Goal: Download file/media: Download file/media

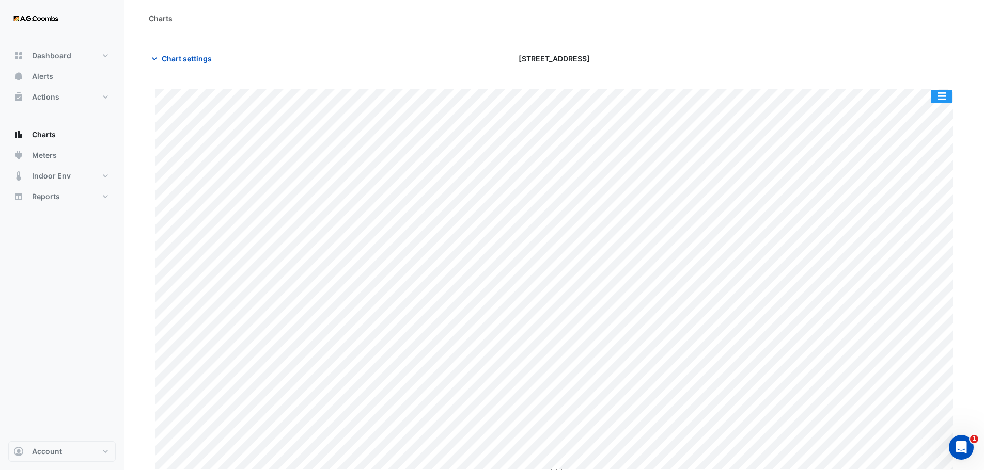
click at [938, 101] on button "button" at bounding box center [941, 96] width 21 height 13
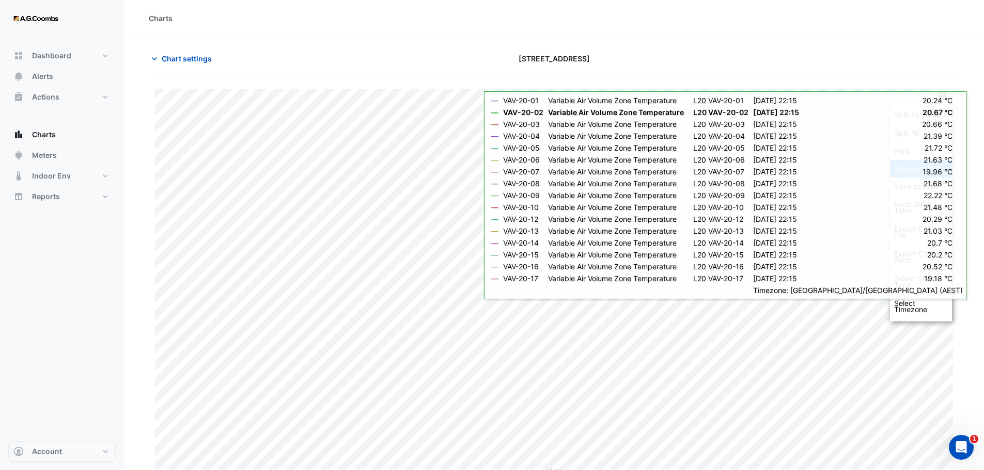
click at [912, 167] on div "Save as JPEG" at bounding box center [921, 169] width 62 height 18
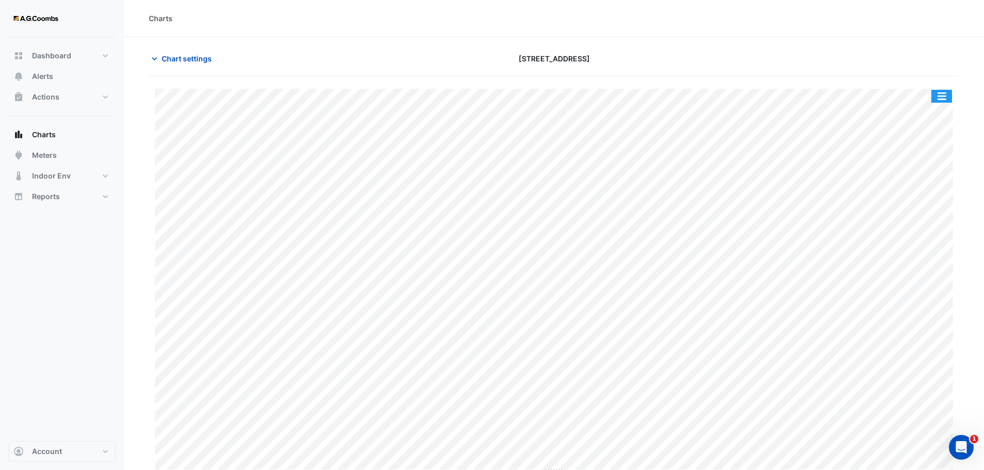
click at [940, 99] on button "button" at bounding box center [941, 96] width 21 height 13
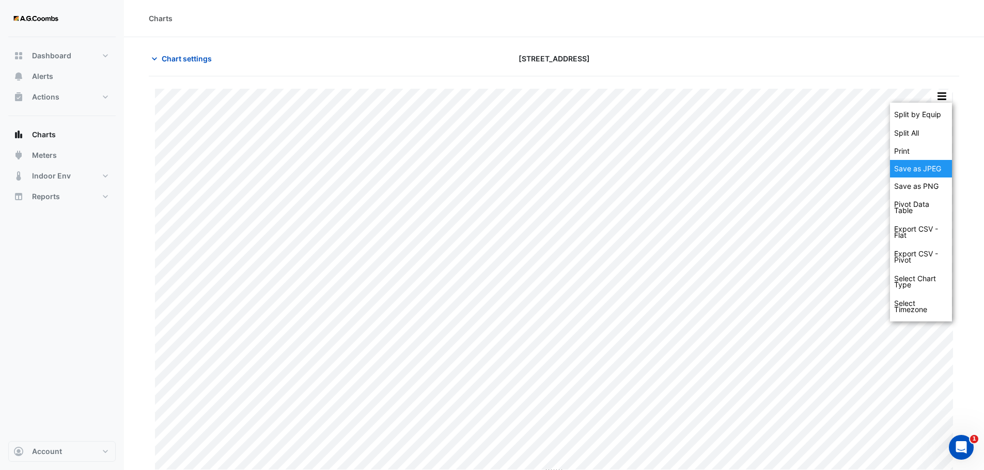
click at [919, 163] on div "Save as JPEG" at bounding box center [921, 169] width 62 height 18
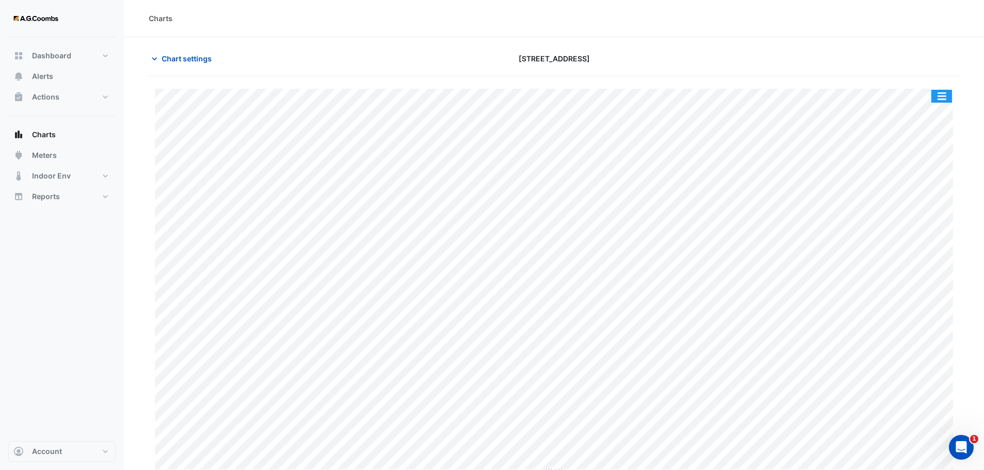
click at [946, 92] on button "button" at bounding box center [941, 96] width 21 height 13
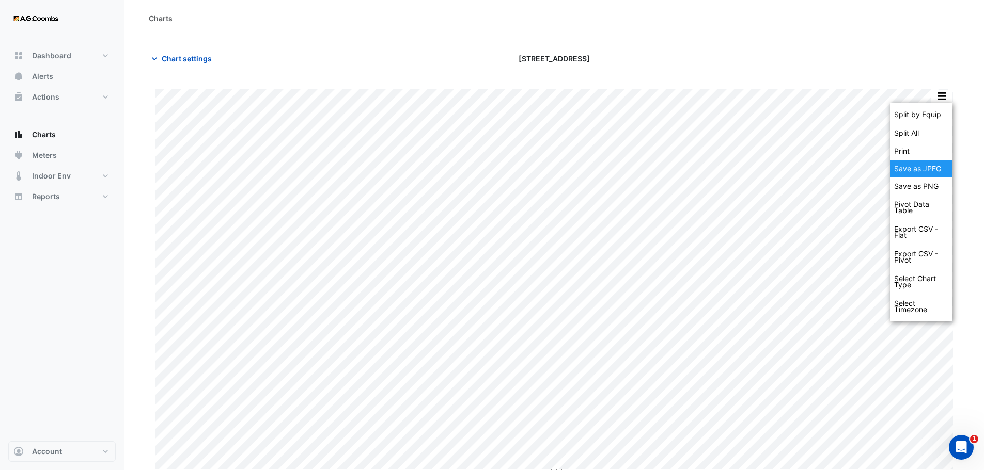
click at [928, 164] on div "Save as JPEG" at bounding box center [921, 169] width 62 height 18
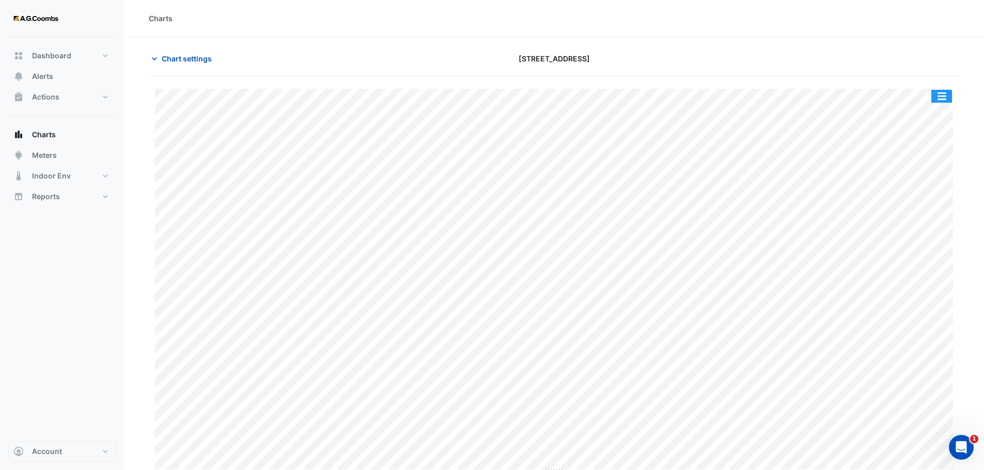
click at [938, 92] on button "button" at bounding box center [941, 96] width 21 height 13
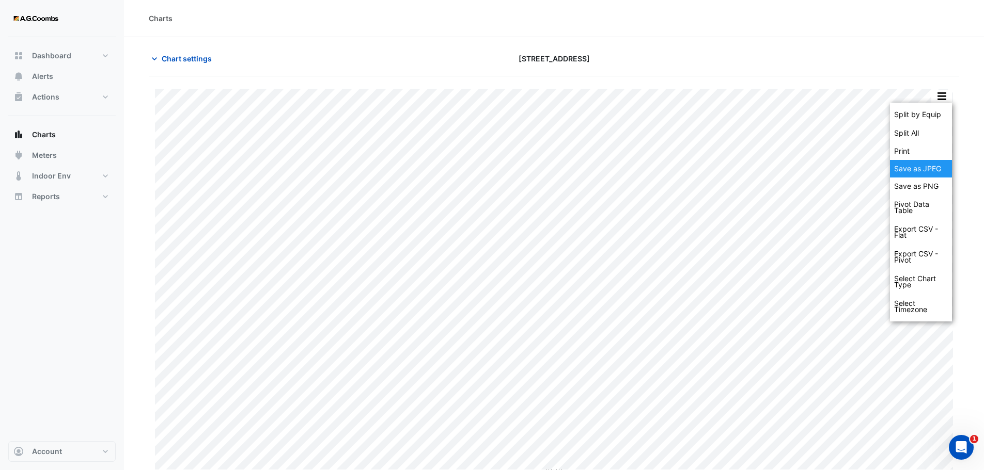
click at [920, 169] on div "Save as JPEG" at bounding box center [921, 169] width 62 height 18
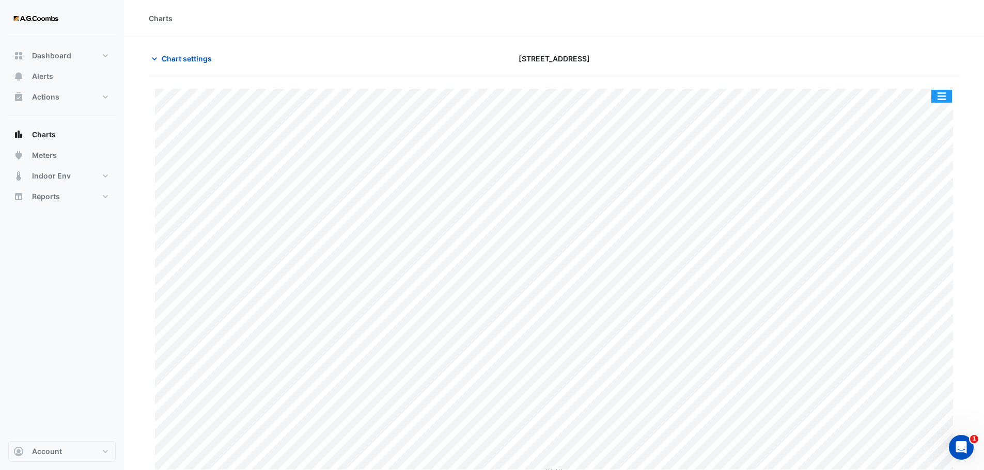
drag, startPoint x: 942, startPoint y: 97, endPoint x: 948, endPoint y: 175, distance: 78.2
click at [942, 97] on button "button" at bounding box center [941, 96] width 21 height 13
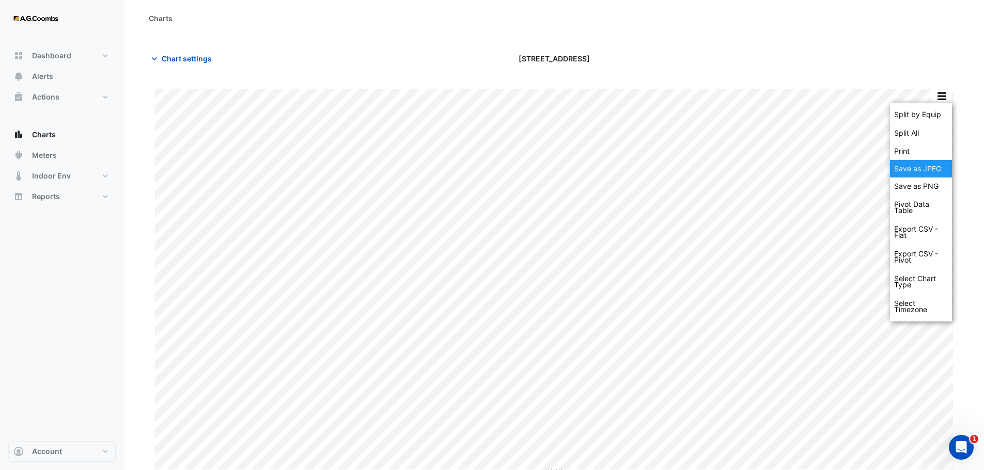
click at [930, 167] on div "Save as JPEG" at bounding box center [921, 169] width 62 height 18
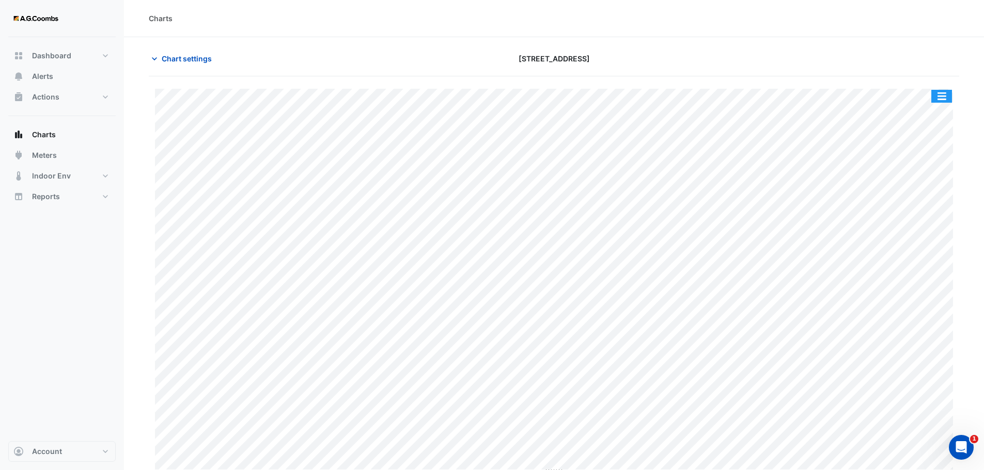
click at [943, 97] on button "button" at bounding box center [941, 96] width 21 height 13
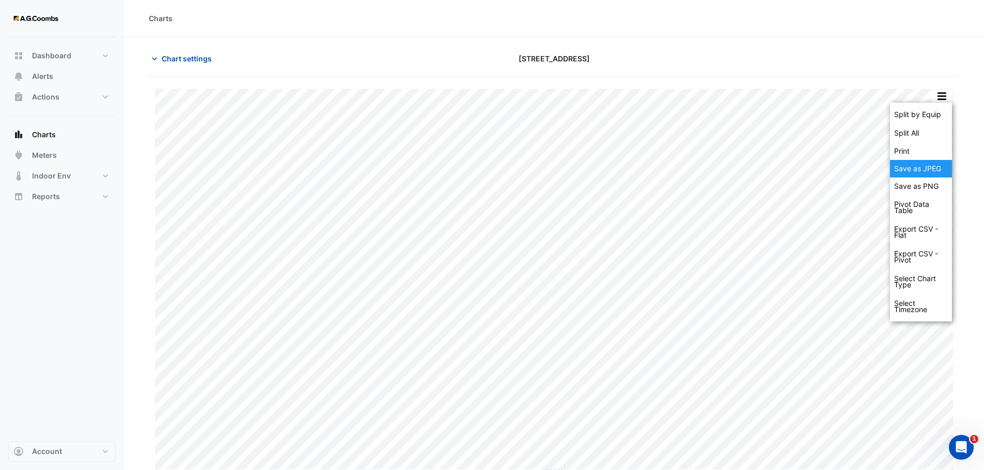
click at [931, 168] on div "Save as JPEG" at bounding box center [921, 169] width 62 height 18
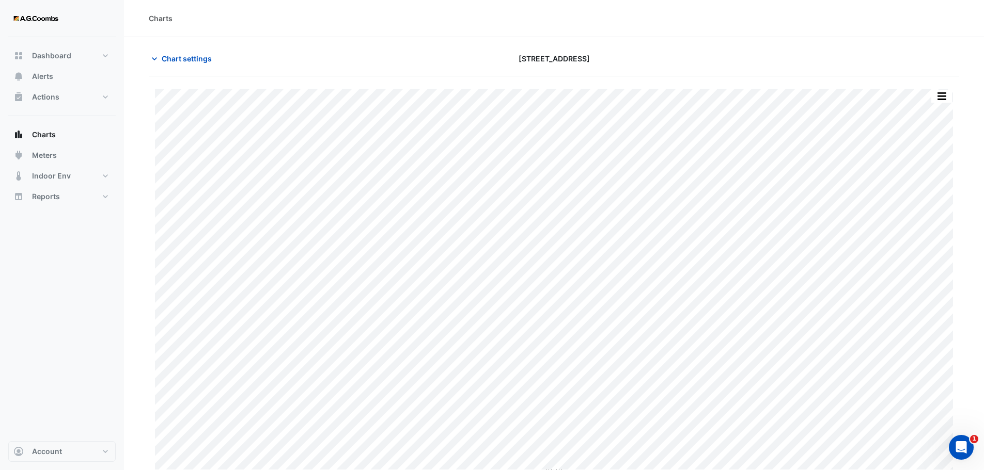
click at [940, 102] on div "Split by Equip Split All Print Save as JPEG Save as PNG Pivot Data Table Export…" at bounding box center [941, 96] width 22 height 14
drag, startPoint x: 942, startPoint y: 98, endPoint x: 946, endPoint y: 112, distance: 14.4
click at [942, 97] on button "button" at bounding box center [941, 96] width 21 height 13
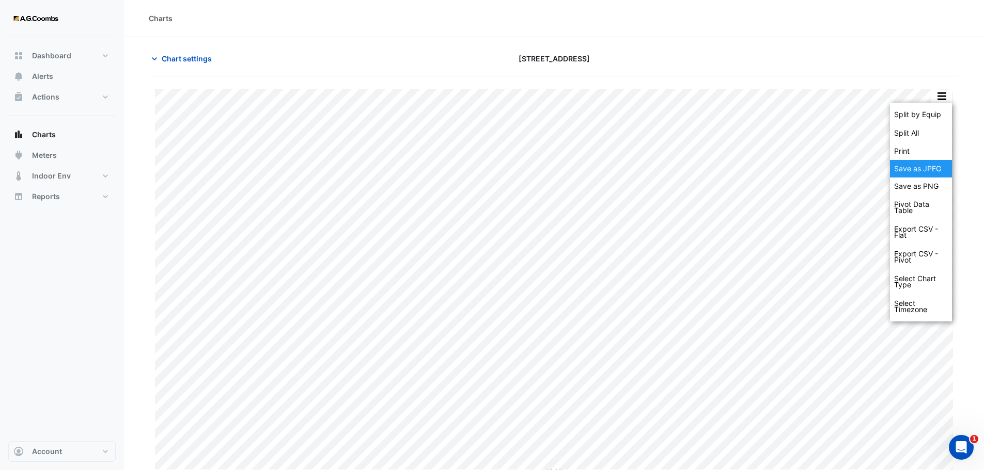
click at [921, 171] on div "Save as JPEG" at bounding box center [921, 169] width 62 height 18
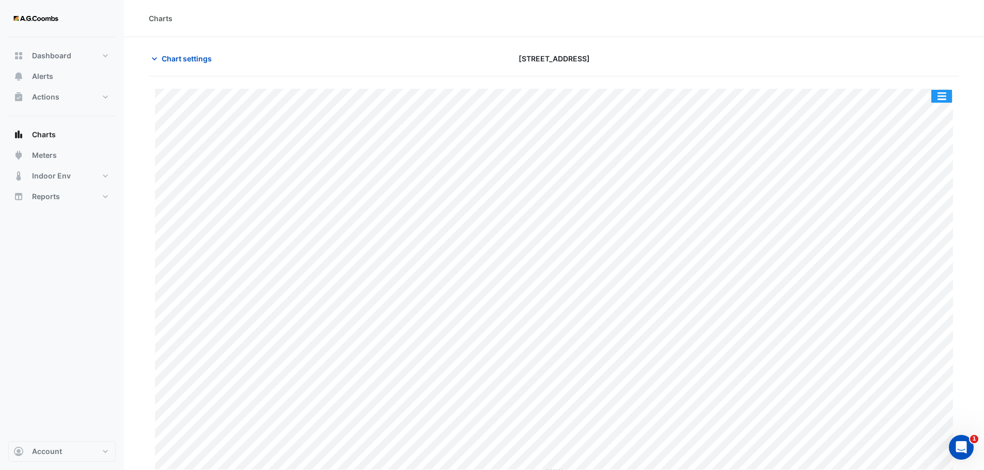
click at [937, 95] on button "button" at bounding box center [941, 96] width 21 height 13
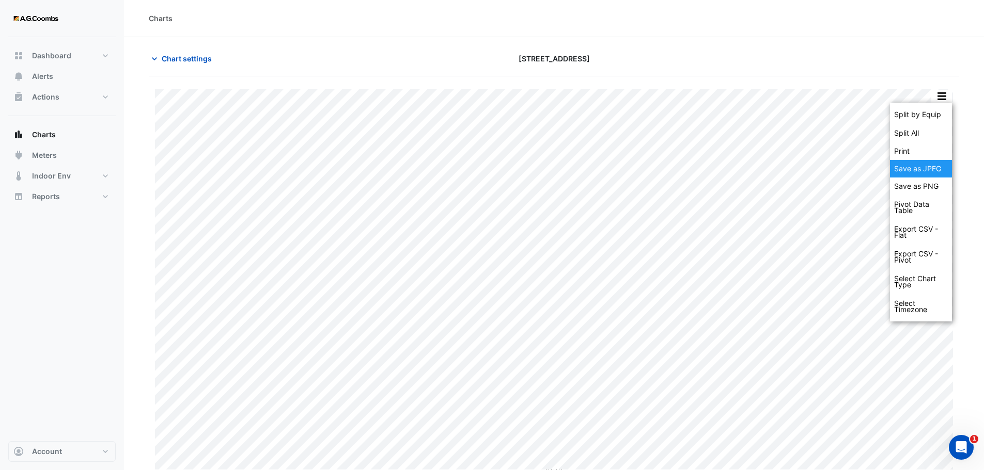
click at [905, 173] on div "Save as JPEG" at bounding box center [921, 169] width 62 height 18
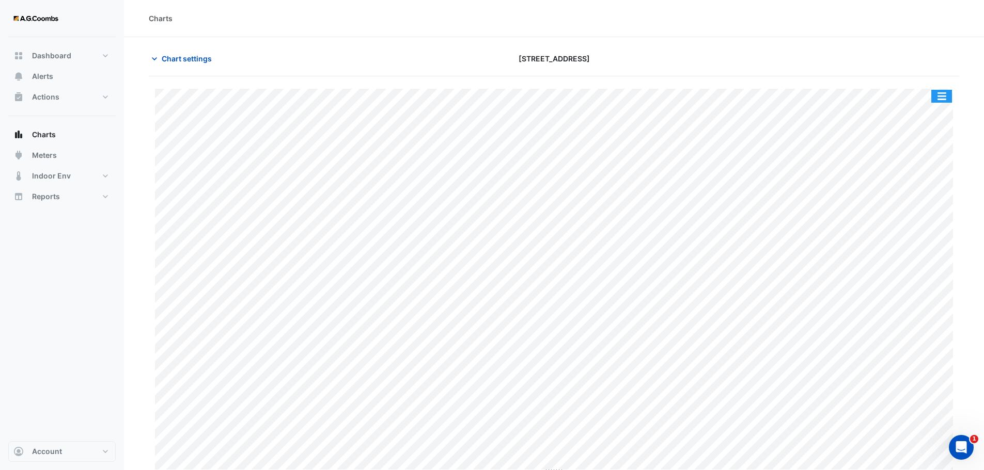
click at [944, 99] on button "button" at bounding box center [941, 96] width 21 height 13
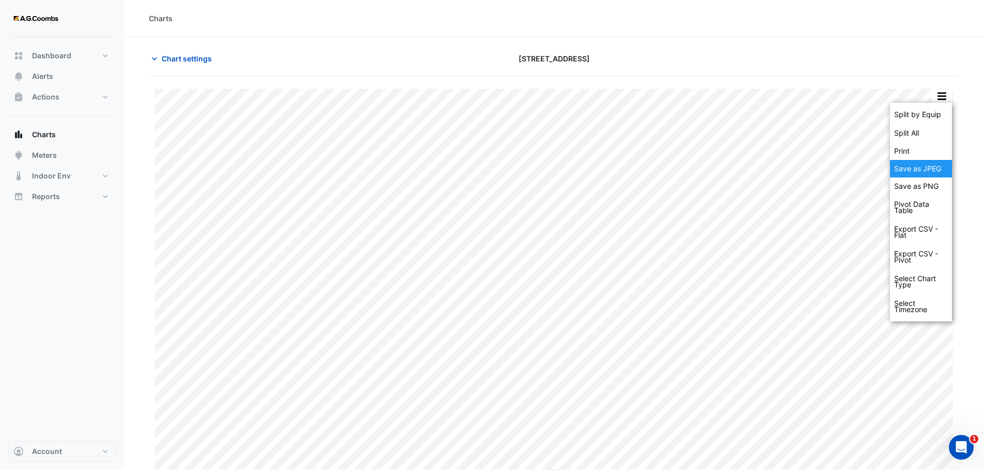
click at [934, 168] on div "Save as JPEG" at bounding box center [921, 169] width 62 height 18
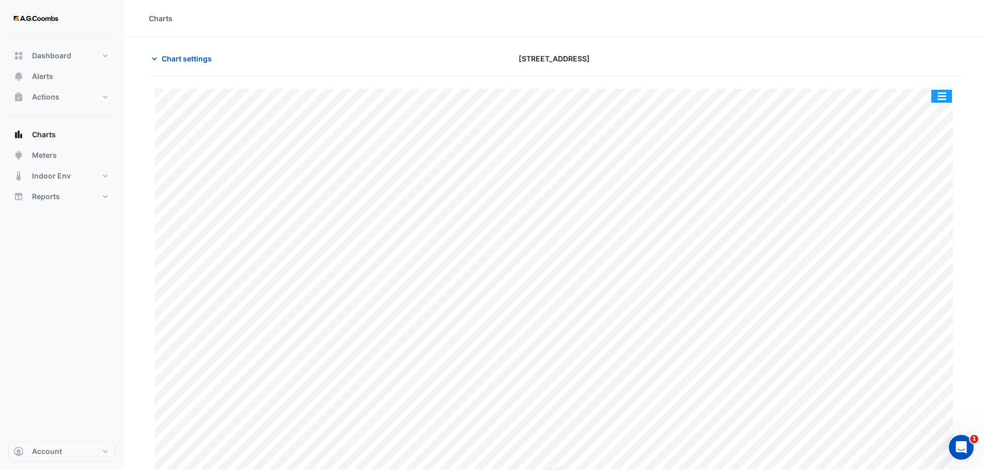
click at [944, 99] on button "button" at bounding box center [941, 96] width 21 height 13
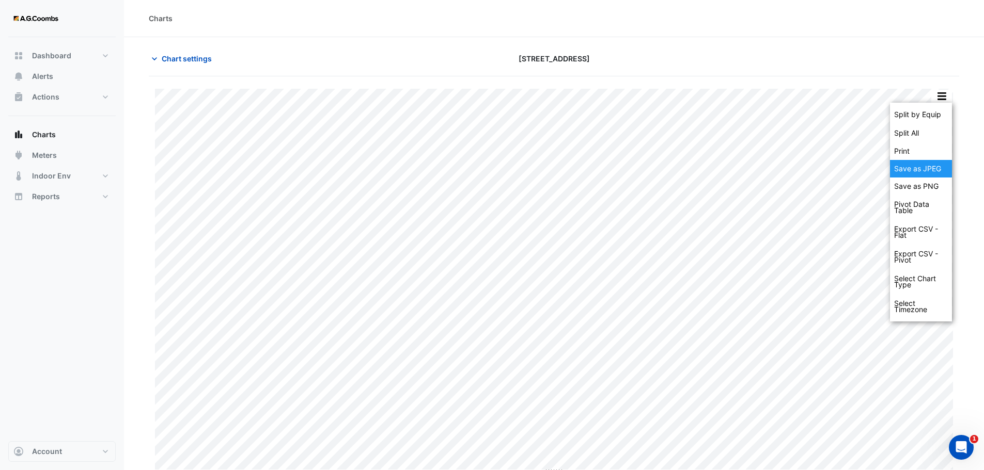
click at [931, 172] on div "Save as JPEG" at bounding box center [921, 169] width 62 height 18
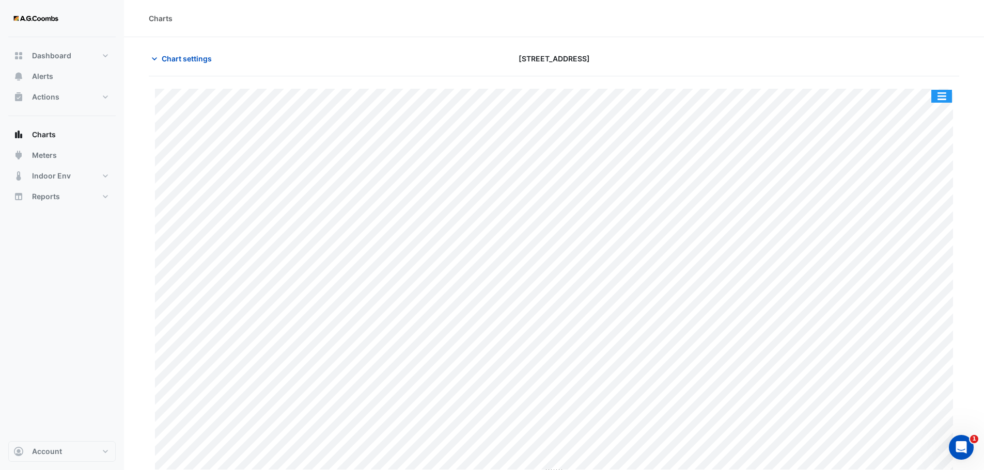
click at [942, 98] on button "button" at bounding box center [941, 96] width 21 height 13
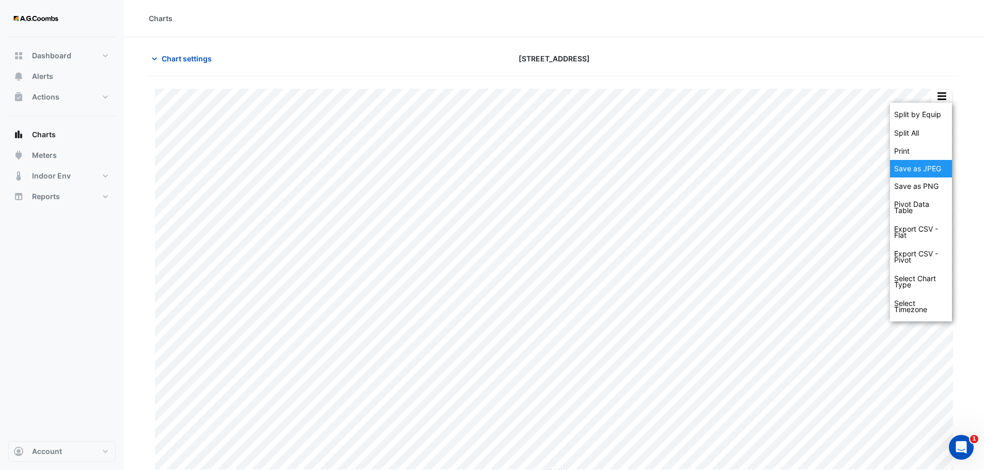
click at [938, 164] on div "Save as JPEG" at bounding box center [921, 169] width 62 height 18
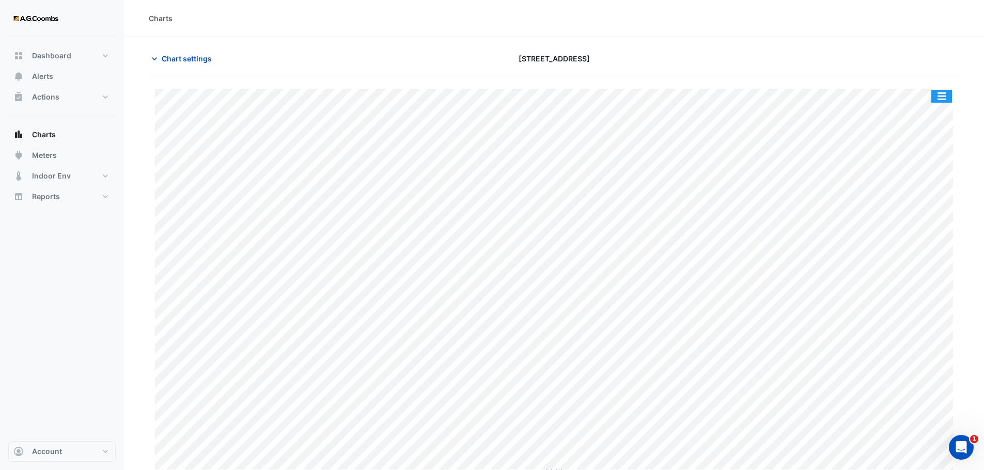
click at [936, 92] on button "button" at bounding box center [941, 96] width 21 height 13
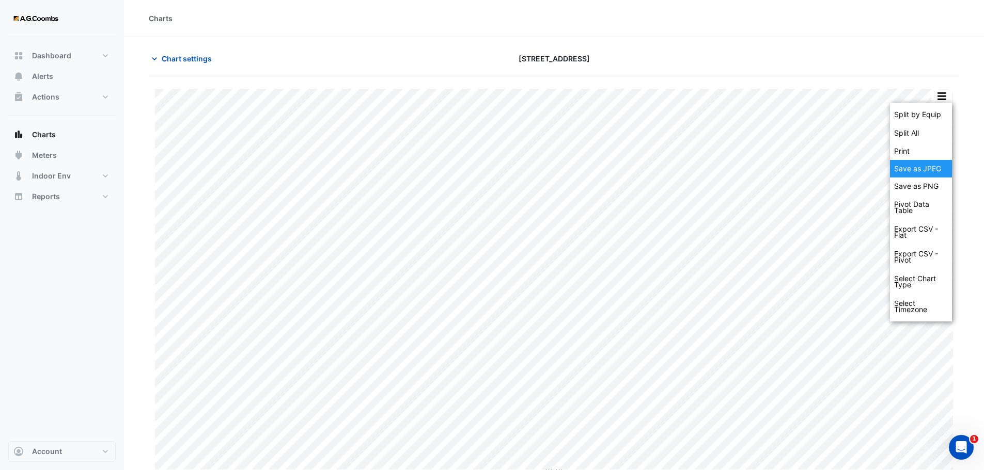
click at [928, 169] on div "Save as JPEG" at bounding box center [921, 169] width 62 height 18
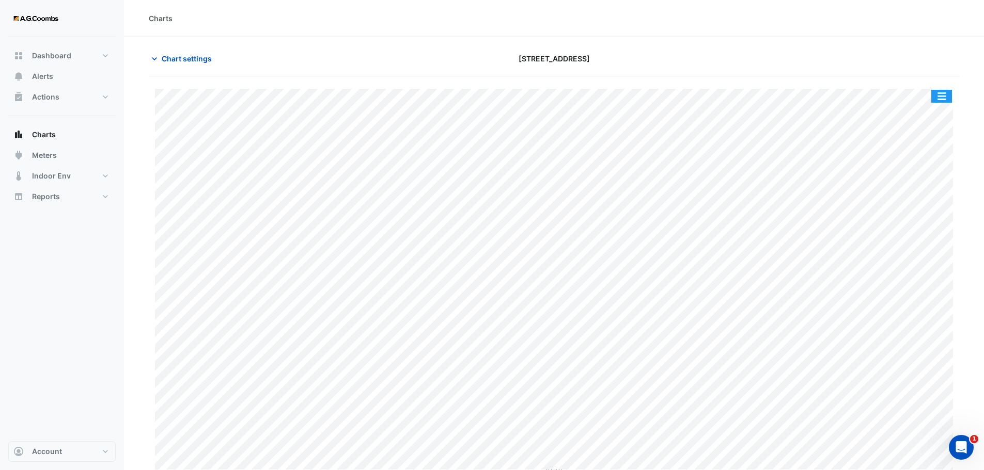
click at [940, 93] on button "button" at bounding box center [941, 96] width 21 height 13
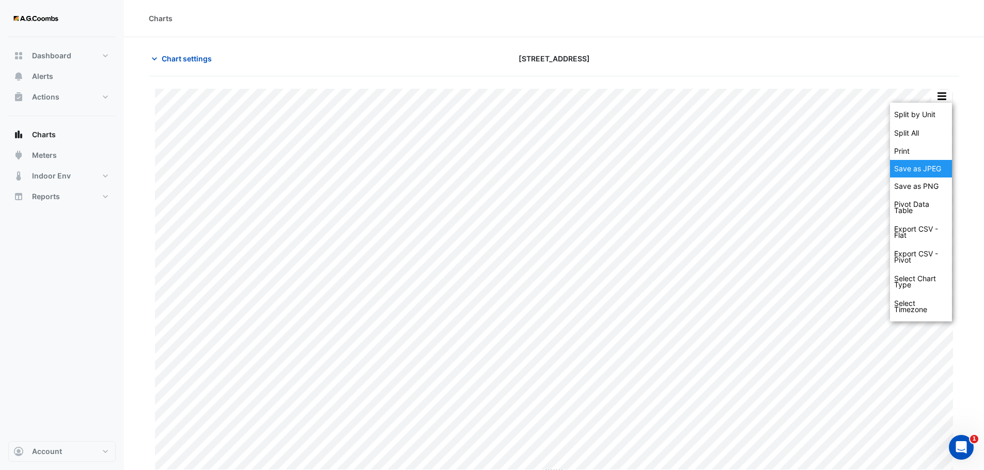
click at [919, 176] on div "Save as JPEG" at bounding box center [921, 169] width 62 height 18
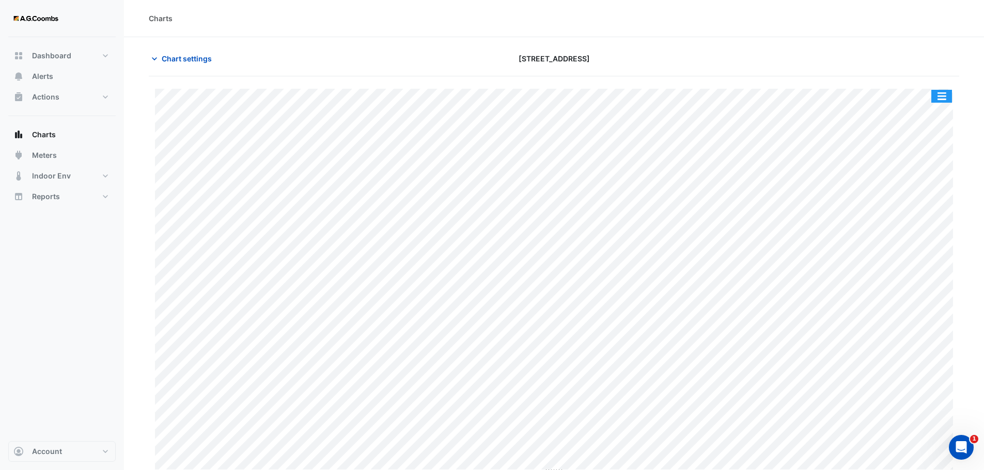
click at [946, 99] on button "button" at bounding box center [941, 96] width 21 height 13
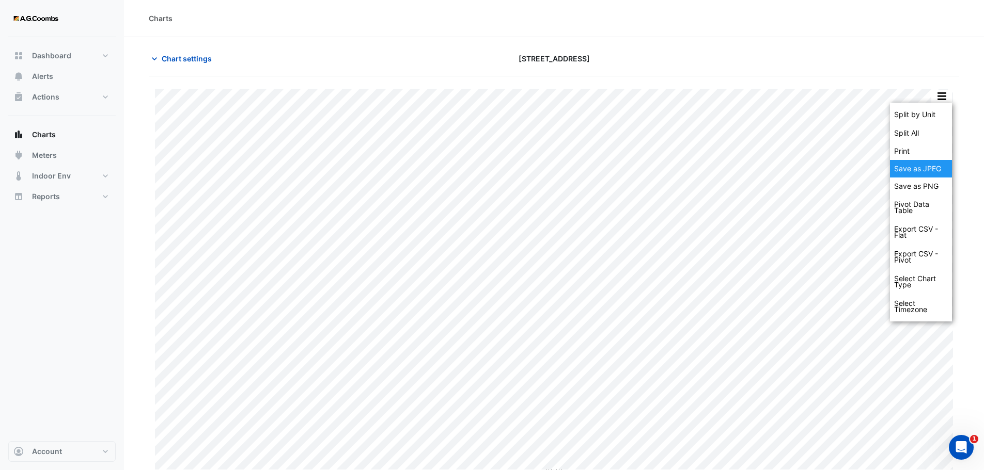
click at [935, 169] on div "Save as JPEG" at bounding box center [921, 169] width 62 height 18
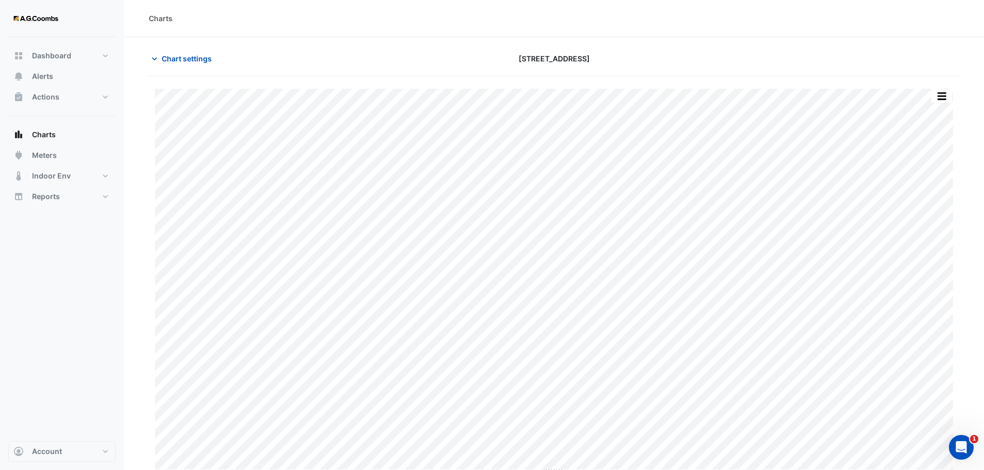
click at [939, 95] on button "button" at bounding box center [941, 96] width 21 height 13
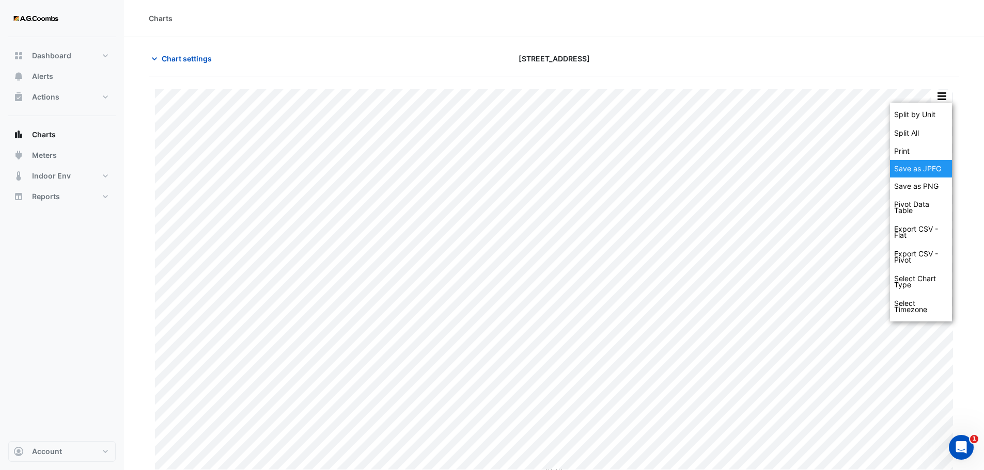
click at [911, 168] on div "Save as JPEG" at bounding box center [921, 169] width 62 height 18
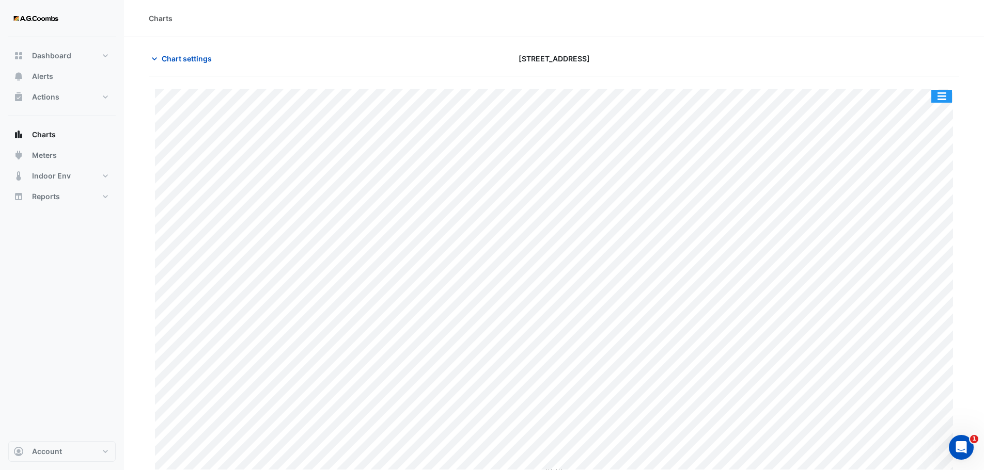
drag, startPoint x: 942, startPoint y: 95, endPoint x: 953, endPoint y: 128, distance: 34.6
click at [942, 95] on button "button" at bounding box center [941, 96] width 21 height 13
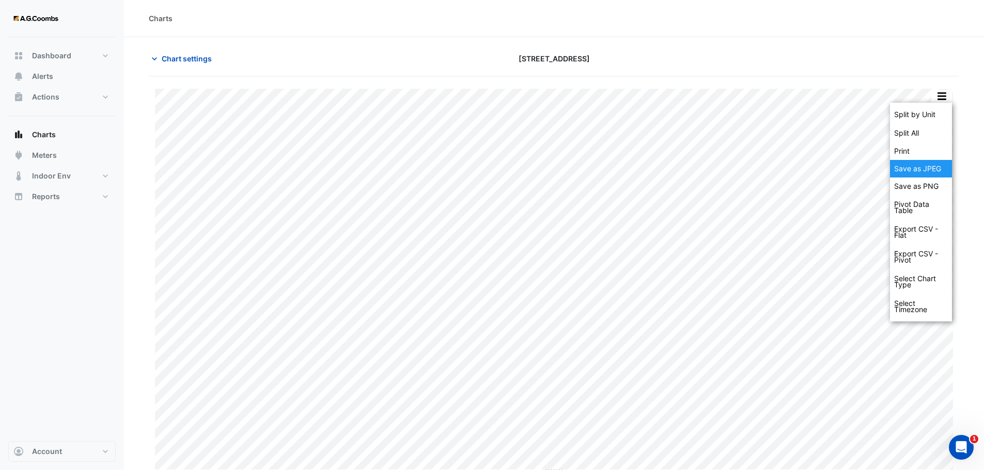
click at [923, 166] on div "Save as JPEG" at bounding box center [921, 169] width 62 height 18
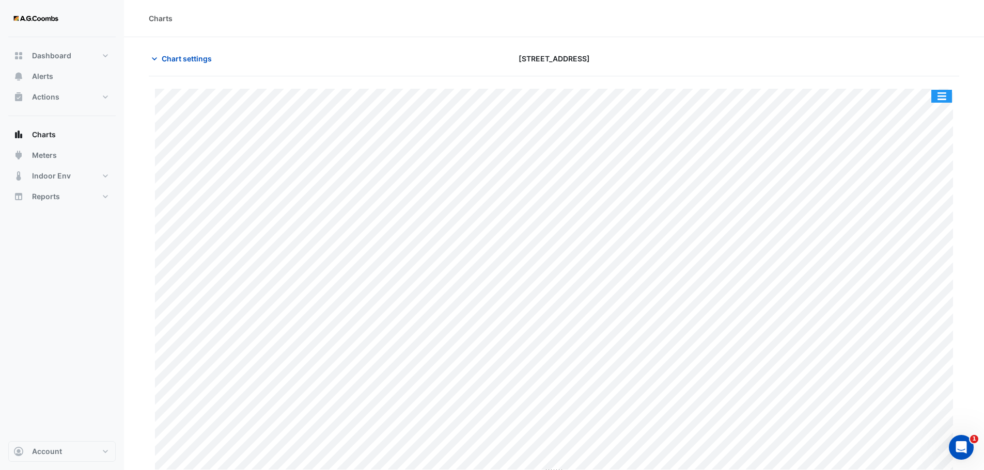
click at [940, 97] on button "button" at bounding box center [941, 96] width 21 height 13
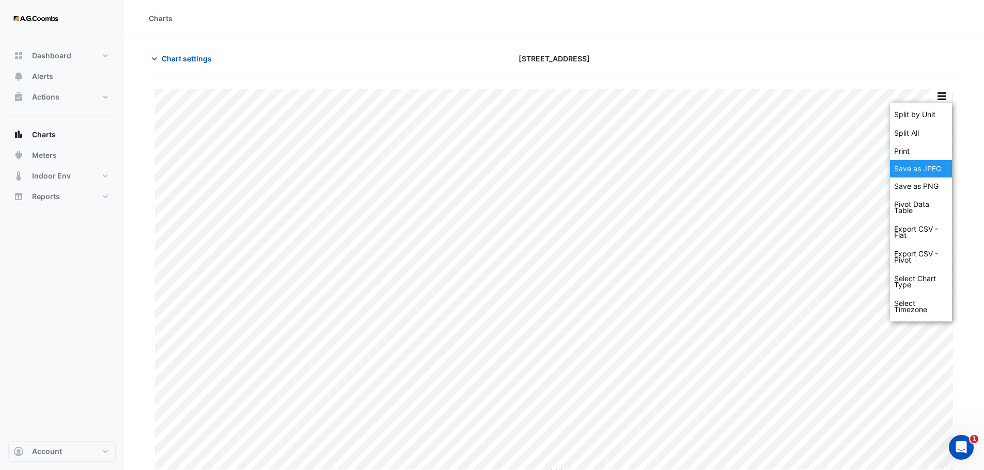
click at [937, 168] on div "Save as JPEG" at bounding box center [921, 169] width 62 height 18
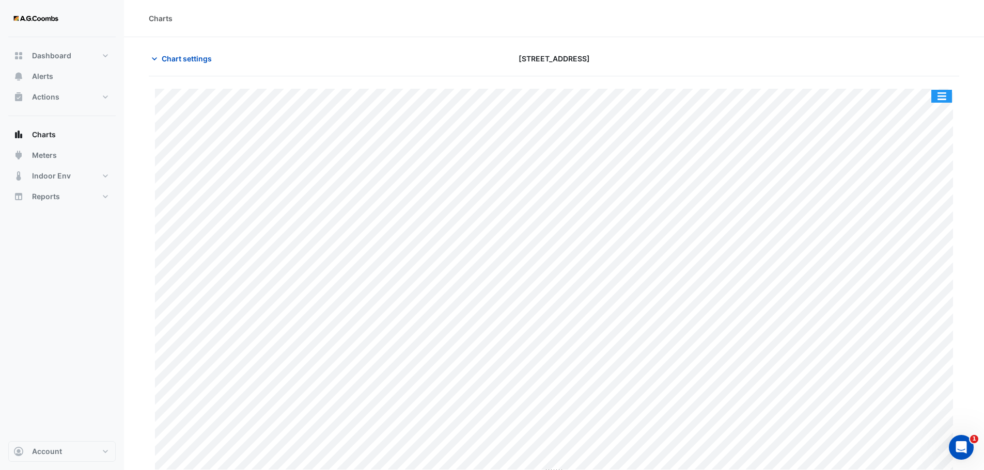
click at [945, 101] on button "button" at bounding box center [941, 96] width 21 height 13
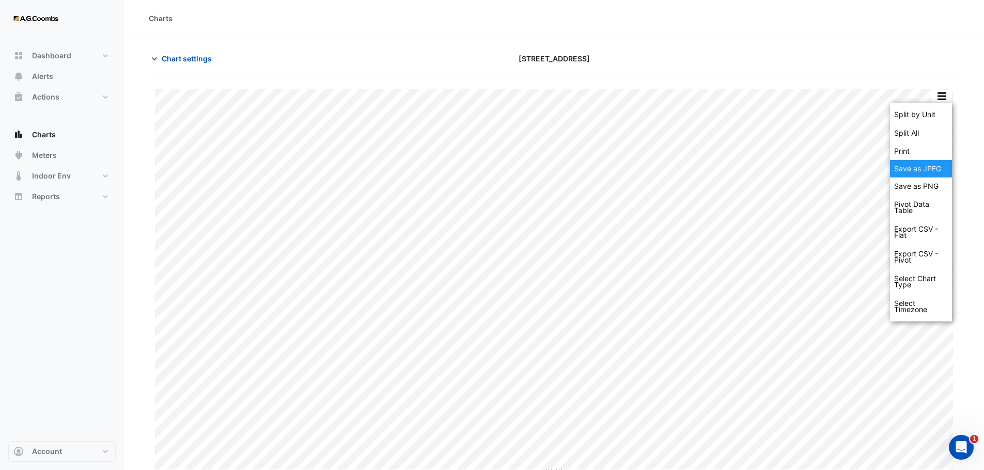
click at [932, 167] on div "Save as JPEG" at bounding box center [921, 169] width 62 height 18
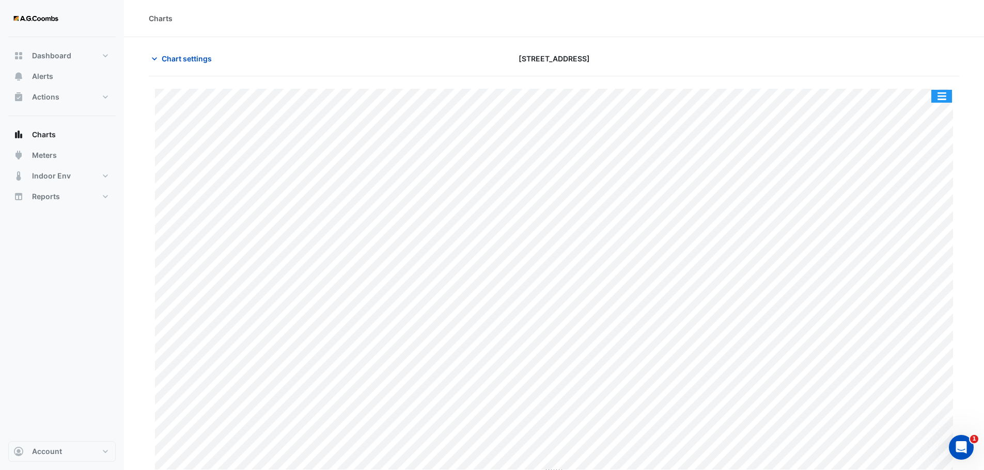
click at [944, 96] on button "button" at bounding box center [941, 96] width 21 height 13
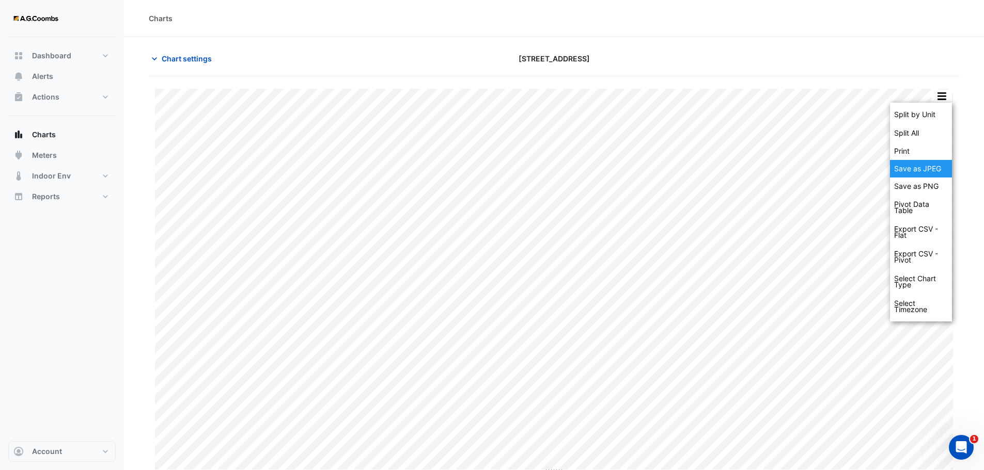
click at [917, 166] on div "Save as JPEG" at bounding box center [921, 169] width 62 height 18
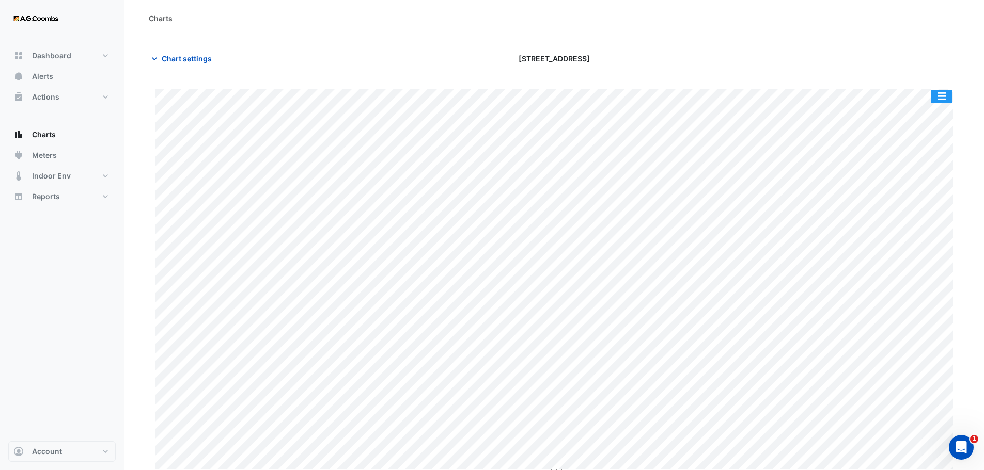
click at [942, 96] on button "button" at bounding box center [941, 96] width 21 height 13
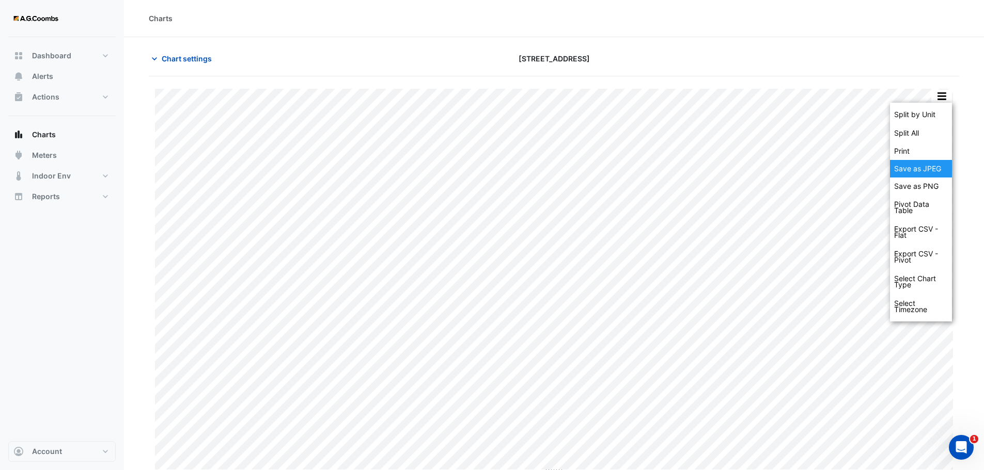
click at [931, 171] on div "Save as JPEG" at bounding box center [921, 169] width 62 height 18
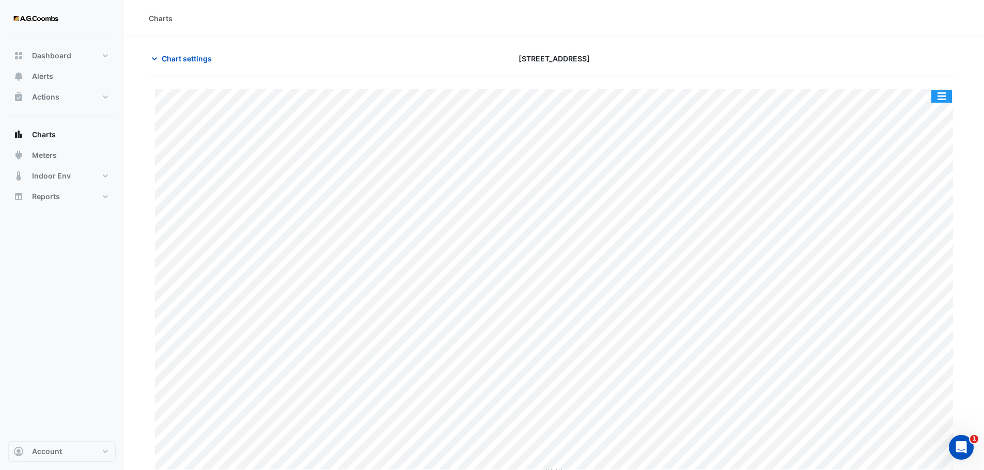
drag, startPoint x: 943, startPoint y: 91, endPoint x: 964, endPoint y: 144, distance: 56.8
click at [943, 91] on button "button" at bounding box center [941, 96] width 21 height 13
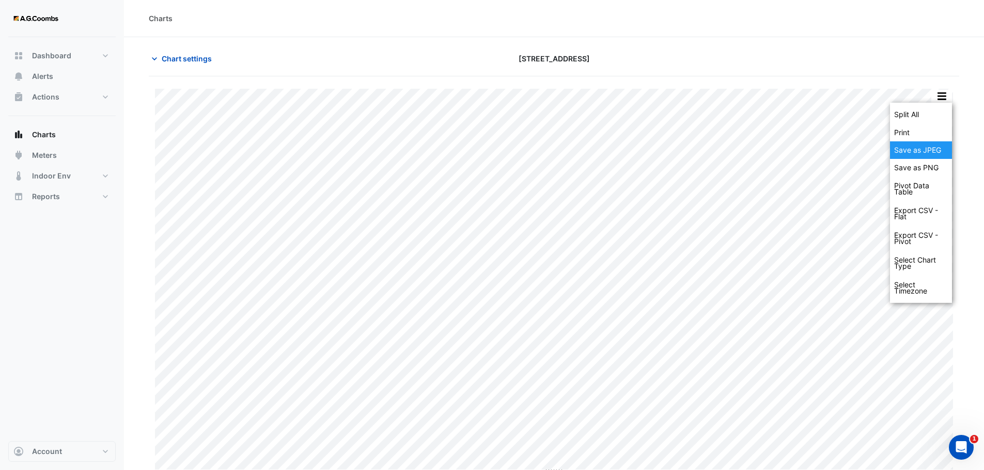
click at [923, 152] on div "Save as JPEG" at bounding box center [921, 150] width 62 height 18
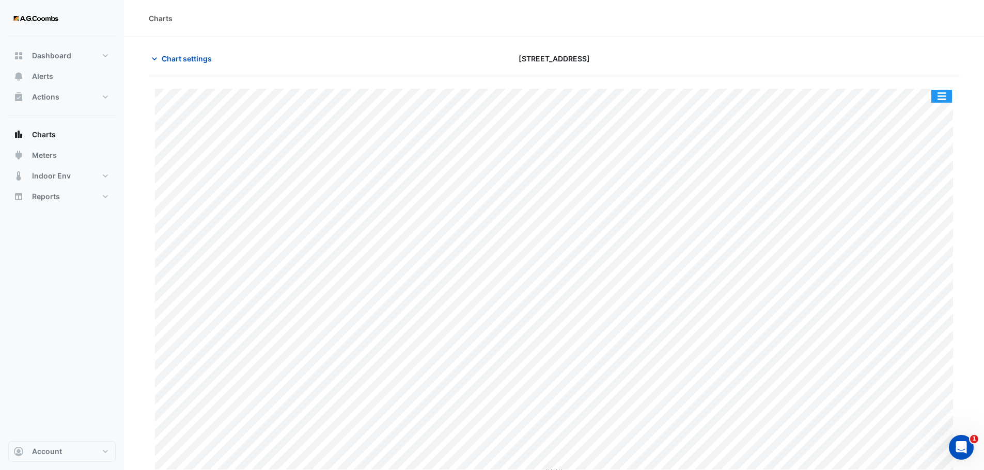
drag, startPoint x: 943, startPoint y: 99, endPoint x: 946, endPoint y: 123, distance: 24.5
click at [943, 97] on button "button" at bounding box center [941, 96] width 21 height 13
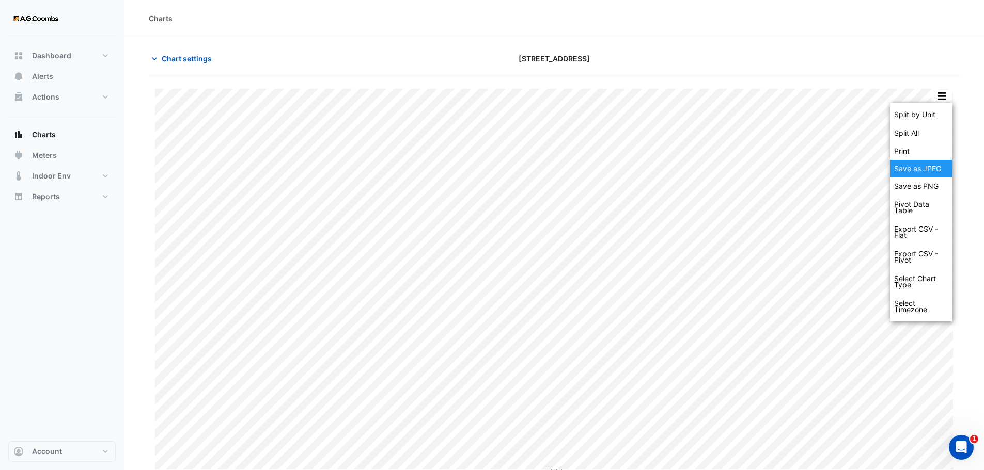
click at [927, 174] on div "Save as JPEG" at bounding box center [921, 169] width 62 height 18
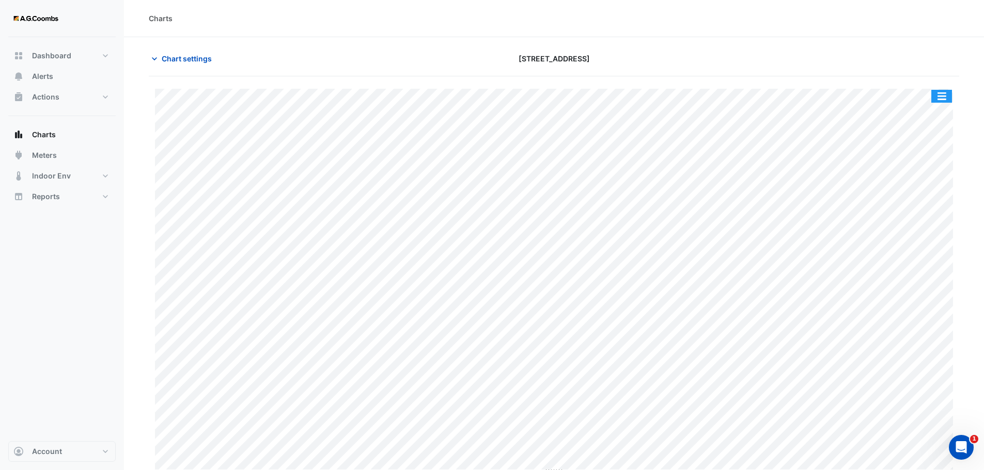
click at [946, 97] on button "button" at bounding box center [941, 96] width 21 height 13
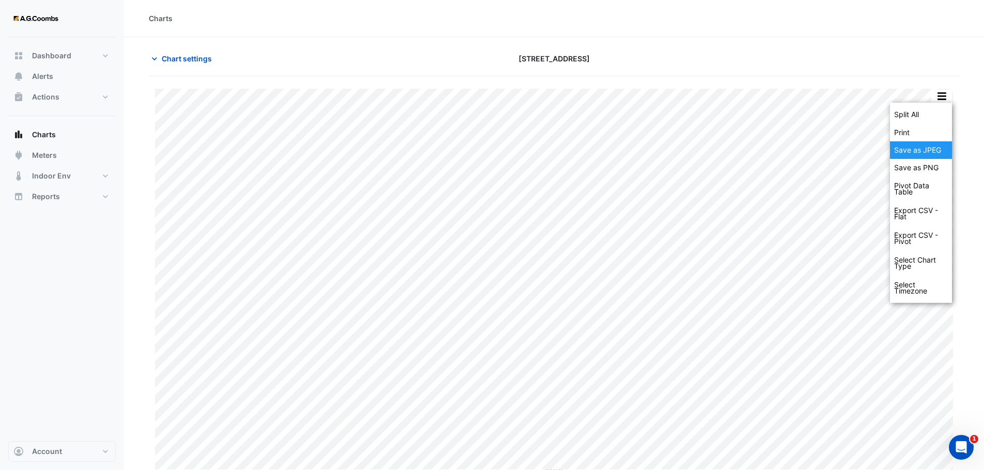
click at [935, 151] on div "Save as JPEG" at bounding box center [921, 150] width 62 height 18
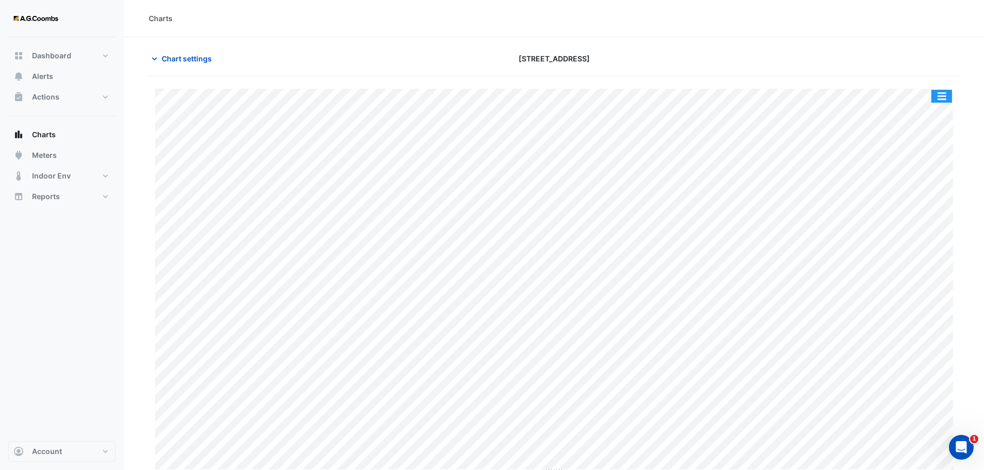
click at [938, 97] on button "button" at bounding box center [941, 96] width 21 height 13
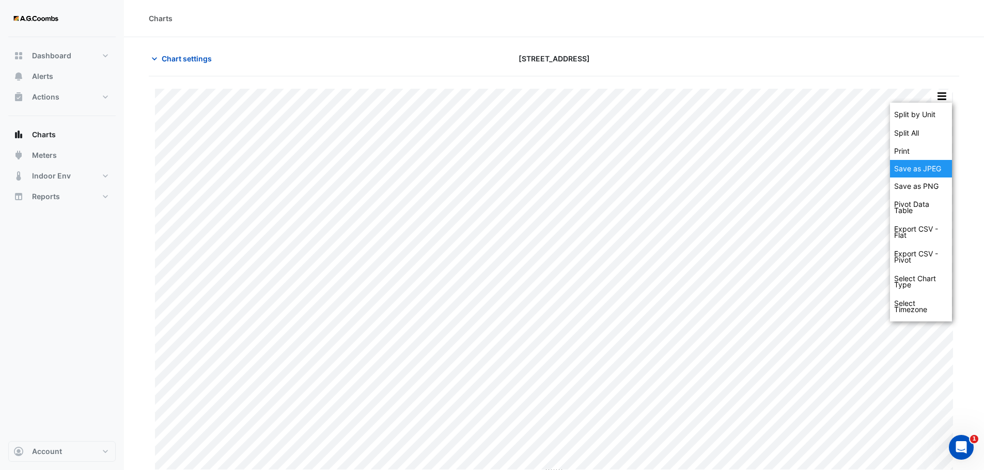
click at [939, 167] on div "Save as JPEG" at bounding box center [921, 169] width 62 height 18
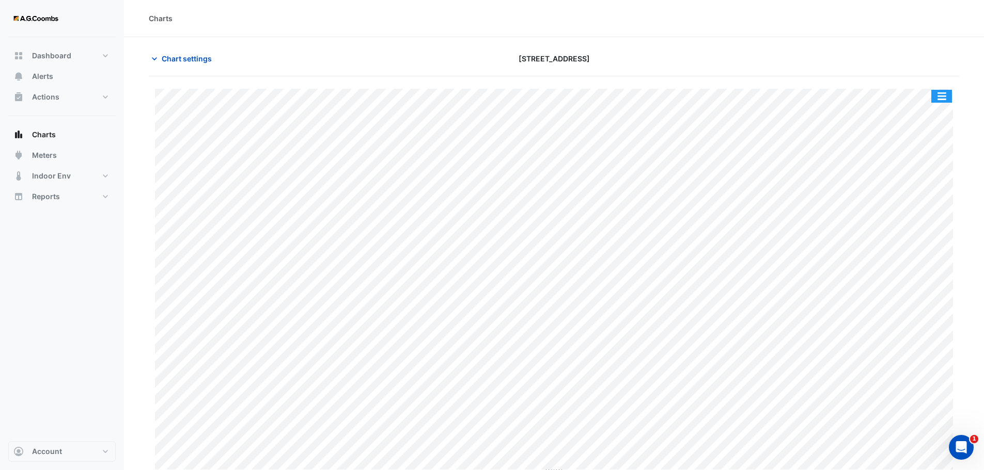
click at [946, 96] on button "button" at bounding box center [941, 96] width 21 height 13
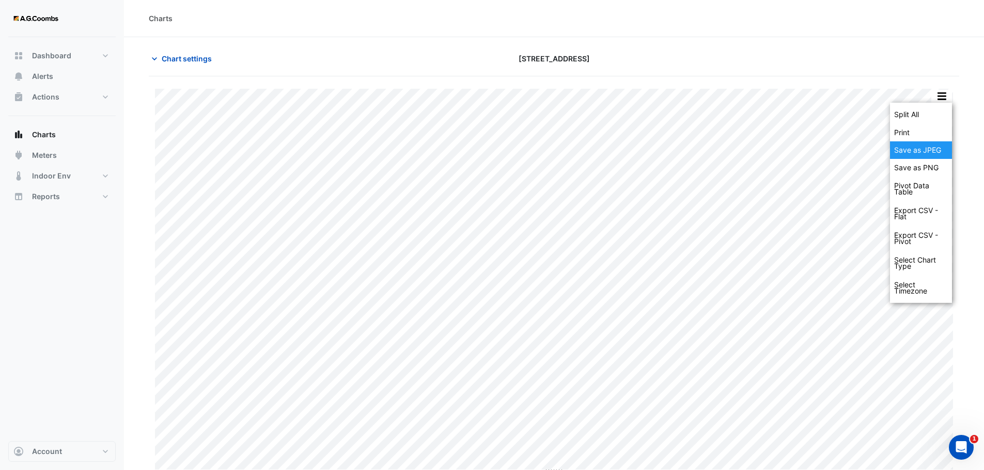
click at [929, 156] on div "Save as JPEG" at bounding box center [921, 150] width 62 height 18
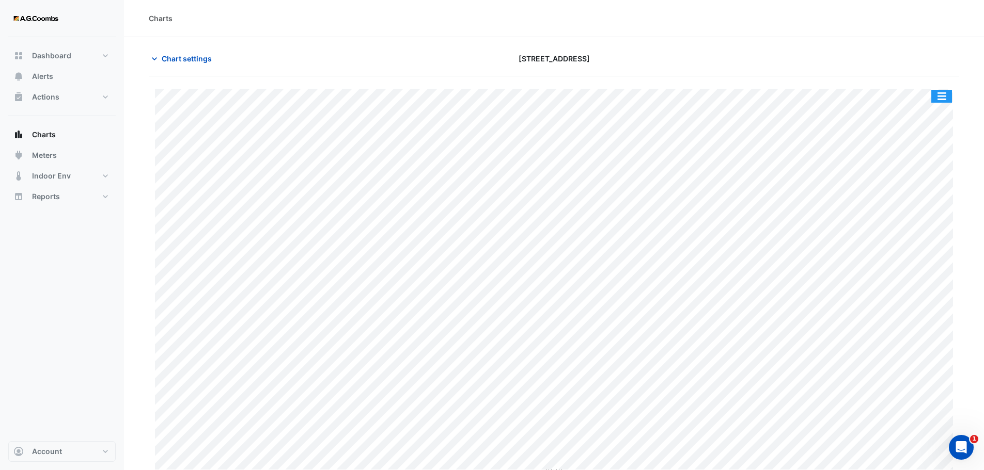
click at [942, 96] on button "button" at bounding box center [941, 96] width 21 height 13
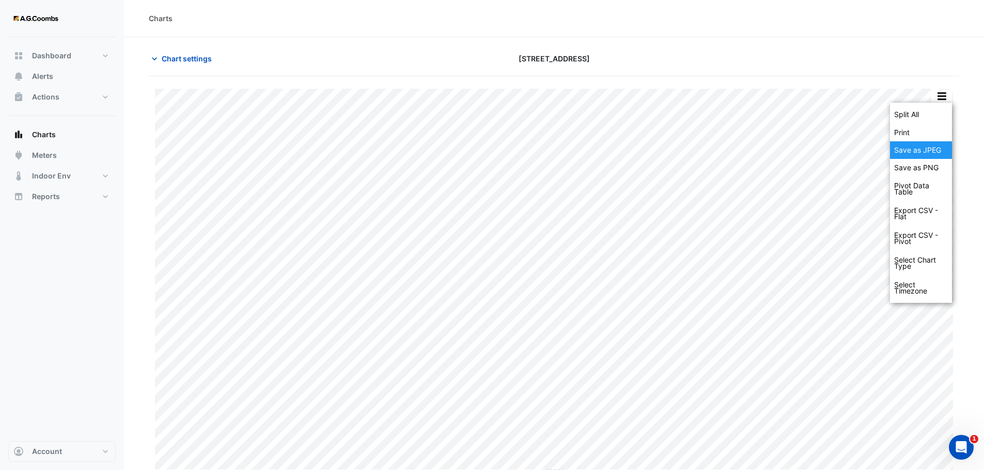
click at [938, 154] on div "Save as JPEG" at bounding box center [921, 150] width 62 height 18
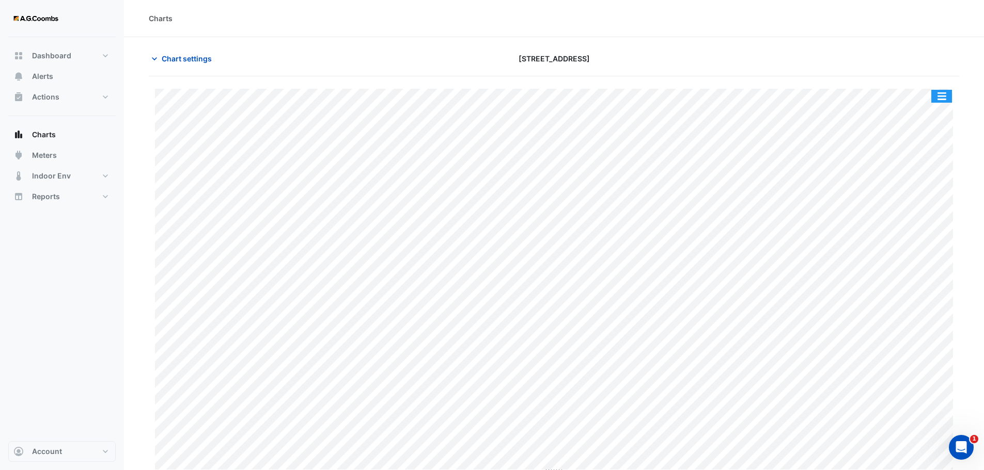
click at [942, 101] on button "button" at bounding box center [941, 96] width 21 height 13
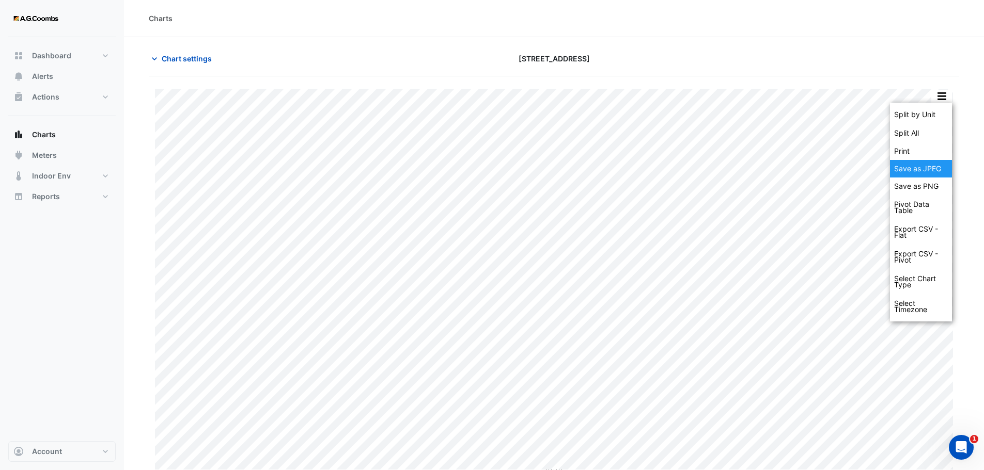
click at [935, 173] on div "Save as JPEG" at bounding box center [921, 169] width 62 height 18
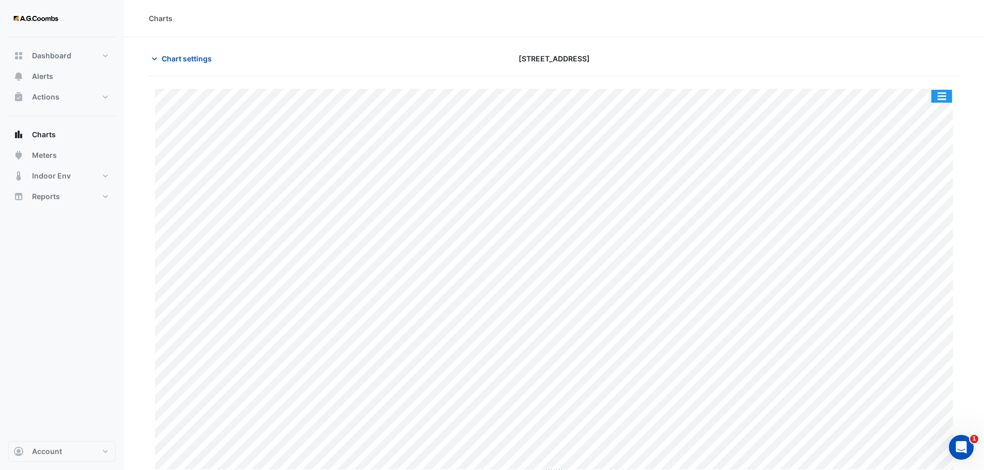
click at [944, 92] on button "button" at bounding box center [941, 96] width 21 height 13
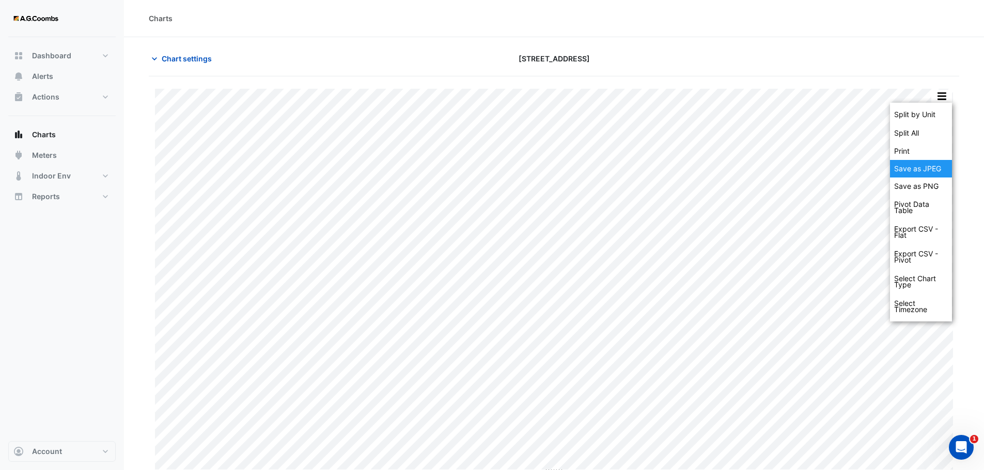
click at [925, 173] on div "Save as JPEG" at bounding box center [921, 169] width 62 height 18
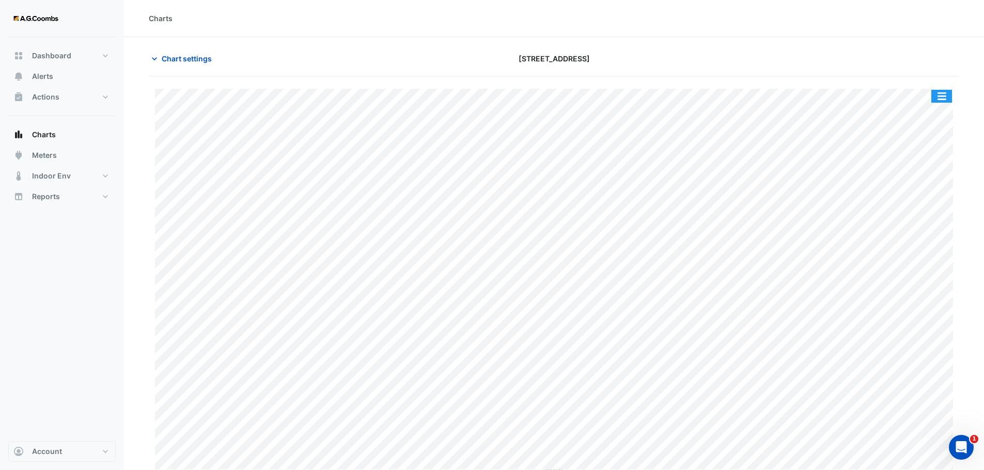
click at [943, 102] on button "button" at bounding box center [941, 96] width 21 height 13
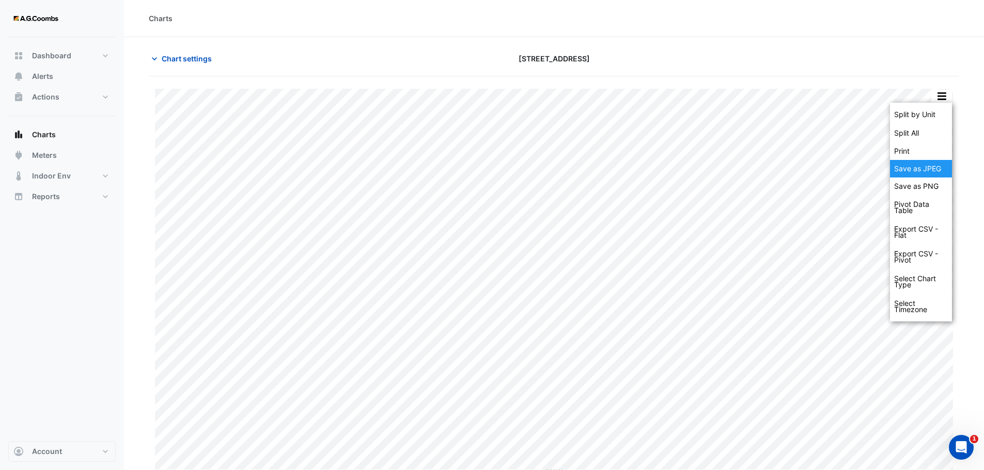
click at [928, 171] on div "Save as JPEG" at bounding box center [921, 169] width 62 height 18
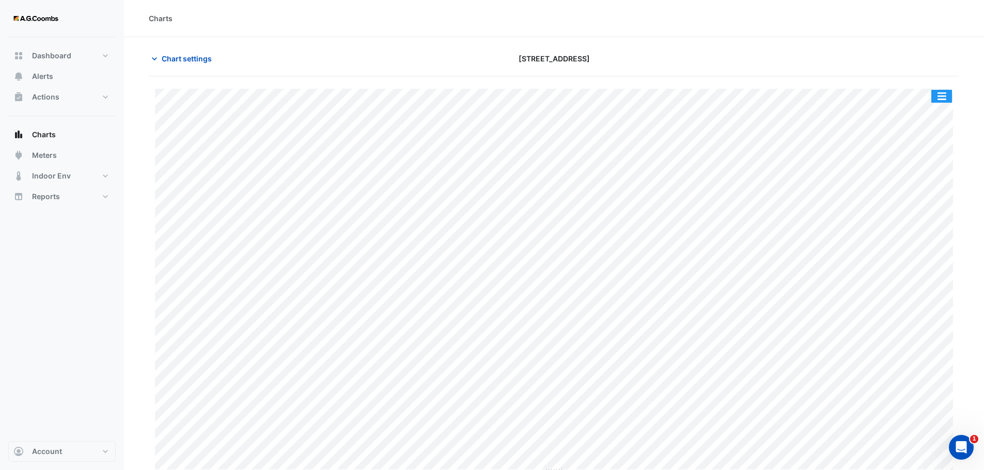
click at [939, 90] on button "button" at bounding box center [941, 96] width 21 height 13
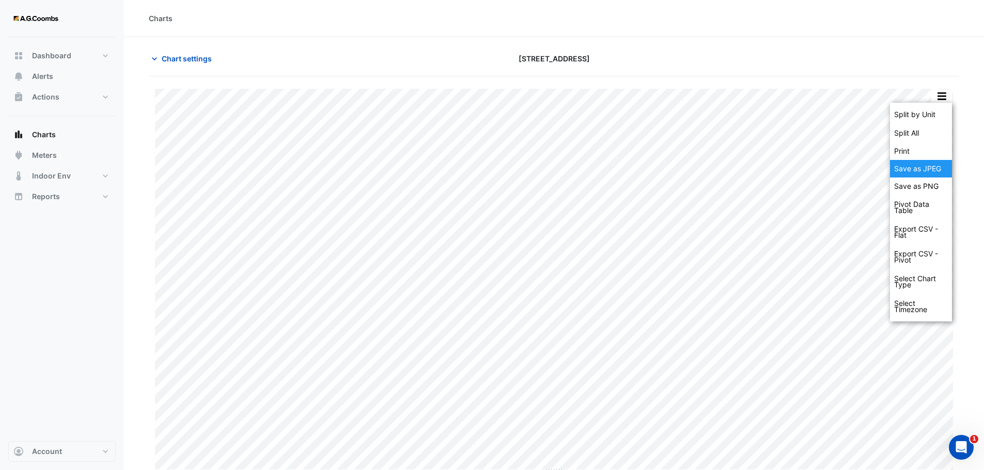
click at [928, 170] on div "Save as JPEG" at bounding box center [921, 169] width 62 height 18
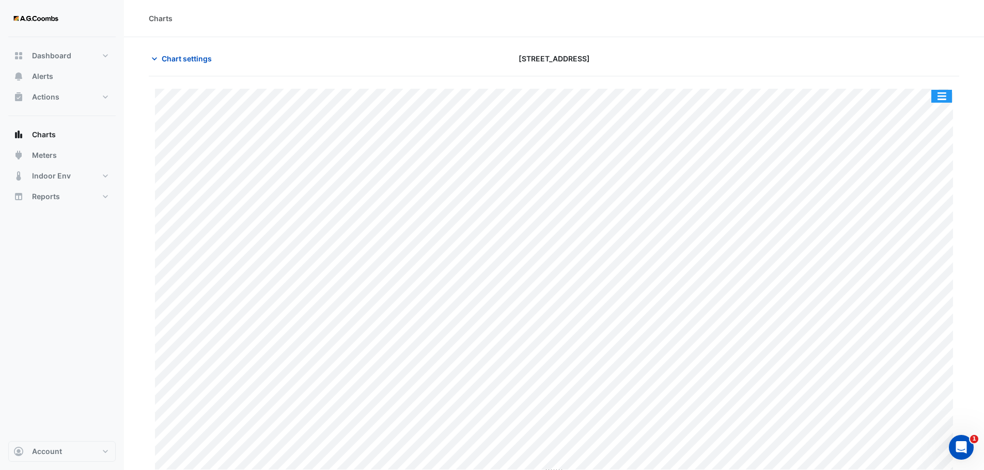
click at [945, 98] on button "button" at bounding box center [941, 96] width 21 height 13
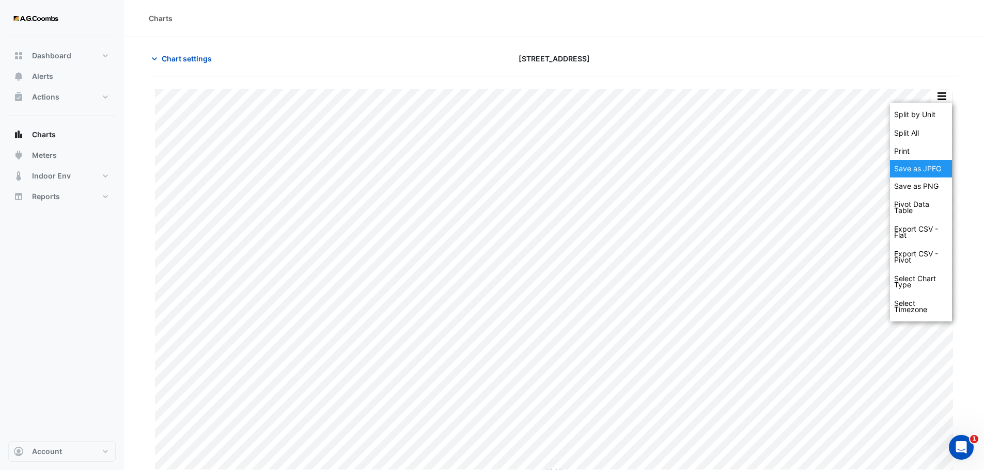
click at [927, 171] on div "Save as JPEG" at bounding box center [921, 169] width 62 height 18
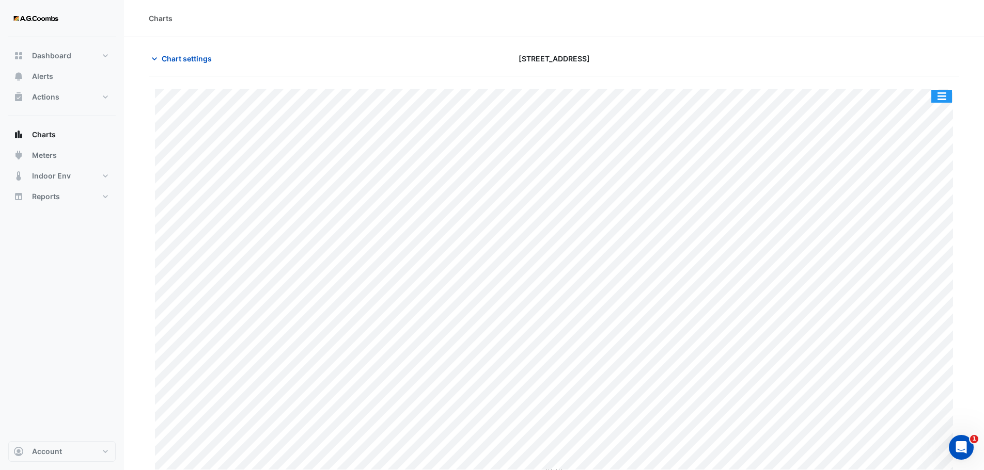
click at [932, 97] on button "button" at bounding box center [941, 96] width 21 height 13
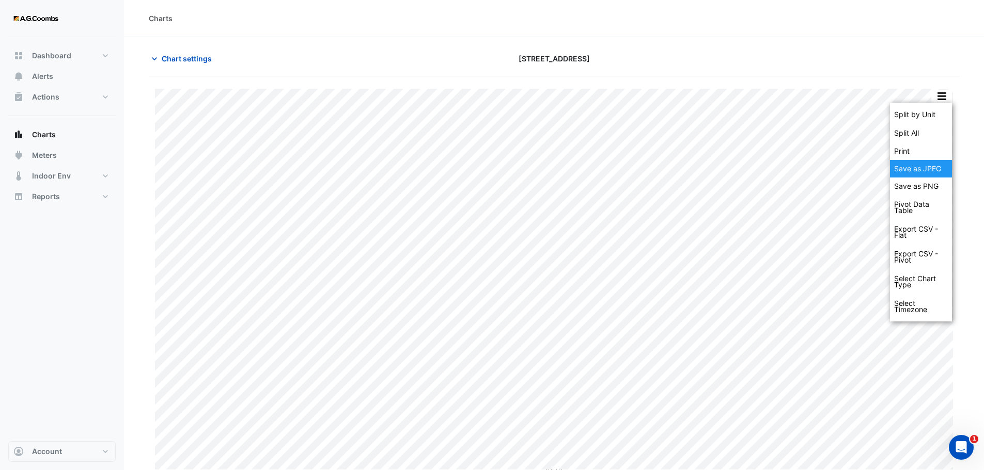
click at [941, 169] on div "Save as JPEG" at bounding box center [921, 169] width 62 height 18
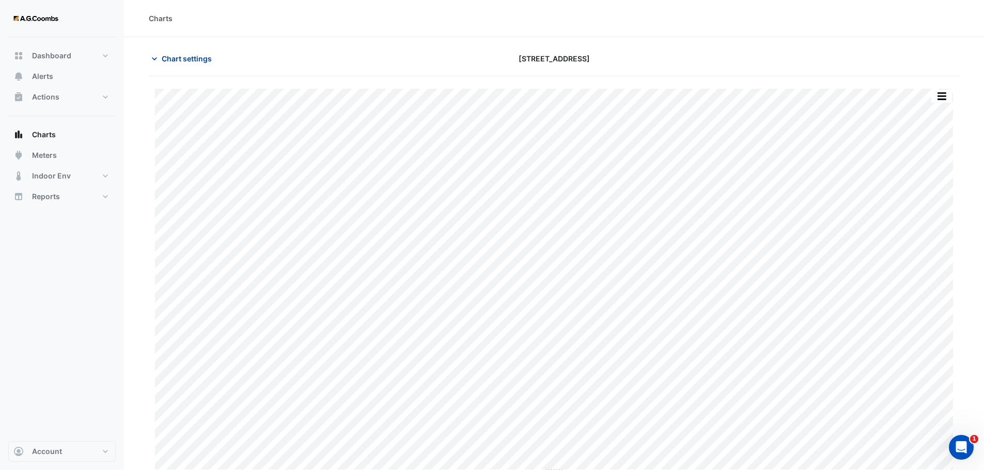
click at [203, 60] on span "Chart settings" at bounding box center [187, 58] width 50 height 11
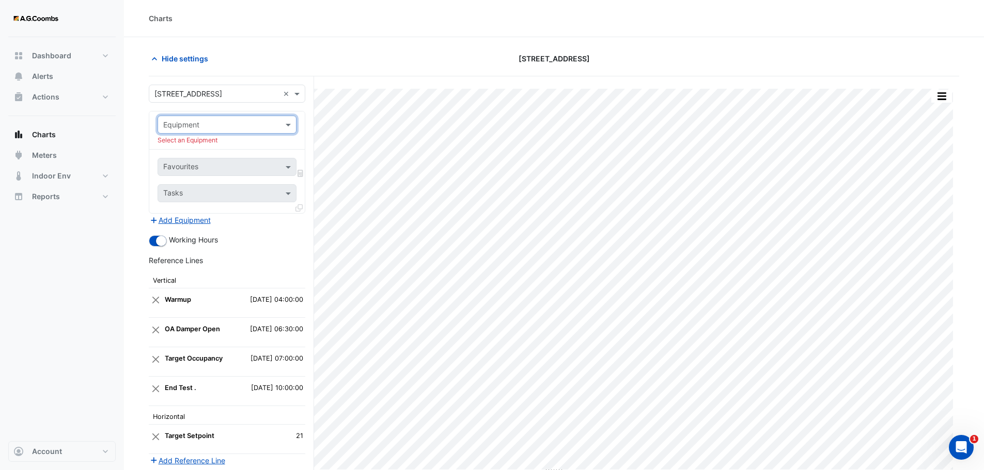
click at [250, 124] on input "text" at bounding box center [216, 125] width 107 height 11
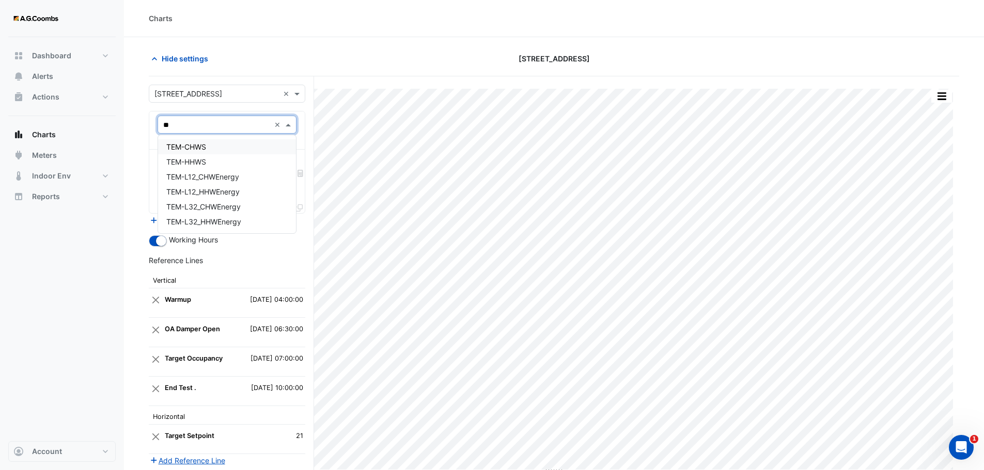
type input "*"
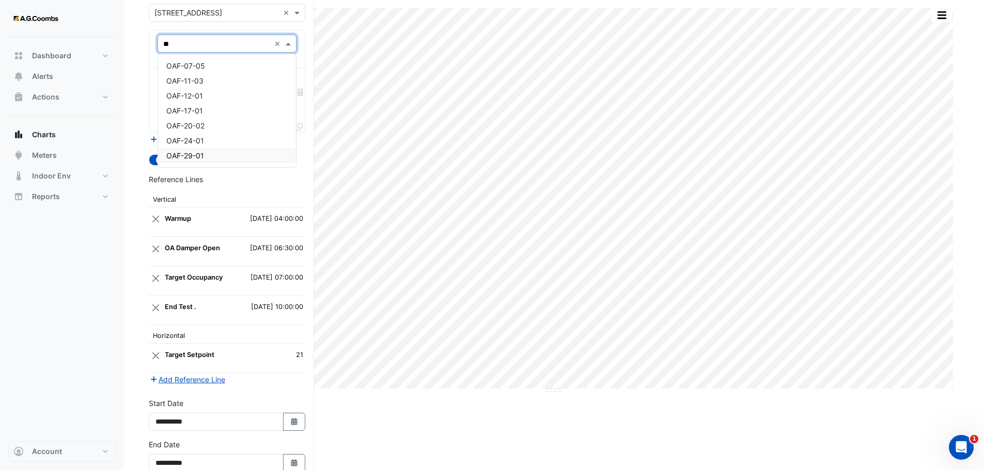
scroll to position [138, 0]
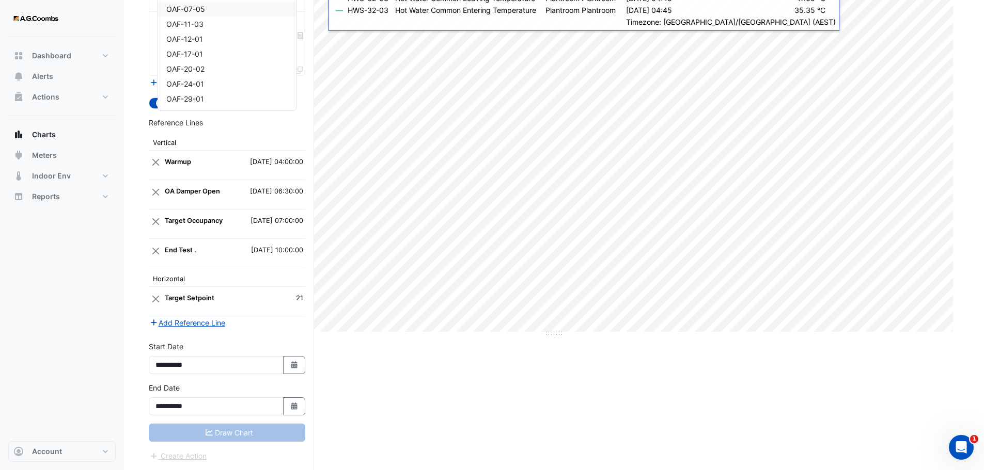
type input "**"
drag, startPoint x: 129, startPoint y: 33, endPoint x: 164, endPoint y: 59, distance: 43.8
click at [130, 31] on section "Hide settings 570 Bourke Street Split by Unit Split All Print Save as JPEG Save…" at bounding box center [554, 184] width 860 height 571
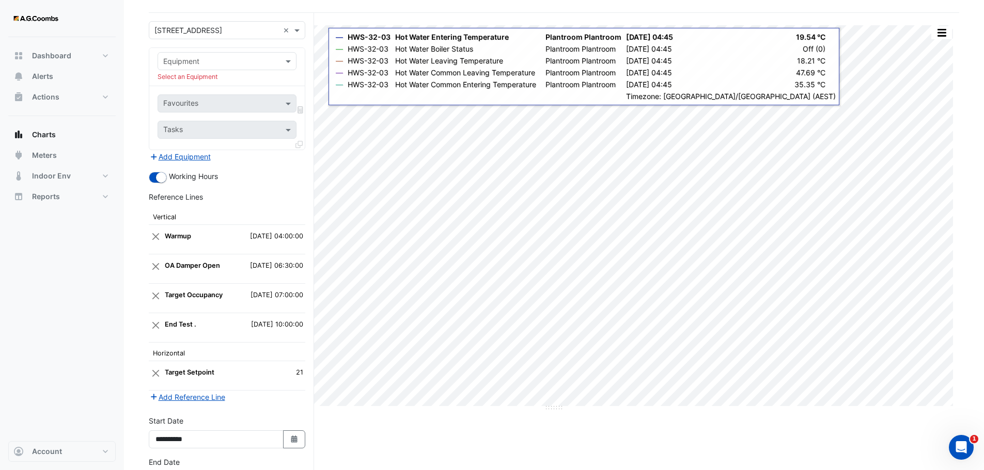
scroll to position [0, 0]
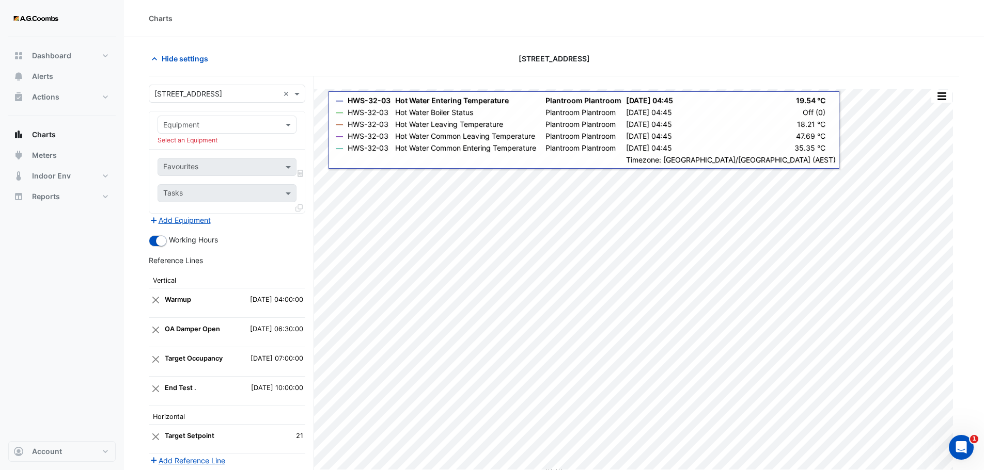
click at [261, 124] on input "text" at bounding box center [216, 125] width 107 height 11
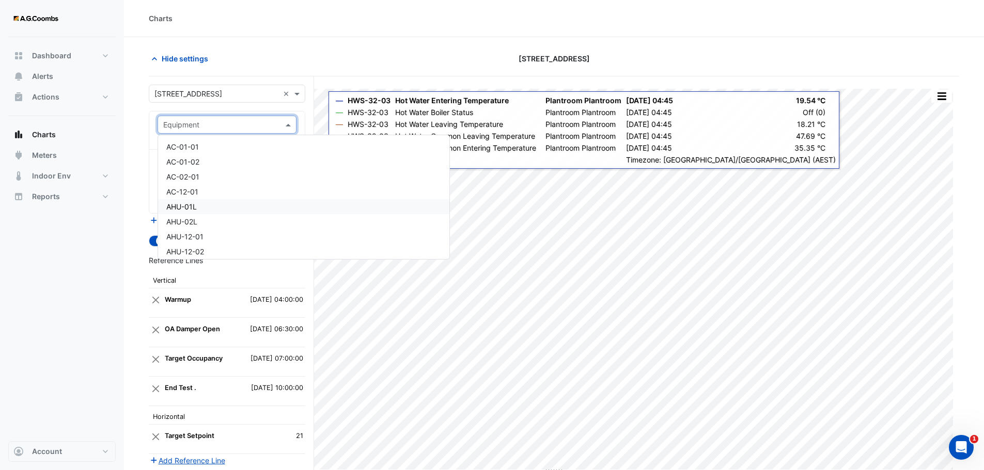
click at [204, 212] on div "AHU-01L" at bounding box center [303, 206] width 291 height 15
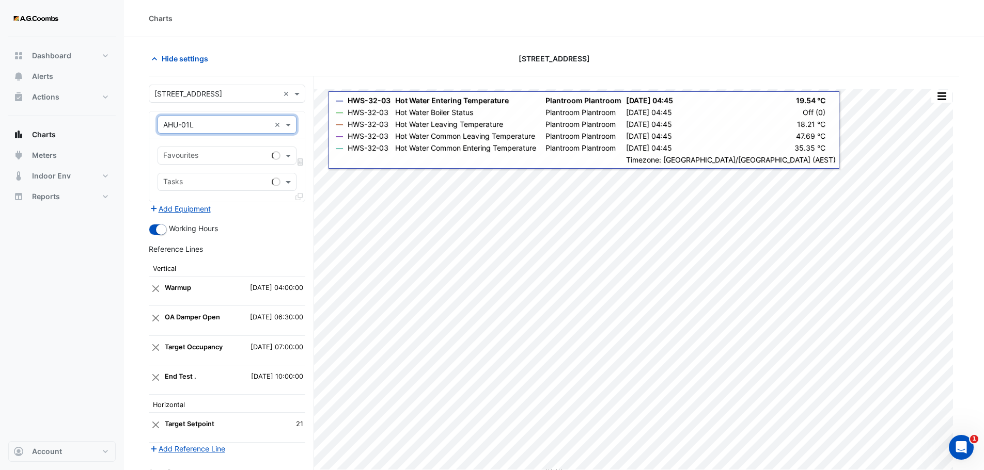
click at [198, 157] on input "text" at bounding box center [215, 156] width 104 height 11
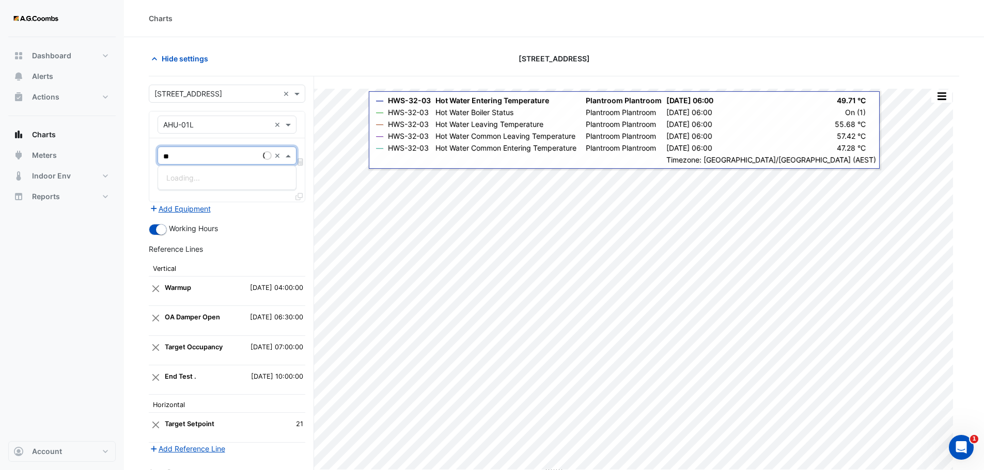
type input "*"
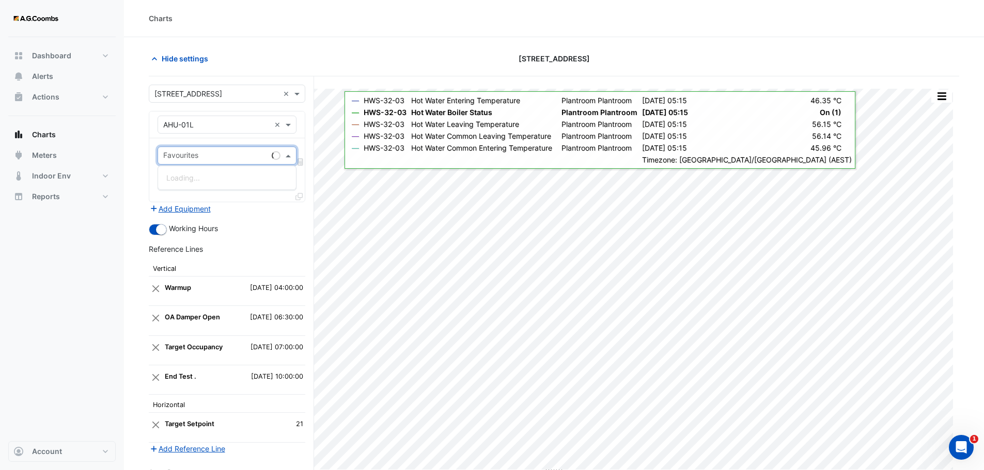
click at [189, 154] on input "text" at bounding box center [215, 156] width 104 height 11
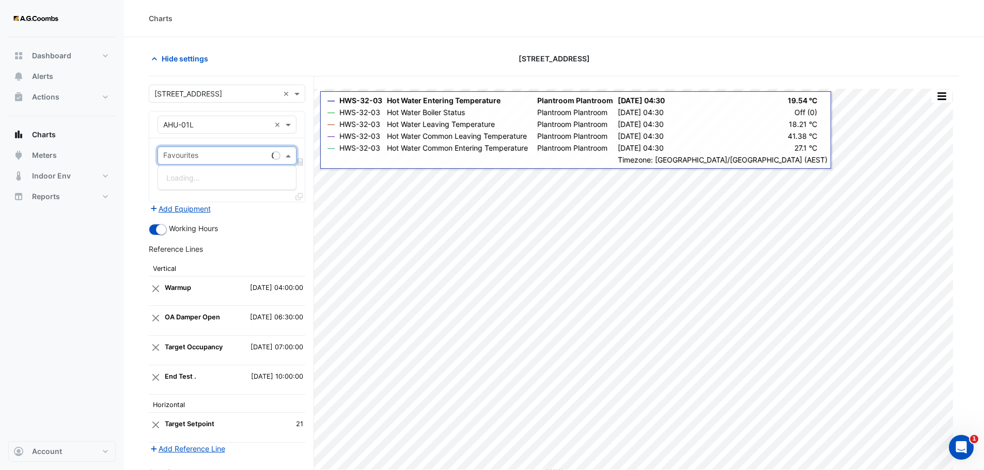
click at [182, 184] on div "Loading..." at bounding box center [227, 177] width 138 height 15
click at [249, 233] on div "Working Hours" at bounding box center [227, 229] width 156 height 12
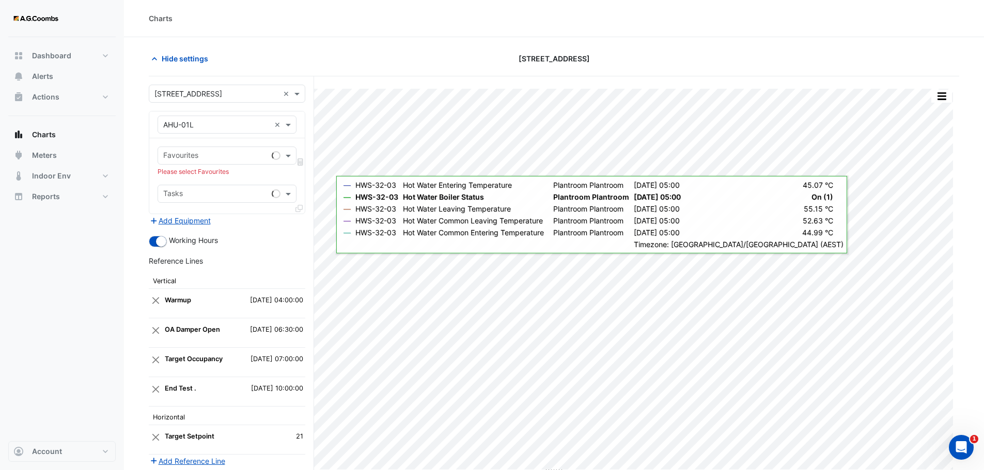
click at [191, 157] on input "text" at bounding box center [215, 156] width 104 height 11
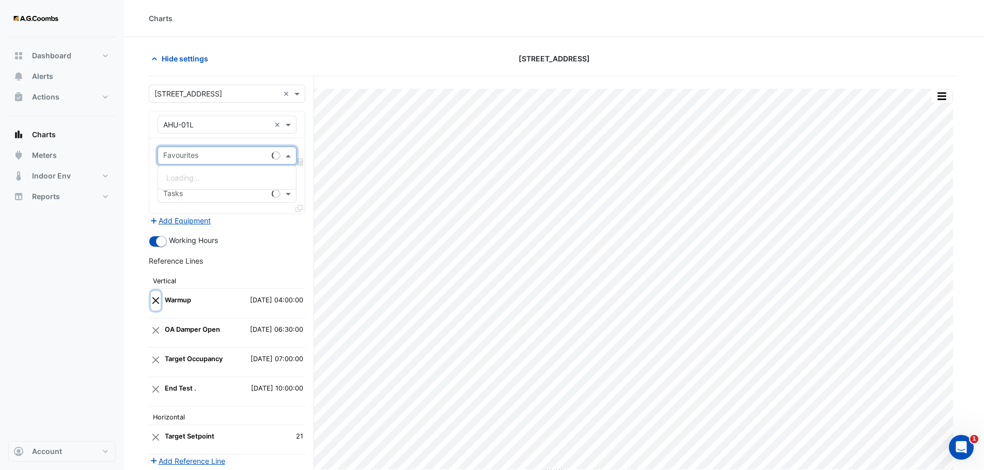
click at [156, 297] on button "Close" at bounding box center [156, 301] width 10 height 20
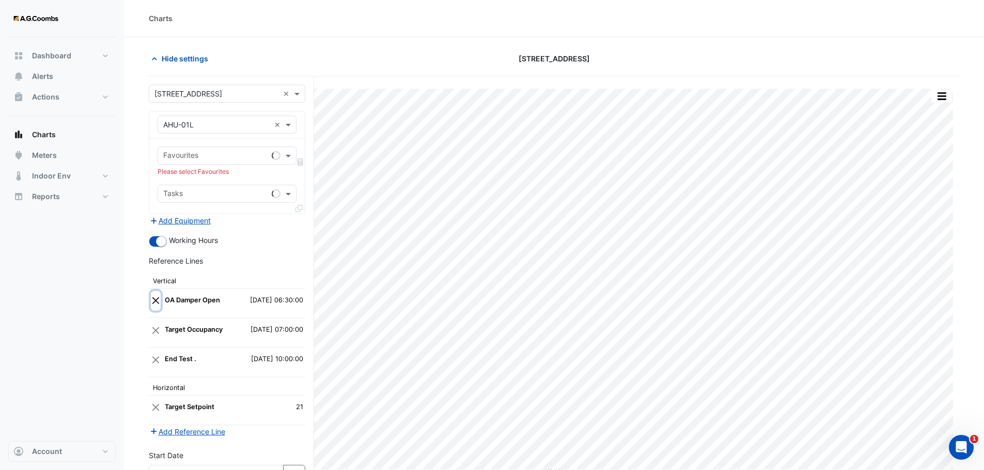
click at [156, 297] on button "Close" at bounding box center [156, 301] width 10 height 20
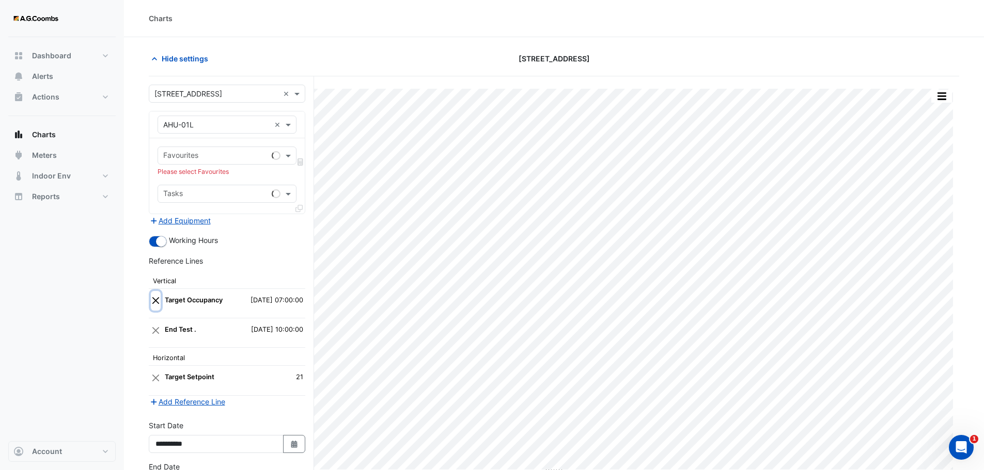
click at [156, 297] on button "Close" at bounding box center [156, 301] width 10 height 20
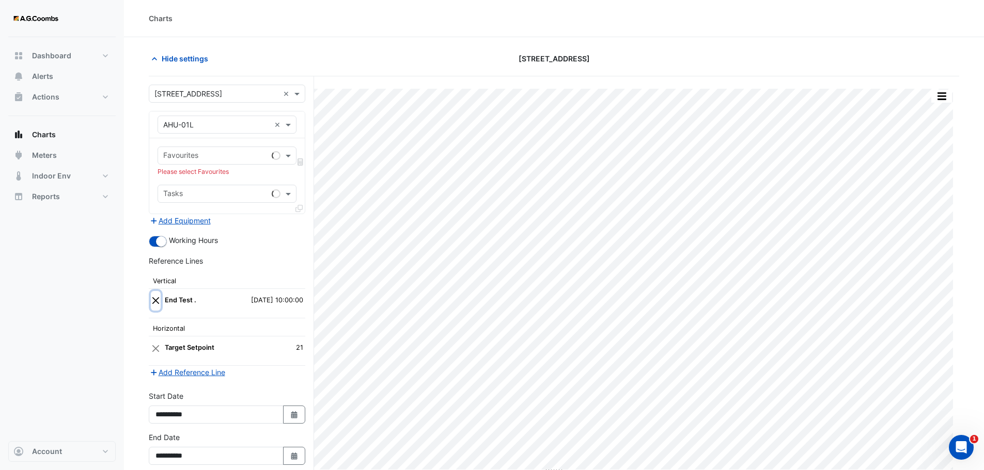
click at [156, 297] on button "Close" at bounding box center [156, 301] width 10 height 20
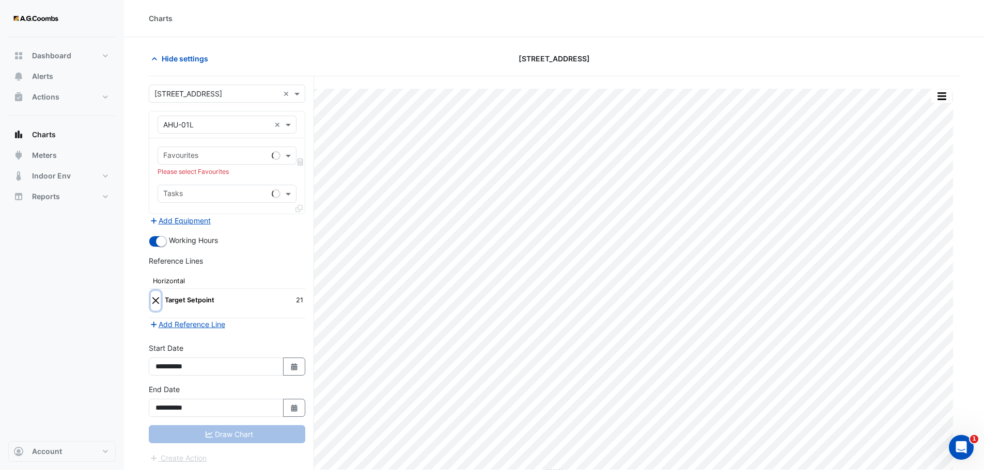
click at [156, 297] on button "Close" at bounding box center [156, 301] width 10 height 20
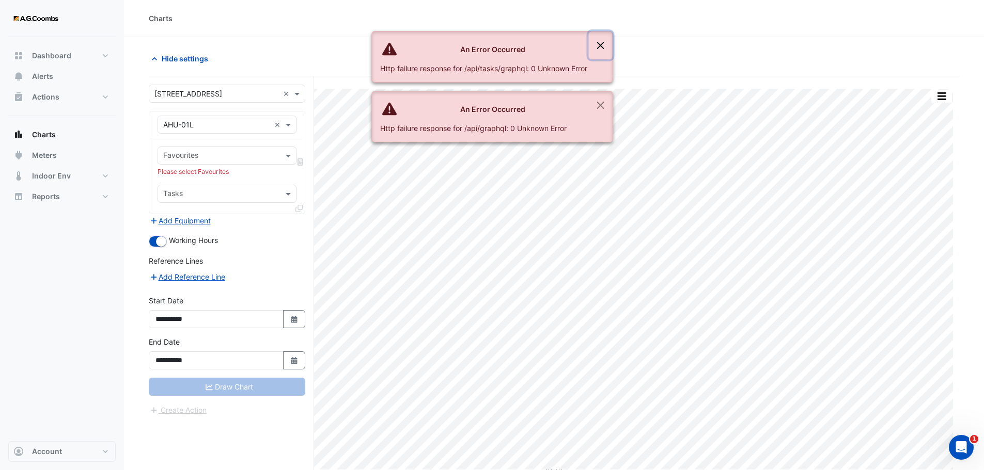
drag, startPoint x: 598, startPoint y: 46, endPoint x: 588, endPoint y: 81, distance: 36.1
click at [598, 46] on button "Close" at bounding box center [600, 45] width 24 height 28
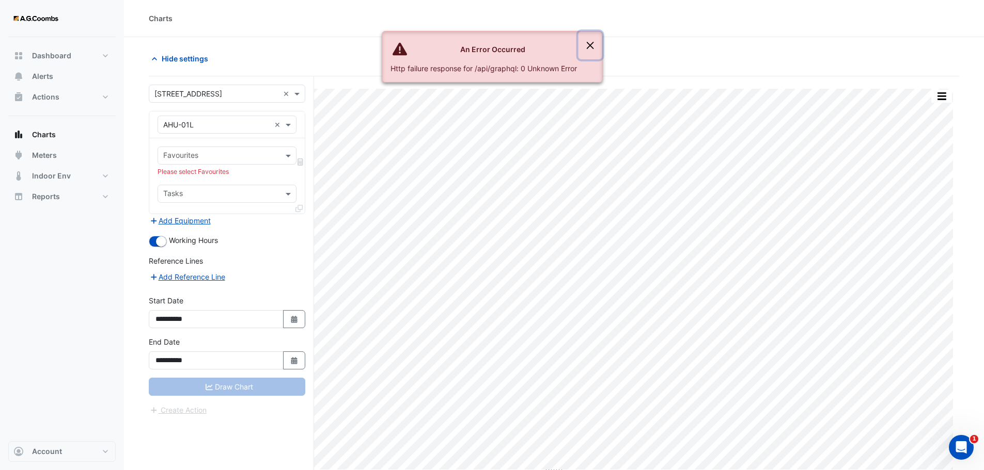
click at [591, 47] on button "Close" at bounding box center [590, 45] width 24 height 28
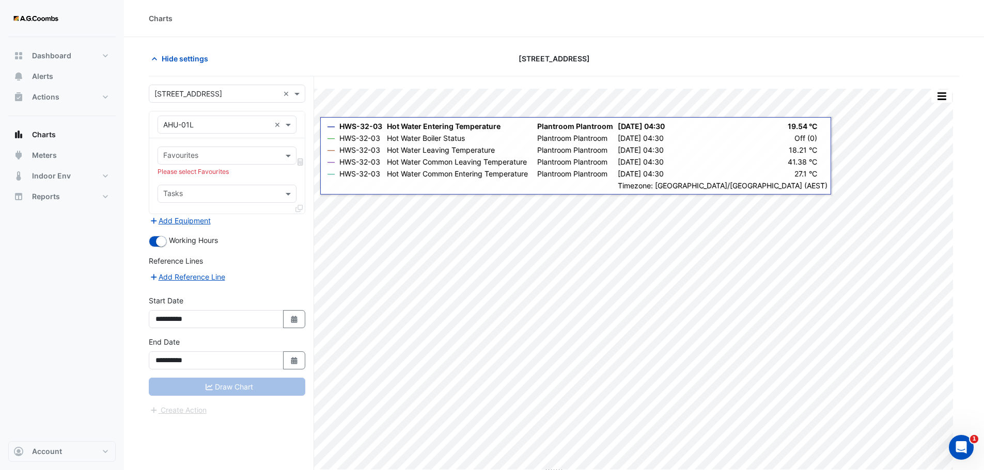
click at [203, 152] on input "text" at bounding box center [221, 156] width 116 height 11
drag, startPoint x: 222, startPoint y: 160, endPoint x: 214, endPoint y: 129, distance: 32.3
click at [214, 129] on input "text" at bounding box center [216, 125] width 107 height 11
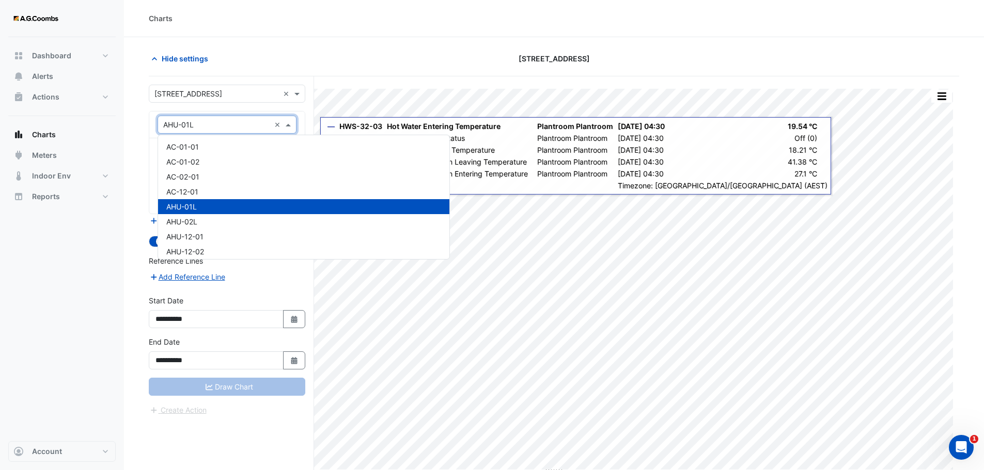
click at [214, 202] on div "AHU-01L" at bounding box center [303, 206] width 291 height 15
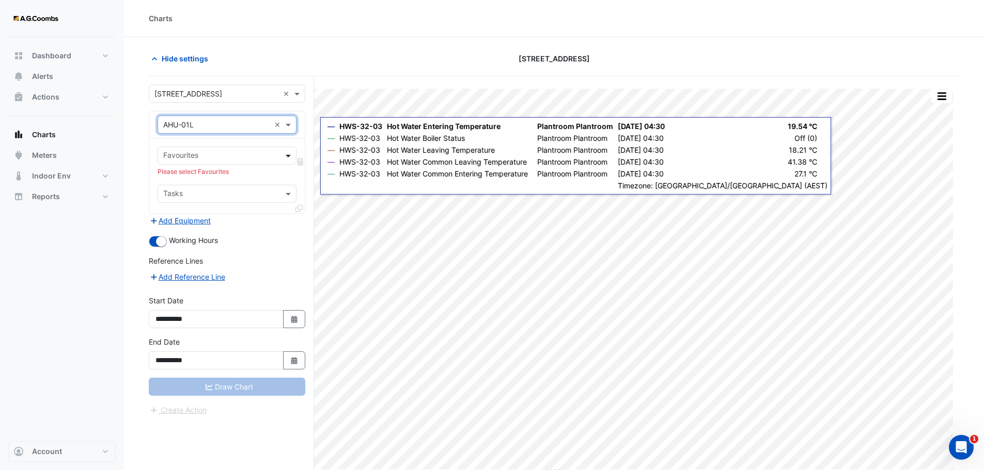
click at [290, 155] on span at bounding box center [289, 155] width 13 height 11
click at [248, 158] on input "text" at bounding box center [221, 156] width 116 height 11
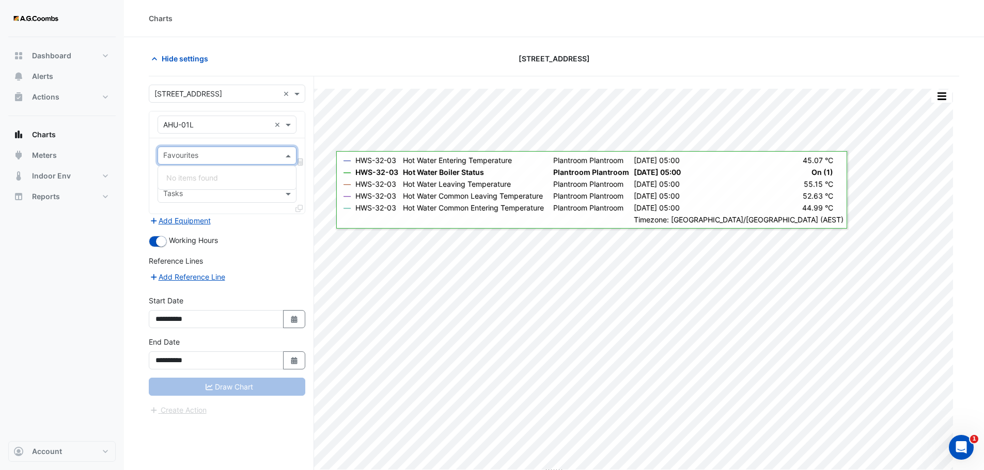
click at [241, 432] on div "**********" at bounding box center [231, 292] width 165 height 433
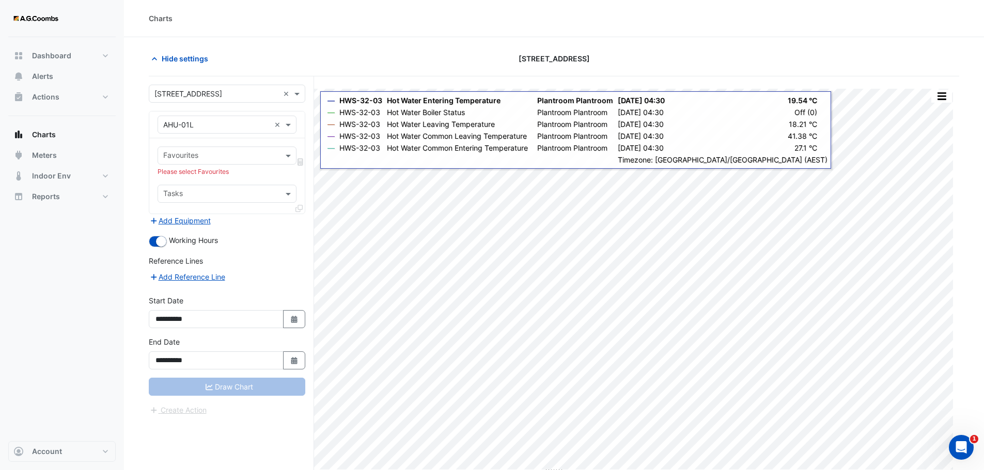
drag, startPoint x: 132, startPoint y: 179, endPoint x: 144, endPoint y: 182, distance: 12.4
click at [133, 178] on section "Hide settings 570 Bourke Street Split by Unit Split All Print Save as JPEG Save…" at bounding box center [554, 273] width 860 height 472
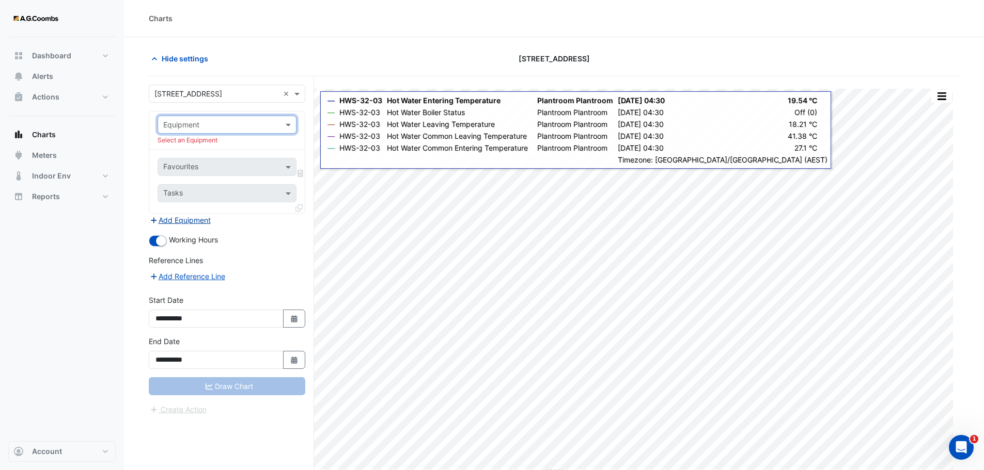
click at [182, 224] on button "Add Equipment" at bounding box center [180, 220] width 62 height 12
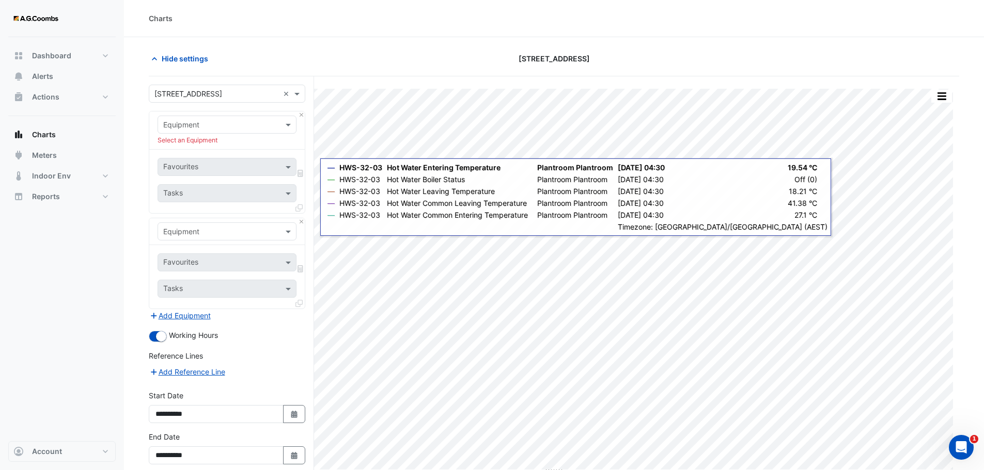
click at [267, 230] on input "text" at bounding box center [216, 232] width 107 height 11
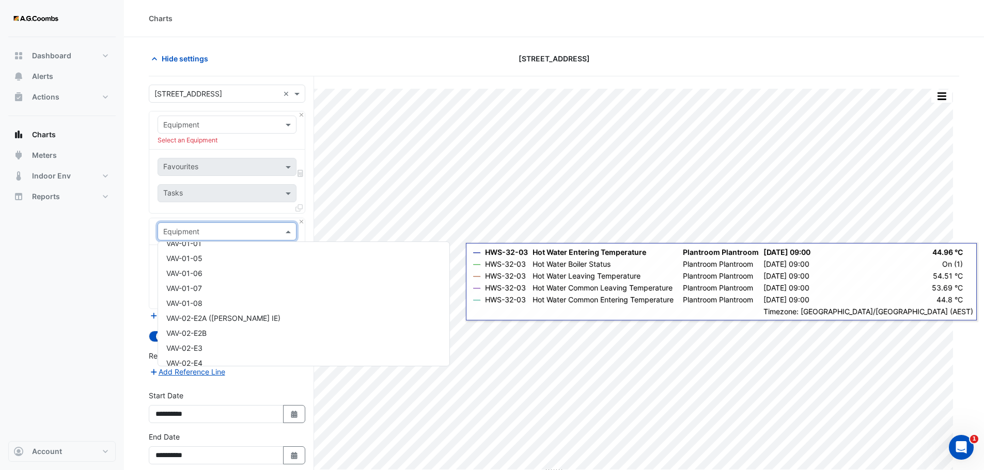
scroll to position [4397, 0]
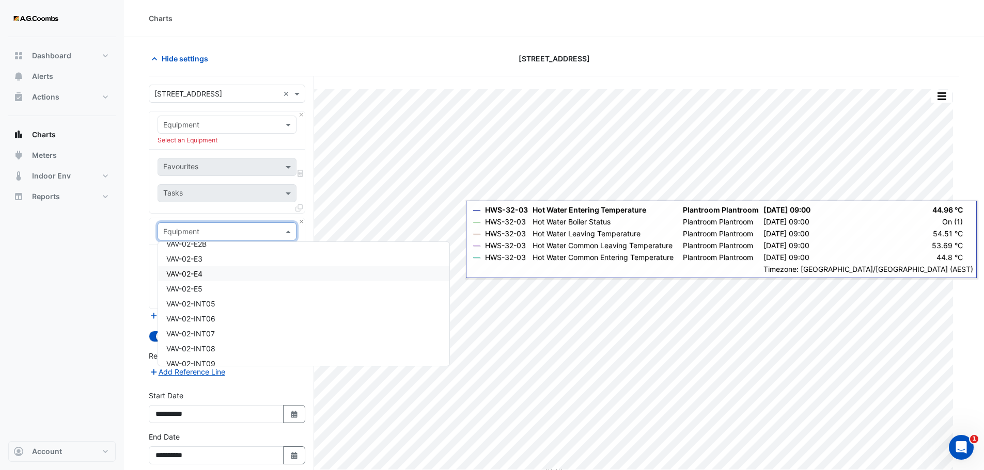
click at [123, 200] on nav "Dashboard Portfolio Ratings Performance Alerts Actions Site Manager Charts" at bounding box center [62, 235] width 124 height 470
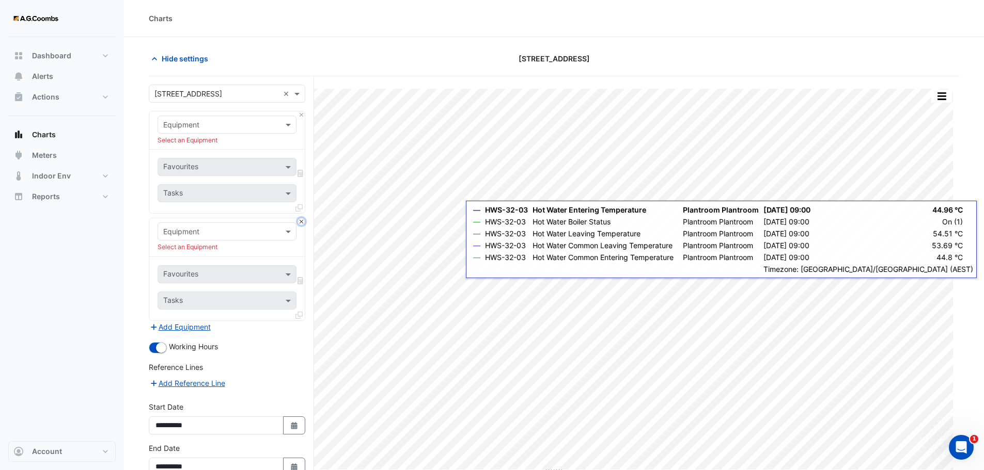
click at [303, 223] on button "Close" at bounding box center [301, 221] width 7 height 7
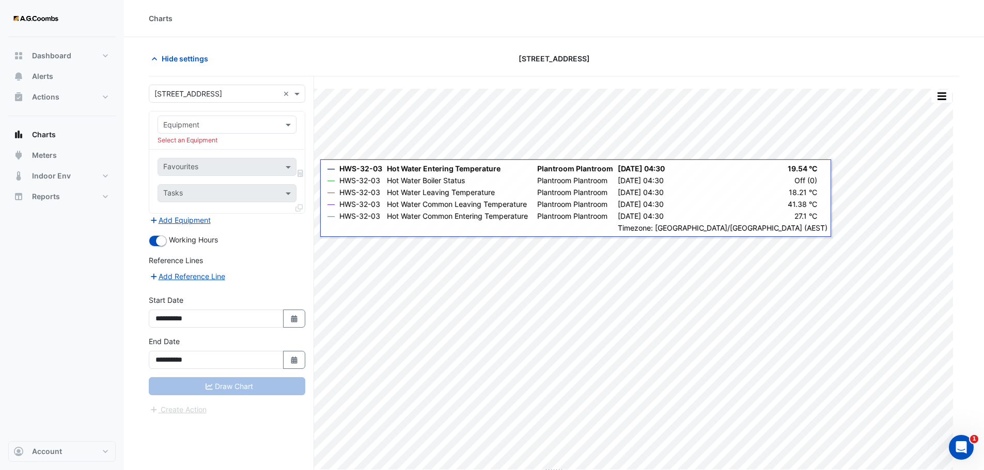
click at [231, 128] on input "text" at bounding box center [216, 125] width 107 height 11
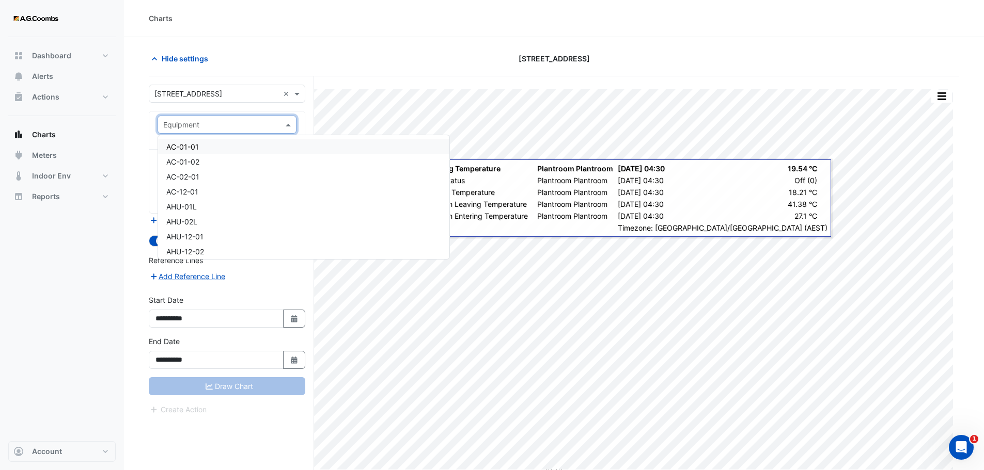
click at [137, 109] on section "Hide settings 570 Bourke Street Split by Unit Split All Print Save as JPEG Save…" at bounding box center [554, 273] width 860 height 472
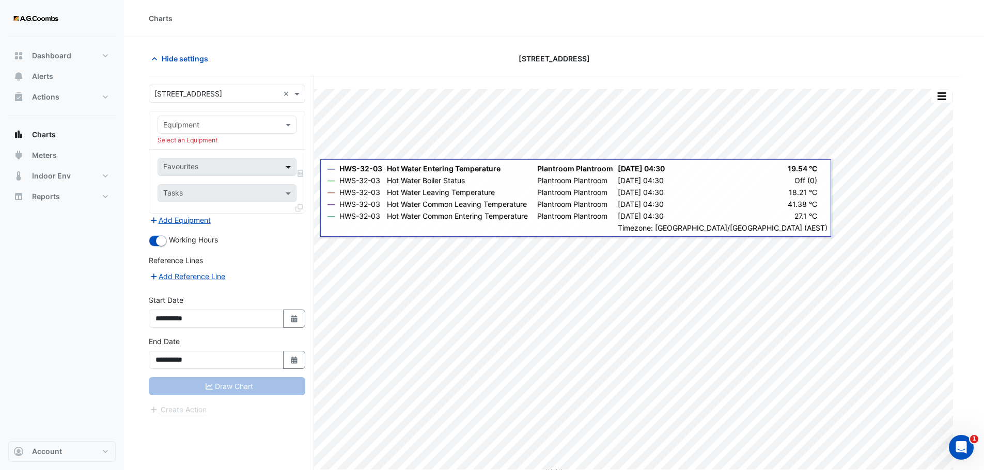
click at [288, 167] on span at bounding box center [289, 167] width 13 height 11
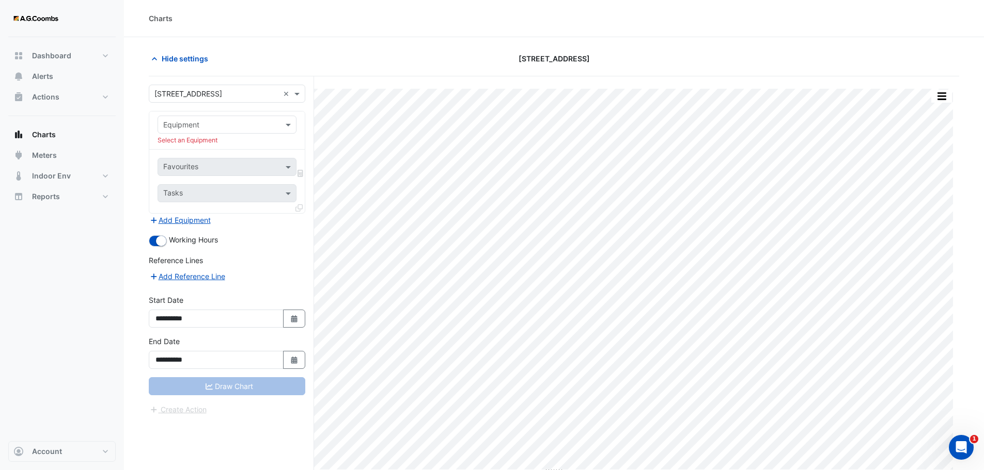
click at [218, 393] on div "Draw Chart" at bounding box center [227, 386] width 156 height 18
click at [218, 390] on div "Draw Chart" at bounding box center [227, 386] width 156 height 18
click at [210, 130] on div "Equipment" at bounding box center [218, 124] width 121 height 11
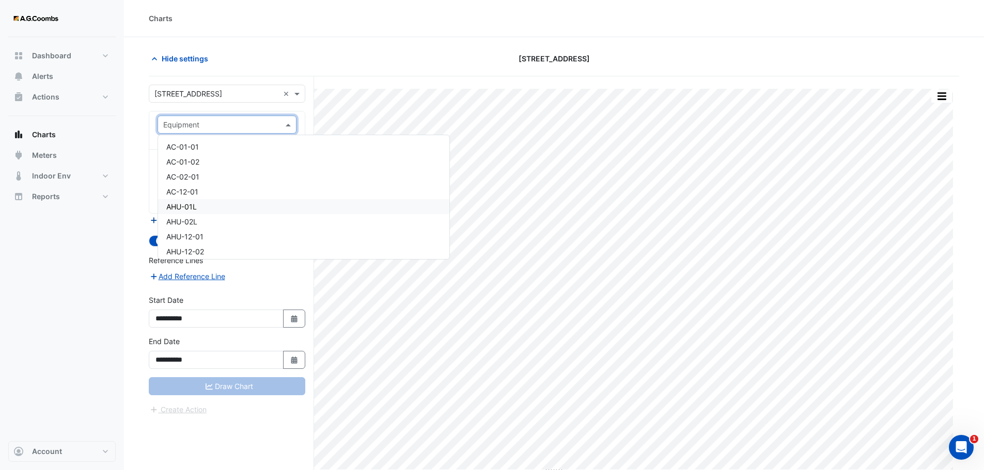
click at [211, 208] on div "AHU-01L" at bounding box center [303, 206] width 291 height 15
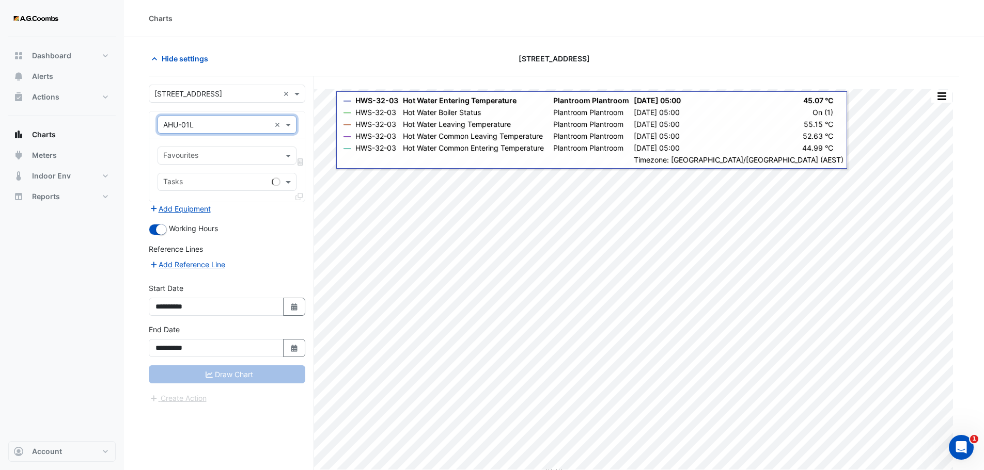
click at [206, 156] on input "text" at bounding box center [221, 156] width 116 height 11
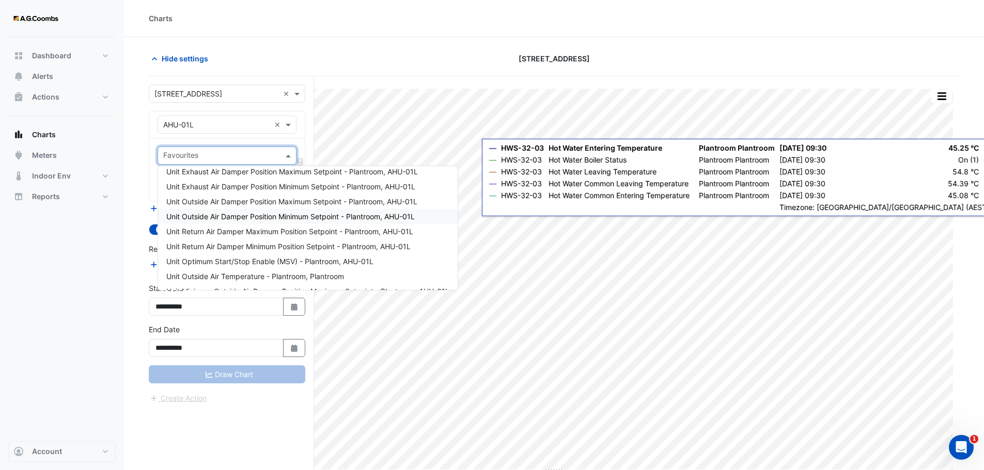
scroll to position [465, 0]
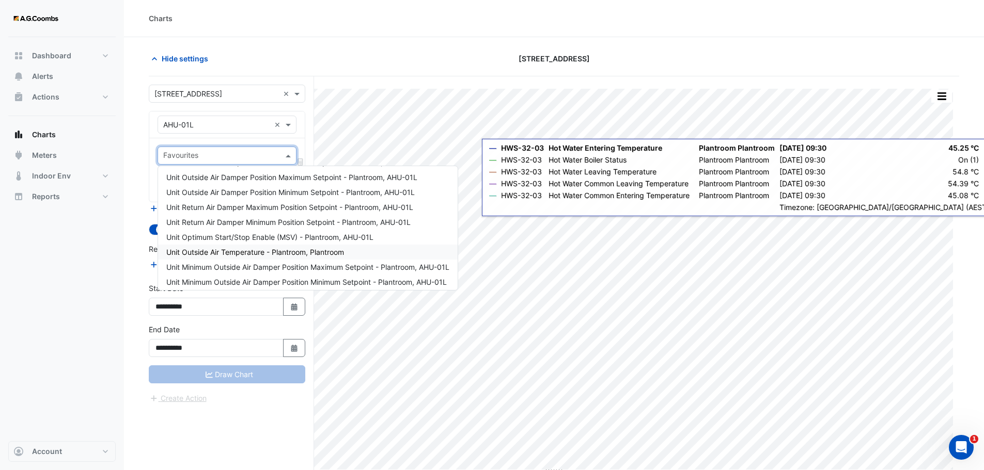
drag, startPoint x: 249, startPoint y: 253, endPoint x: 264, endPoint y: 264, distance: 18.8
click at [249, 253] on span "Unit Outside Air Temperature - Plantroom, Plantroom" at bounding box center [255, 252] width 178 height 9
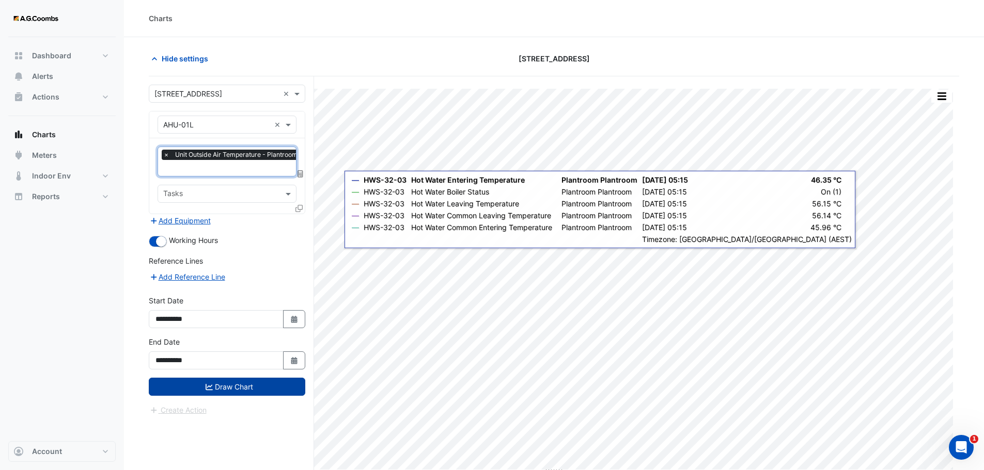
click at [201, 385] on button "Draw Chart" at bounding box center [227, 387] width 156 height 18
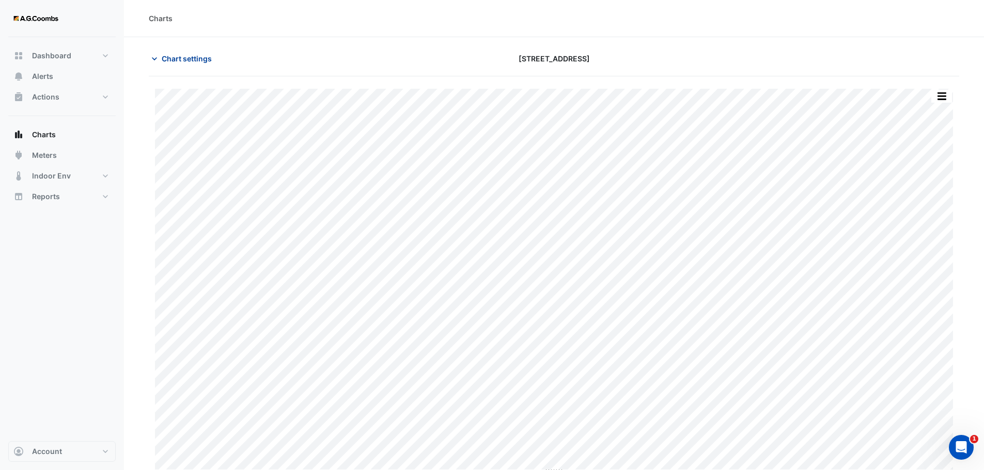
click at [181, 65] on button "Chart settings" at bounding box center [184, 59] width 70 height 18
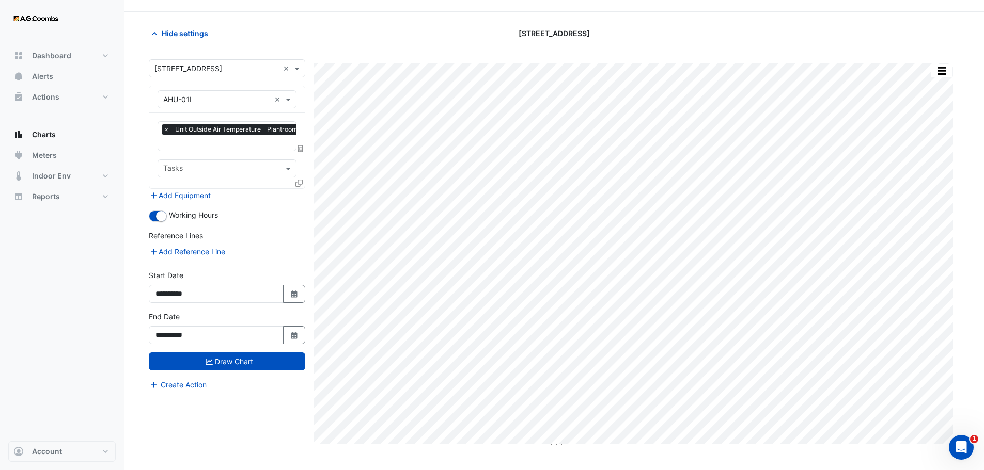
scroll to position [39, 0]
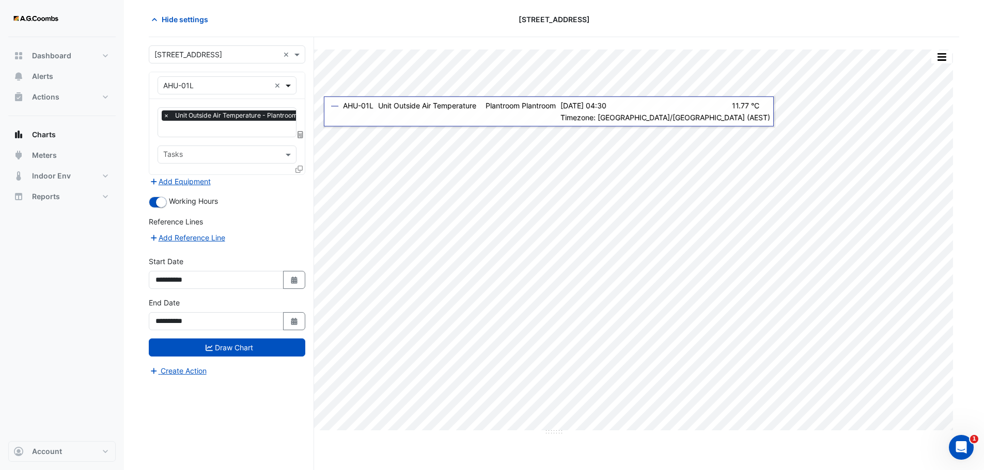
click at [292, 84] on span at bounding box center [289, 85] width 13 height 11
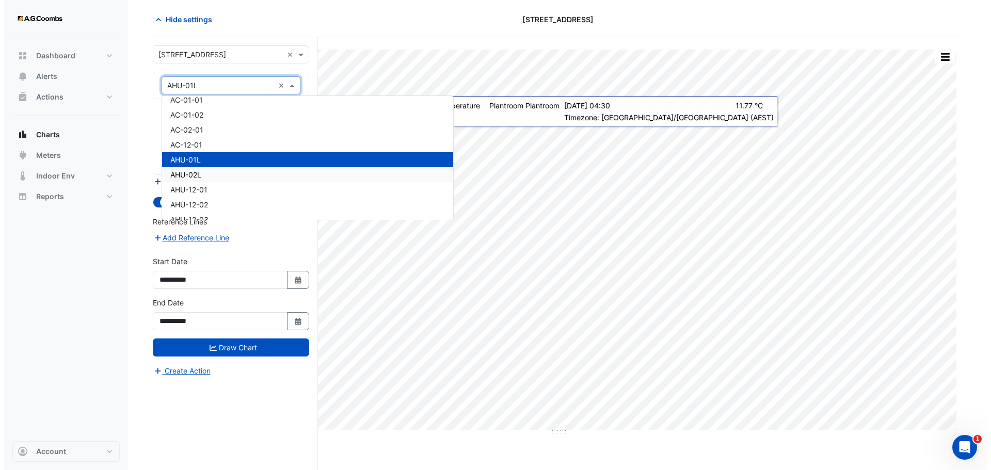
scroll to position [0, 0]
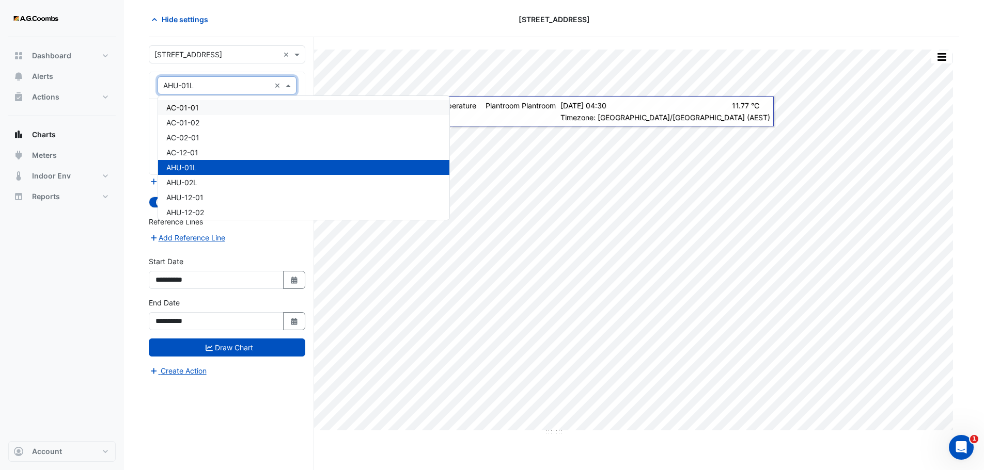
click at [309, 73] on div "**********" at bounding box center [231, 253] width 165 height 433
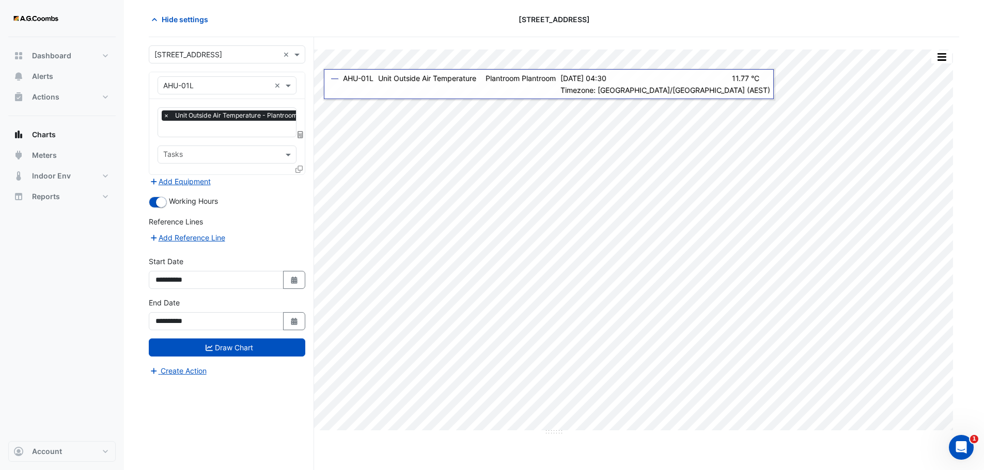
click at [301, 168] on icon at bounding box center [298, 169] width 7 height 7
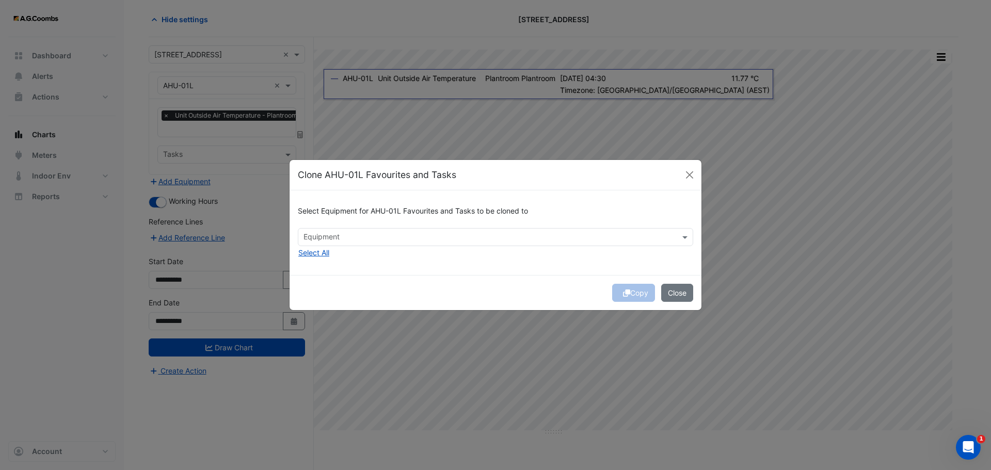
click at [323, 235] on input "text" at bounding box center [490, 238] width 372 height 11
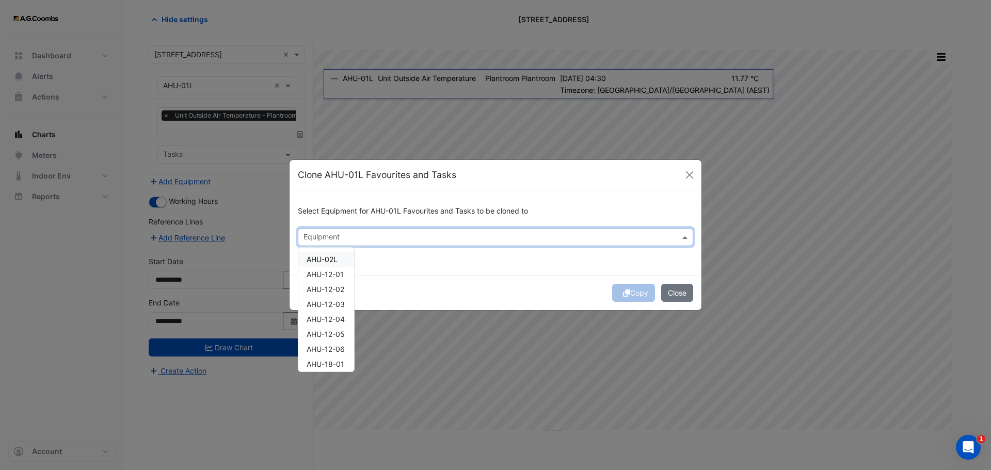
click at [337, 259] on span "AHU-02L" at bounding box center [322, 259] width 31 height 9
click at [345, 276] on div "AHU-12-01" at bounding box center [326, 274] width 56 height 15
click at [344, 290] on span "AHU-12-02" at bounding box center [326, 289] width 38 height 9
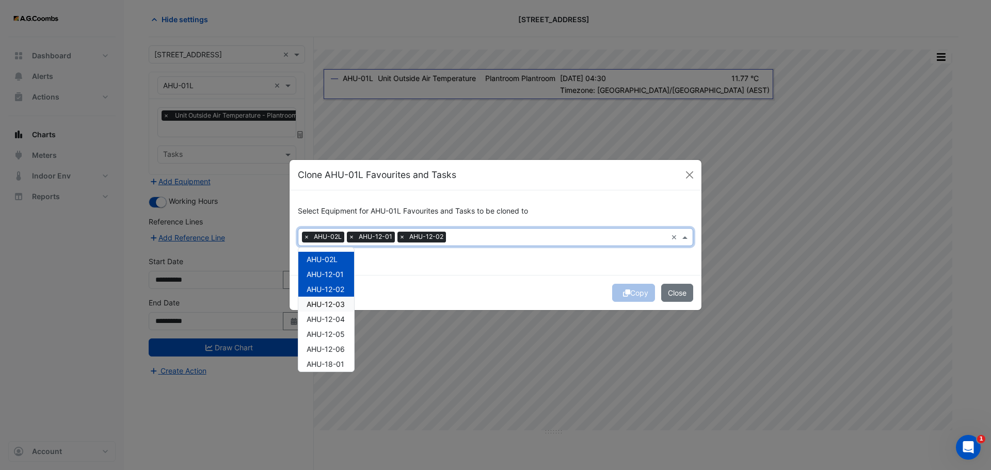
click at [340, 307] on span "AHU-12-03" at bounding box center [326, 304] width 38 height 9
click at [340, 314] on div "AHU-12-04" at bounding box center [326, 319] width 56 height 15
click at [336, 328] on div "AHU-12-05" at bounding box center [326, 334] width 56 height 15
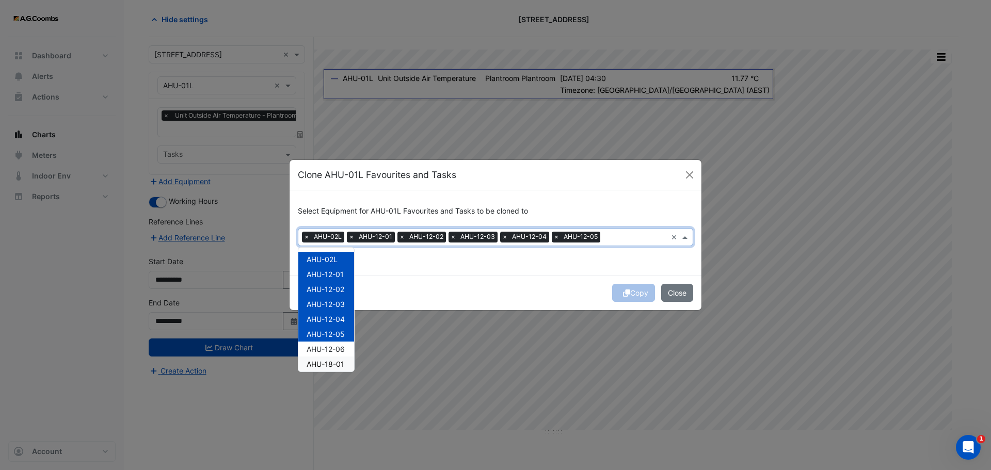
click at [333, 350] on span "AHU-12-06" at bounding box center [326, 349] width 38 height 9
click at [334, 366] on span "AHU-18-01" at bounding box center [326, 364] width 38 height 9
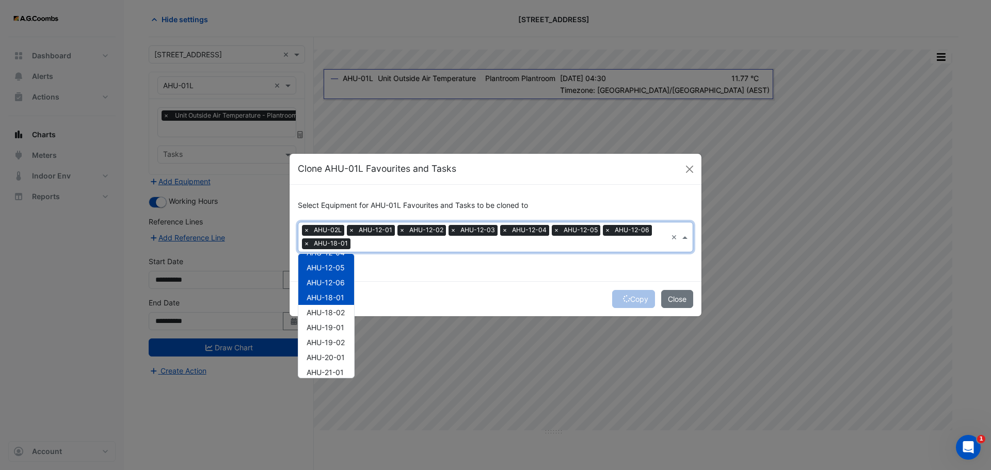
scroll to position [72, 0]
click at [344, 312] on span "AHU-18-02" at bounding box center [326, 313] width 38 height 9
click at [344, 329] on span "AHU-19-01" at bounding box center [326, 328] width 38 height 9
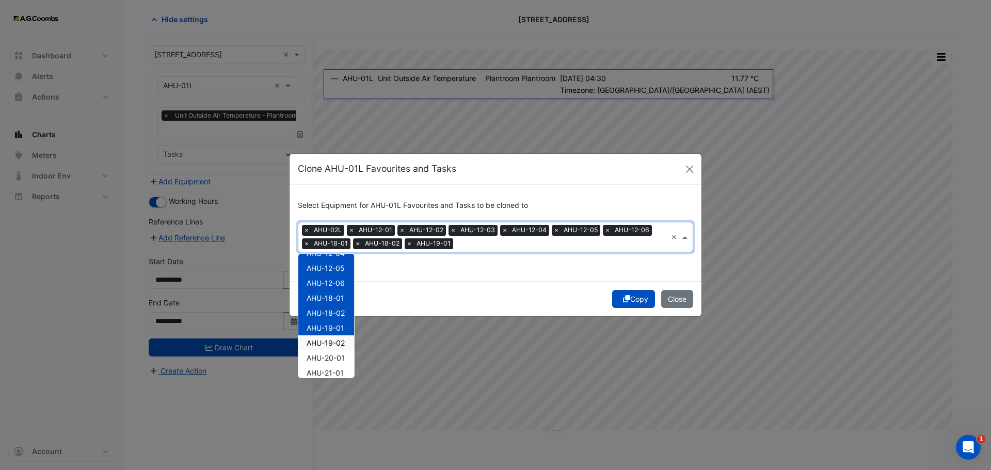
click at [330, 347] on div "AHU-19-02" at bounding box center [326, 343] width 56 height 15
click at [327, 358] on span "AHU-20-01" at bounding box center [326, 358] width 38 height 9
click at [327, 373] on span "AHU-21-01" at bounding box center [325, 373] width 37 height 9
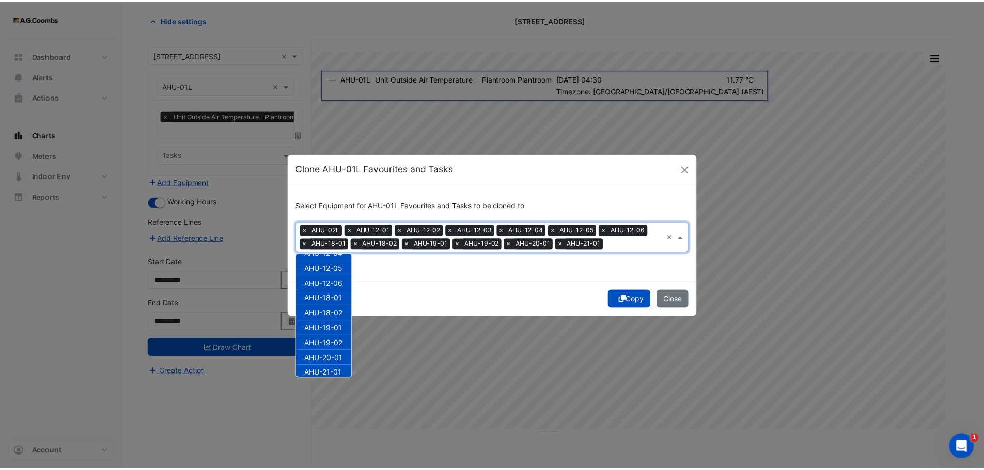
scroll to position [124, 0]
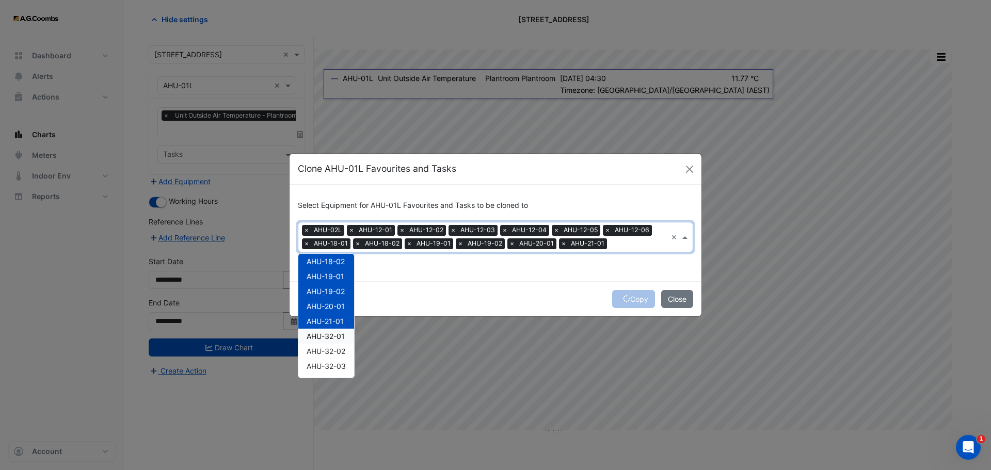
click at [329, 338] on span "AHU-32-01" at bounding box center [326, 336] width 38 height 9
click at [331, 354] on span "AHU-32-02" at bounding box center [326, 351] width 39 height 9
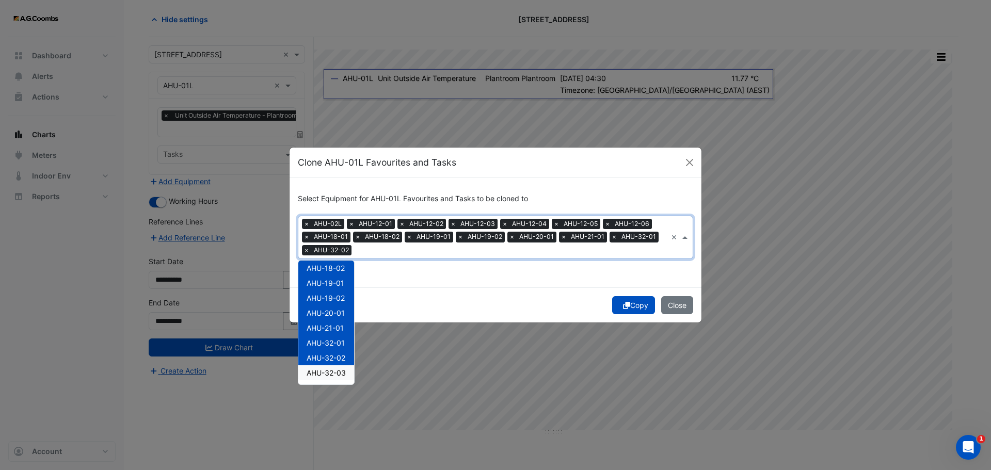
click at [330, 377] on div "AHU-32-03" at bounding box center [326, 373] width 56 height 15
click at [636, 310] on button "Copy" at bounding box center [633, 305] width 43 height 18
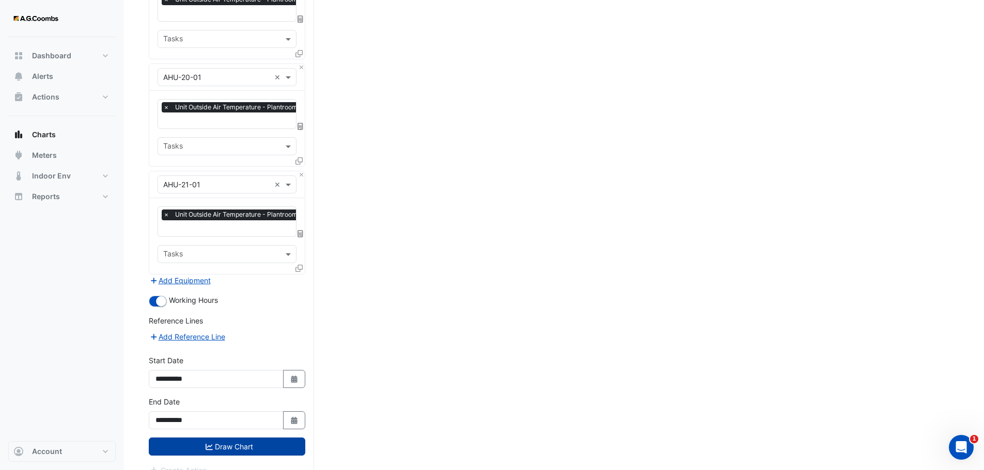
click at [241, 438] on button "Draw Chart" at bounding box center [227, 447] width 156 height 18
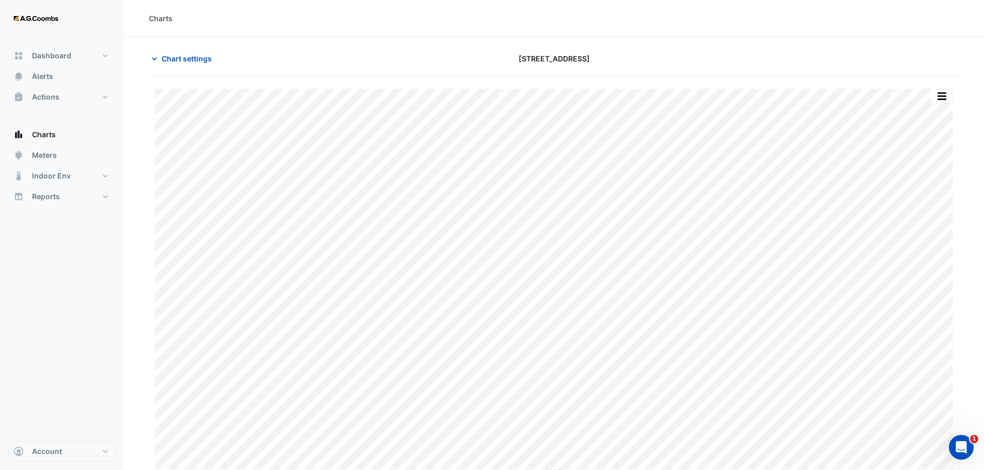
scroll to position [5, 0]
click at [176, 56] on span "Chart settings" at bounding box center [187, 54] width 50 height 11
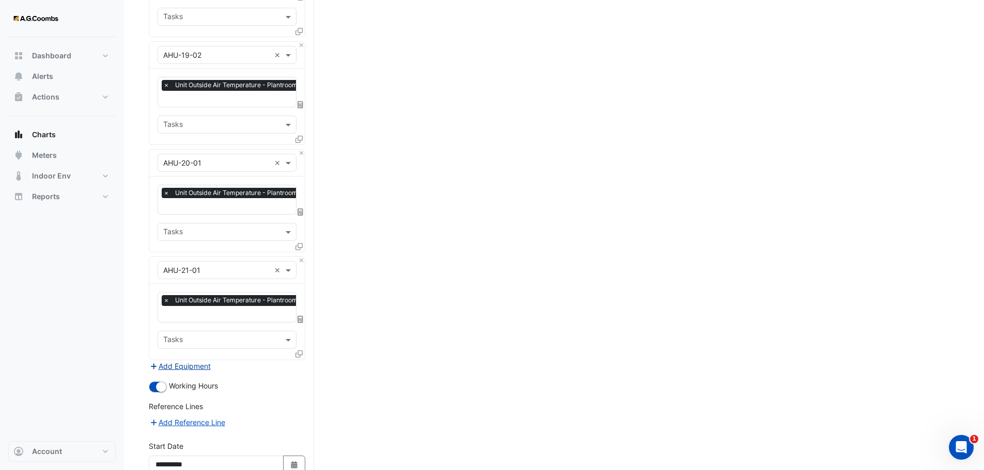
scroll to position [1417, 0]
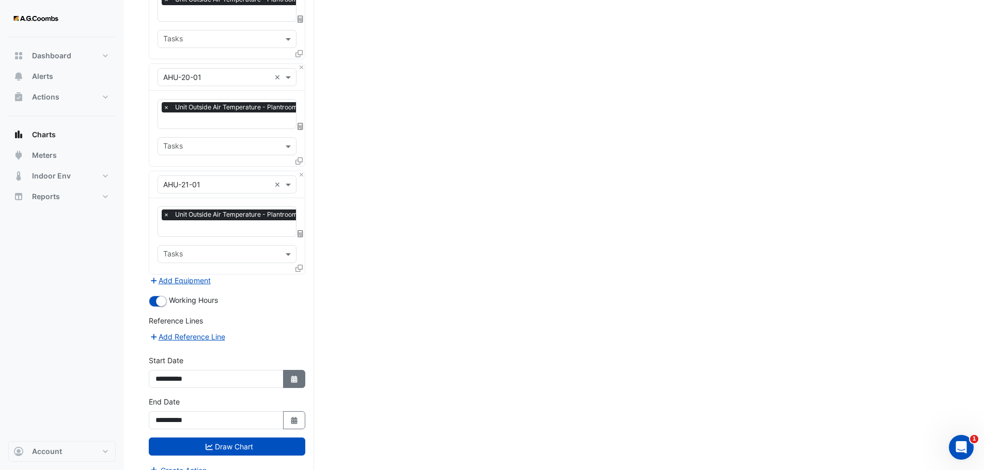
click at [294, 376] on icon "Select Date" at bounding box center [294, 379] width 9 height 7
select select "*"
select select "****"
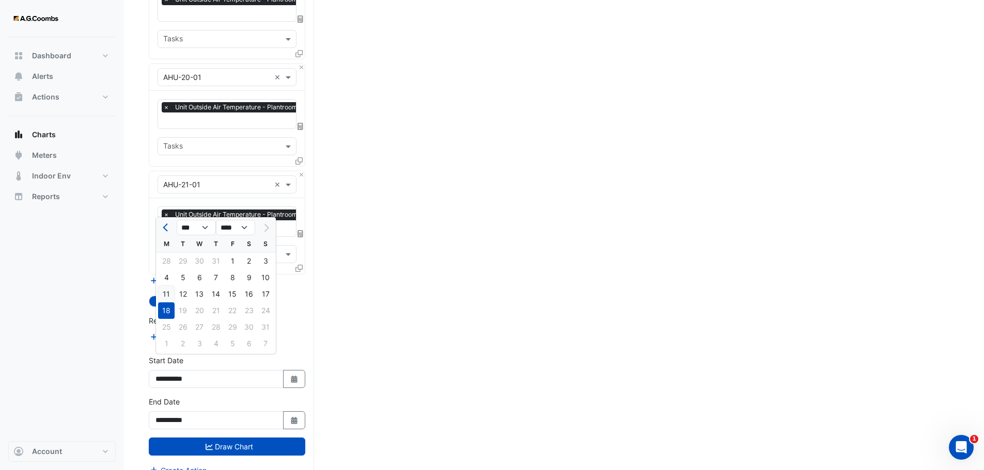
click at [167, 293] on div "11" at bounding box center [166, 294] width 17 height 17
type input "**********"
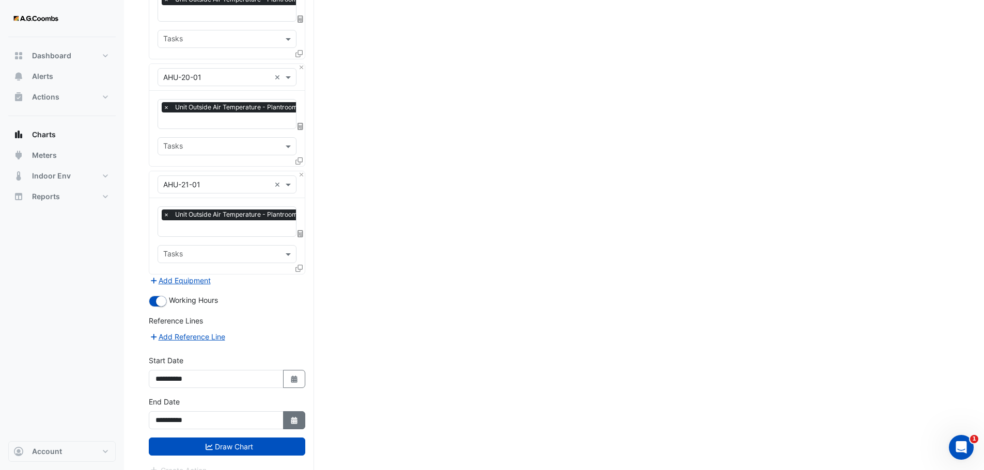
click at [296, 417] on icon "Select Date" at bounding box center [294, 420] width 9 height 7
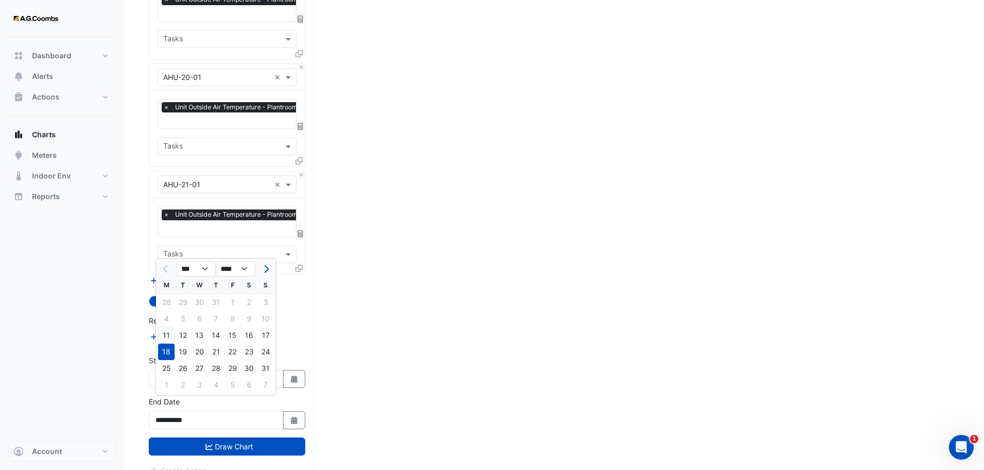
click at [164, 335] on div "11" at bounding box center [166, 335] width 17 height 17
type input "**********"
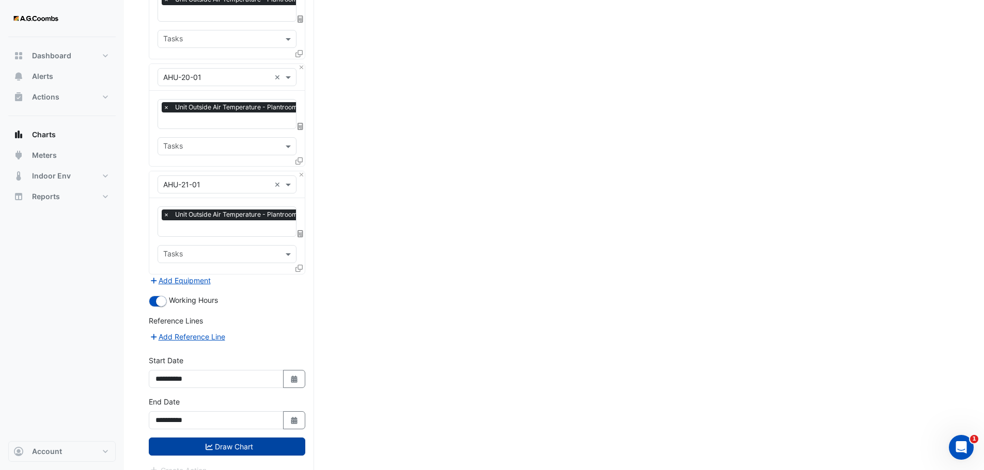
click at [216, 438] on button "Draw Chart" at bounding box center [227, 447] width 156 height 18
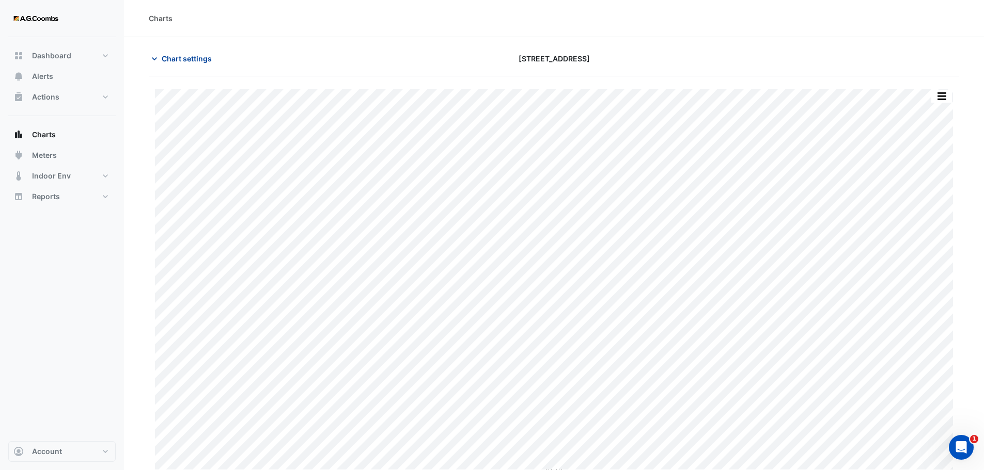
drag, startPoint x: 161, startPoint y: 57, endPoint x: 172, endPoint y: 67, distance: 14.3
click at [161, 58] on button "Chart settings" at bounding box center [184, 59] width 70 height 18
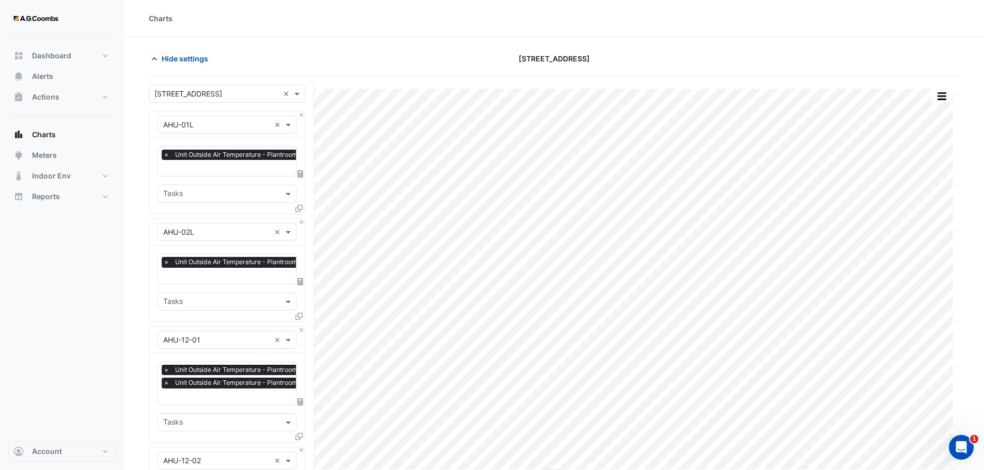
drag, startPoint x: 137, startPoint y: 224, endPoint x: 142, endPoint y: 231, distance: 8.6
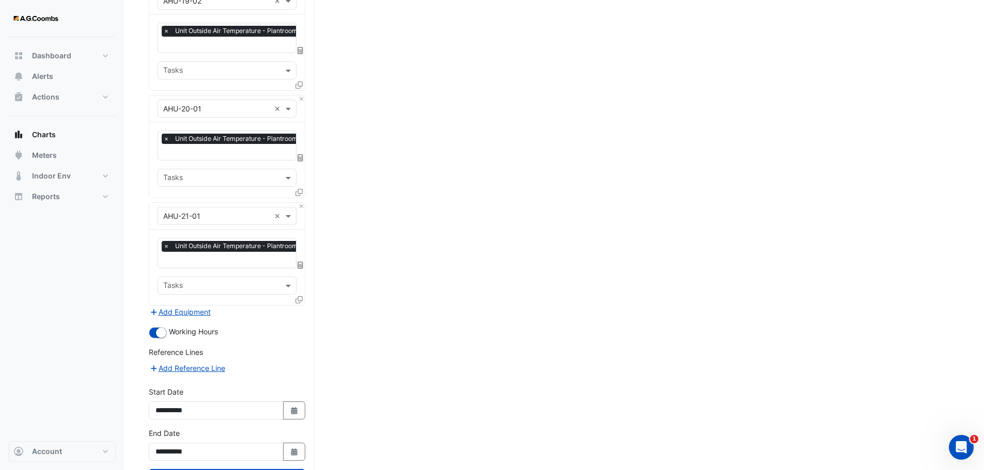
scroll to position [1417, 0]
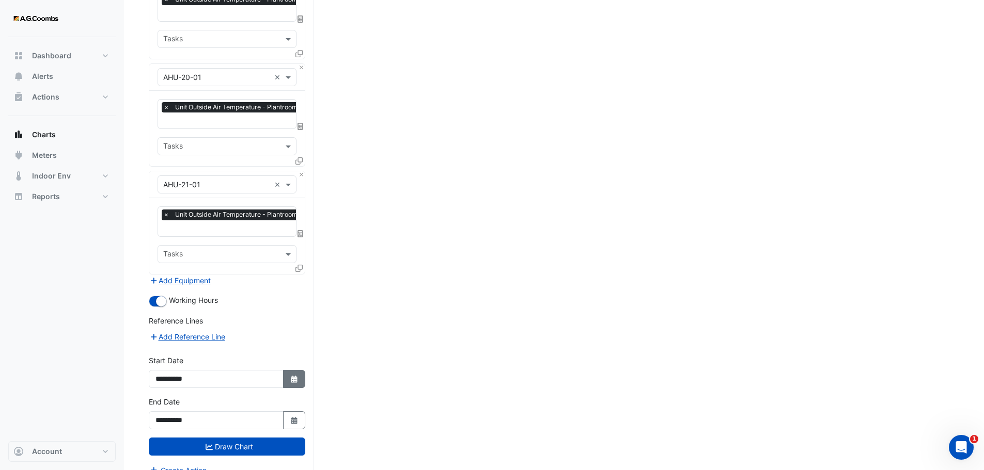
click at [294, 376] on icon "button" at bounding box center [294, 379] width 6 height 7
select select "*"
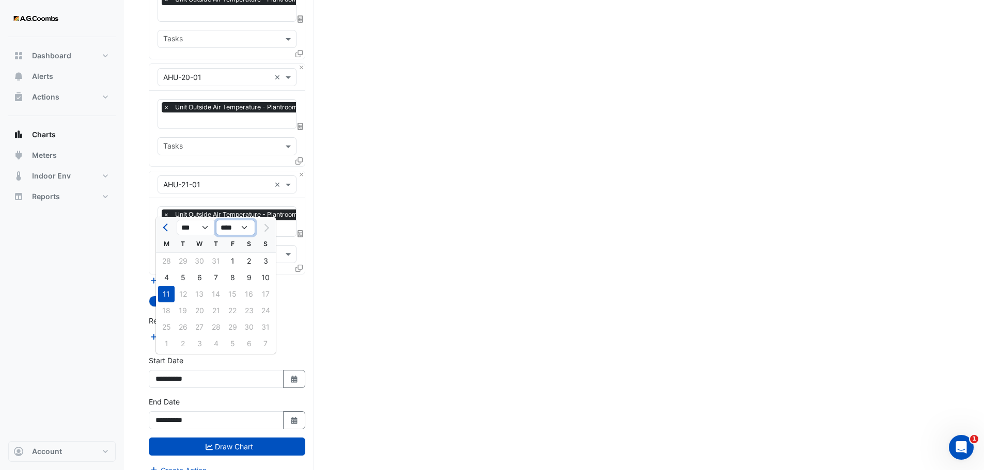
click at [248, 227] on select "**** **** **** **** **** **** **** **** **** **** ****" at bounding box center [235, 227] width 39 height 15
select select "****"
click at [216, 220] on select "**** **** **** **** **** **** **** **** **** **** ****" at bounding box center [235, 227] width 39 height 15
click at [198, 228] on select "*** *** *** *** *** *** *** *** *** *** *** ***" at bounding box center [196, 227] width 39 height 15
select select "*"
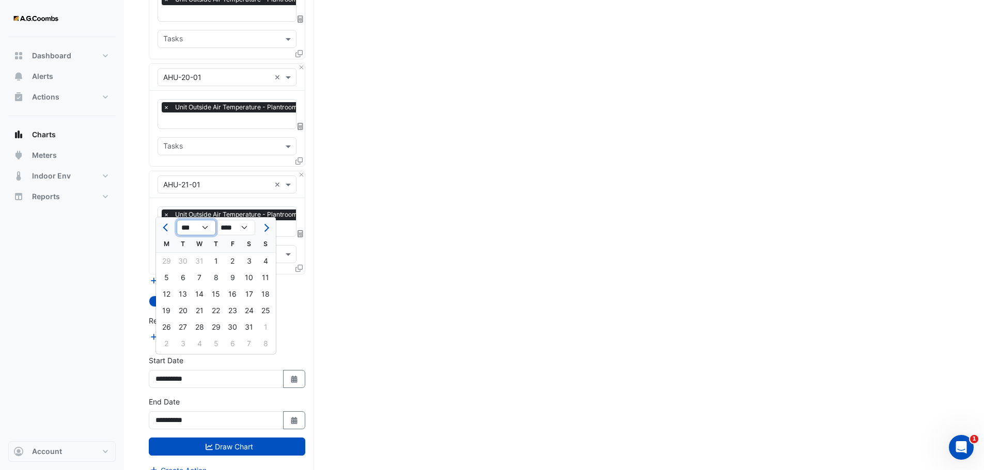
click at [177, 220] on select "*** *** *** *** *** *** *** *** *** *** *** ***" at bounding box center [196, 227] width 39 height 15
click at [186, 260] on div "2" at bounding box center [183, 261] width 17 height 17
type input "**********"
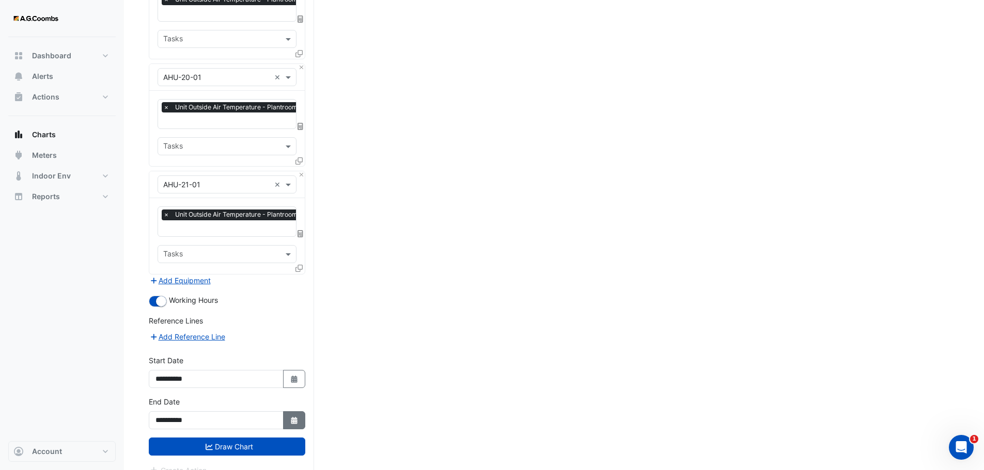
click at [295, 417] on icon "button" at bounding box center [294, 420] width 6 height 7
select select "*"
select select "****"
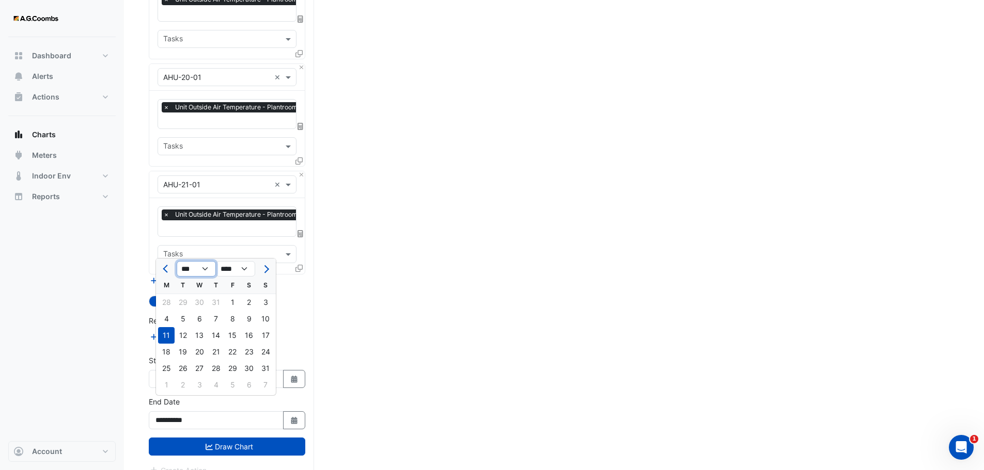
click at [204, 268] on select "*** *** *** *** *** *** *** *** *** *** *** ***" at bounding box center [196, 268] width 39 height 15
select select "*"
click at [177, 261] on select "*** *** *** *** *** *** *** *** *** *** *** ***" at bounding box center [196, 268] width 39 height 15
click at [245, 265] on select "**** **** **** **** **** **** **** **** **** **** **** ****" at bounding box center [235, 268] width 39 height 15
select select "****"
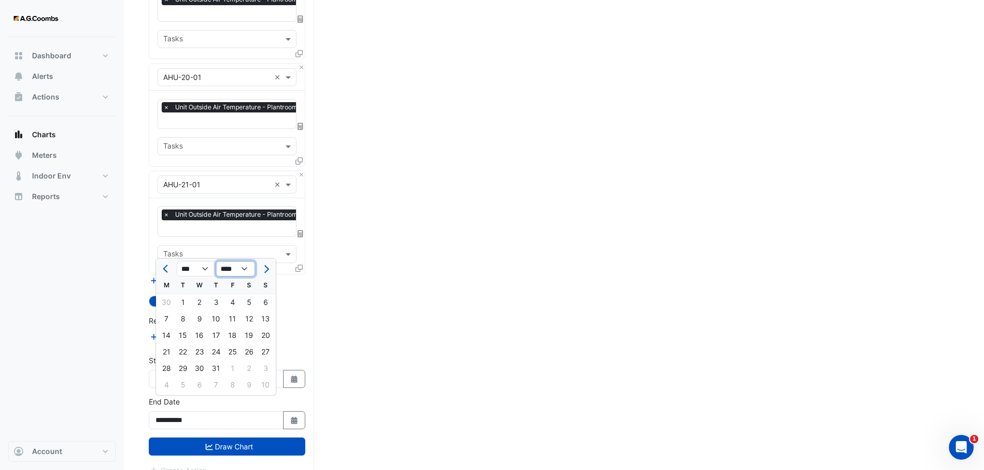
click at [216, 261] on select "**** **** **** **** **** **** **** **** **** **** **** ****" at bounding box center [235, 268] width 39 height 15
click at [181, 300] on div "2" at bounding box center [183, 302] width 17 height 17
type input "**********"
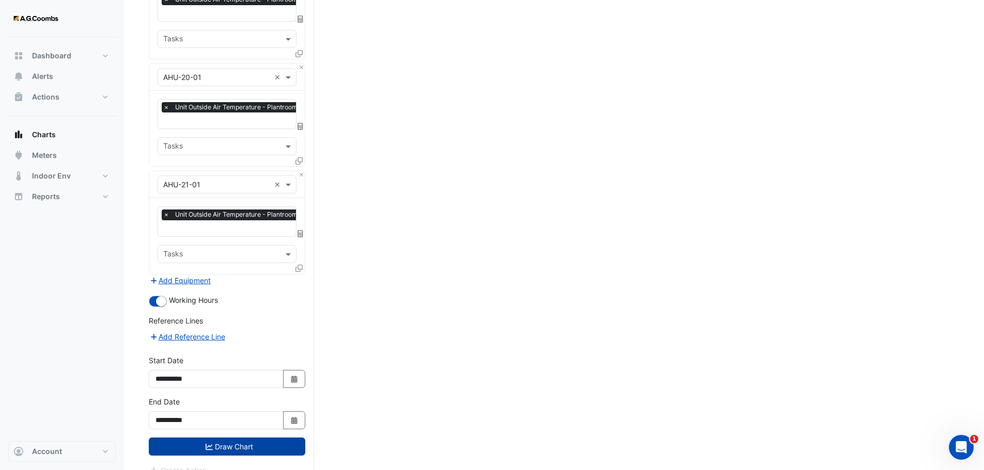
click at [220, 438] on button "Draw Chart" at bounding box center [227, 447] width 156 height 18
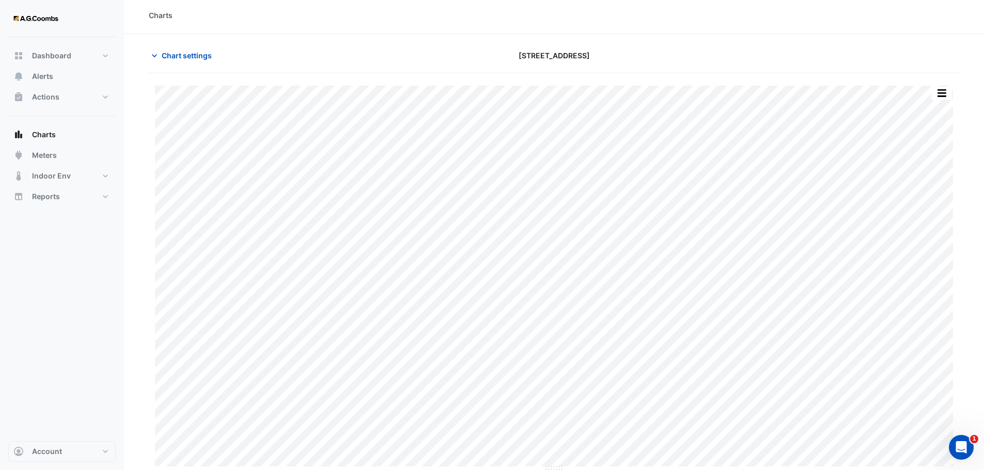
scroll to position [5, 0]
click at [174, 58] on span "Chart settings" at bounding box center [187, 54] width 50 height 11
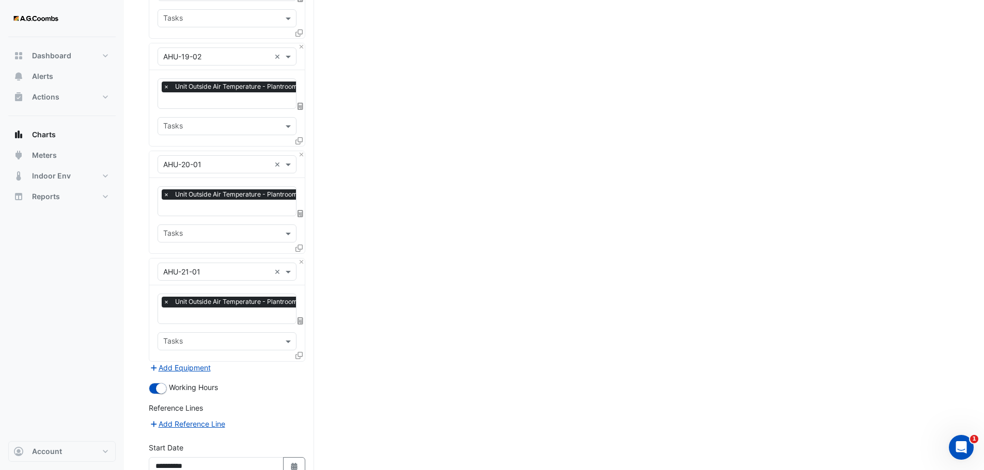
scroll to position [1417, 0]
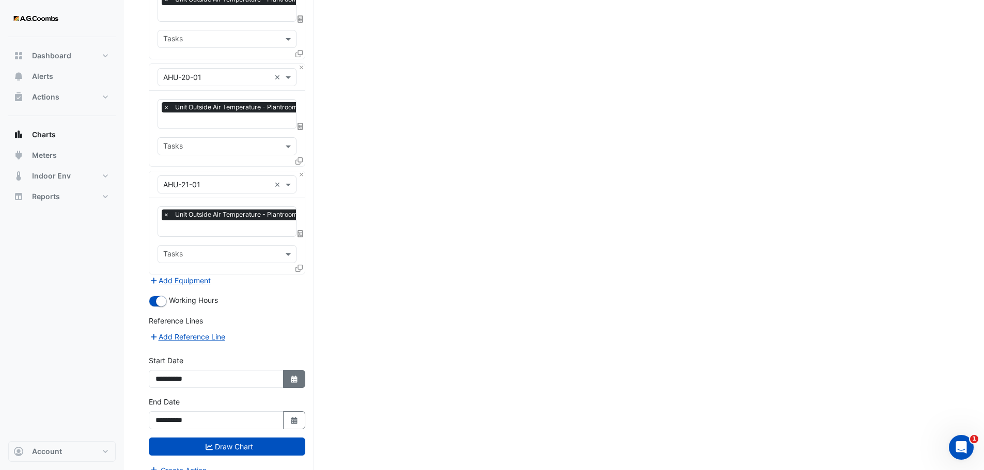
click at [293, 370] on button "Select Date" at bounding box center [294, 379] width 23 height 18
select select "*"
select select "****"
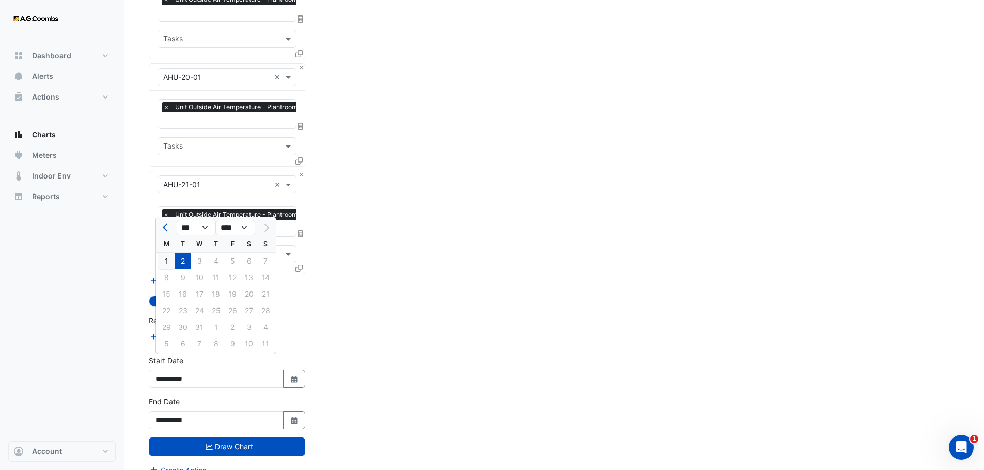
click at [172, 261] on div "1" at bounding box center [166, 261] width 17 height 17
type input "**********"
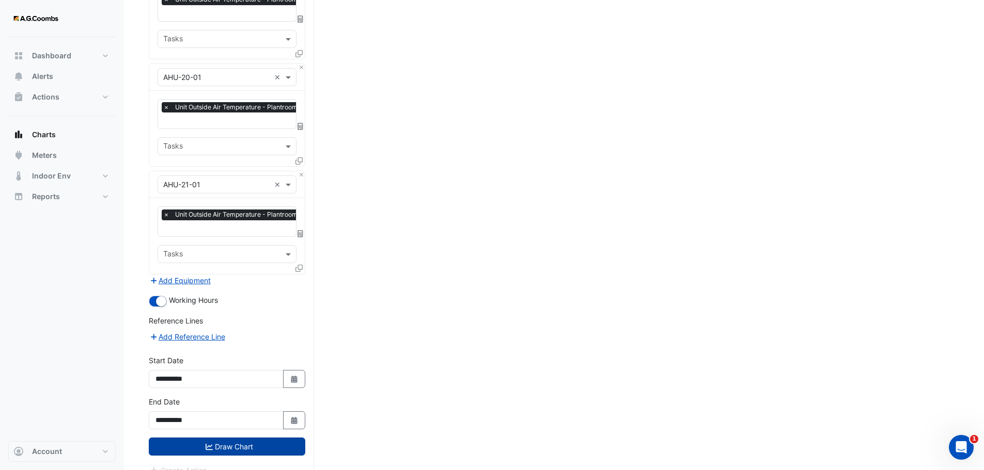
click at [252, 438] on button "Draw Chart" at bounding box center [227, 447] width 156 height 18
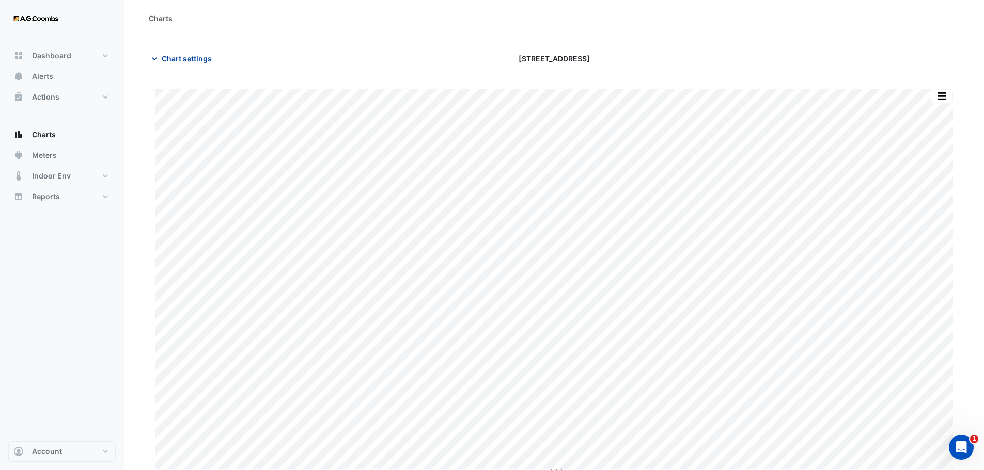
click at [208, 61] on span "Chart settings" at bounding box center [187, 58] width 50 height 11
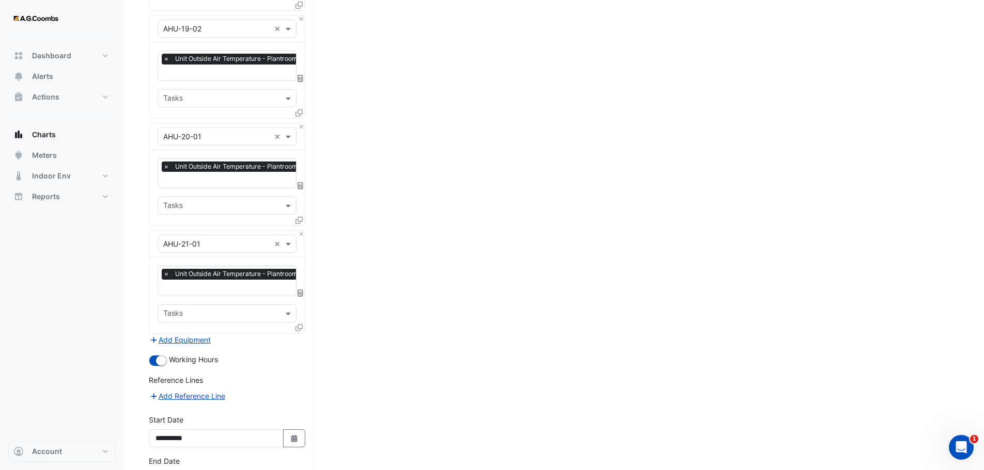
scroll to position [1417, 0]
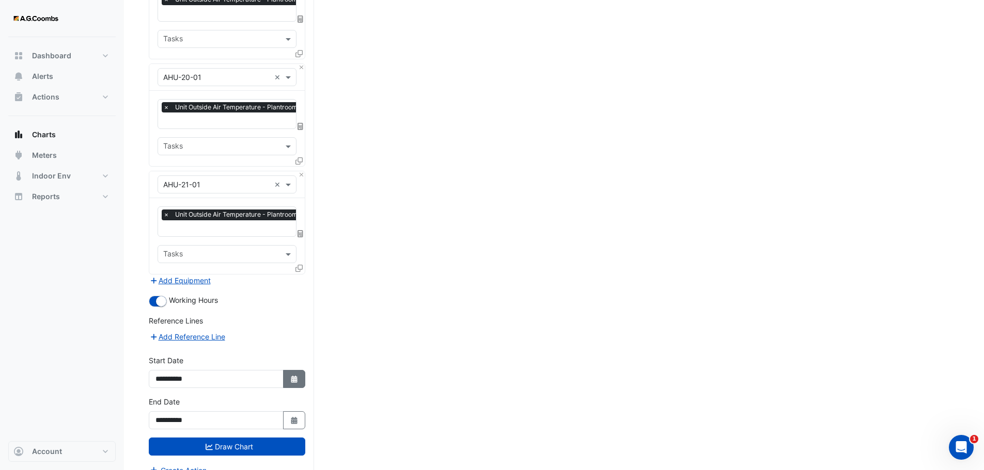
click at [295, 376] on icon "button" at bounding box center [294, 379] width 6 height 7
select select "*"
select select "****"
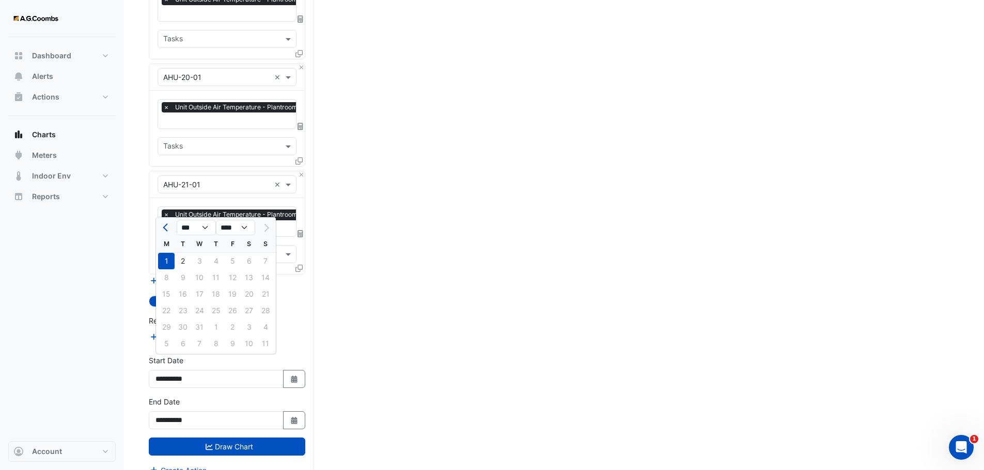
click at [293, 415] on div "**********" at bounding box center [227, 417] width 169 height 41
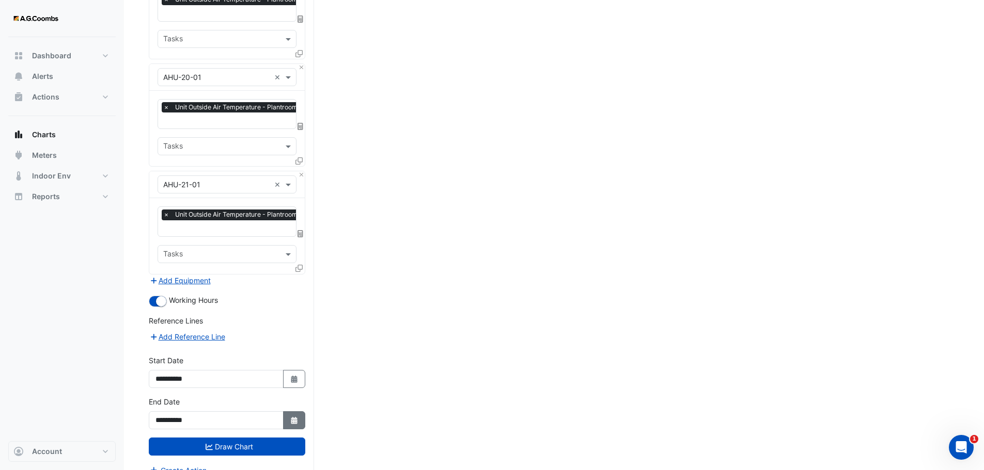
click at [295, 417] on icon "button" at bounding box center [294, 420] width 6 height 7
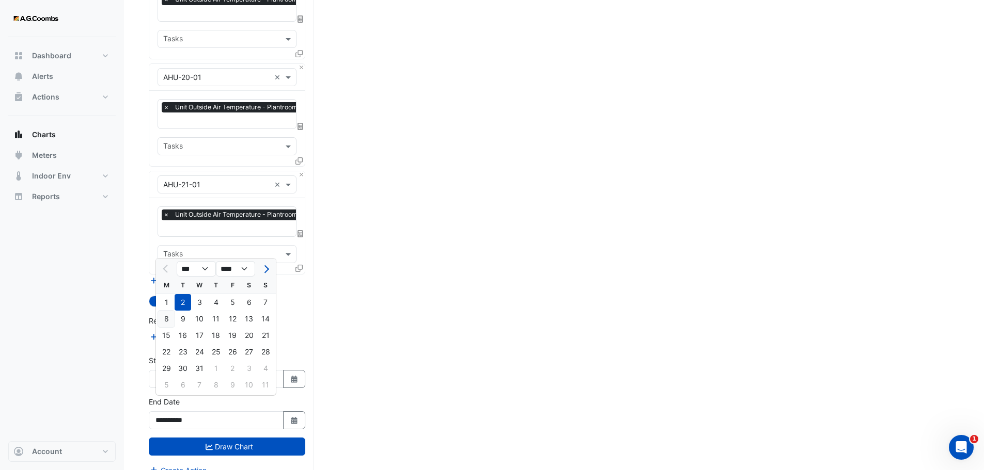
click at [168, 320] on div "8" at bounding box center [166, 319] width 17 height 17
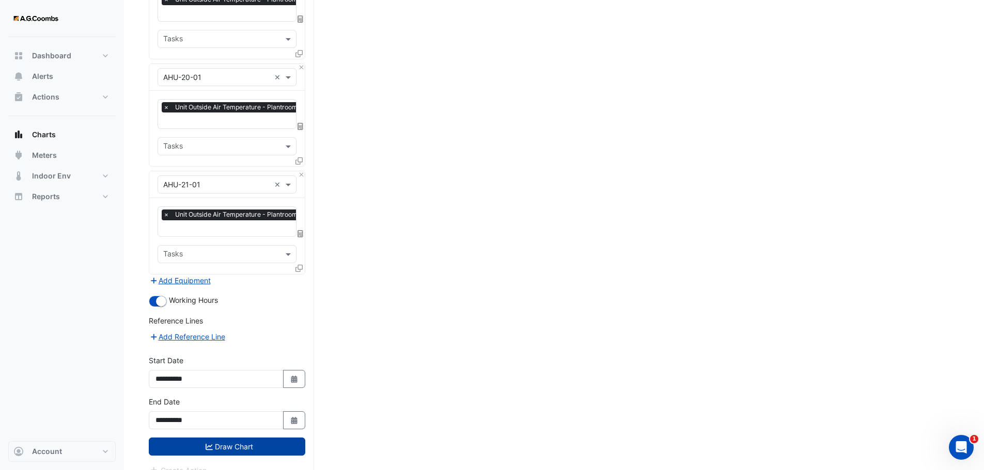
click at [225, 438] on button "Draw Chart" at bounding box center [227, 447] width 156 height 18
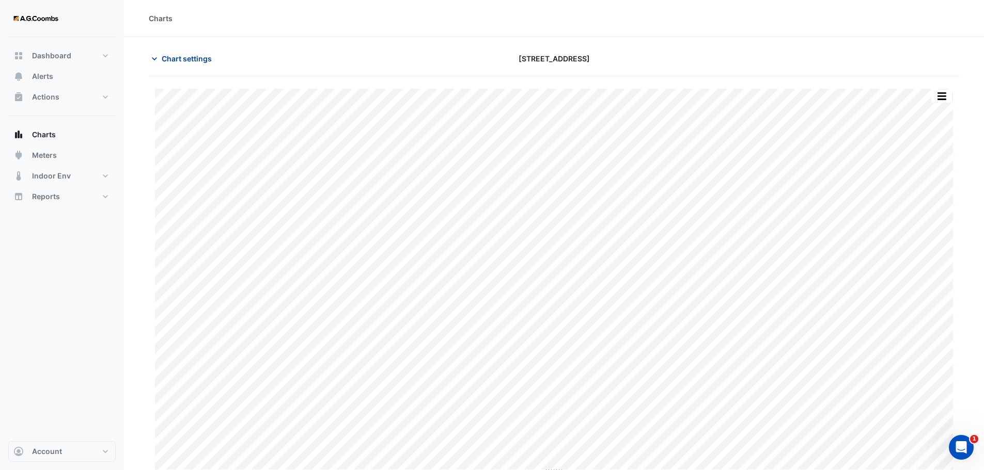
click at [170, 57] on span "Chart settings" at bounding box center [187, 58] width 50 height 11
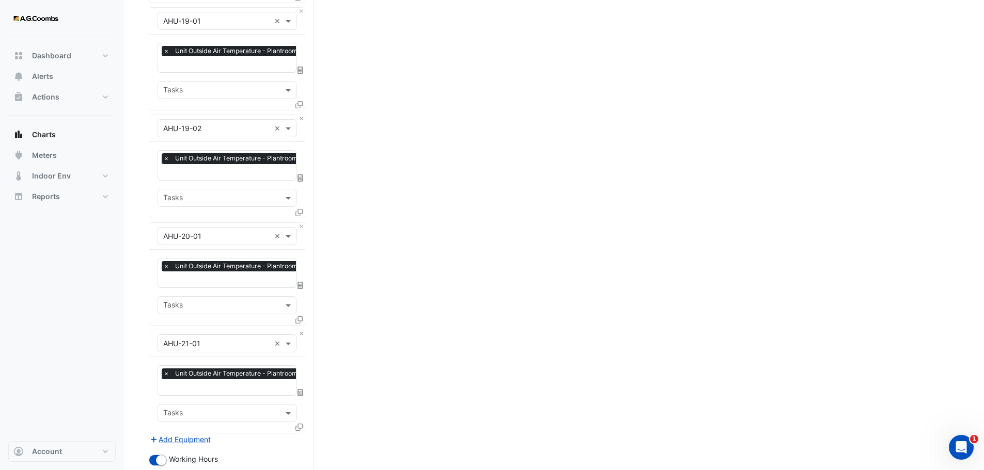
scroll to position [1417, 0]
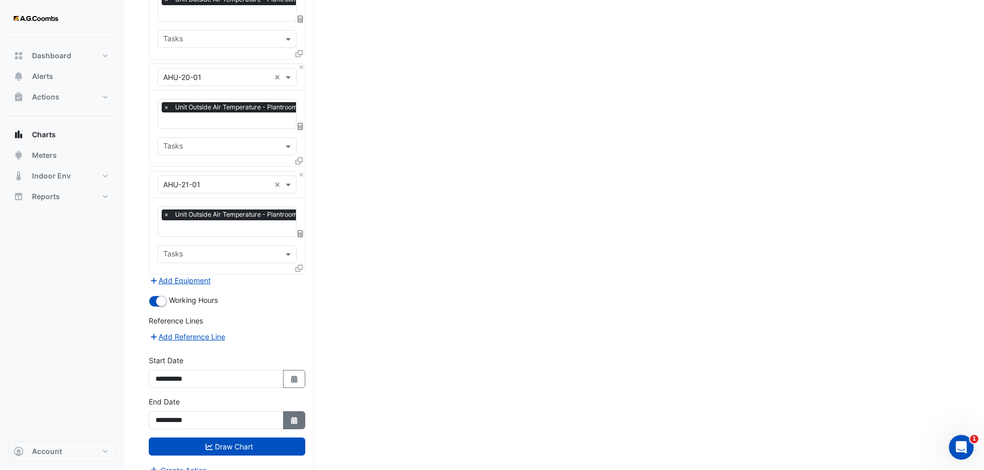
click at [297, 416] on fa-icon "Select Date" at bounding box center [294, 420] width 9 height 9
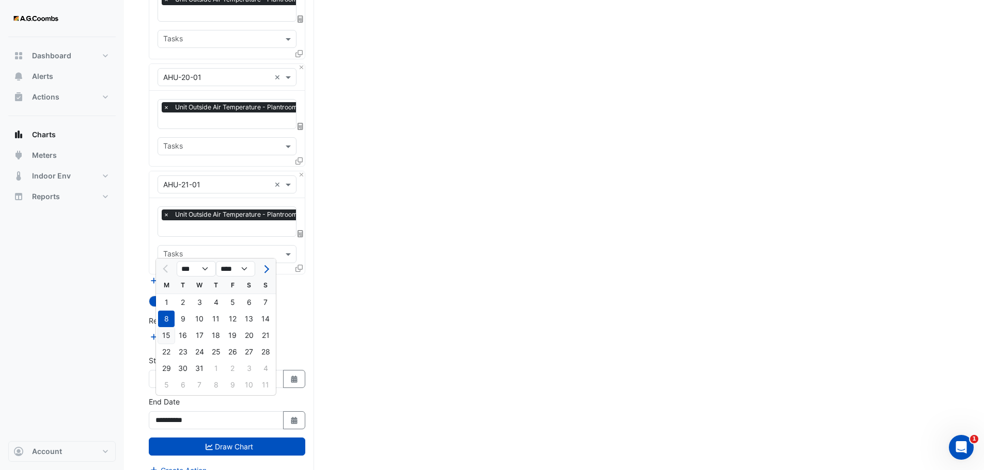
click at [166, 338] on div "15" at bounding box center [166, 335] width 17 height 17
type input "**********"
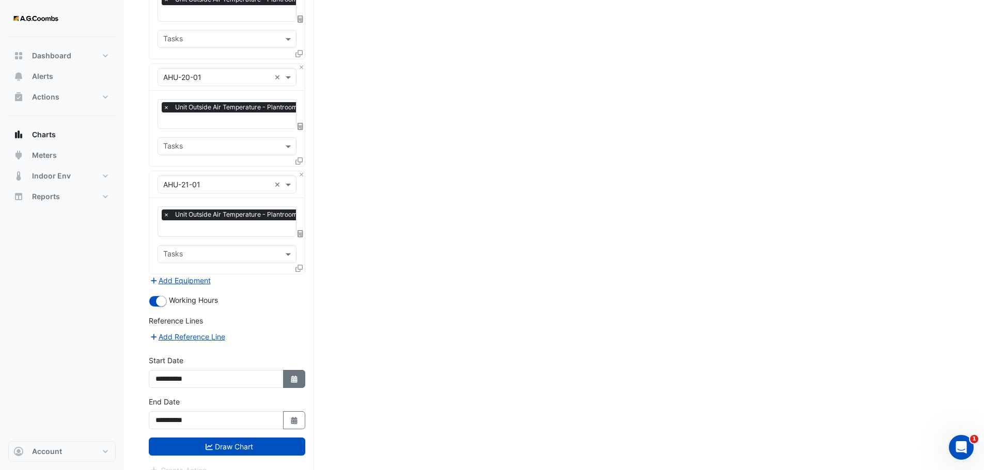
click at [285, 370] on button "Select Date" at bounding box center [294, 379] width 23 height 18
select select "*"
select select "****"
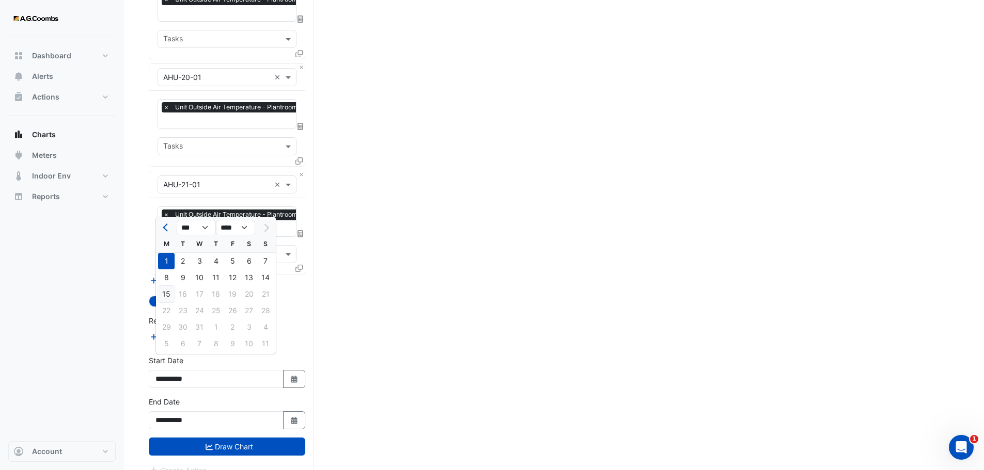
click at [171, 290] on div "15" at bounding box center [166, 294] width 17 height 17
type input "**********"
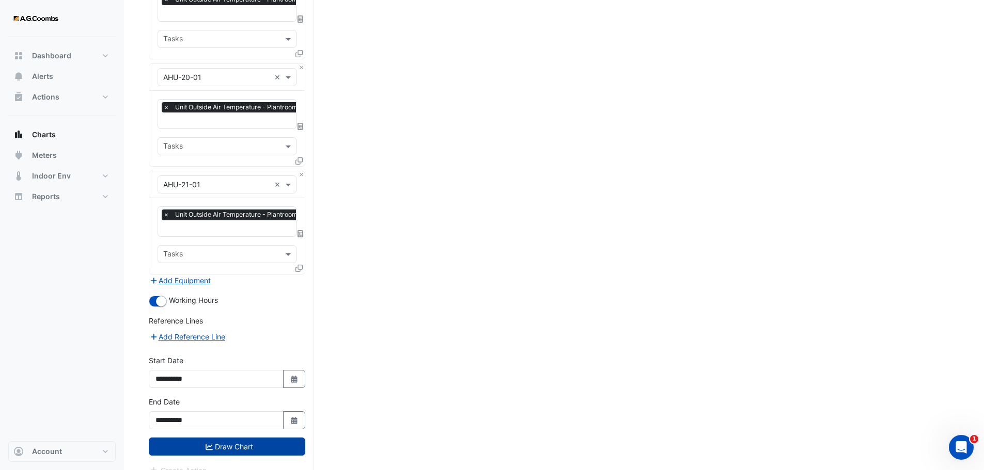
click at [235, 438] on button "Draw Chart" at bounding box center [227, 447] width 156 height 18
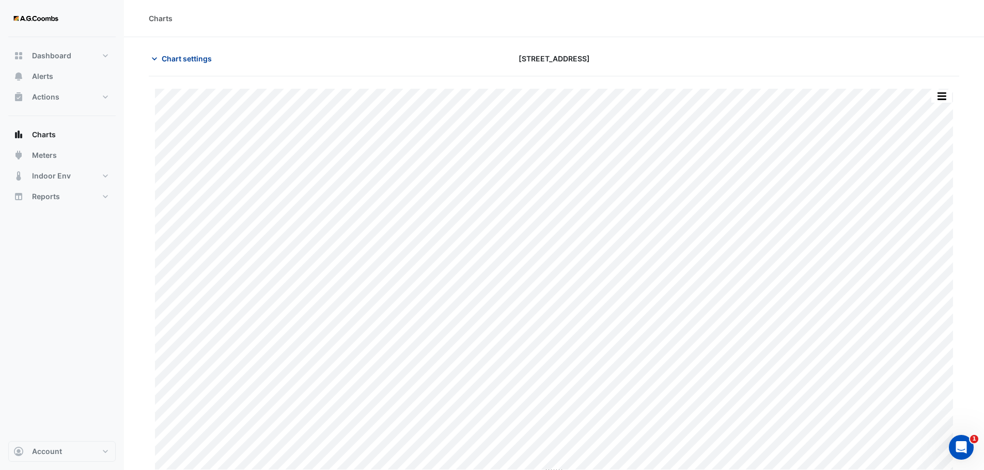
click at [191, 59] on span "Chart settings" at bounding box center [187, 58] width 50 height 11
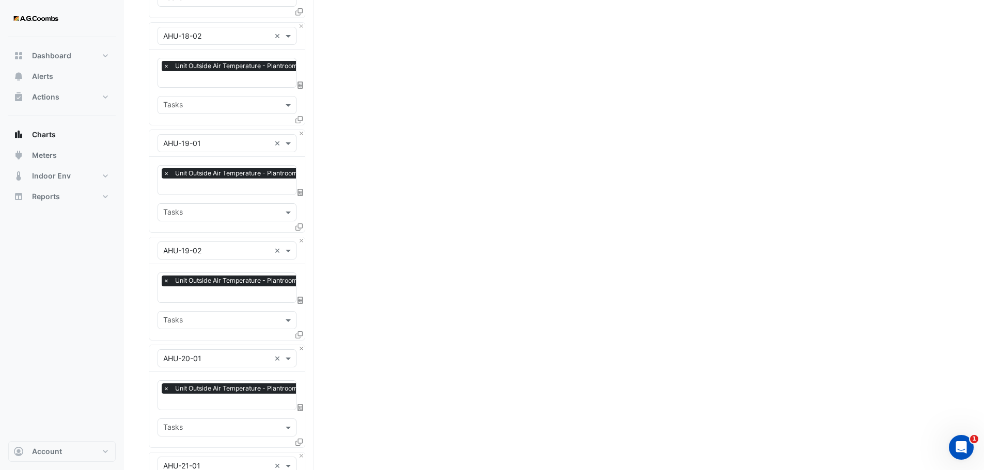
scroll to position [1417, 0]
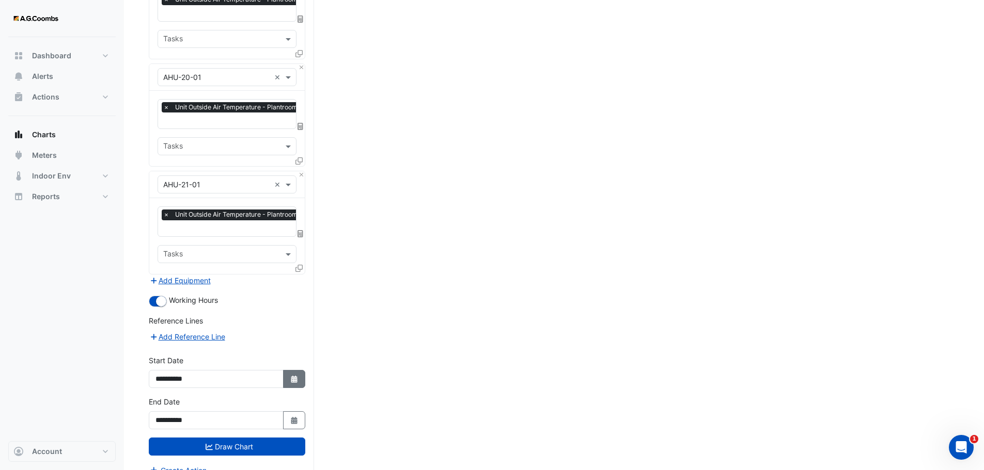
click at [296, 376] on icon "button" at bounding box center [294, 379] width 6 height 7
select select "*"
select select "****"
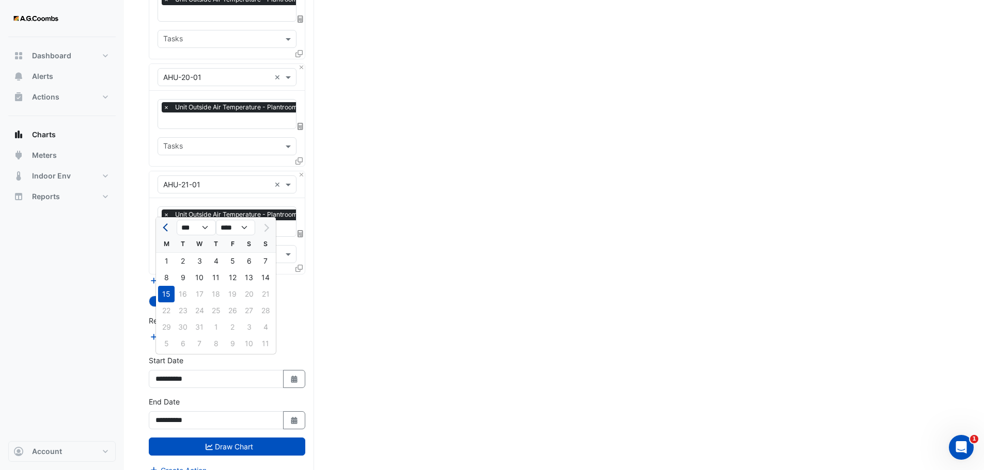
click at [164, 225] on button "Previous month" at bounding box center [166, 227] width 12 height 17
select select "*"
click at [208, 229] on select "*** *** *** *** *** *** ***" at bounding box center [196, 227] width 39 height 15
click at [177, 220] on select "*** *** *** *** *** *** ***" at bounding box center [196, 227] width 39 height 15
click at [167, 277] on div "3" at bounding box center [166, 278] width 17 height 17
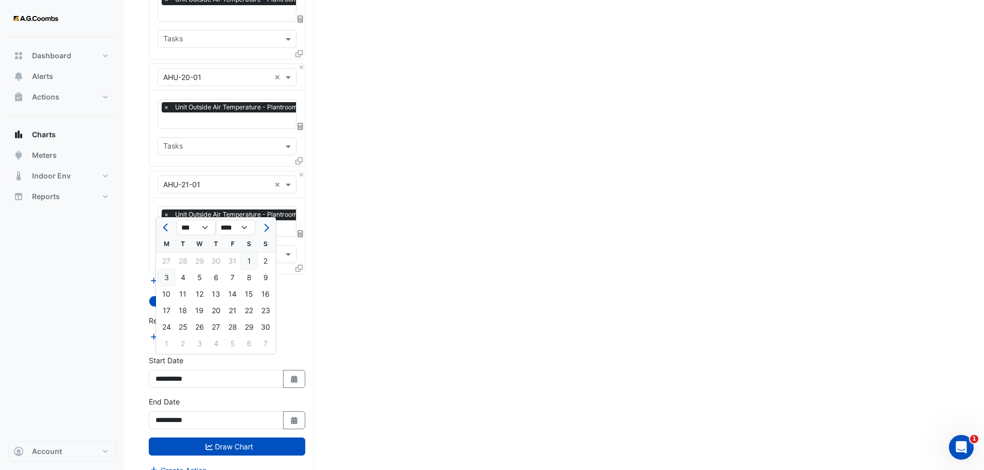
type input "**********"
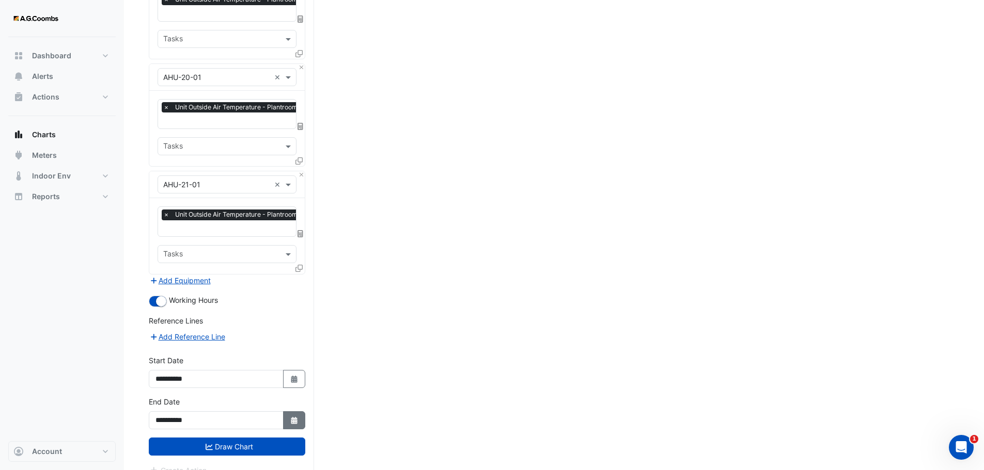
click at [290, 412] on button "Select Date" at bounding box center [294, 421] width 23 height 18
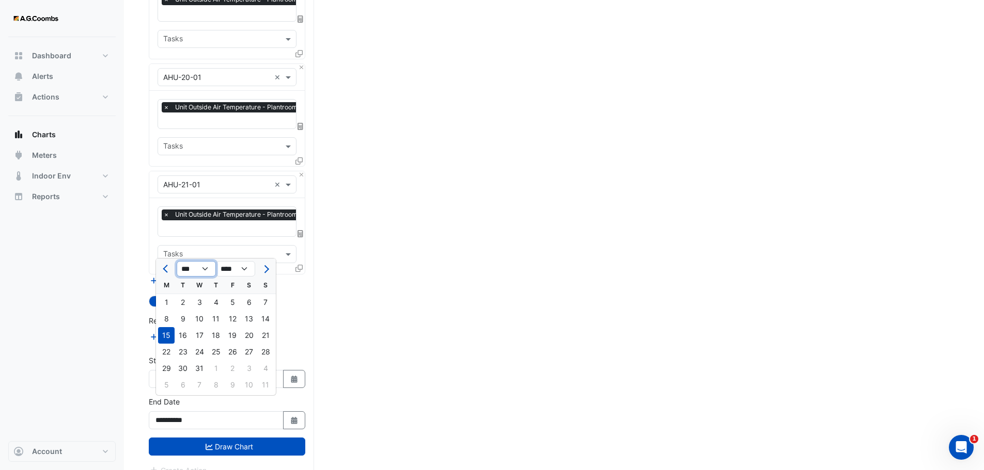
click at [204, 266] on select "*** *** *** *** *** *** ***" at bounding box center [196, 268] width 39 height 15
select select "*"
click at [177, 261] on select "*** *** *** *** *** *** ***" at bounding box center [196, 268] width 39 height 15
click at [166, 321] on div "3" at bounding box center [166, 319] width 17 height 17
type input "**********"
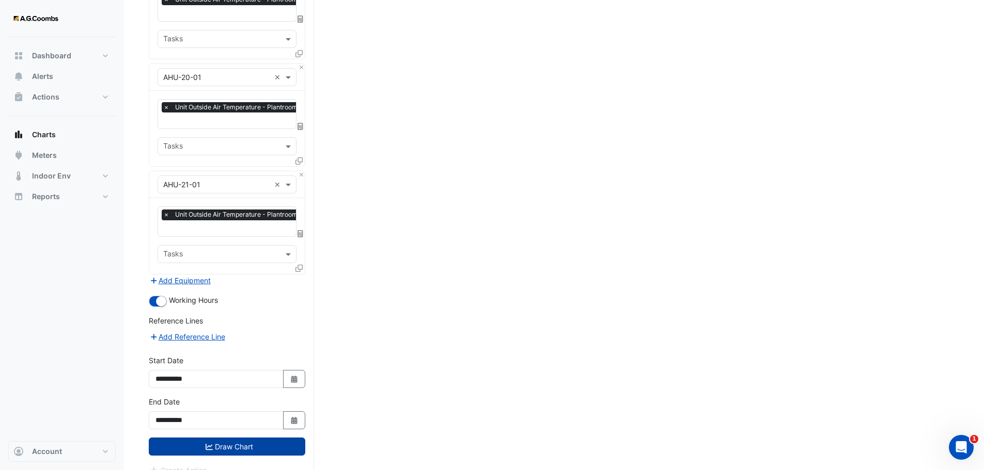
click at [249, 438] on button "Draw Chart" at bounding box center [227, 447] width 156 height 18
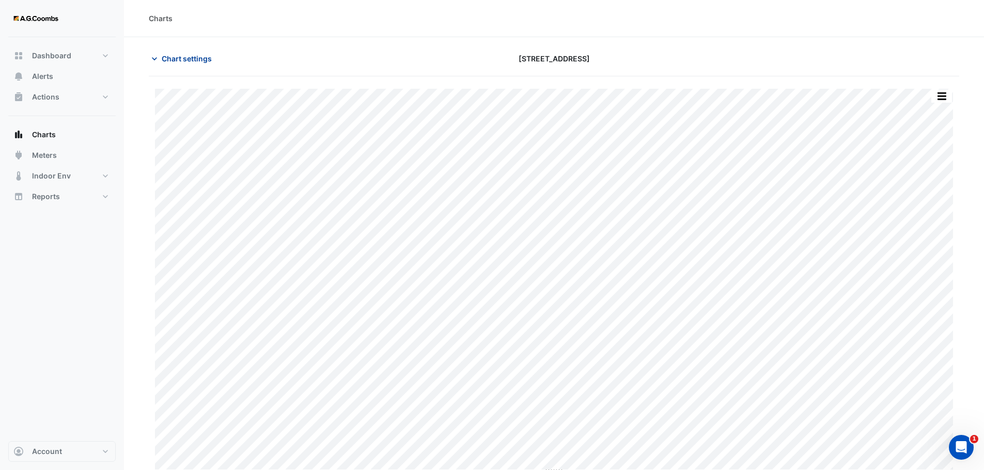
click at [180, 59] on span "Chart settings" at bounding box center [187, 58] width 50 height 11
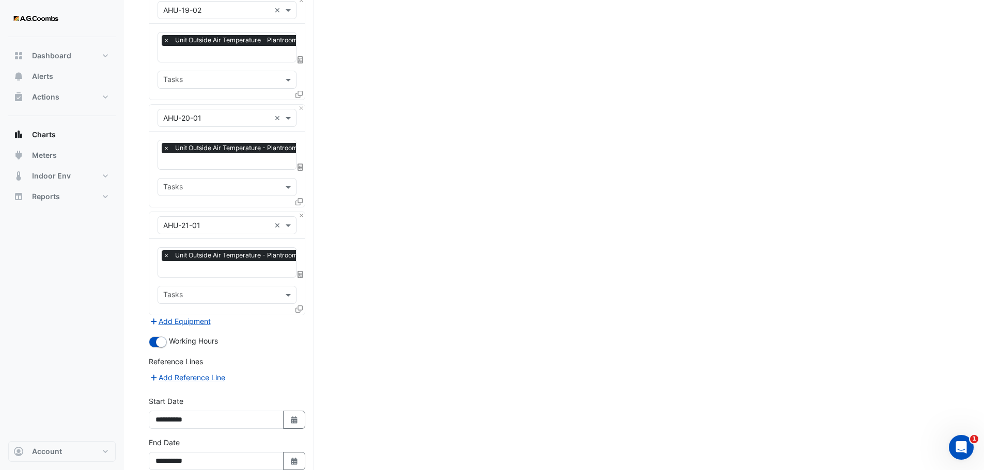
scroll to position [1417, 0]
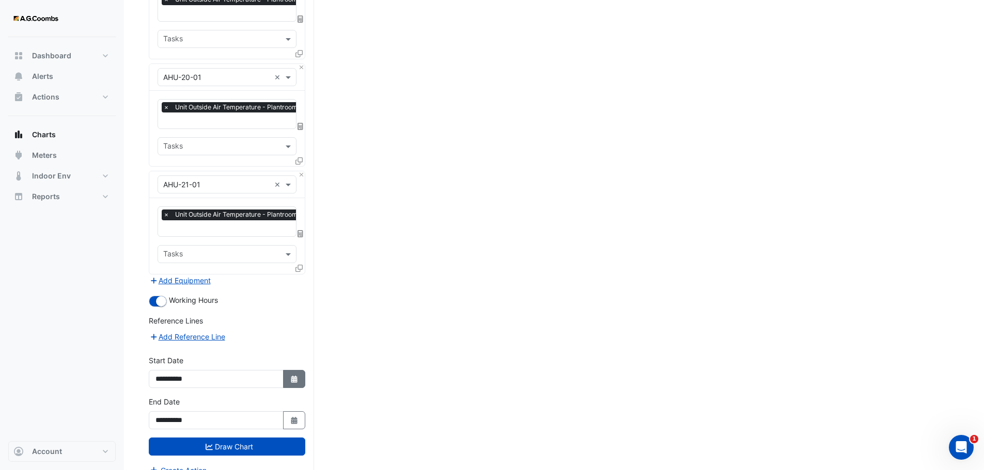
click at [293, 370] on button "Select Date" at bounding box center [294, 379] width 23 height 18
select select "*"
select select "****"
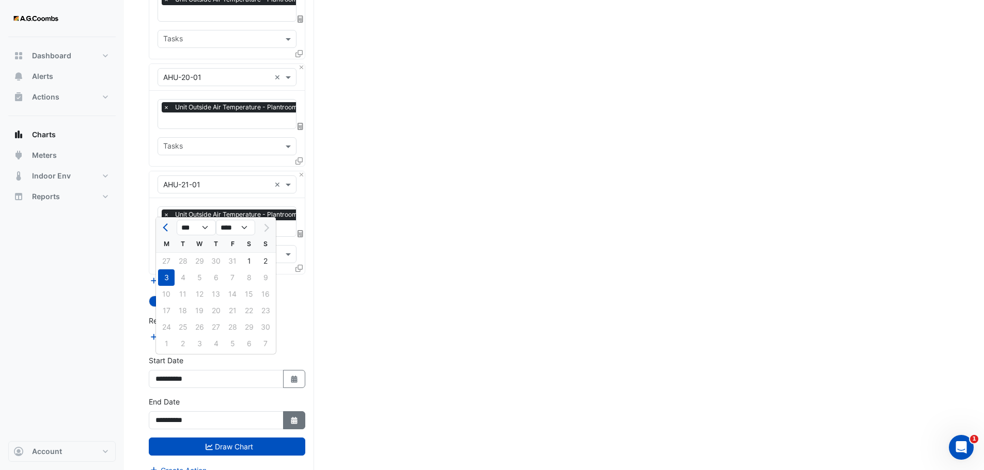
click at [293, 417] on icon "button" at bounding box center [294, 420] width 6 height 7
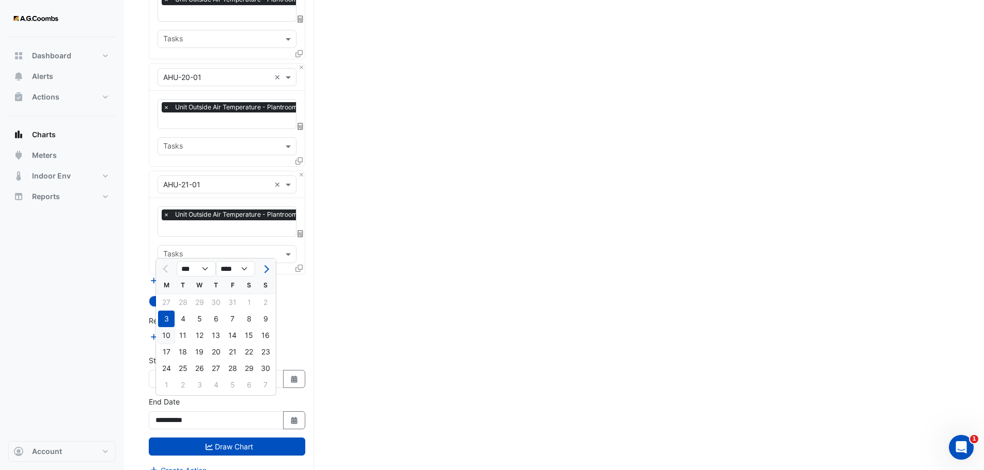
click at [169, 338] on div "10" at bounding box center [166, 335] width 17 height 17
type input "**********"
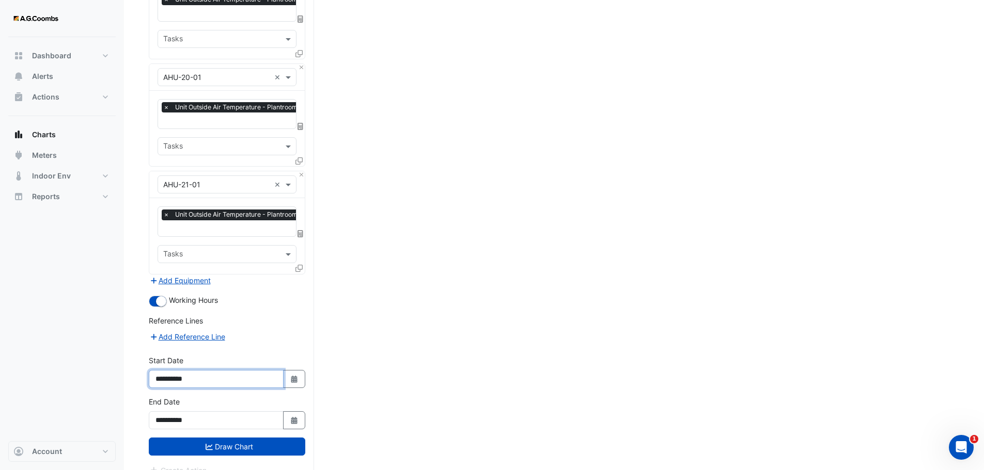
click at [195, 370] on input "**********" at bounding box center [216, 379] width 135 height 18
click at [295, 376] on icon "button" at bounding box center [294, 379] width 6 height 7
select select "*"
select select "****"
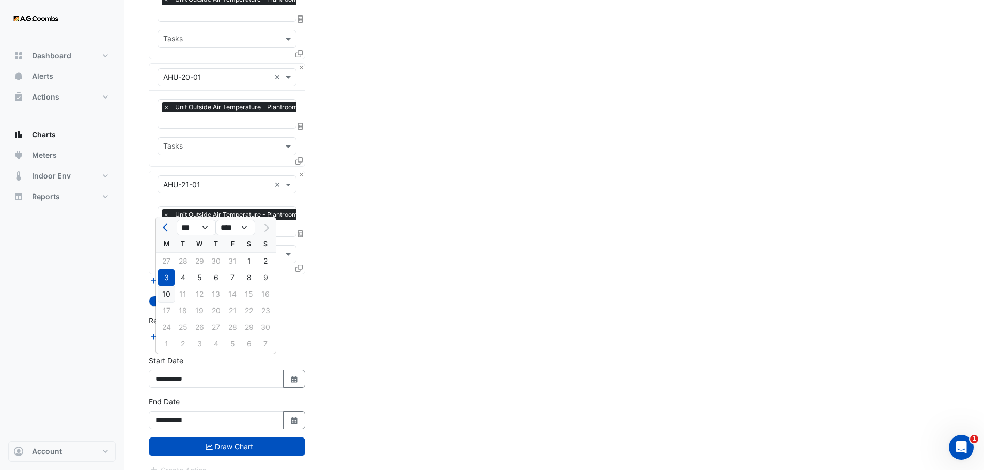
click at [164, 297] on div "10" at bounding box center [166, 294] width 17 height 17
type input "**********"
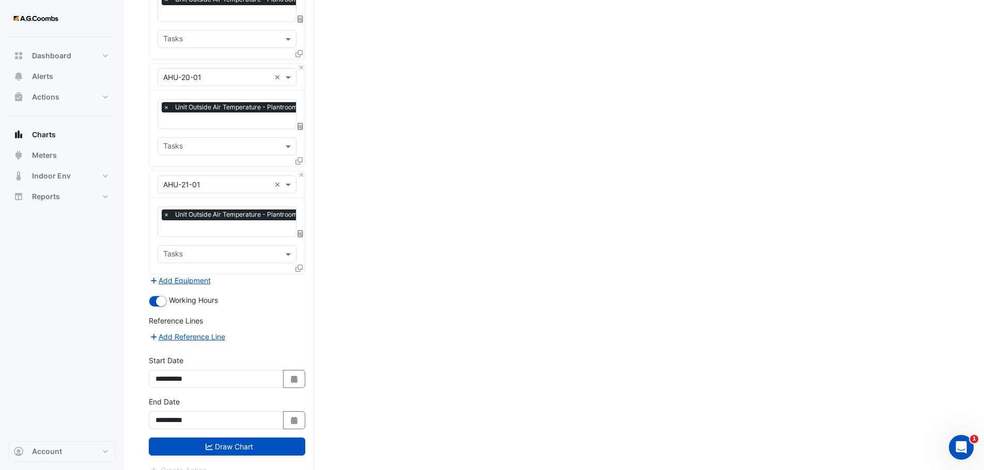
drag, startPoint x: 234, startPoint y: 431, endPoint x: 273, endPoint y: 460, distance: 48.2
click at [234, 438] on button "Draw Chart" at bounding box center [227, 447] width 156 height 18
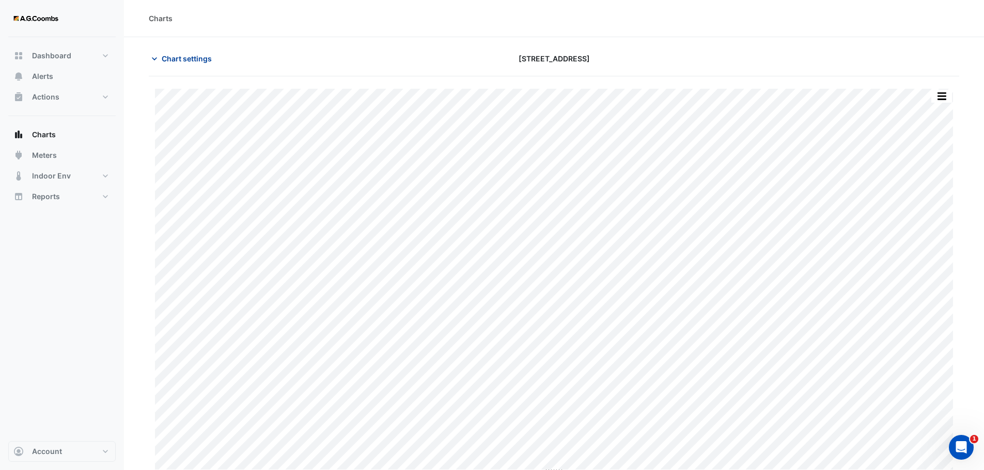
click at [186, 55] on span "Chart settings" at bounding box center [187, 58] width 50 height 11
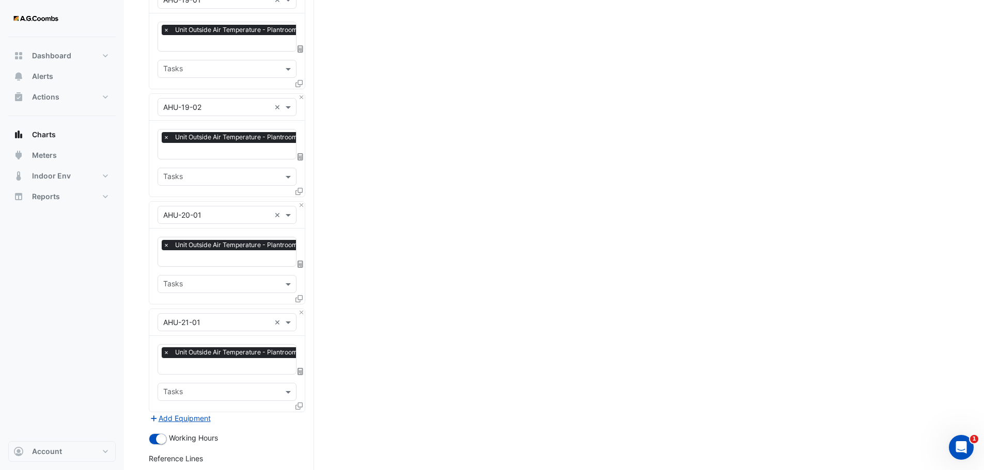
scroll to position [1417, 0]
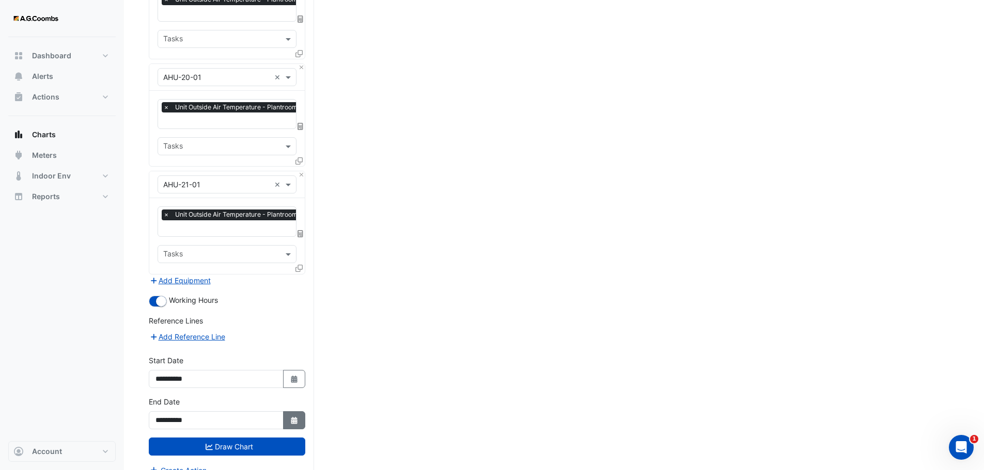
click at [288, 412] on button "Select Date" at bounding box center [294, 421] width 23 height 18
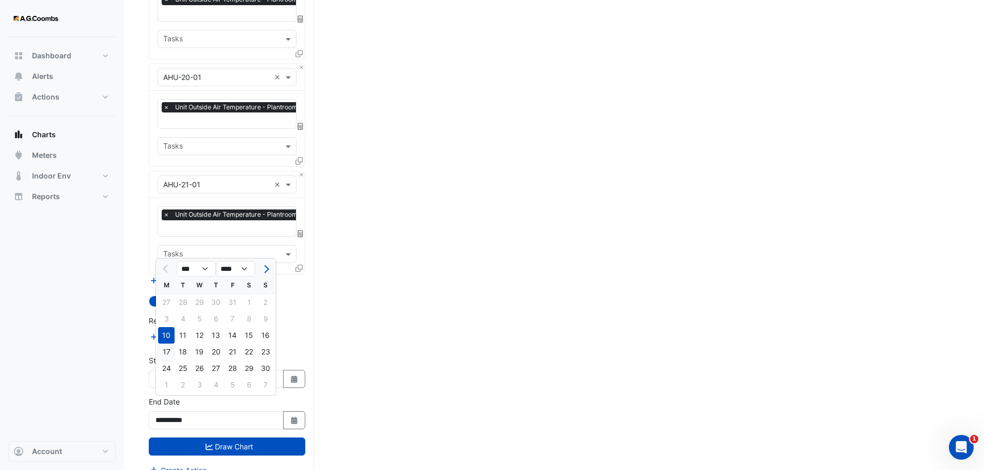
click at [161, 352] on div "17" at bounding box center [166, 352] width 17 height 17
type input "**********"
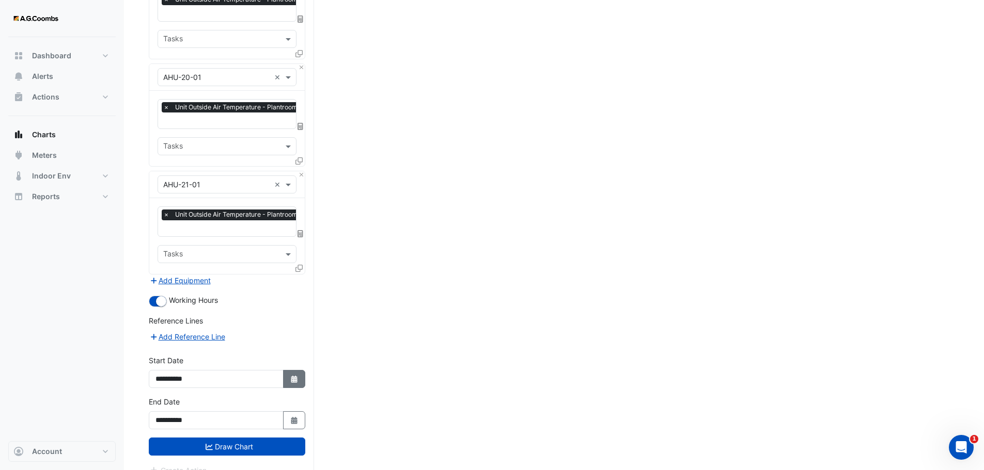
click at [292, 376] on icon "button" at bounding box center [294, 379] width 6 height 7
select select "*"
select select "****"
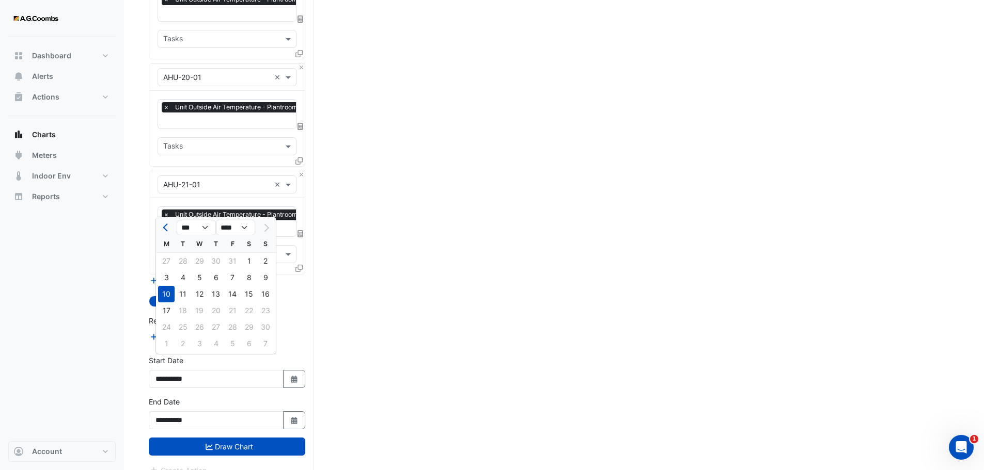
click at [170, 309] on div "17" at bounding box center [166, 311] width 17 height 17
type input "**********"
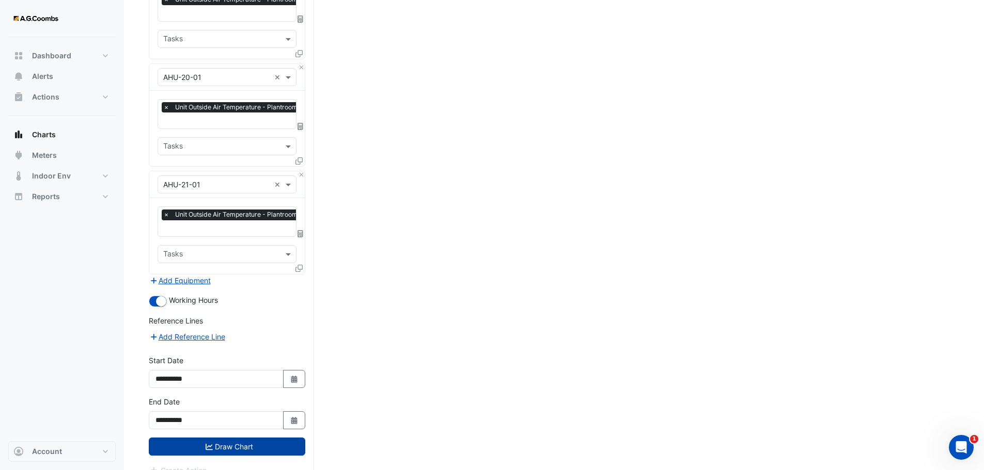
click at [247, 438] on button "Draw Chart" at bounding box center [227, 447] width 156 height 18
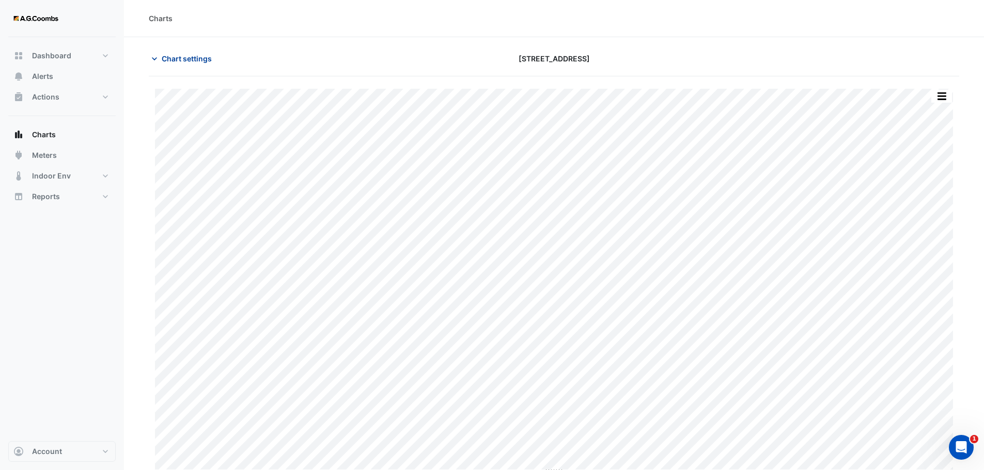
click at [189, 57] on span "Chart settings" at bounding box center [187, 58] width 50 height 11
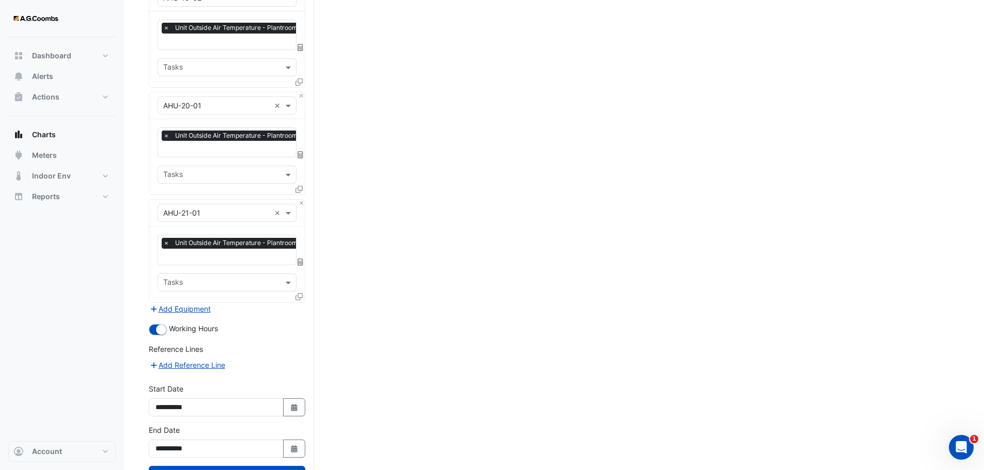
scroll to position [1417, 0]
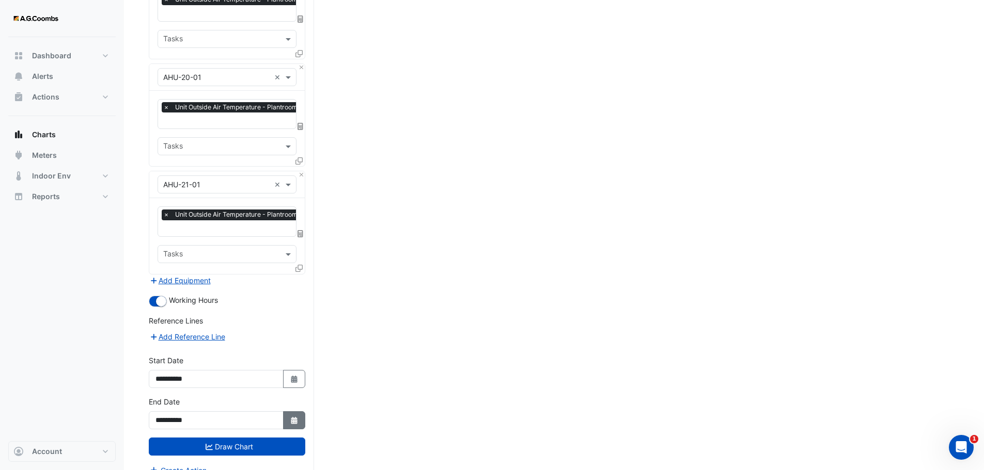
click at [296, 417] on icon "button" at bounding box center [294, 420] width 6 height 7
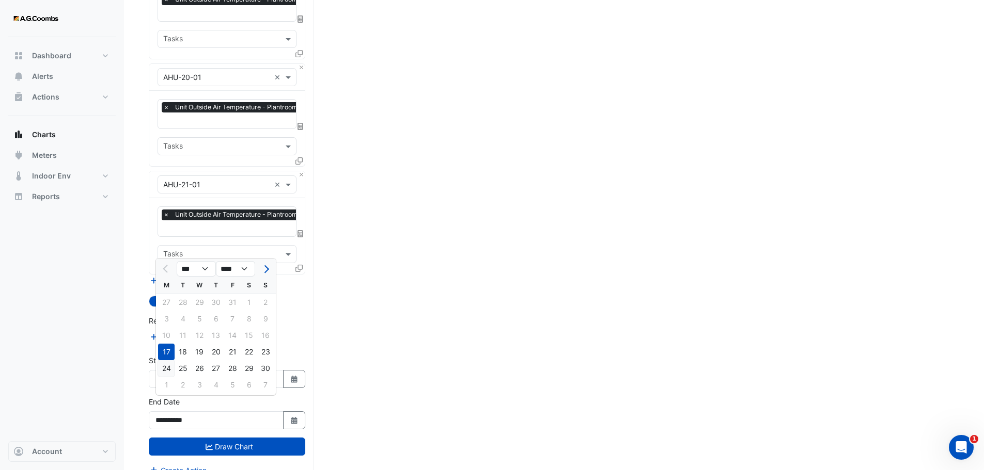
click at [167, 369] on div "24" at bounding box center [166, 368] width 17 height 17
type input "**********"
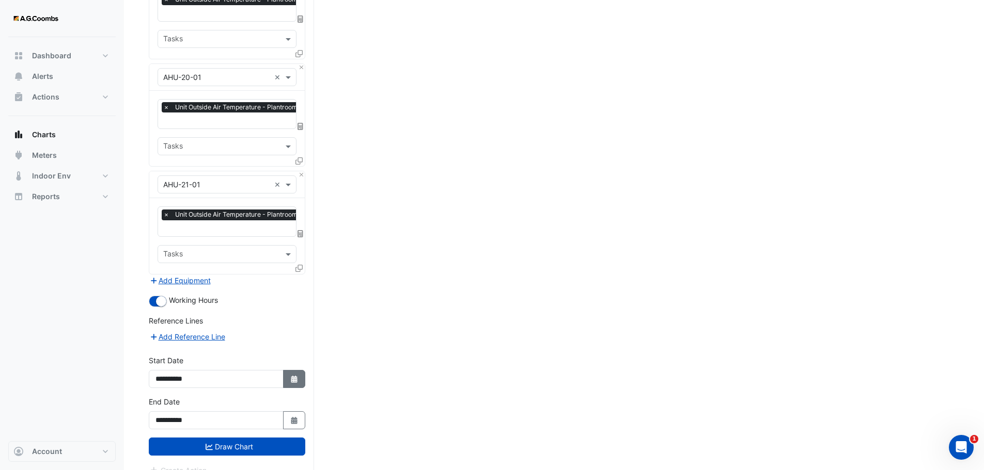
click at [298, 376] on icon "Select Date" at bounding box center [294, 379] width 9 height 7
select select "*"
select select "****"
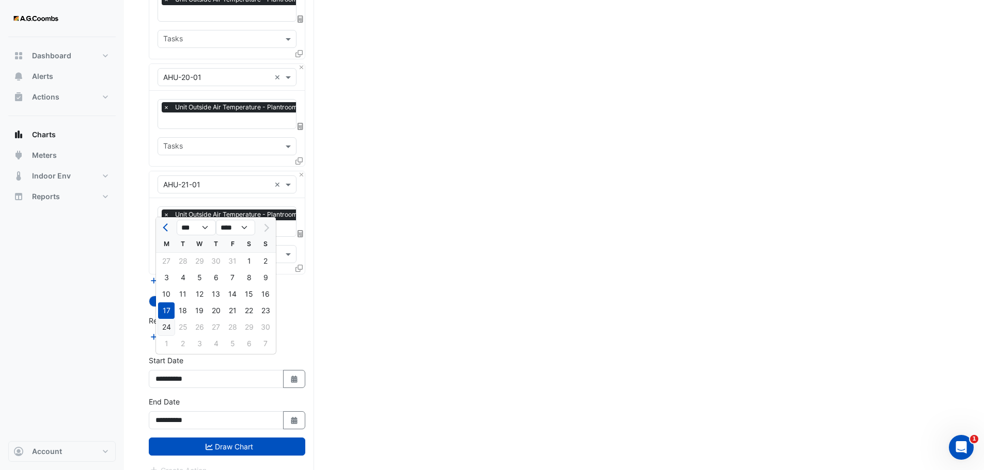
click at [165, 329] on div "24" at bounding box center [166, 327] width 17 height 17
type input "**********"
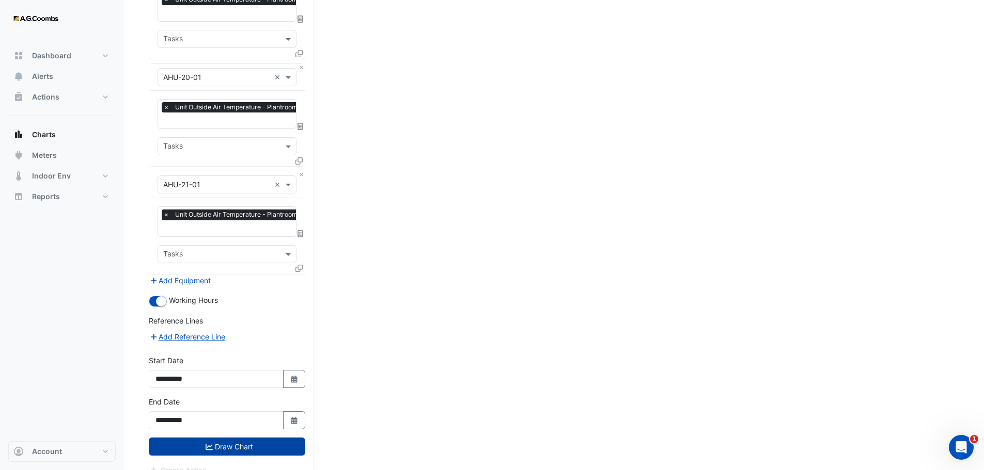
click at [260, 438] on button "Draw Chart" at bounding box center [227, 447] width 156 height 18
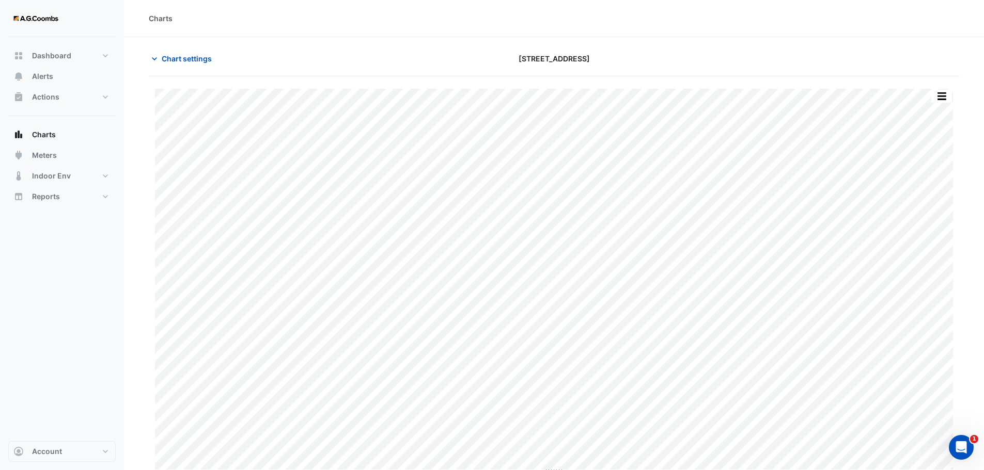
scroll to position [5, 0]
drag, startPoint x: 162, startPoint y: 52, endPoint x: 276, endPoint y: 127, distance: 136.8
click at [161, 52] on button "Chart settings" at bounding box center [184, 54] width 70 height 18
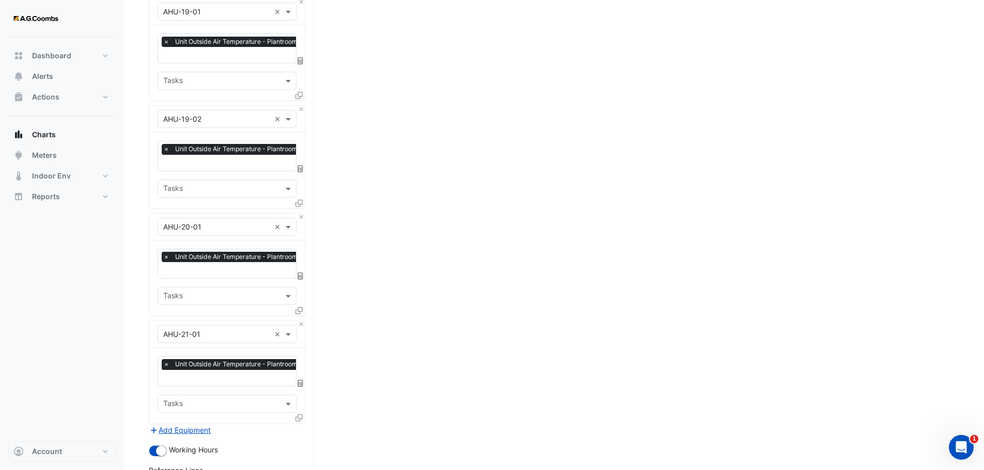
scroll to position [1417, 0]
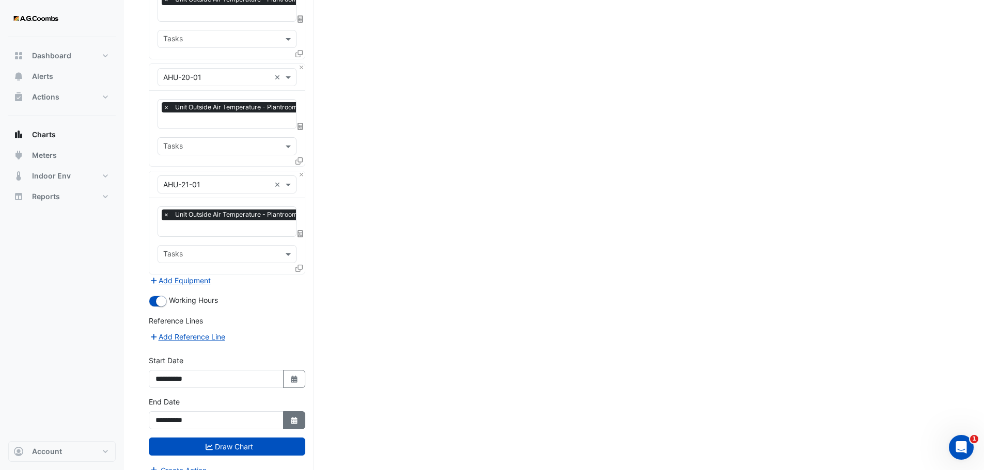
click at [298, 413] on button "Select Date" at bounding box center [294, 421] width 23 height 18
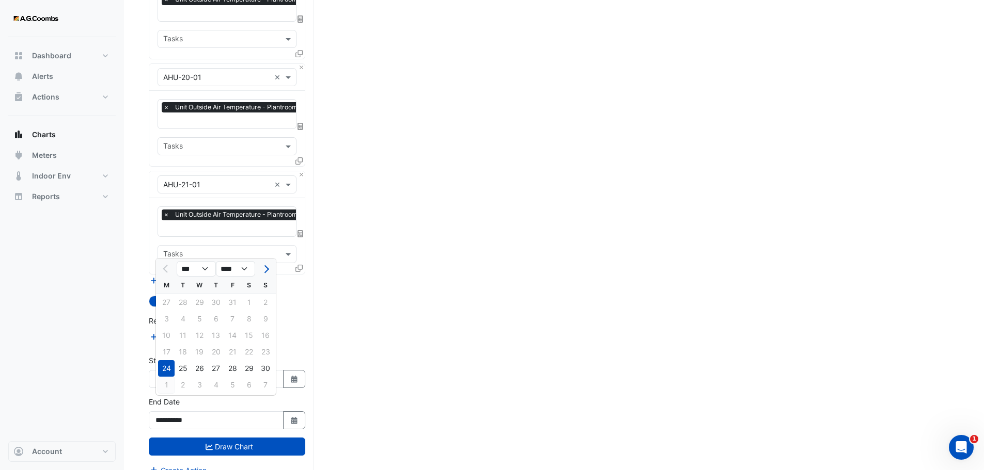
click at [163, 389] on div "1" at bounding box center [166, 385] width 17 height 17
type input "**********"
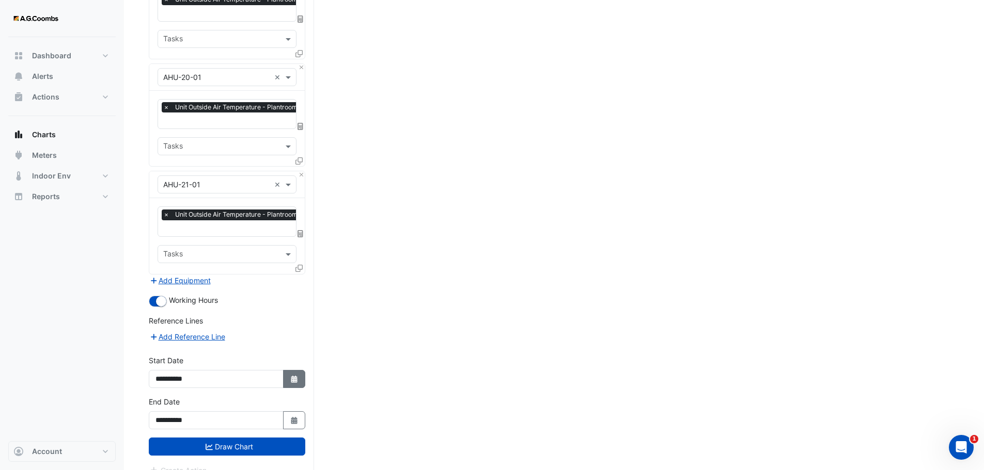
click at [298, 370] on button "Select Date" at bounding box center [294, 379] width 23 height 18
select select "*"
select select "****"
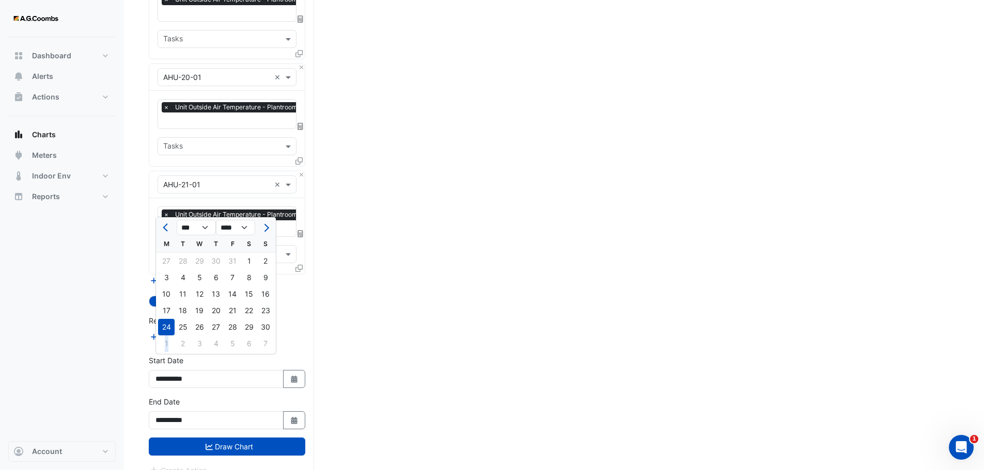
click at [166, 343] on div "1" at bounding box center [166, 344] width 17 height 17
type input "**********"
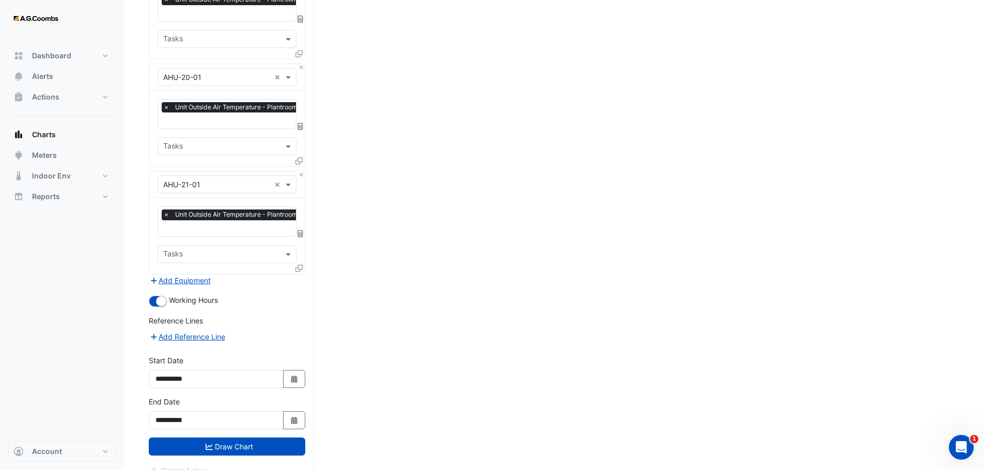
drag, startPoint x: 266, startPoint y: 428, endPoint x: 331, endPoint y: 451, distance: 68.9
click at [265, 438] on button "Draw Chart" at bounding box center [227, 447] width 156 height 18
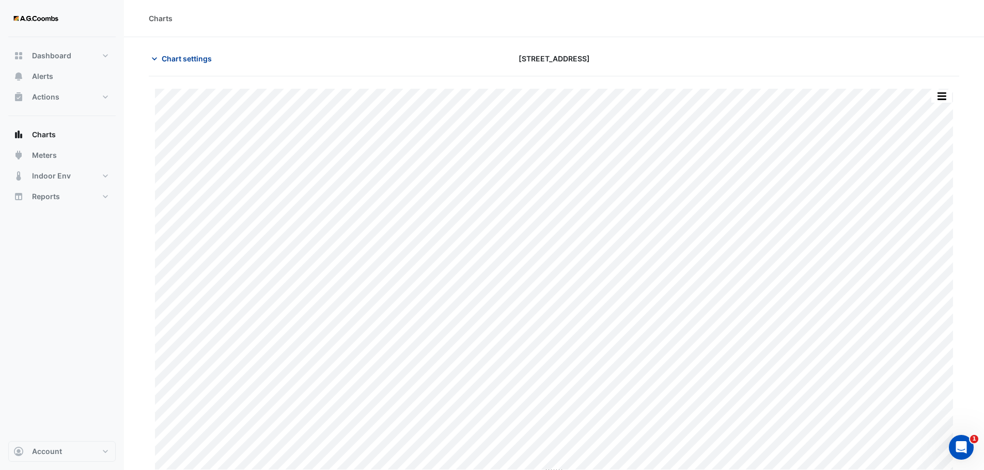
click at [169, 58] on span "Chart settings" at bounding box center [187, 58] width 50 height 11
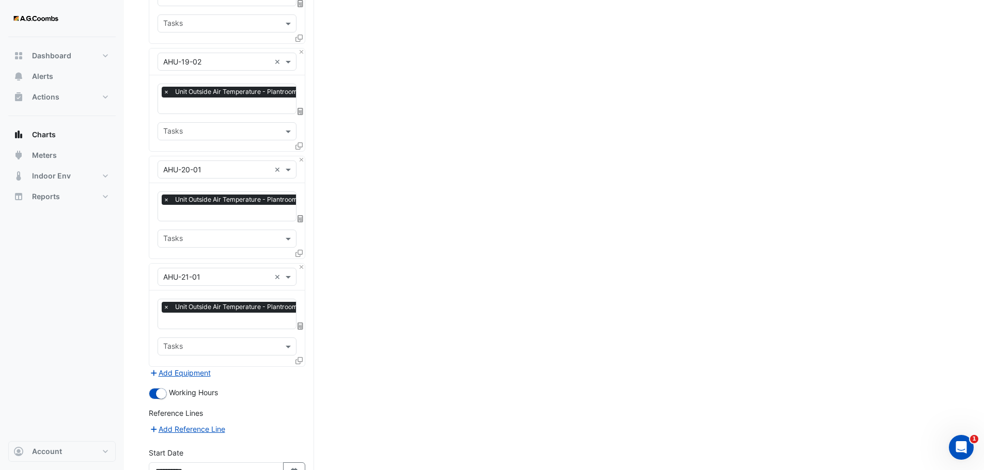
scroll to position [1417, 0]
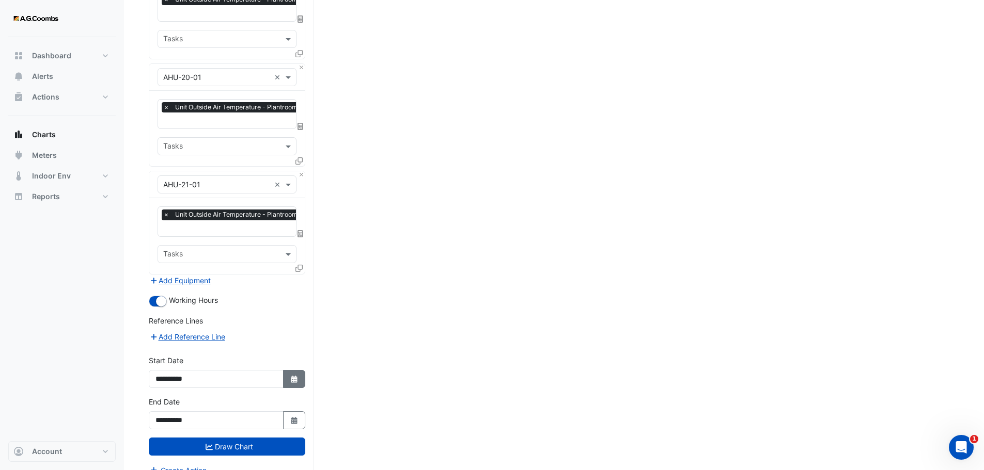
click at [298, 370] on button "Select Date" at bounding box center [294, 379] width 23 height 18
select select "*"
select select "****"
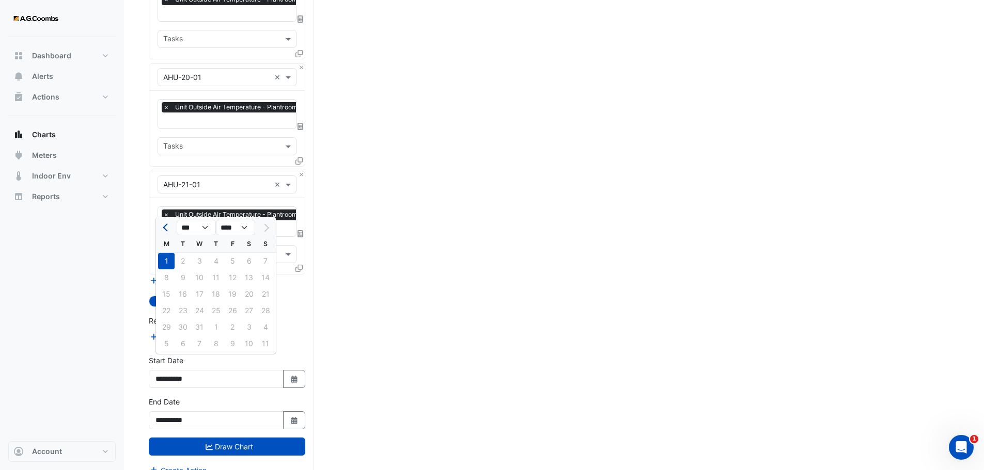
click at [163, 228] on button "Previous month" at bounding box center [166, 227] width 12 height 17
click at [165, 230] on span "Previous month" at bounding box center [167, 228] width 8 height 8
select select "*"
click at [168, 283] on div "6" at bounding box center [166, 278] width 17 height 17
type input "**********"
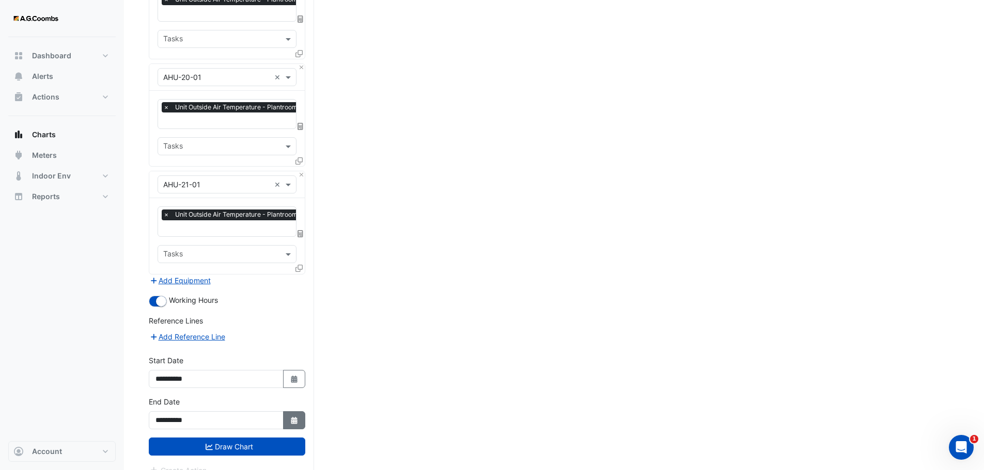
click at [299, 412] on button "Select Date" at bounding box center [294, 421] width 23 height 18
select select "*"
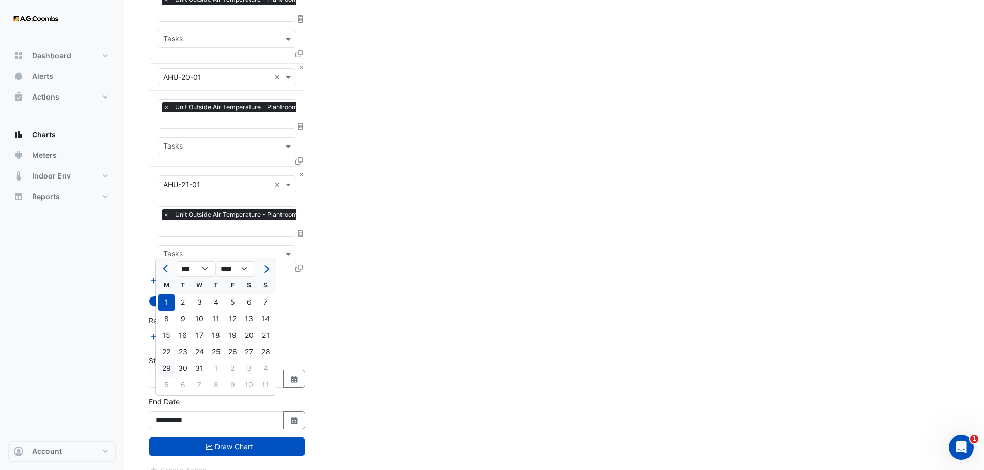
click at [163, 367] on div "29" at bounding box center [166, 368] width 17 height 17
type input "**********"
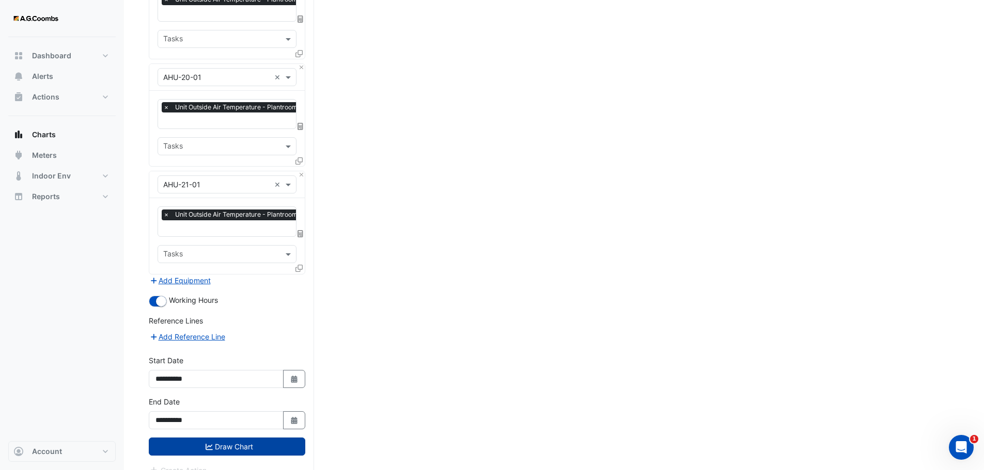
click at [262, 438] on button "Draw Chart" at bounding box center [227, 447] width 156 height 18
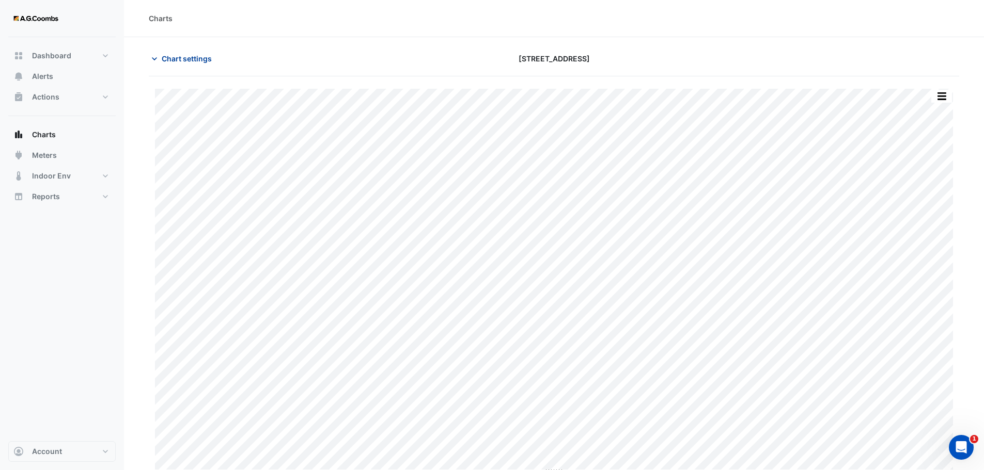
click at [188, 56] on span "Chart settings" at bounding box center [187, 58] width 50 height 11
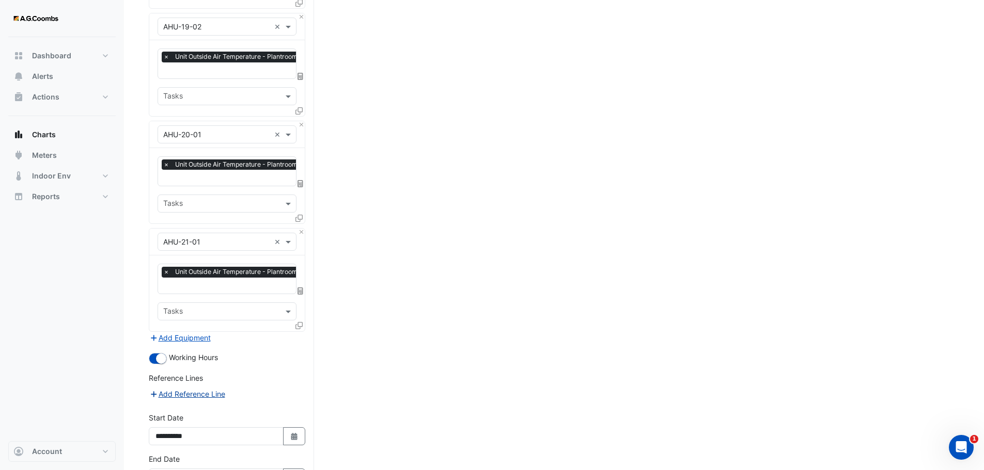
scroll to position [1417, 0]
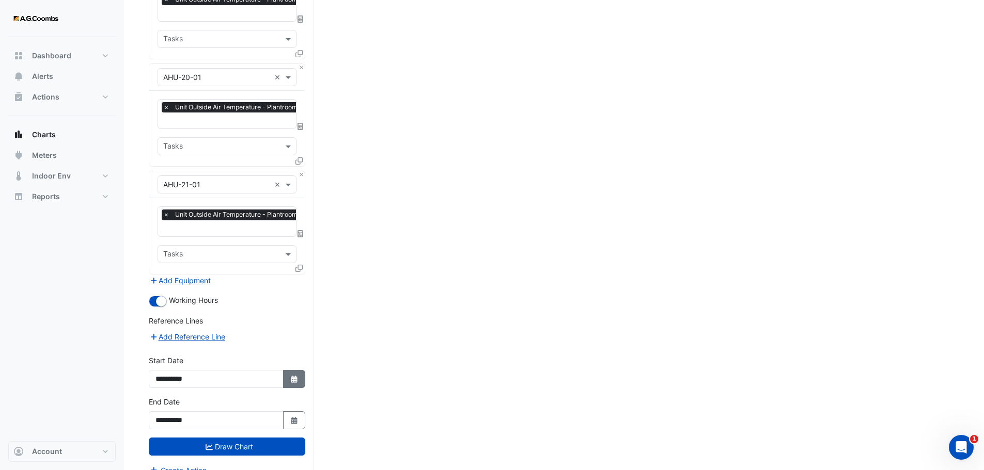
click at [296, 375] on fa-icon "Select Date" at bounding box center [294, 379] width 9 height 9
select select "*"
select select "****"
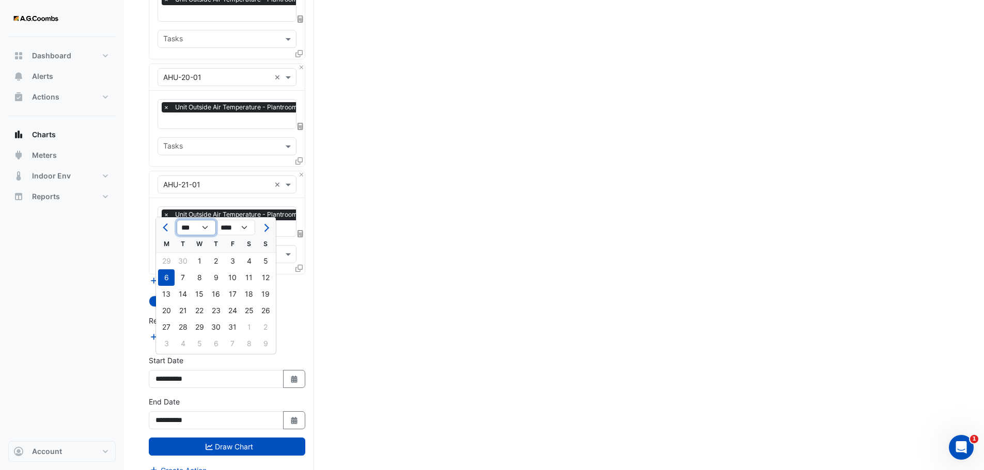
click at [205, 226] on select "*** *** *** *** *** *** ***" at bounding box center [196, 227] width 39 height 15
select select "*"
click at [177, 220] on select "*** *** *** *** *** *** ***" at bounding box center [196, 227] width 39 height 15
click at [290, 417] on icon "Select Date" at bounding box center [294, 420] width 9 height 7
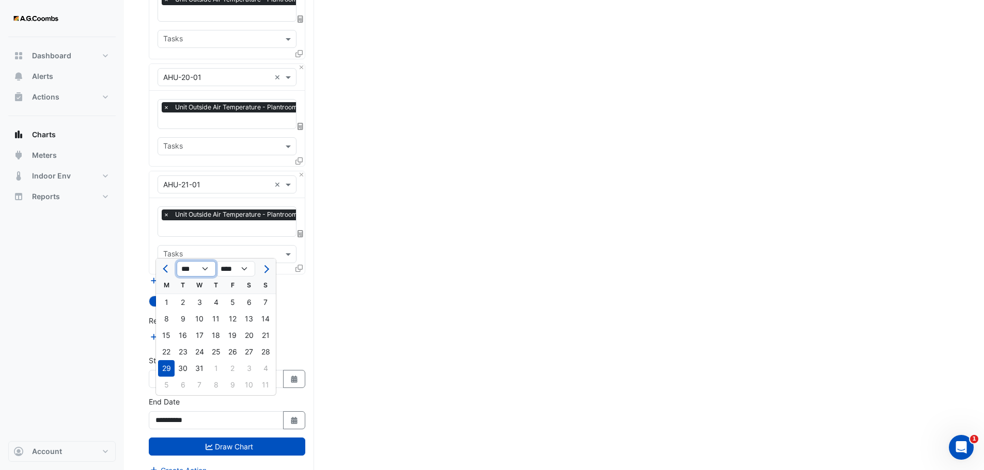
click at [208, 268] on select "*** *** *** *** *** *** *** ***" at bounding box center [196, 268] width 39 height 15
select select "*"
click at [177, 261] on select "*** *** *** *** *** *** *** ***" at bounding box center [196, 268] width 39 height 15
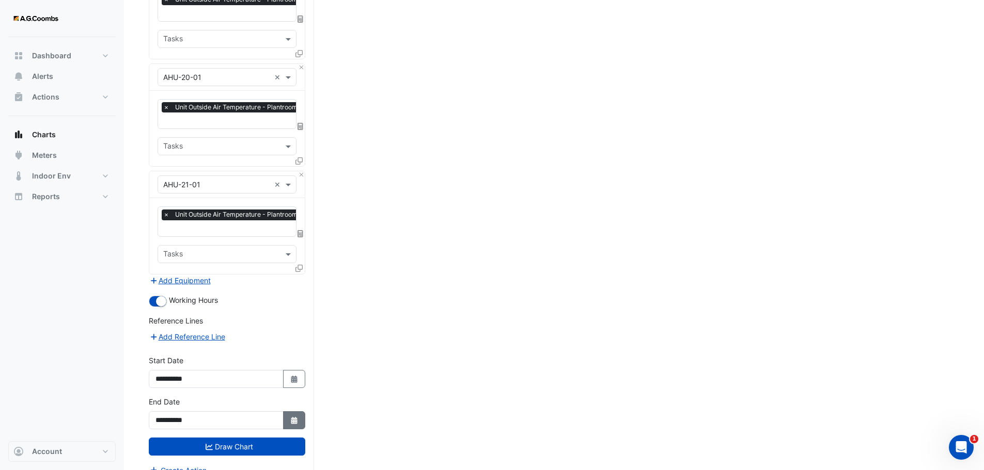
click at [290, 417] on icon "Select Date" at bounding box center [294, 420] width 9 height 7
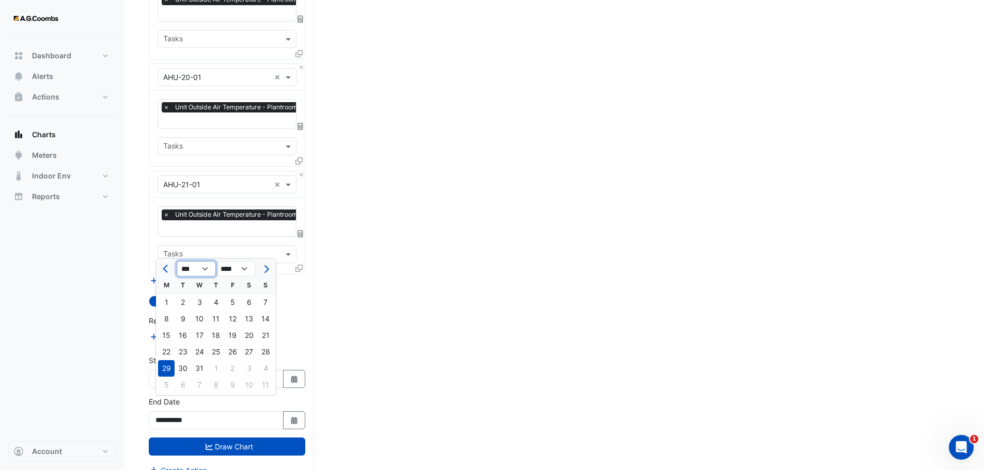
click at [205, 267] on select "*** *** *** *** *** *** *** ***" at bounding box center [196, 268] width 39 height 15
select select "*"
click at [177, 261] on select "*** *** *** *** *** *** *** ***" at bounding box center [196, 268] width 39 height 15
click at [165, 369] on div "26" at bounding box center [166, 368] width 17 height 17
type input "**********"
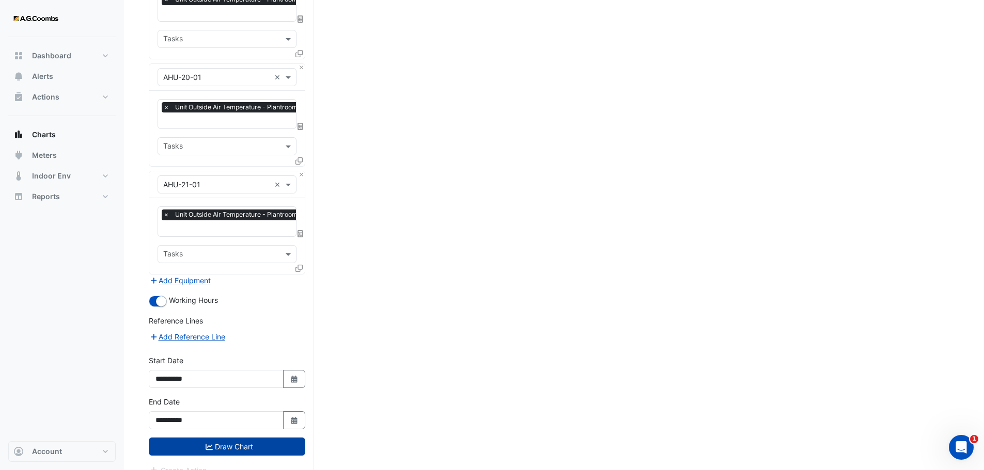
click at [257, 441] on button "Draw Chart" at bounding box center [227, 447] width 156 height 18
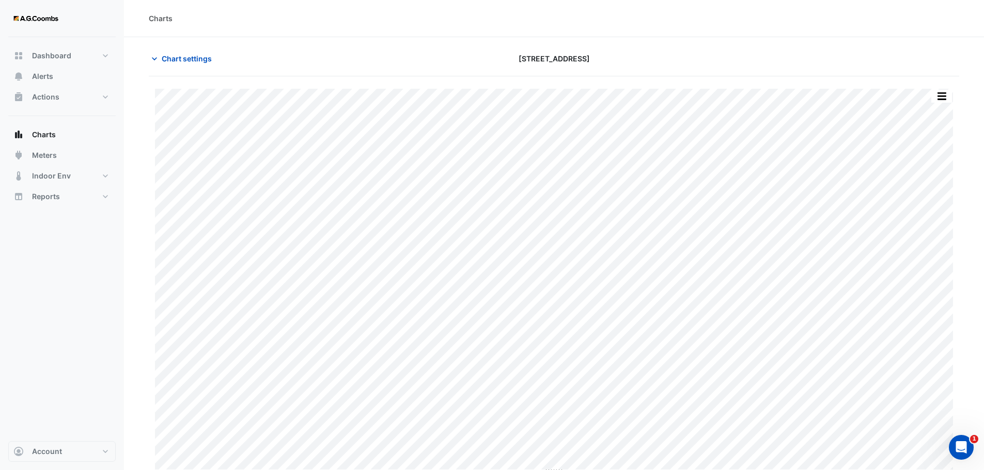
type input "**********"
click at [209, 62] on span "Chart settings" at bounding box center [187, 58] width 50 height 11
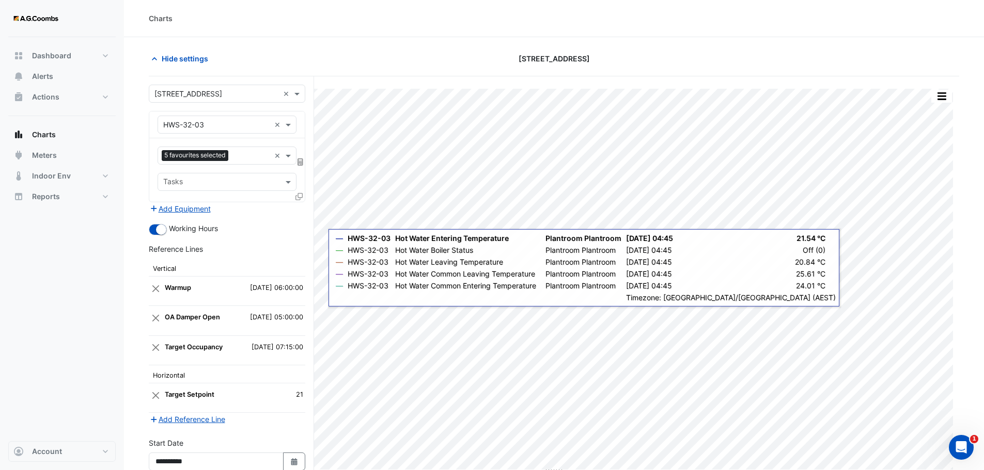
click at [298, 196] on icon at bounding box center [298, 196] width 7 height 7
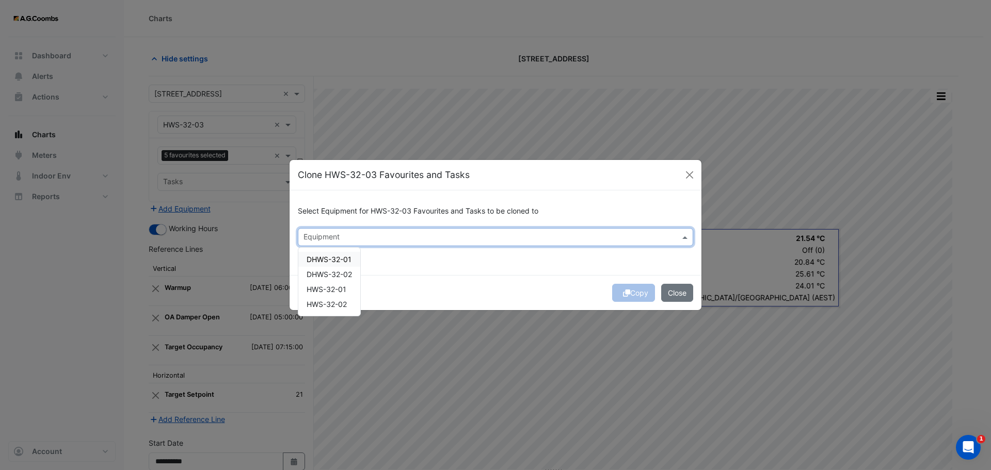
click at [334, 235] on input "text" at bounding box center [490, 238] width 372 height 11
click at [323, 291] on span "HWS-32-01" at bounding box center [327, 289] width 40 height 9
click at [324, 306] on span "HWS-32-02" at bounding box center [327, 304] width 40 height 9
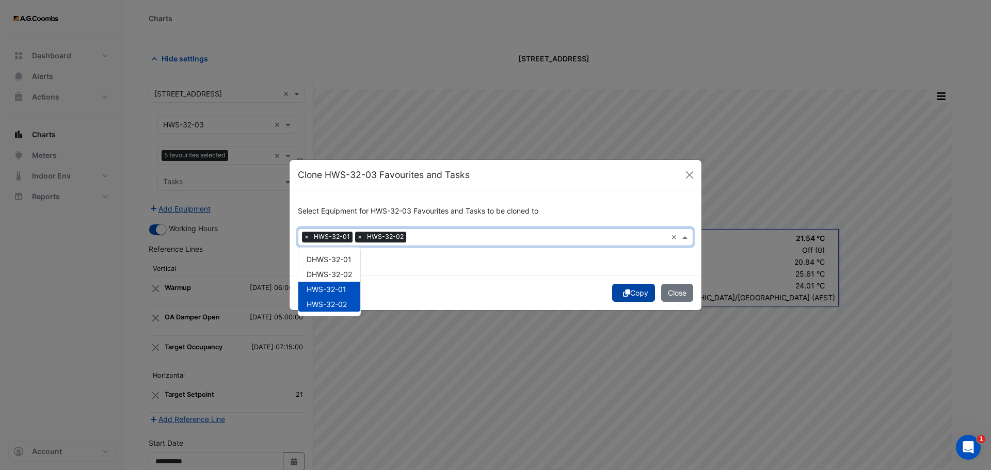
click at [631, 297] on button "Copy" at bounding box center [633, 293] width 43 height 18
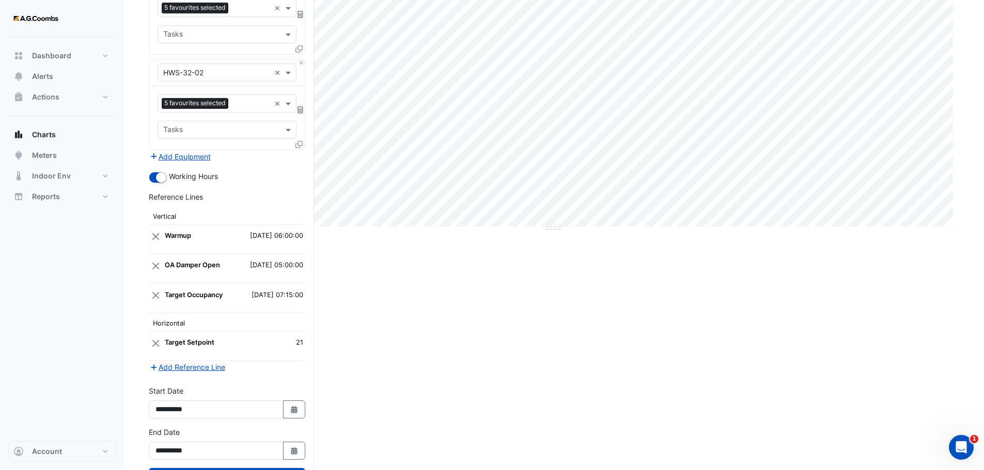
scroll to position [288, 0]
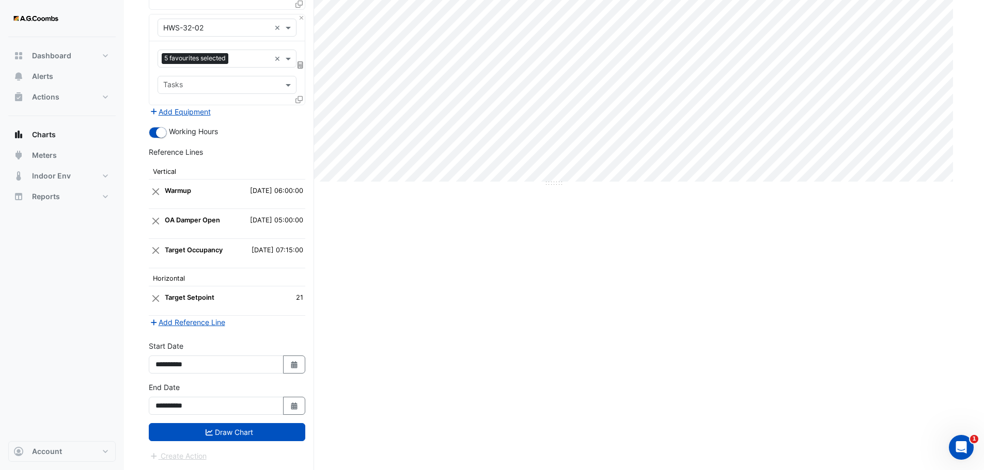
click at [213, 439] on button "Draw Chart" at bounding box center [227, 432] width 156 height 18
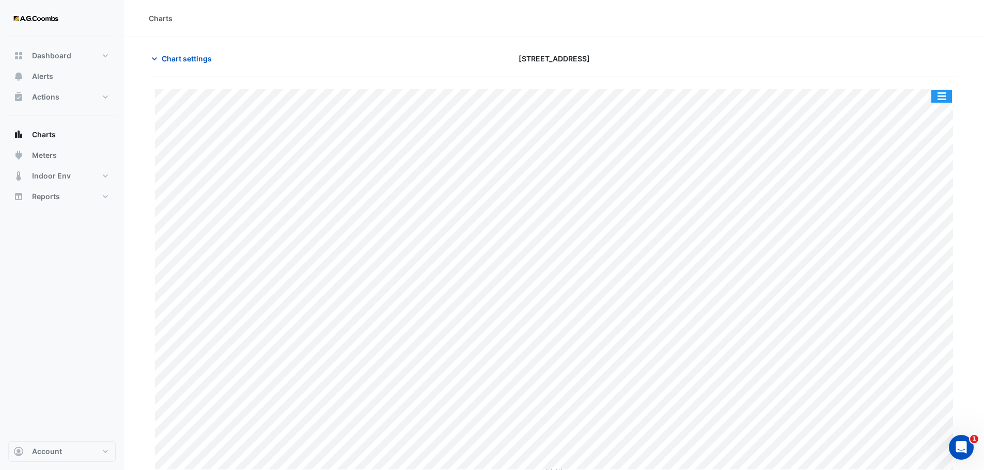
click at [938, 99] on button "button" at bounding box center [941, 96] width 21 height 13
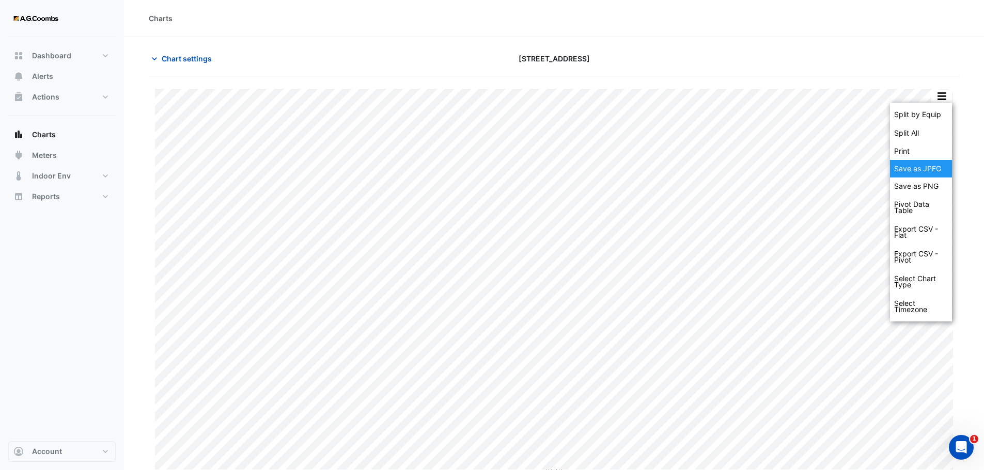
click at [928, 173] on div "Save as JPEG" at bounding box center [921, 169] width 62 height 18
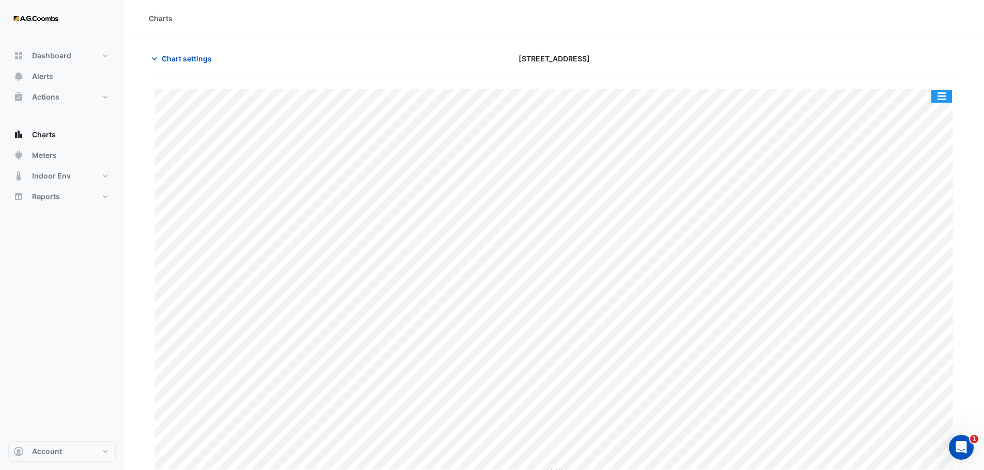
click at [948, 97] on button "button" at bounding box center [941, 96] width 21 height 13
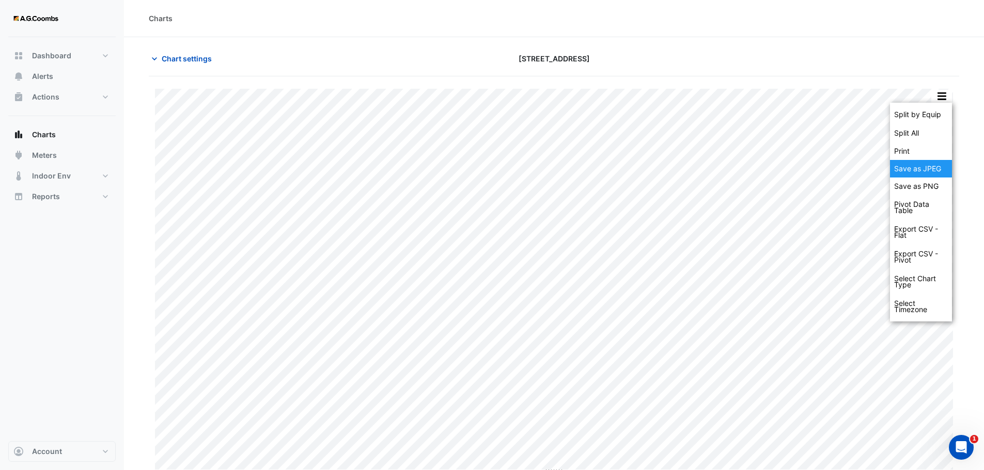
click at [926, 170] on div "Save as JPEG" at bounding box center [921, 169] width 62 height 18
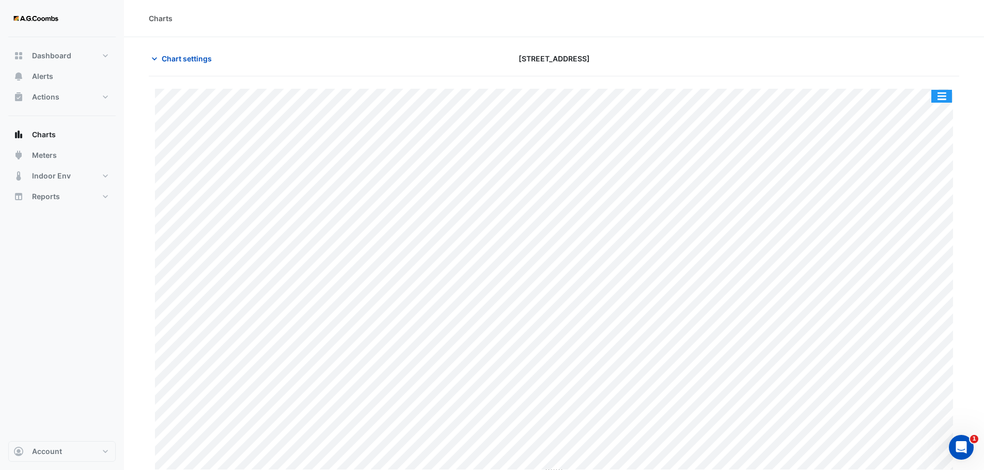
click at [939, 98] on button "button" at bounding box center [941, 96] width 21 height 13
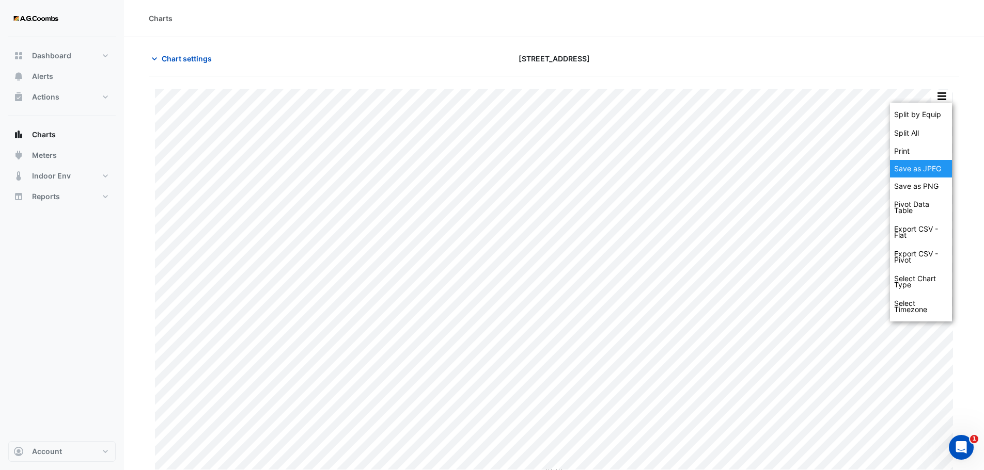
click at [928, 172] on div "Save as JPEG" at bounding box center [921, 169] width 62 height 18
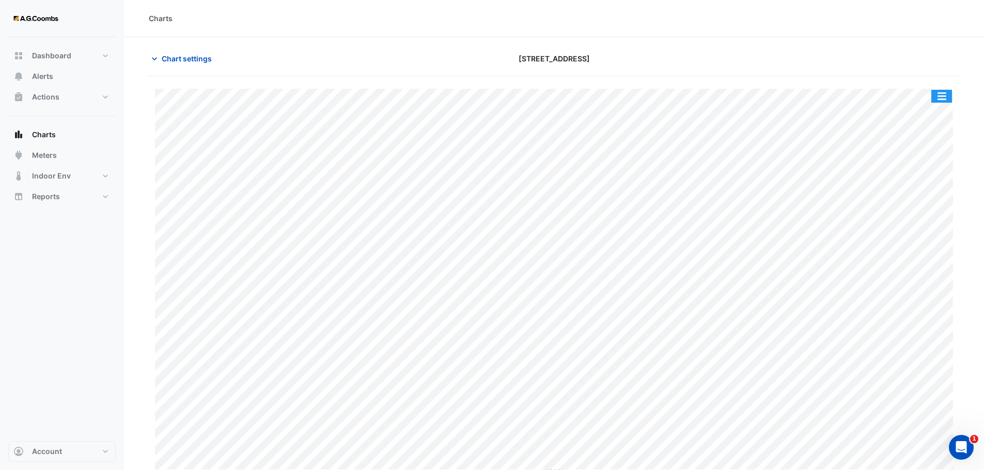
click at [936, 101] on button "button" at bounding box center [941, 96] width 21 height 13
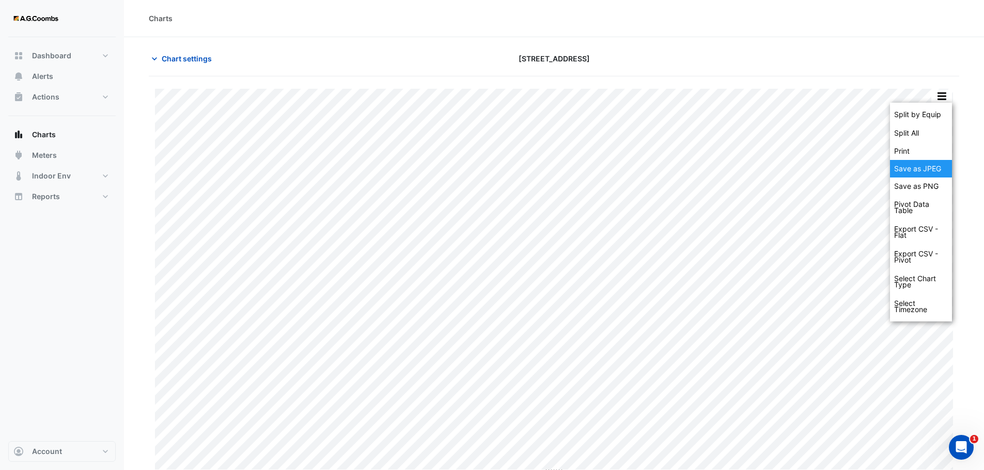
click at [921, 170] on div "Save as JPEG" at bounding box center [921, 169] width 62 height 18
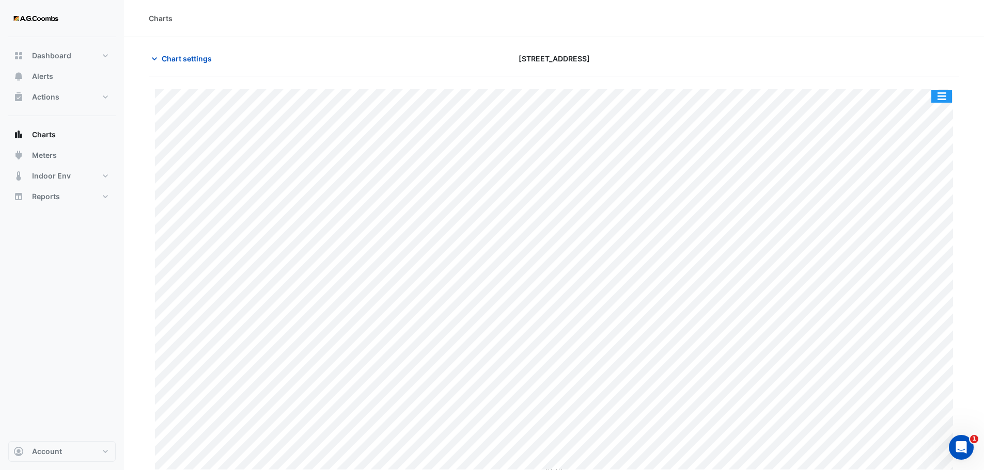
click at [938, 96] on button "button" at bounding box center [941, 96] width 21 height 13
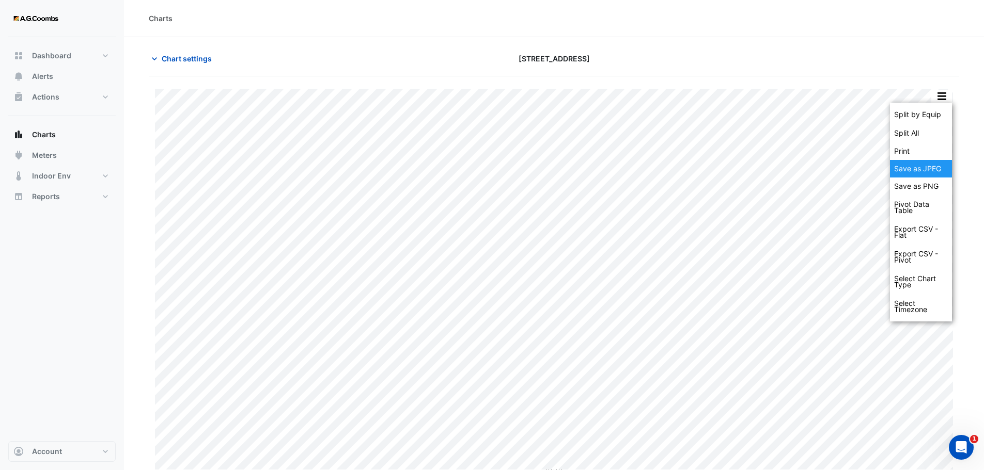
click at [921, 167] on div "Save as JPEG" at bounding box center [921, 169] width 62 height 18
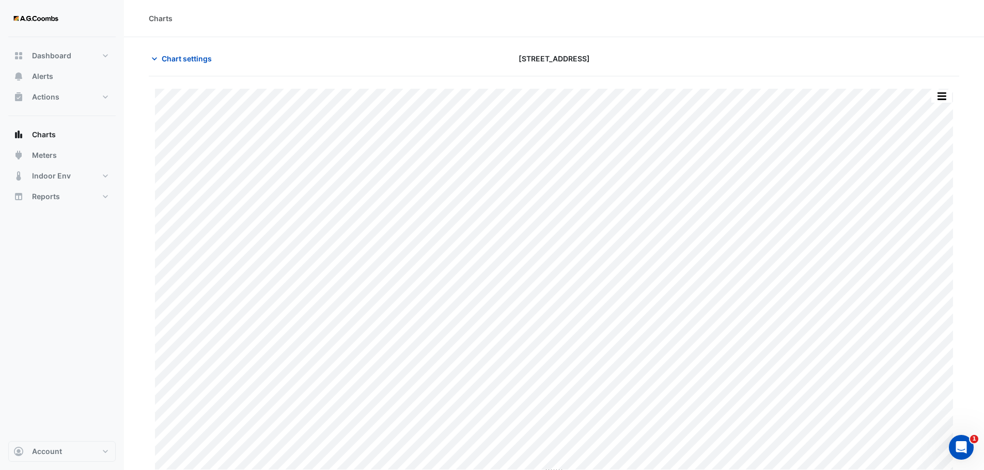
click at [942, 99] on button "button" at bounding box center [941, 96] width 21 height 13
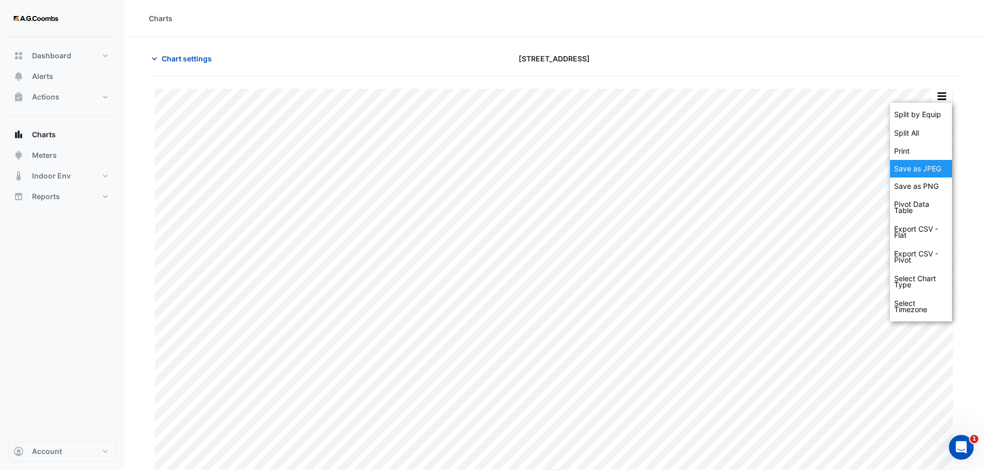
click at [935, 167] on div "Save as JPEG" at bounding box center [921, 169] width 62 height 18
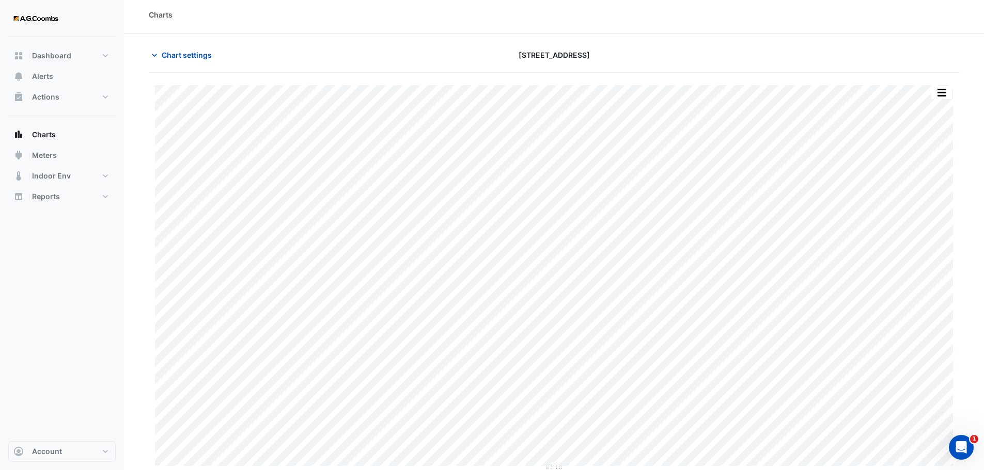
scroll to position [5, 0]
drag, startPoint x: 949, startPoint y: 96, endPoint x: 954, endPoint y: 101, distance: 7.3
click at [948, 96] on button "button" at bounding box center [941, 96] width 21 height 13
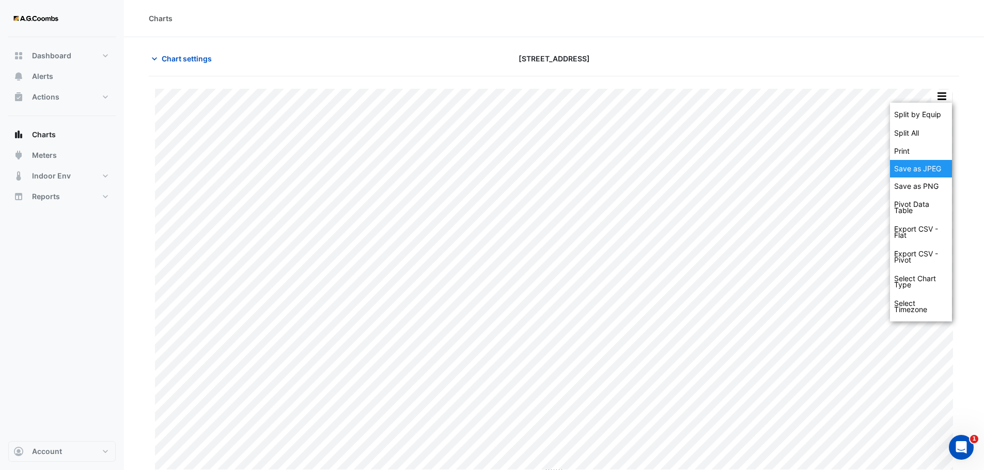
click at [934, 171] on div "Save as JPEG" at bounding box center [921, 169] width 62 height 18
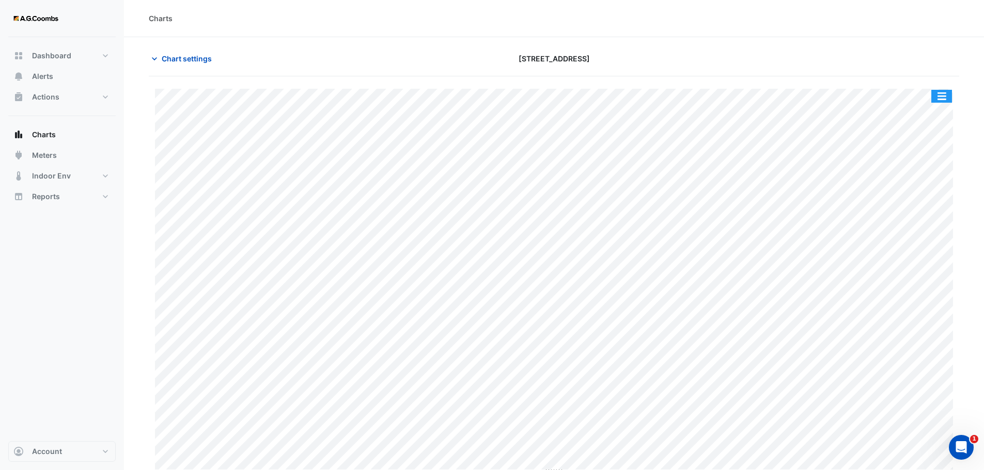
click at [937, 95] on button "button" at bounding box center [941, 96] width 21 height 13
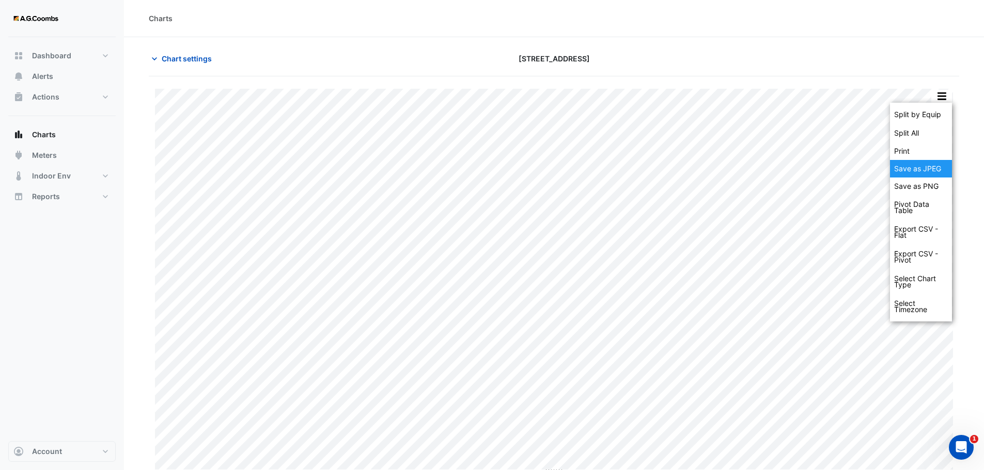
click at [924, 172] on div "Save as JPEG" at bounding box center [921, 169] width 62 height 18
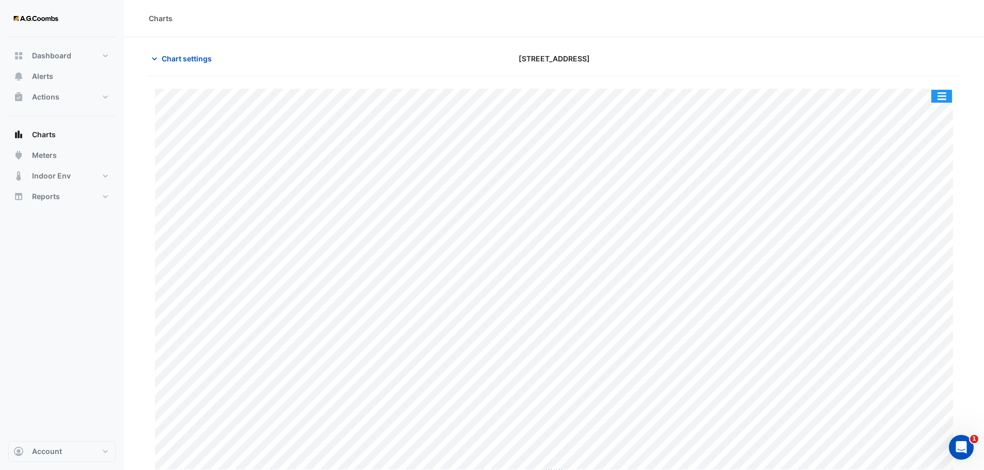
drag, startPoint x: 939, startPoint y: 98, endPoint x: 941, endPoint y: 112, distance: 14.1
click at [940, 98] on button "button" at bounding box center [941, 96] width 21 height 13
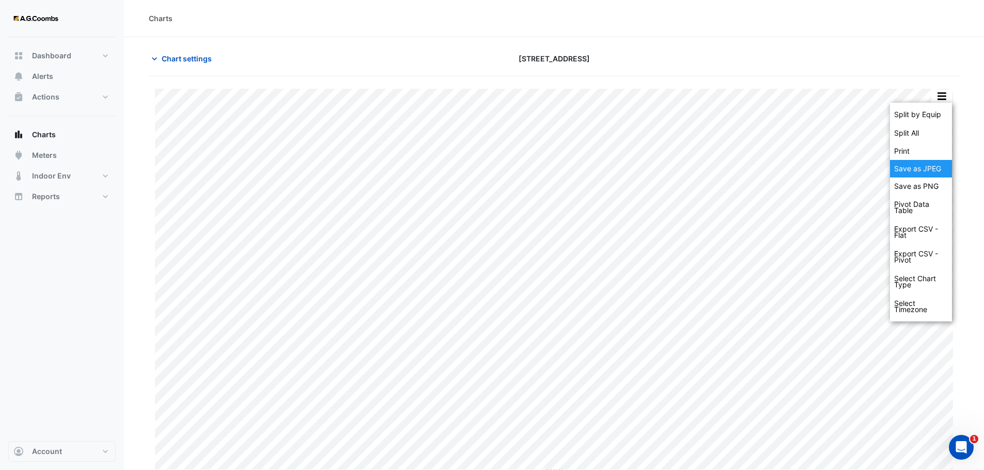
click at [924, 169] on div "Save as JPEG" at bounding box center [921, 169] width 62 height 18
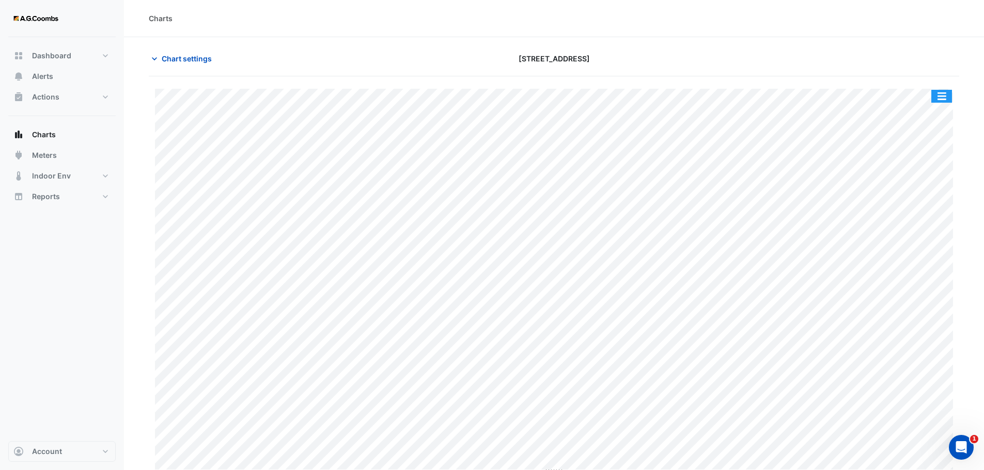
click at [938, 99] on button "button" at bounding box center [941, 96] width 21 height 13
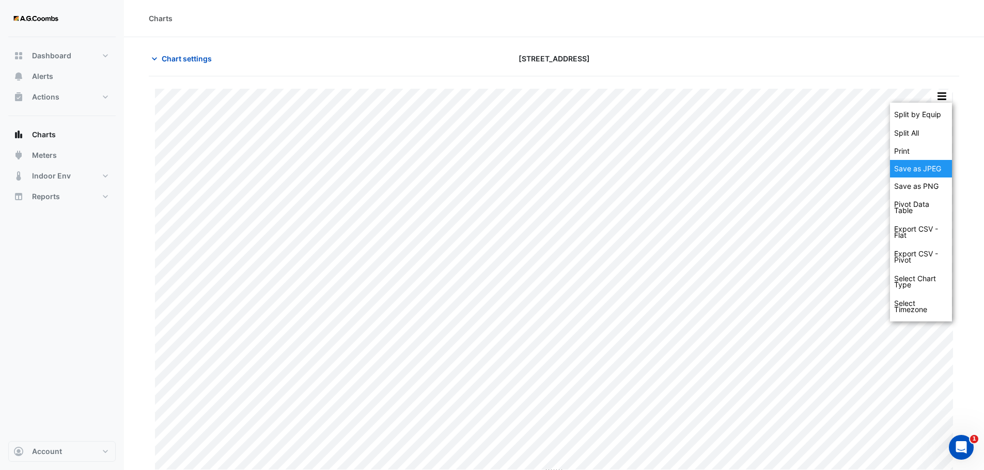
click at [931, 165] on div "Save as JPEG" at bounding box center [921, 169] width 62 height 18
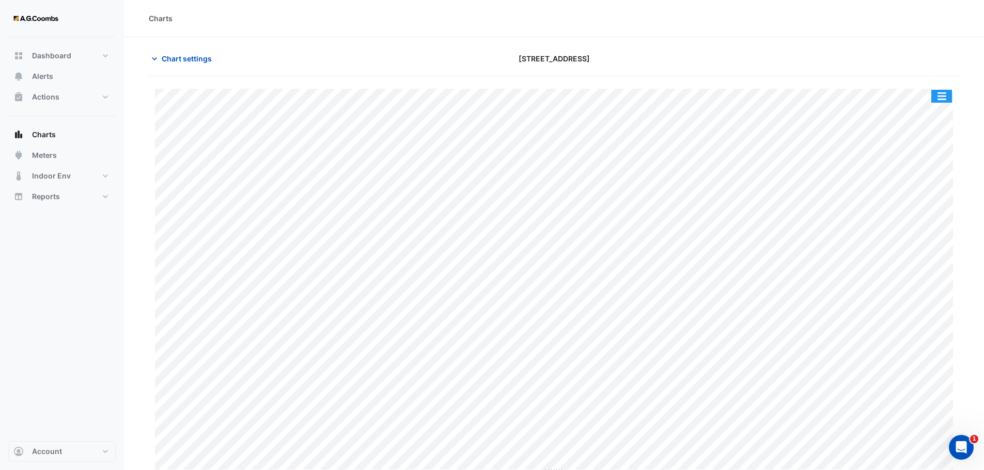
click at [946, 98] on button "button" at bounding box center [941, 96] width 21 height 13
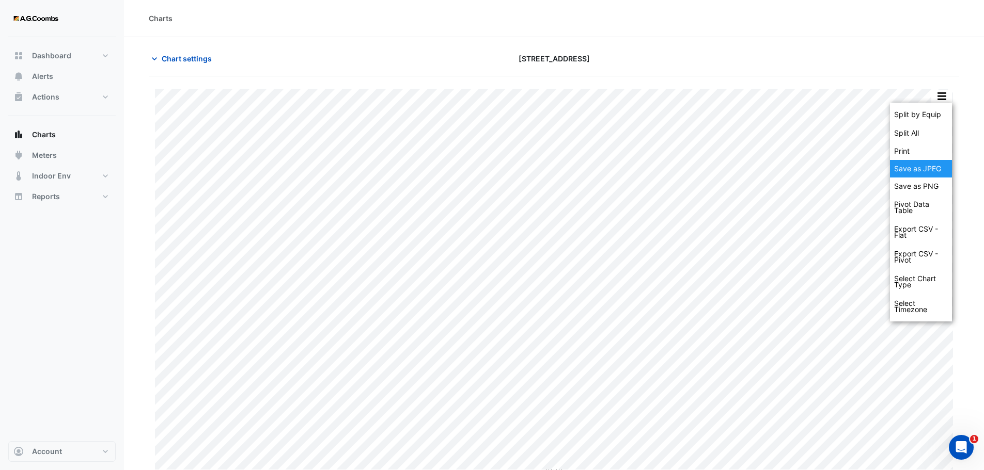
click at [944, 170] on div "Save as JPEG" at bounding box center [921, 169] width 62 height 18
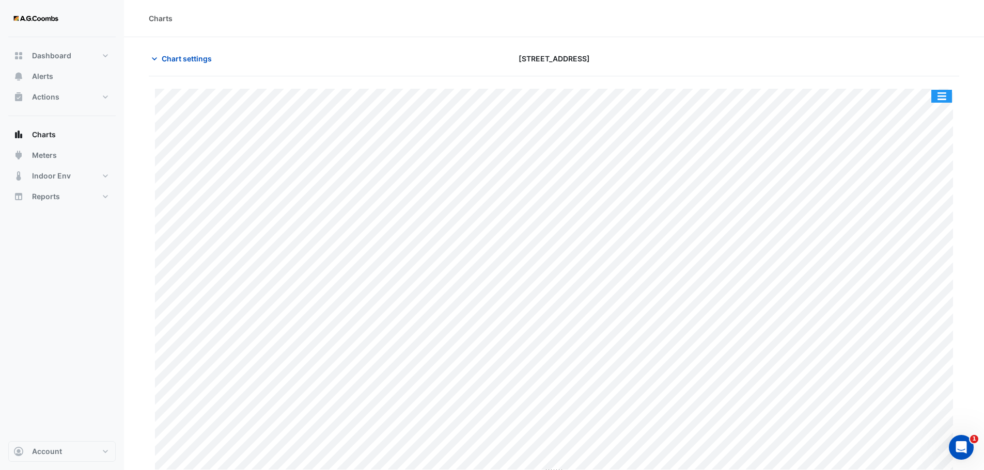
click at [944, 93] on button "button" at bounding box center [941, 96] width 21 height 13
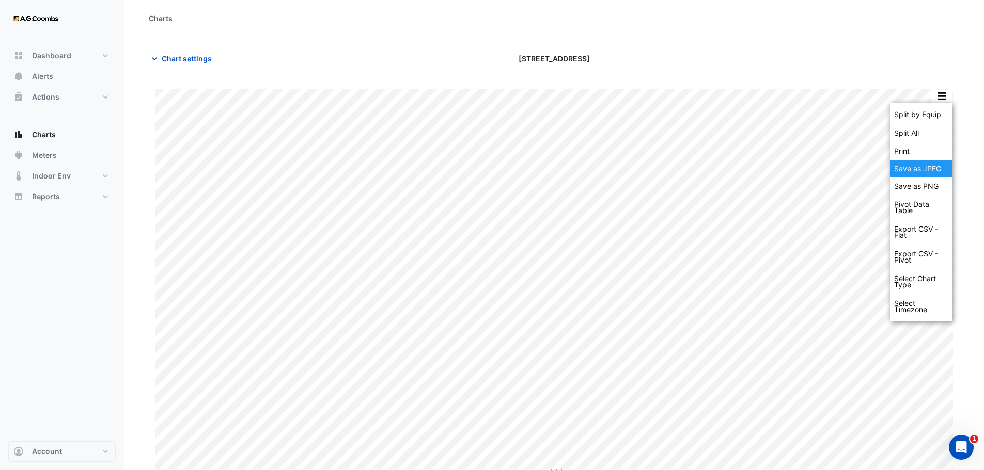
click at [927, 162] on div "Save as JPEG" at bounding box center [921, 169] width 62 height 18
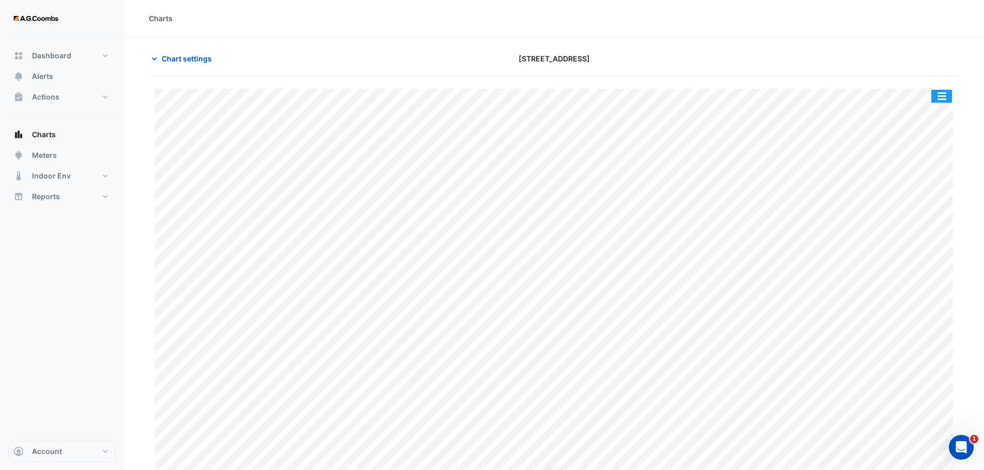
click at [944, 101] on button "button" at bounding box center [941, 96] width 21 height 13
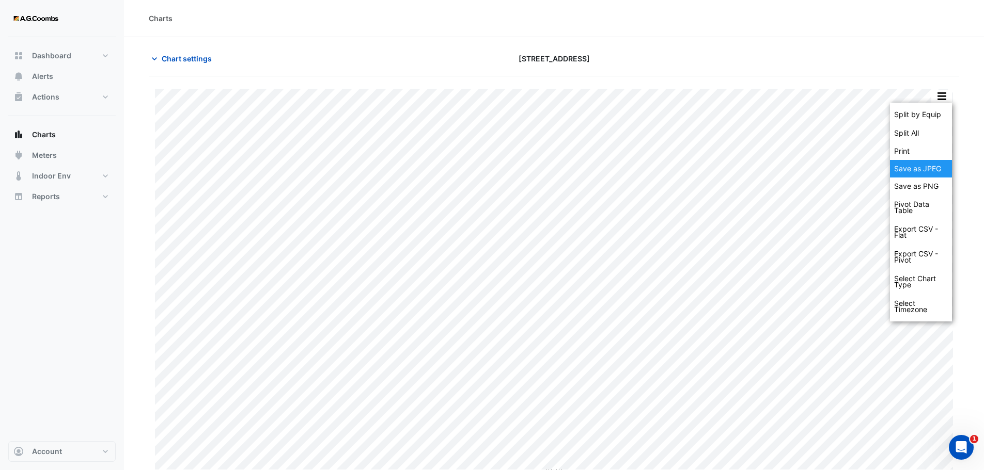
click at [919, 169] on div "Save as JPEG" at bounding box center [921, 169] width 62 height 18
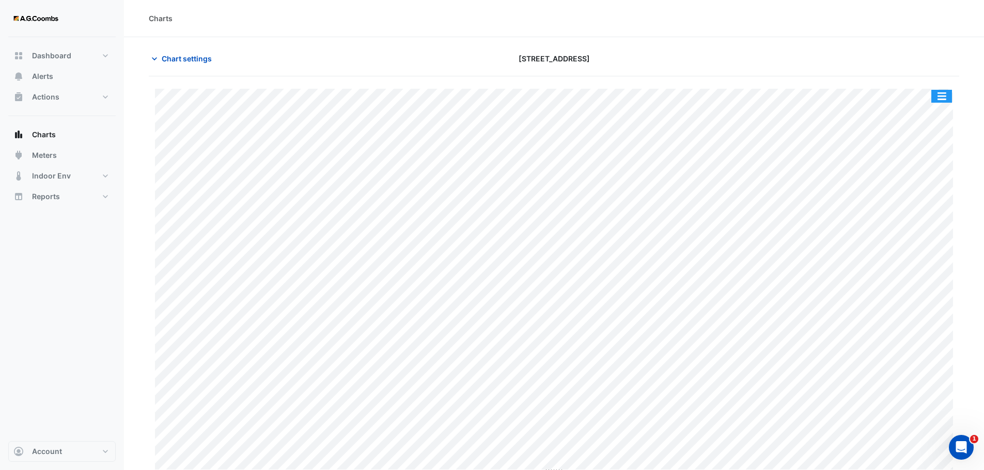
drag, startPoint x: 938, startPoint y: 101, endPoint x: 942, endPoint y: 111, distance: 11.1
click at [938, 100] on button "button" at bounding box center [941, 96] width 21 height 13
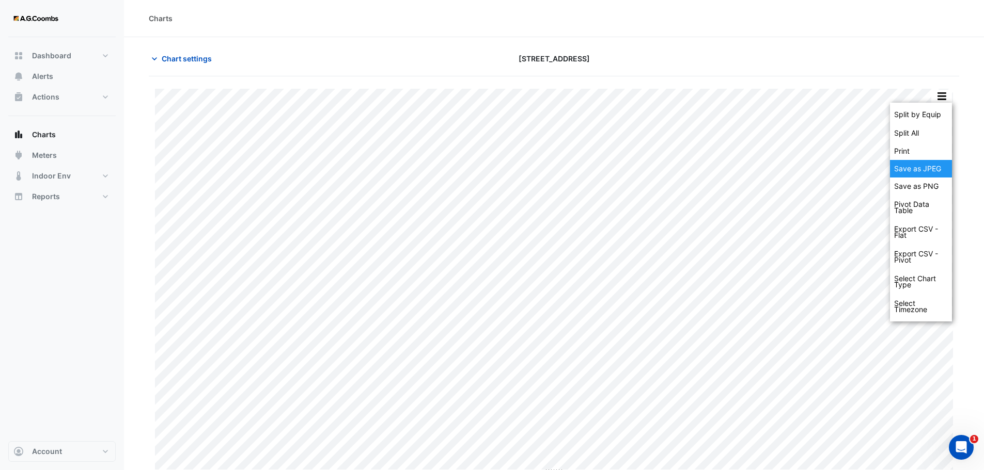
click at [916, 170] on div "Save as JPEG" at bounding box center [921, 169] width 62 height 18
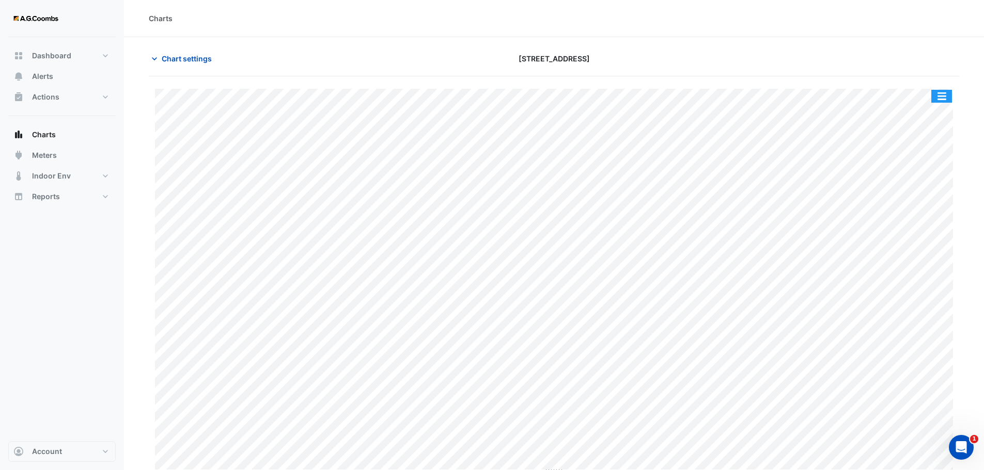
click at [935, 95] on button "button" at bounding box center [941, 96] width 21 height 13
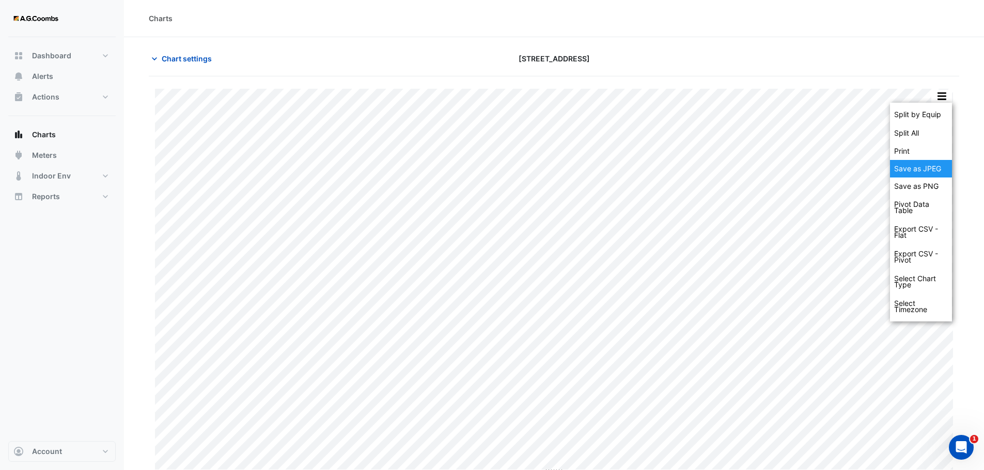
click at [916, 171] on div "Save as JPEG" at bounding box center [921, 169] width 62 height 18
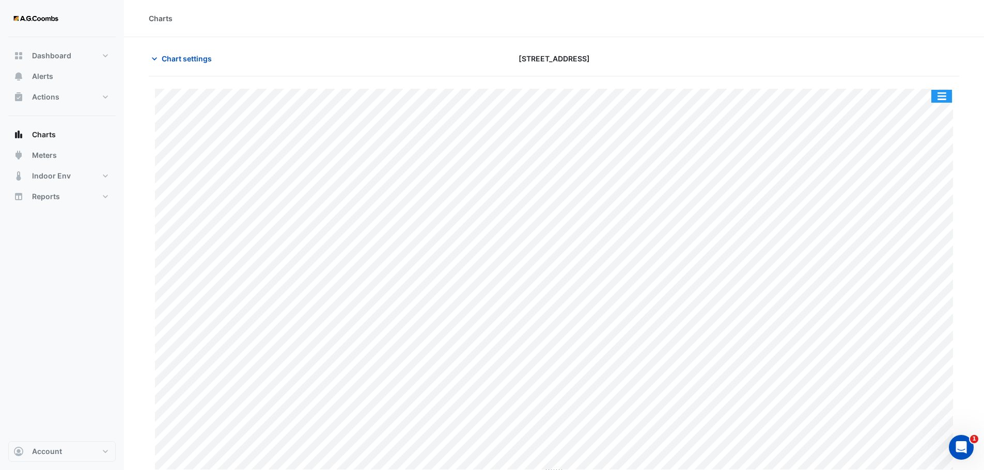
click at [938, 100] on button "button" at bounding box center [941, 96] width 21 height 13
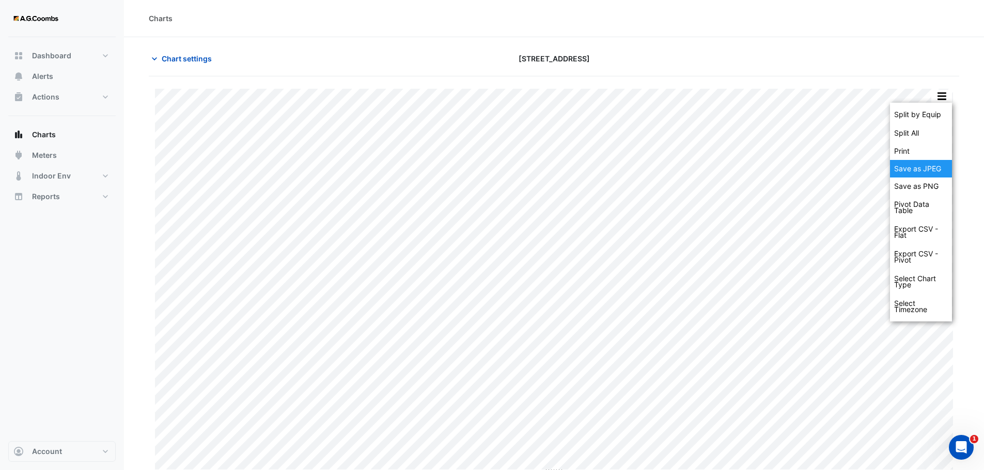
click at [919, 172] on div "Save as JPEG" at bounding box center [921, 169] width 62 height 18
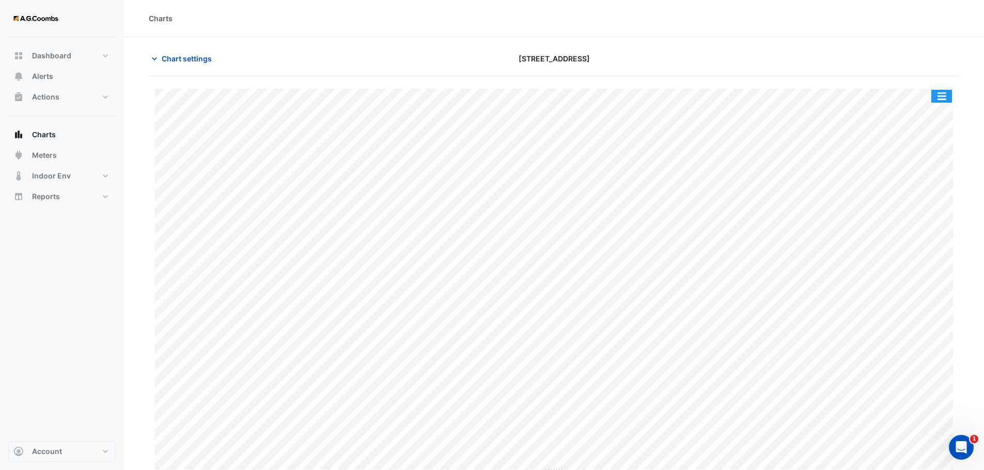
drag, startPoint x: 940, startPoint y: 93, endPoint x: 944, endPoint y: 101, distance: 8.3
click at [940, 93] on button "button" at bounding box center [941, 96] width 21 height 13
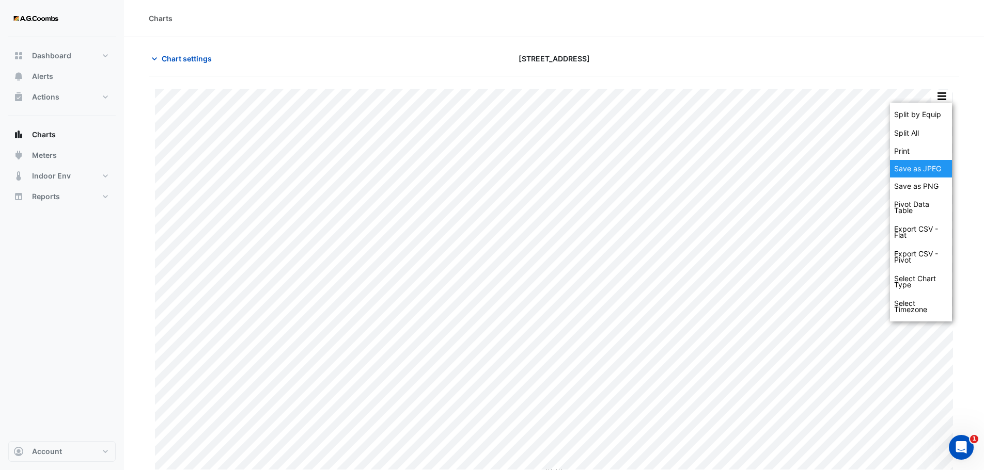
click at [940, 172] on div "Save as JPEG" at bounding box center [921, 169] width 62 height 18
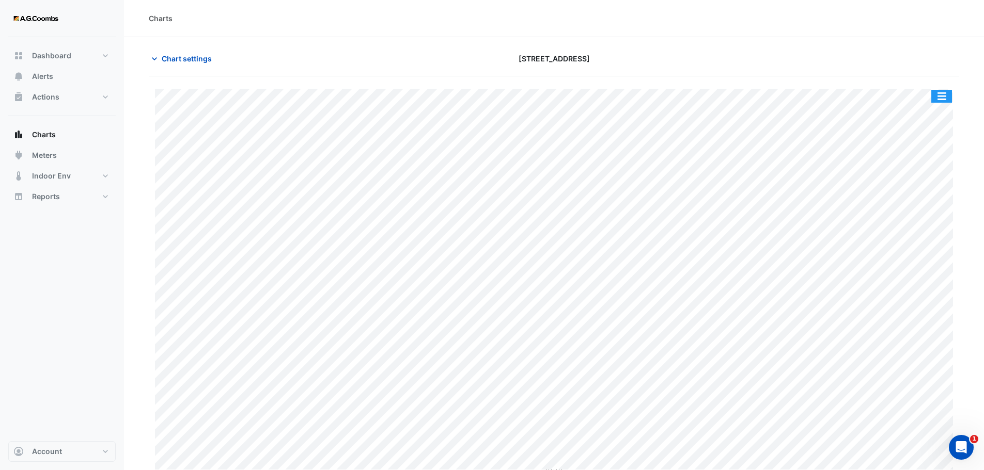
click at [943, 92] on button "button" at bounding box center [941, 96] width 21 height 13
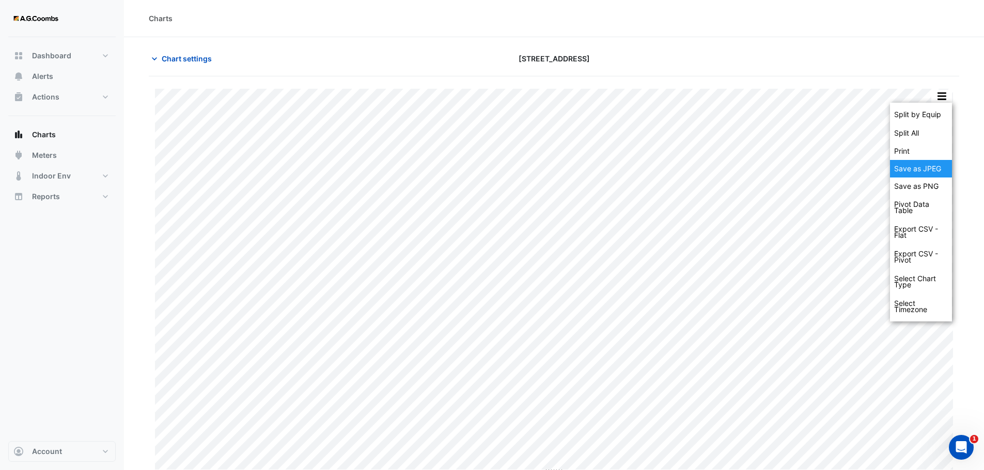
click at [932, 169] on div "Save as JPEG" at bounding box center [921, 169] width 62 height 18
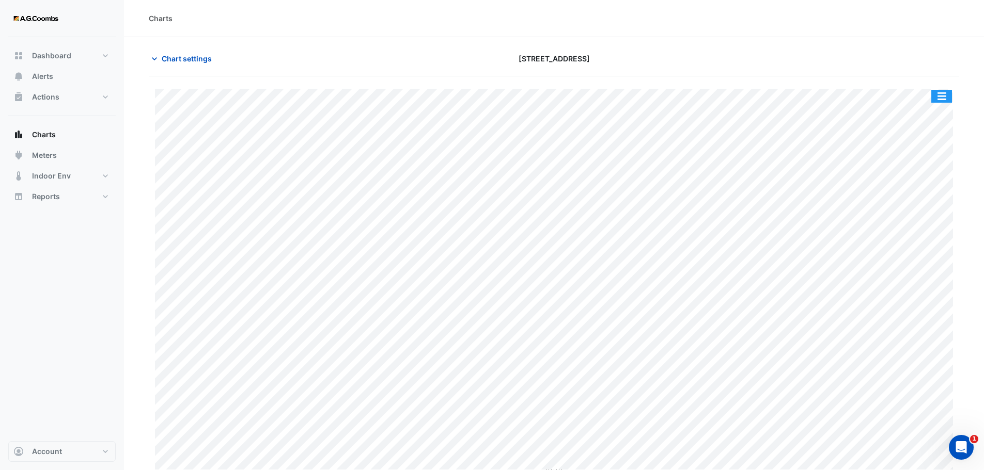
click at [941, 94] on button "button" at bounding box center [941, 96] width 21 height 13
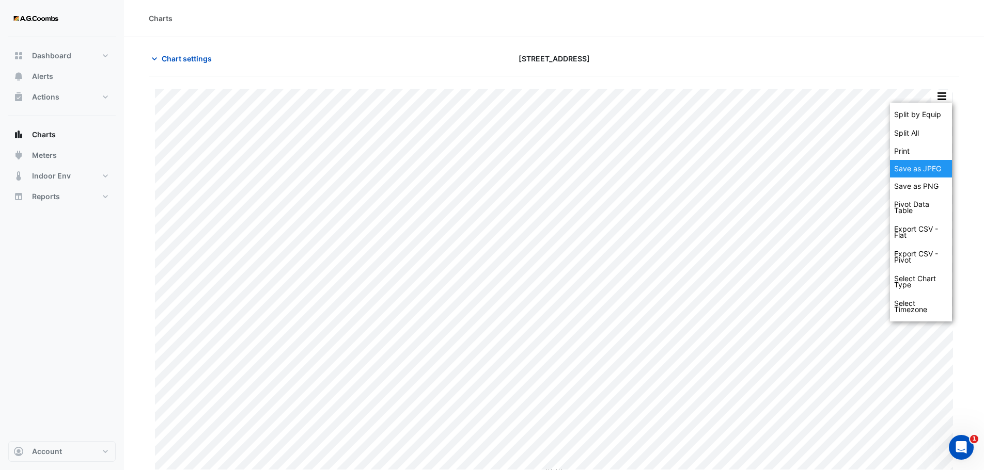
click at [930, 172] on div "Save as JPEG" at bounding box center [921, 169] width 62 height 18
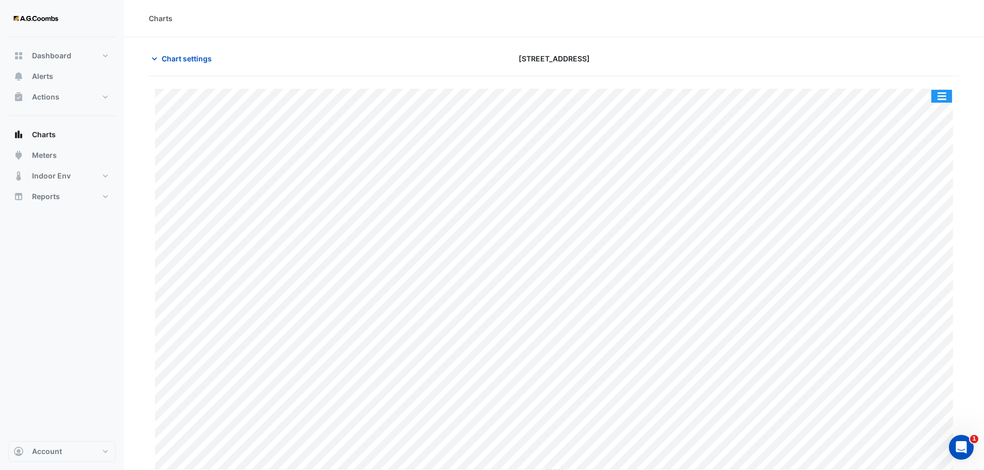
click at [939, 98] on button "button" at bounding box center [941, 96] width 21 height 13
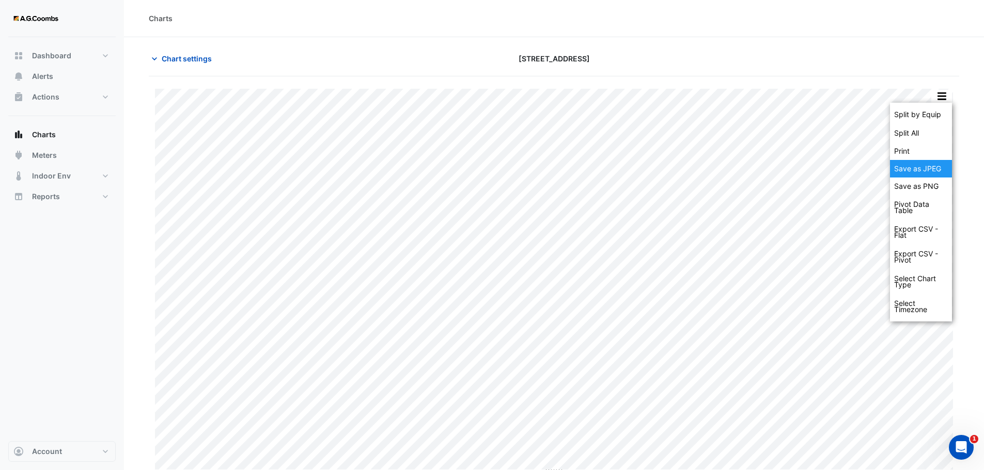
click at [925, 174] on div "Save as JPEG" at bounding box center [921, 169] width 62 height 18
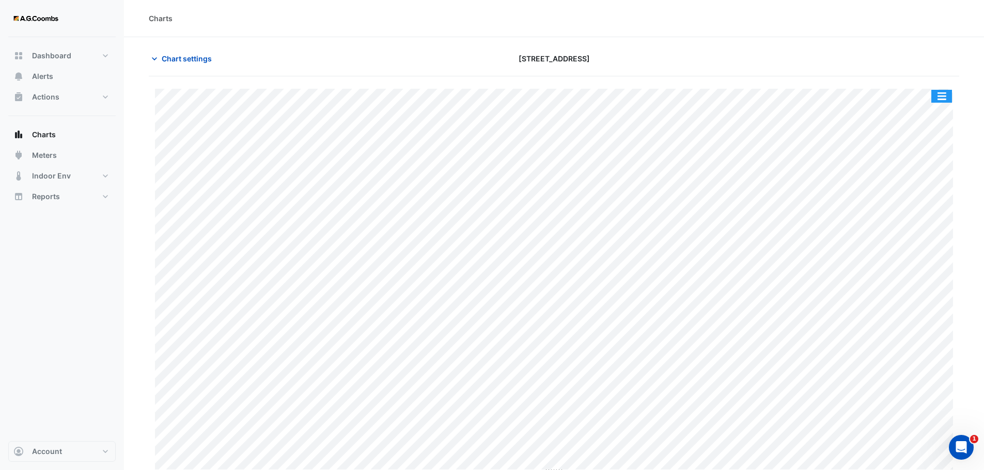
drag, startPoint x: 941, startPoint y: 102, endPoint x: 946, endPoint y: 119, distance: 18.3
click at [941, 101] on button "button" at bounding box center [941, 96] width 21 height 13
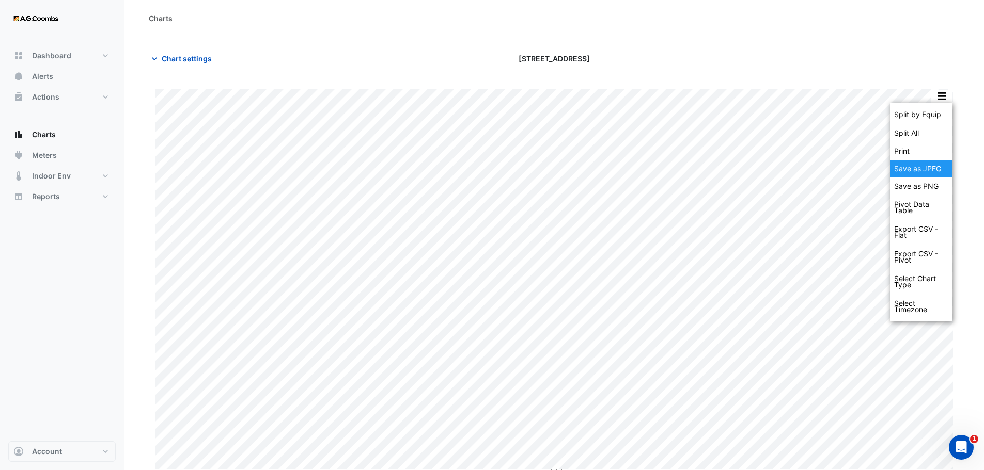
click at [924, 168] on div "Save as JPEG" at bounding box center [921, 169] width 62 height 18
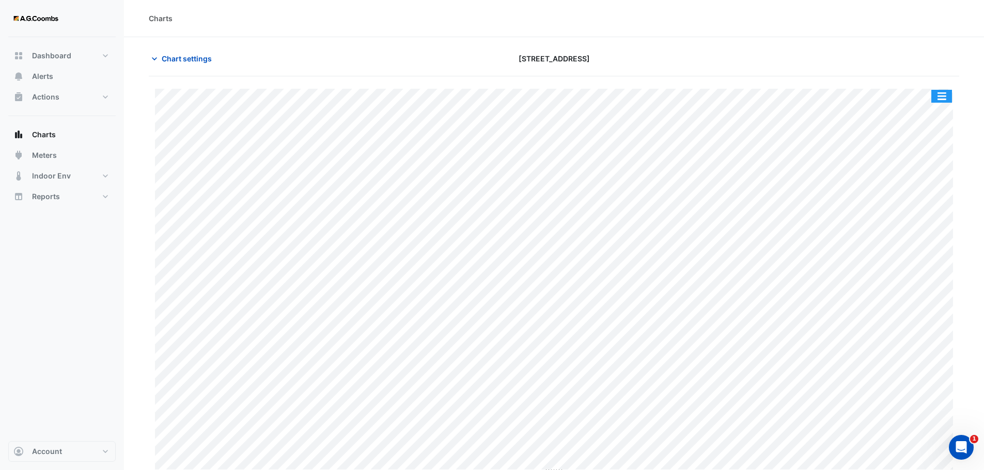
click at [939, 97] on button "button" at bounding box center [941, 96] width 21 height 13
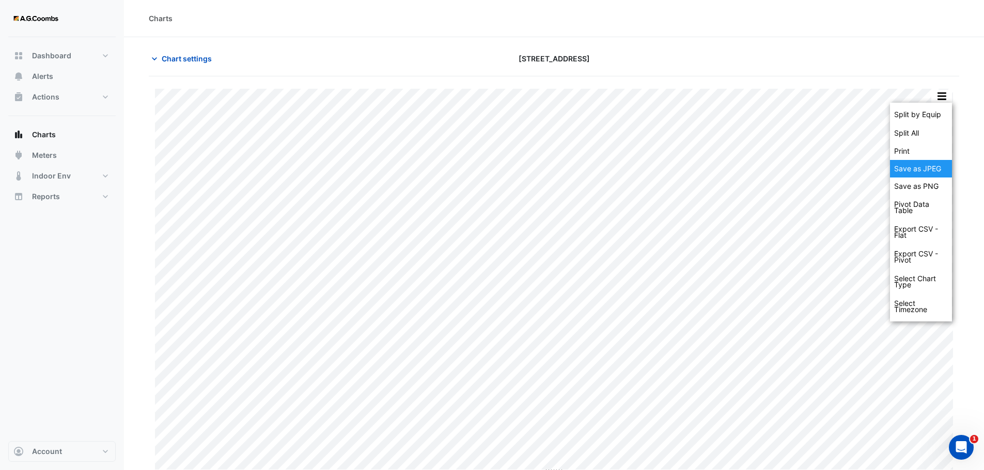
click at [943, 171] on div "Save as JPEG" at bounding box center [921, 169] width 62 height 18
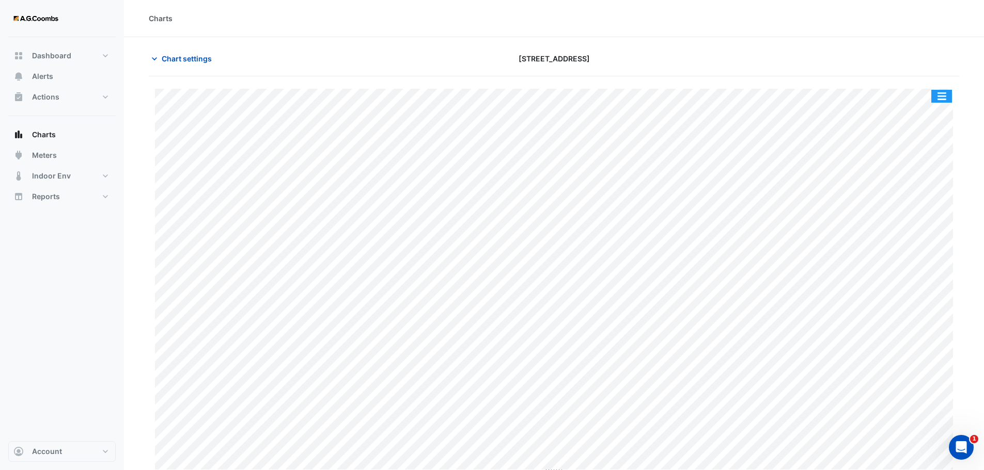
click at [942, 97] on button "button" at bounding box center [941, 96] width 21 height 13
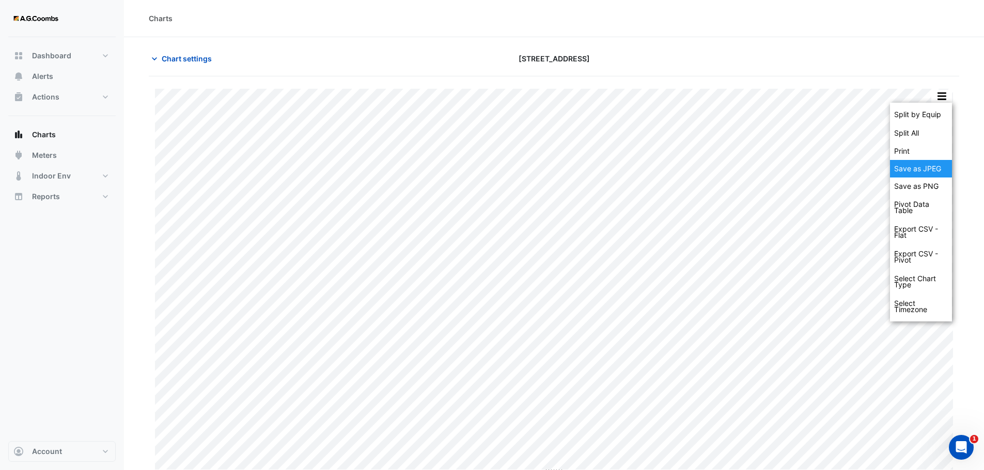
click at [935, 171] on div "Save as JPEG" at bounding box center [921, 169] width 62 height 18
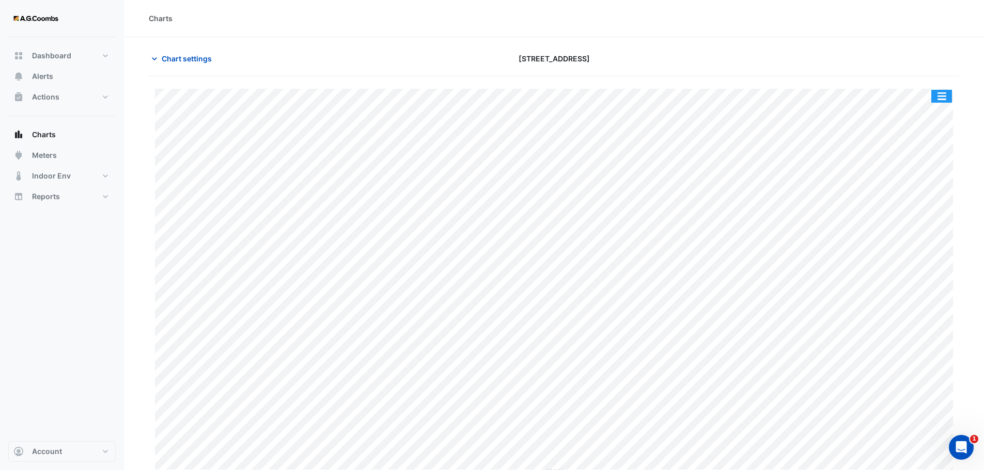
click at [946, 102] on button "button" at bounding box center [941, 96] width 21 height 13
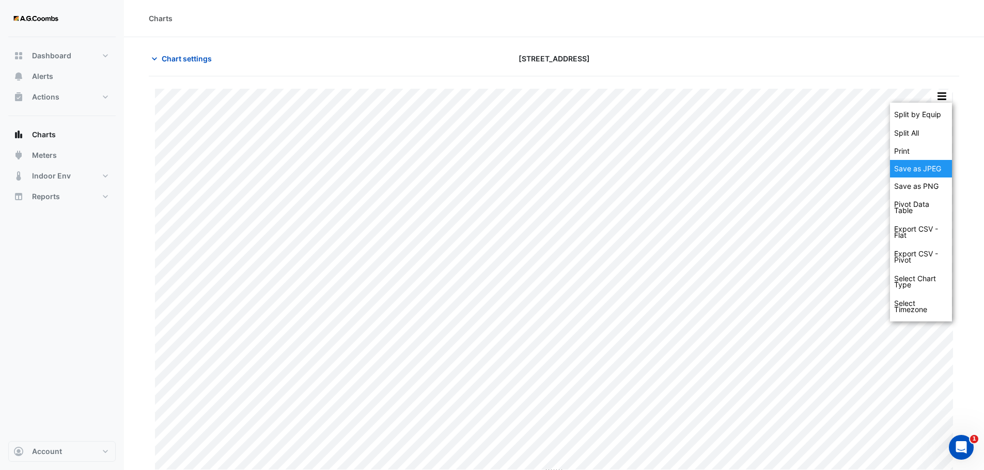
click at [938, 167] on div "Save as JPEG" at bounding box center [921, 169] width 62 height 18
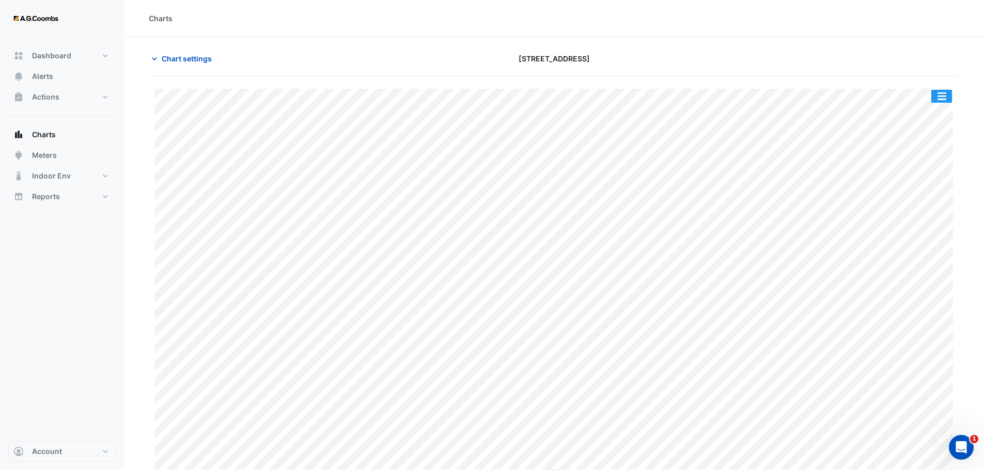
click at [948, 97] on button "button" at bounding box center [941, 96] width 21 height 13
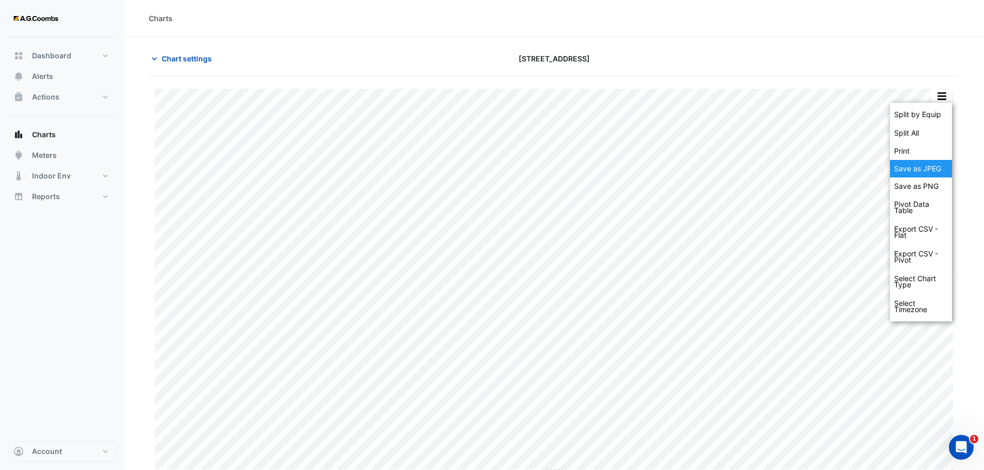
click at [930, 172] on div "Save as JPEG" at bounding box center [921, 169] width 62 height 18
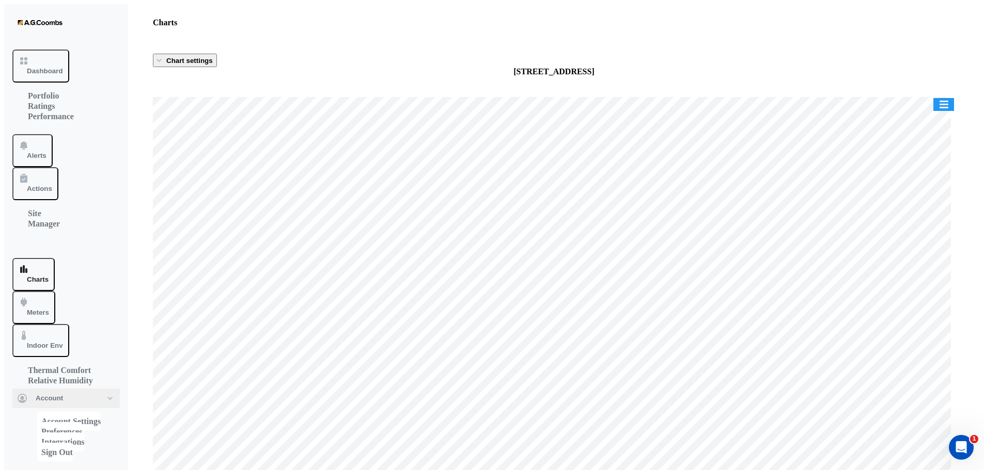
click at [948, 101] on button "button" at bounding box center [943, 104] width 21 height 13
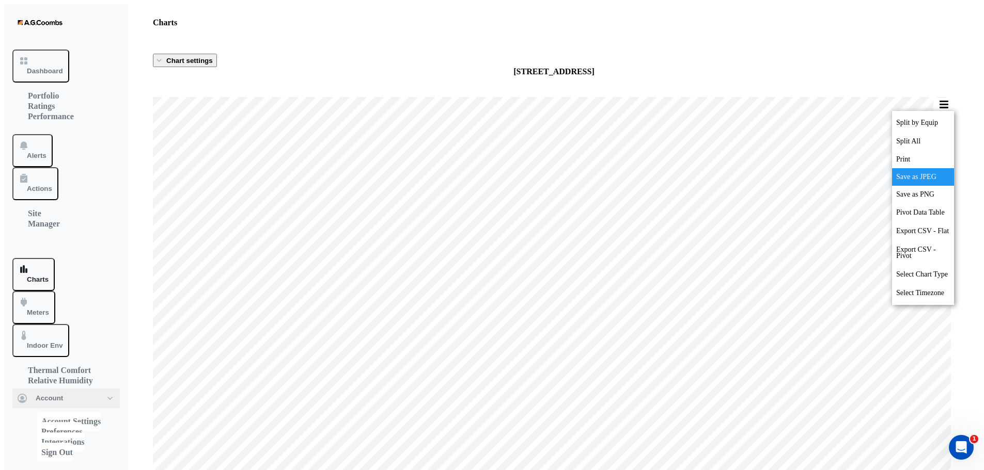
click at [929, 168] on div "Save as JPEG" at bounding box center [923, 177] width 62 height 18
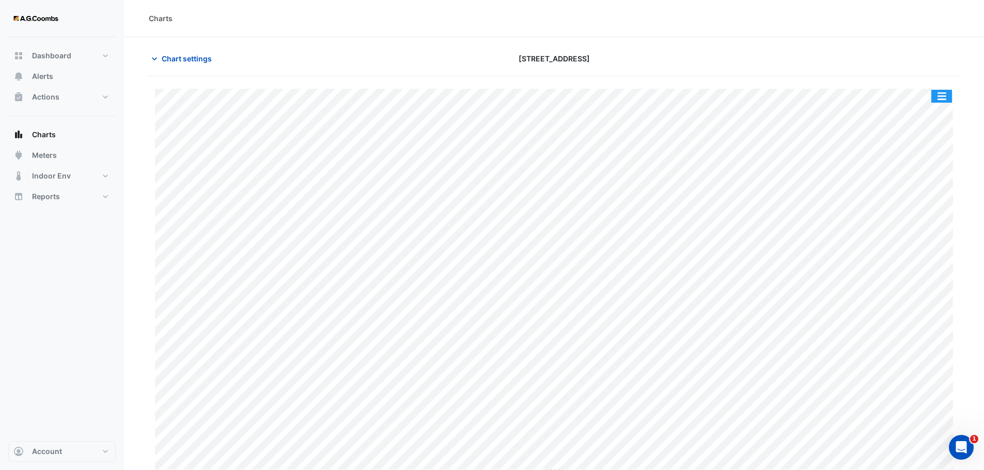
click at [946, 100] on button "button" at bounding box center [941, 96] width 21 height 13
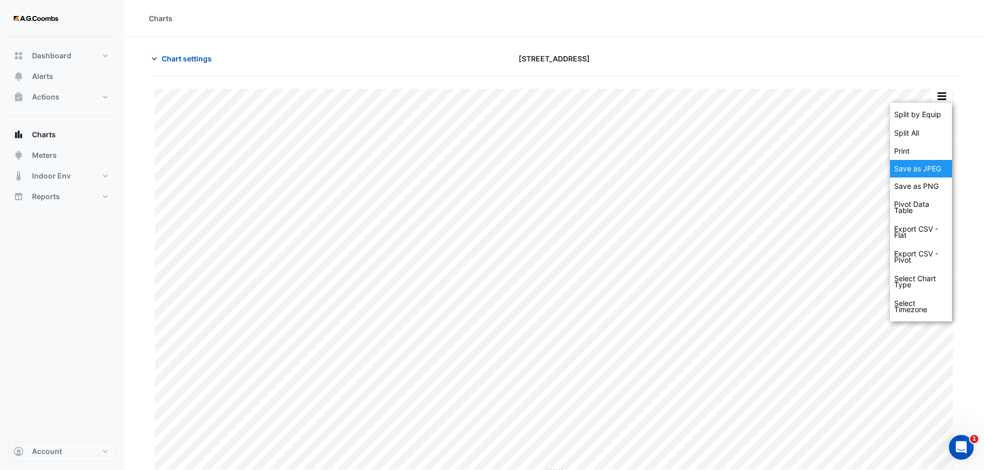
click at [913, 171] on div "Save as JPEG" at bounding box center [921, 169] width 62 height 18
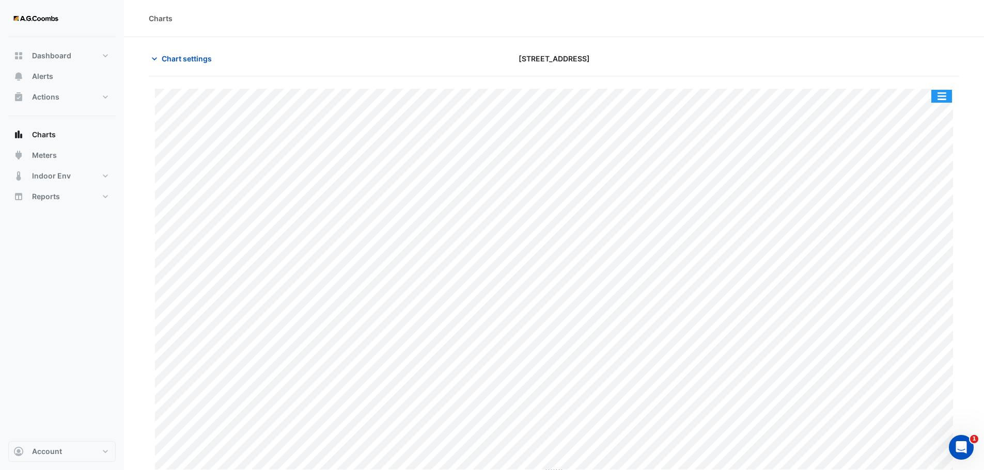
click at [945, 97] on button "button" at bounding box center [941, 96] width 21 height 13
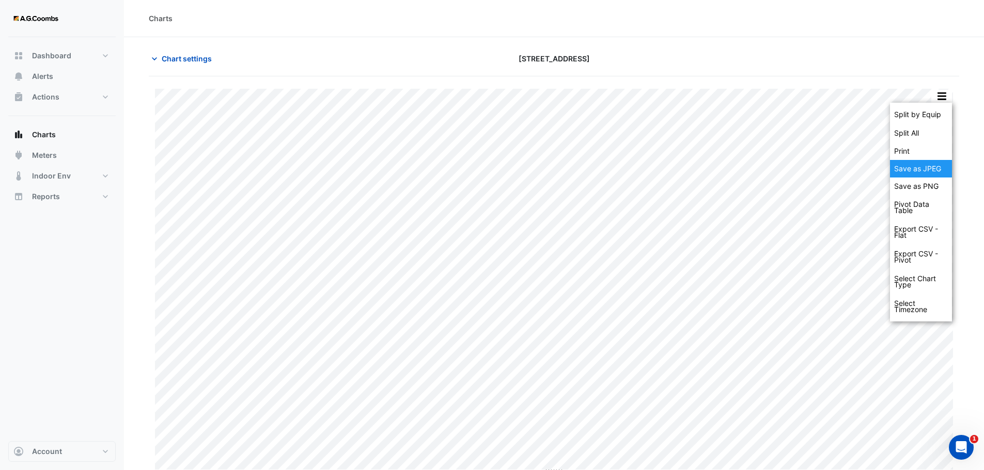
click at [938, 166] on div "Save as JPEG" at bounding box center [921, 169] width 62 height 18
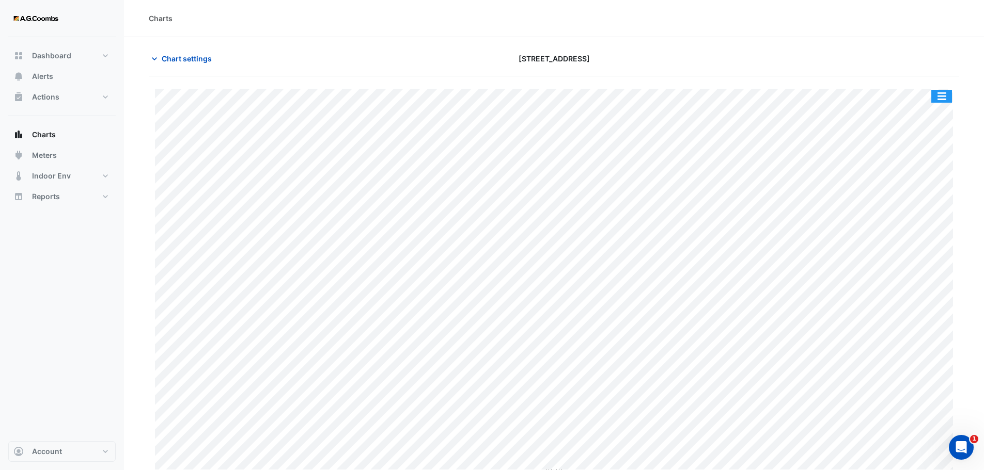
click at [940, 99] on button "button" at bounding box center [941, 96] width 21 height 13
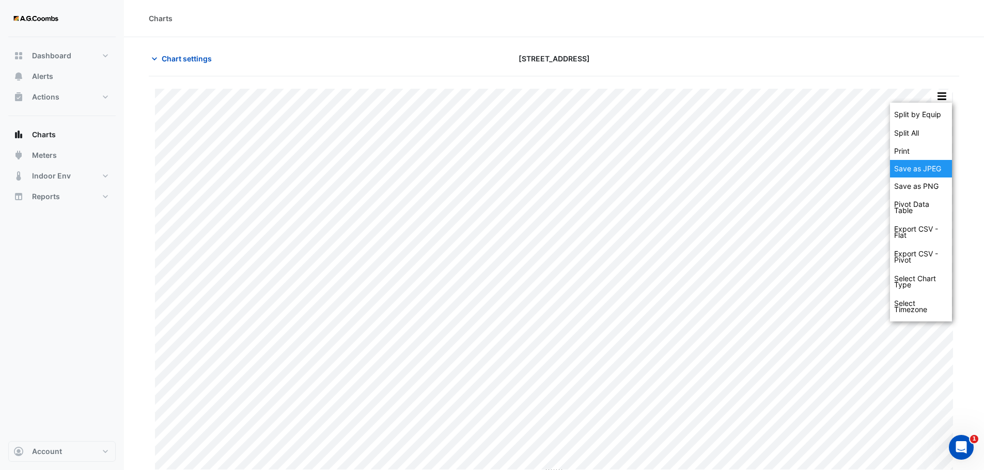
click at [937, 170] on div "Save as JPEG" at bounding box center [921, 169] width 62 height 18
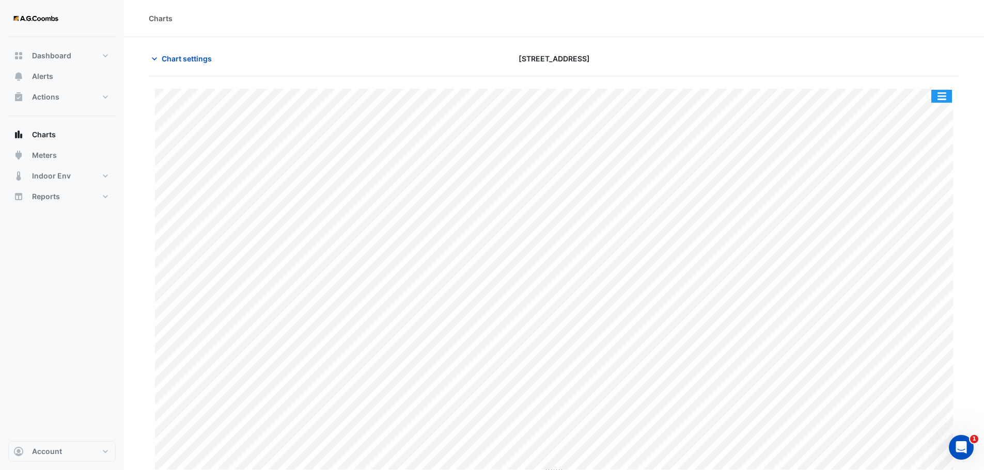
click at [933, 92] on button "button" at bounding box center [941, 96] width 21 height 13
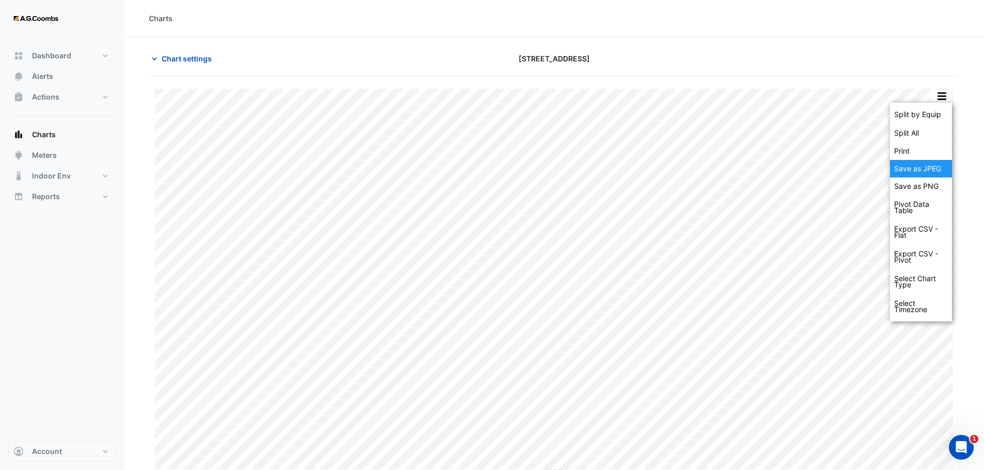
click at [924, 169] on div "Save as JPEG" at bounding box center [921, 169] width 62 height 18
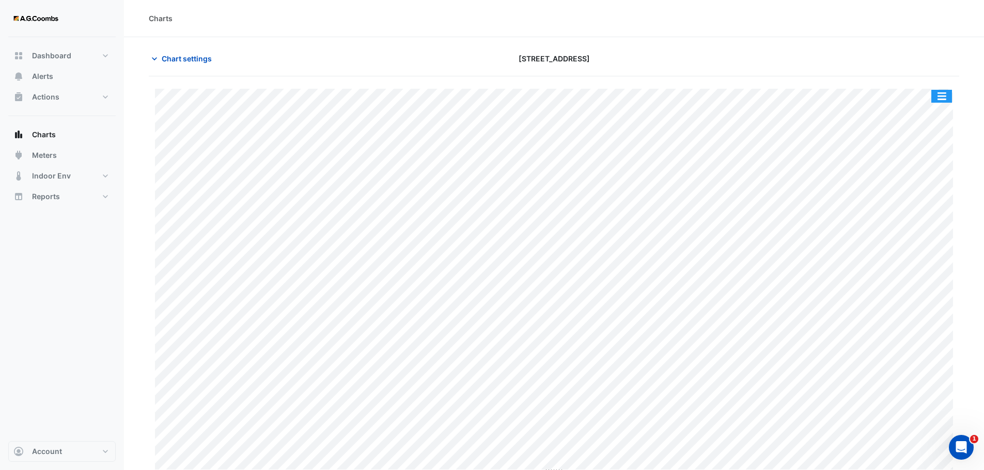
click at [937, 93] on button "button" at bounding box center [941, 96] width 21 height 13
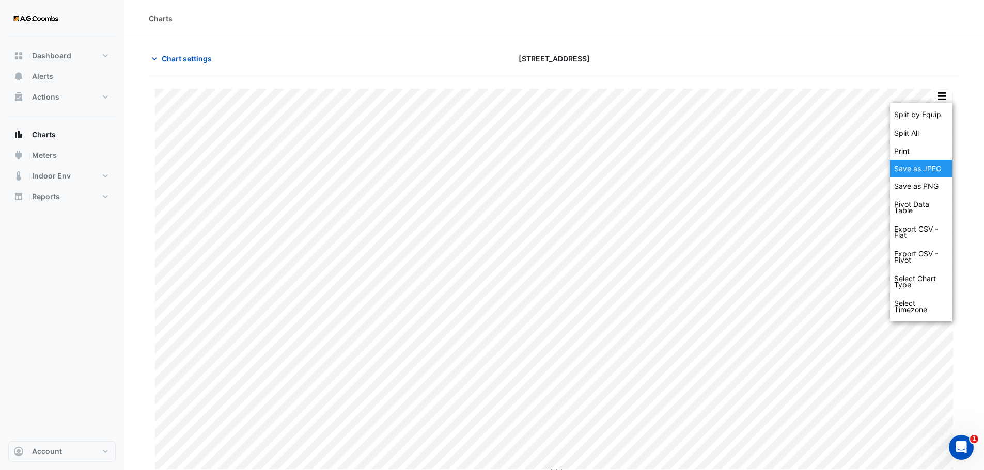
click at [922, 174] on div "Save as JPEG" at bounding box center [921, 169] width 62 height 18
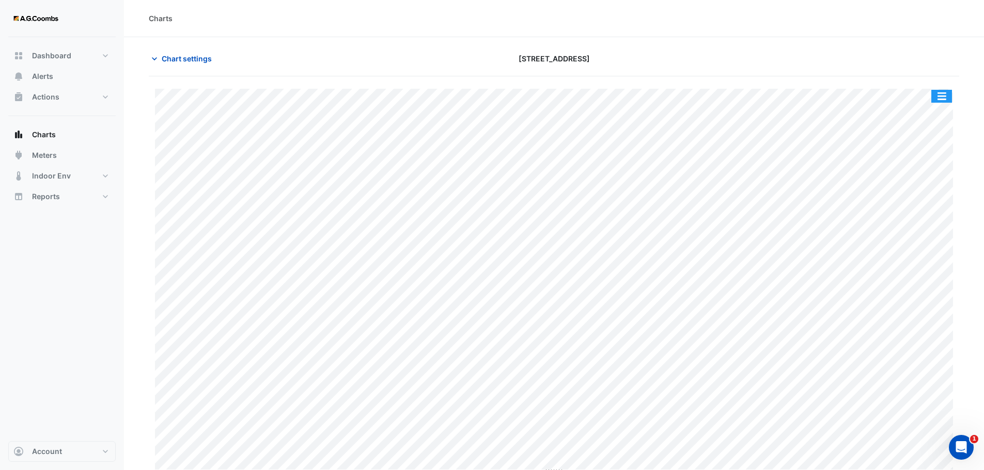
drag, startPoint x: 943, startPoint y: 96, endPoint x: 943, endPoint y: 112, distance: 16.0
click at [943, 96] on button "button" at bounding box center [941, 96] width 21 height 13
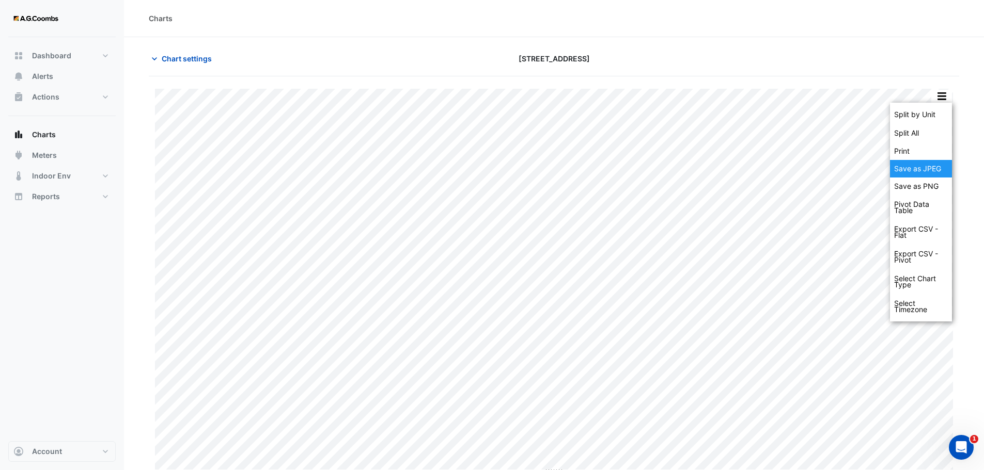
click at [925, 169] on div "Save as JPEG" at bounding box center [921, 169] width 62 height 18
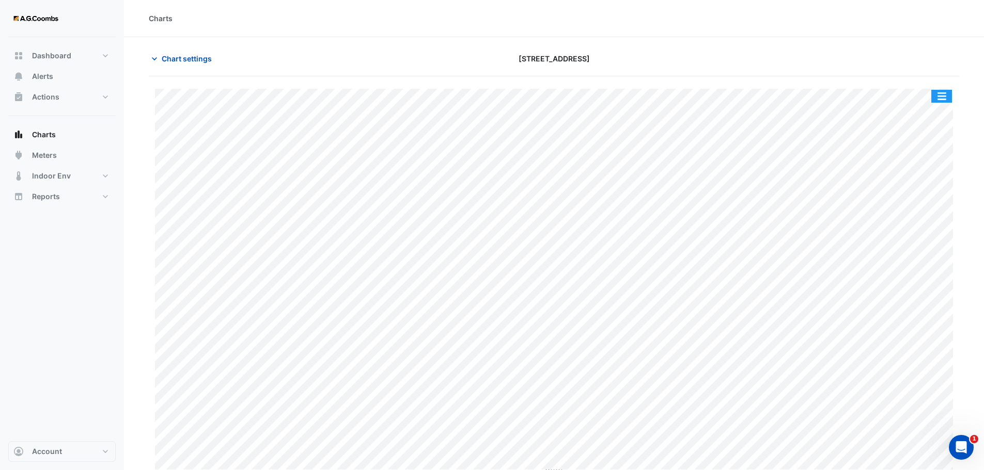
click at [944, 99] on button "button" at bounding box center [941, 96] width 21 height 13
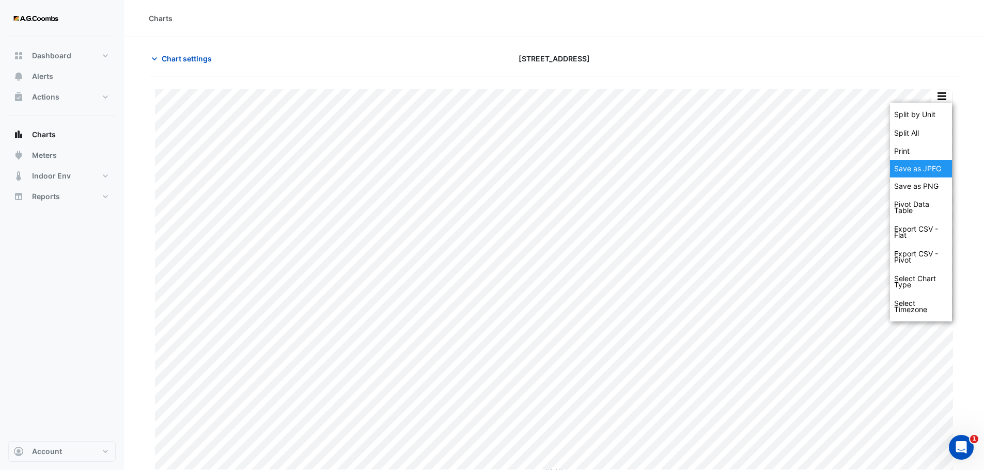
click at [930, 168] on div "Save as JPEG" at bounding box center [921, 169] width 62 height 18
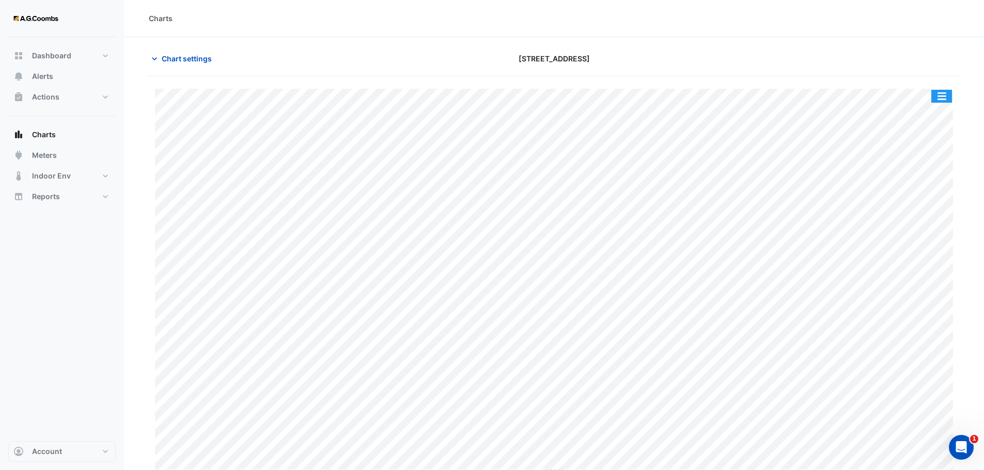
click at [945, 97] on button "button" at bounding box center [941, 96] width 21 height 13
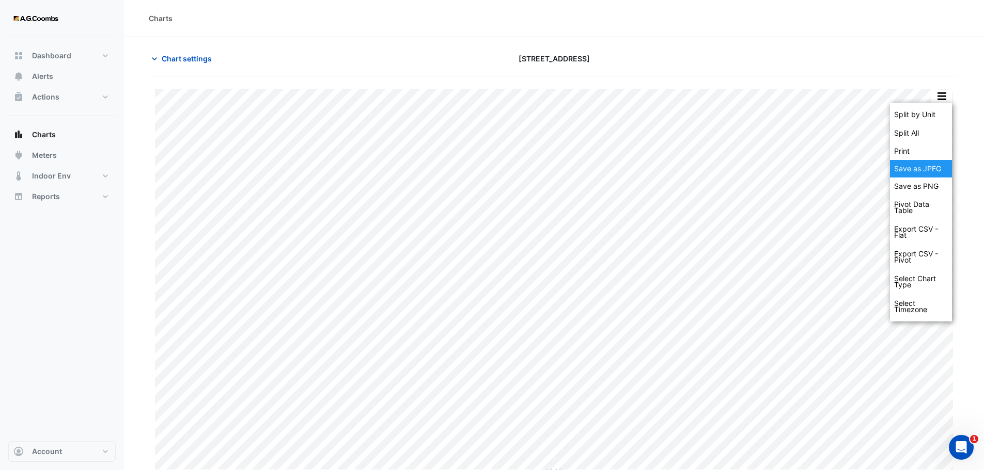
click at [940, 171] on div "Save as JPEG" at bounding box center [921, 169] width 62 height 18
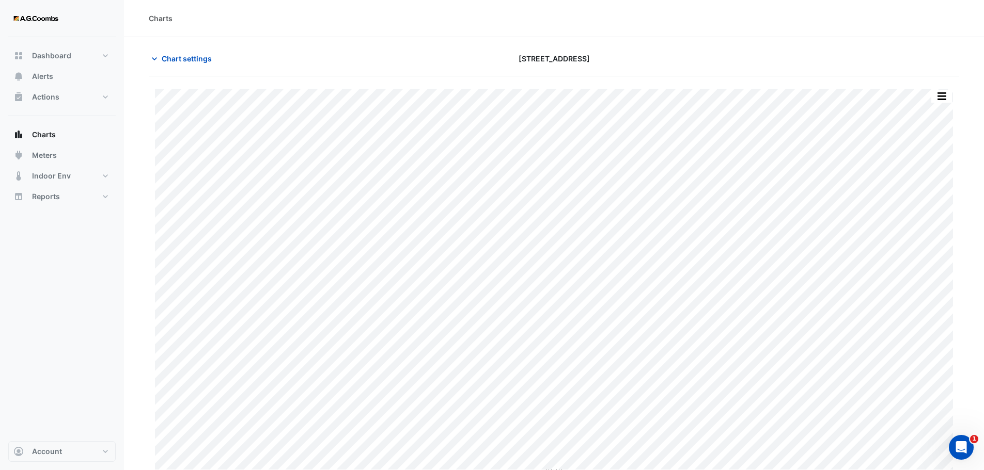
click at [932, 101] on button "button" at bounding box center [941, 96] width 21 height 13
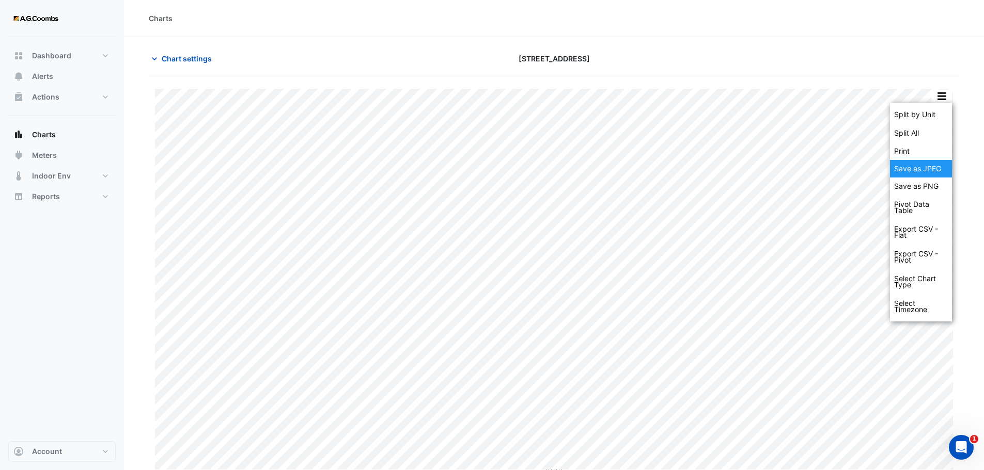
click at [924, 175] on div "Save as JPEG" at bounding box center [921, 169] width 62 height 18
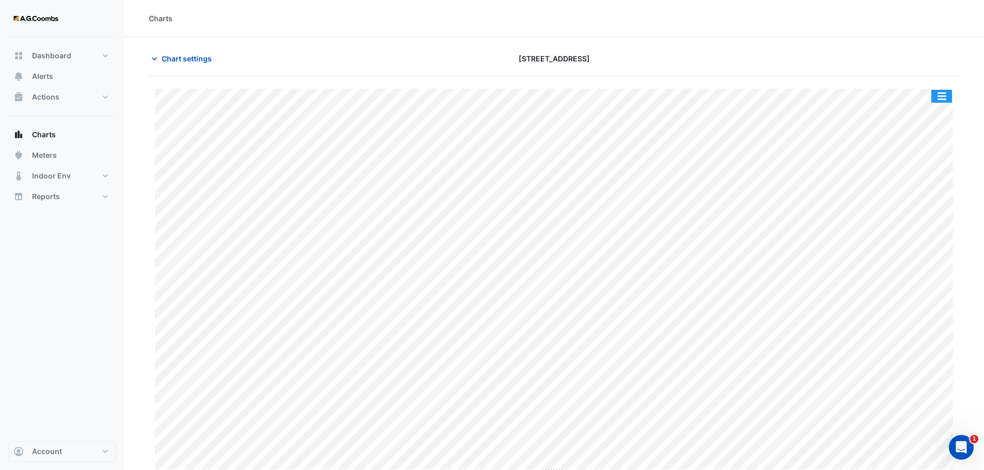
click at [944, 100] on button "button" at bounding box center [941, 96] width 21 height 13
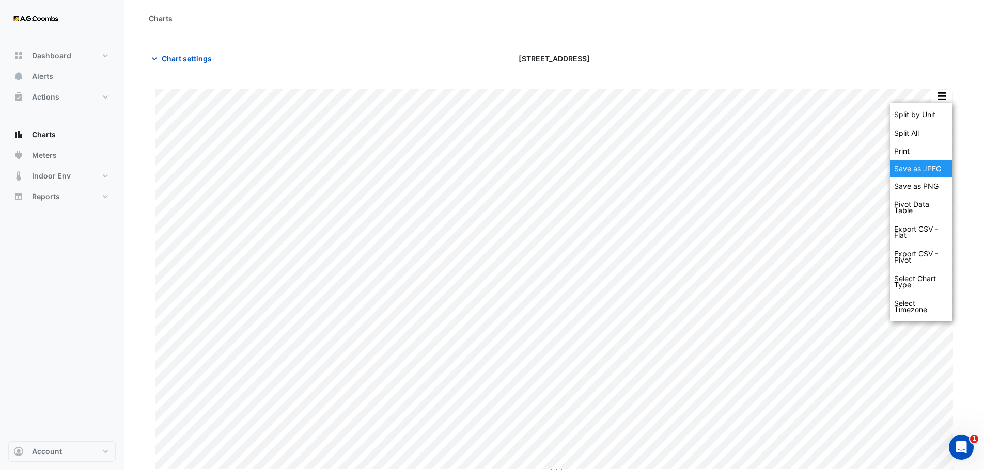
click at [938, 166] on div "Save as JPEG" at bounding box center [921, 169] width 62 height 18
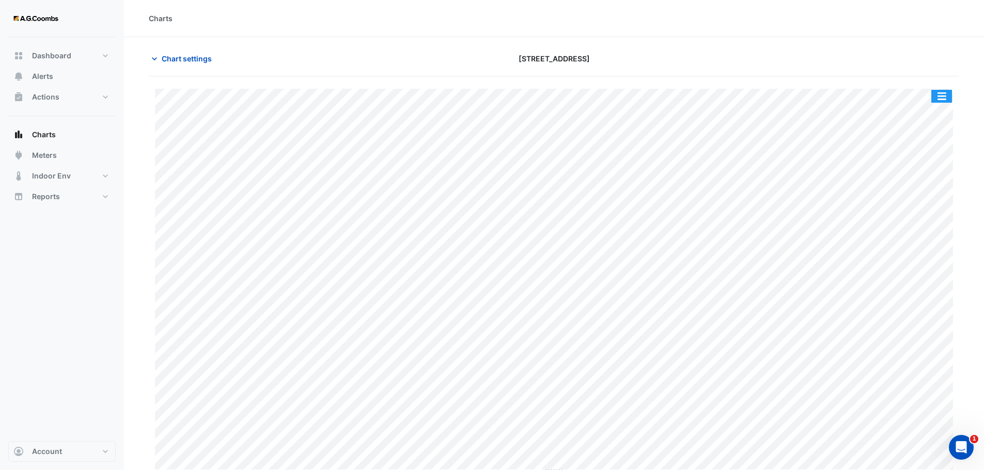
click at [943, 101] on button "button" at bounding box center [941, 96] width 21 height 13
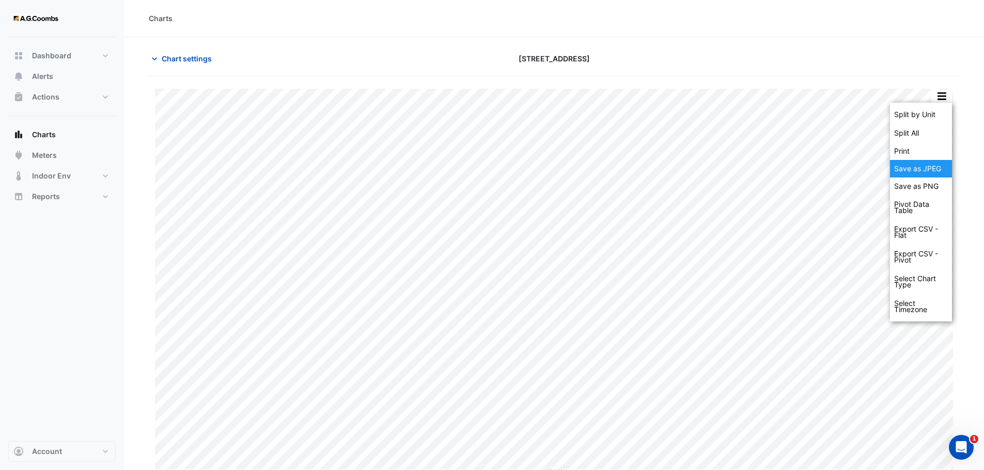
click at [908, 172] on div "Save as JPEG" at bounding box center [921, 169] width 62 height 18
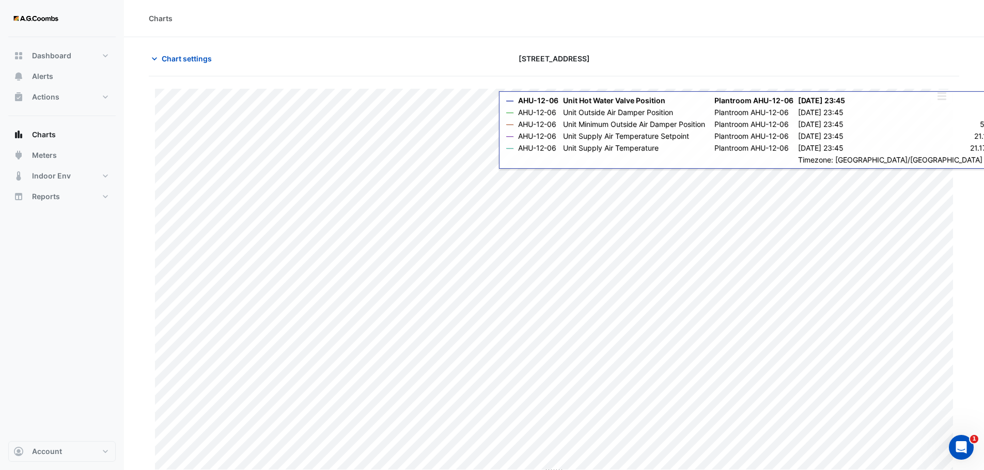
click at [946, 89] on div "Split by Unit Split All Print Save as JPEG Save as PNG Pivot Data Table Export …" at bounding box center [554, 89] width 798 height 0
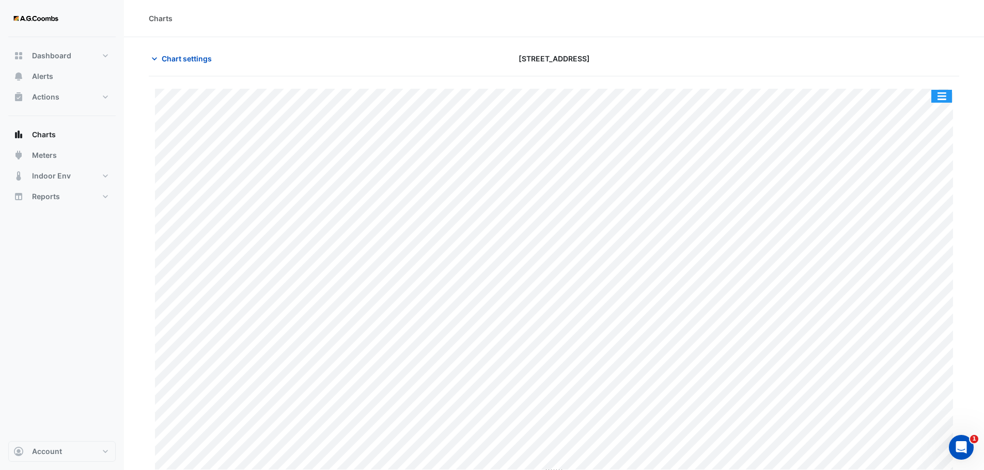
click at [943, 95] on button "button" at bounding box center [941, 96] width 21 height 13
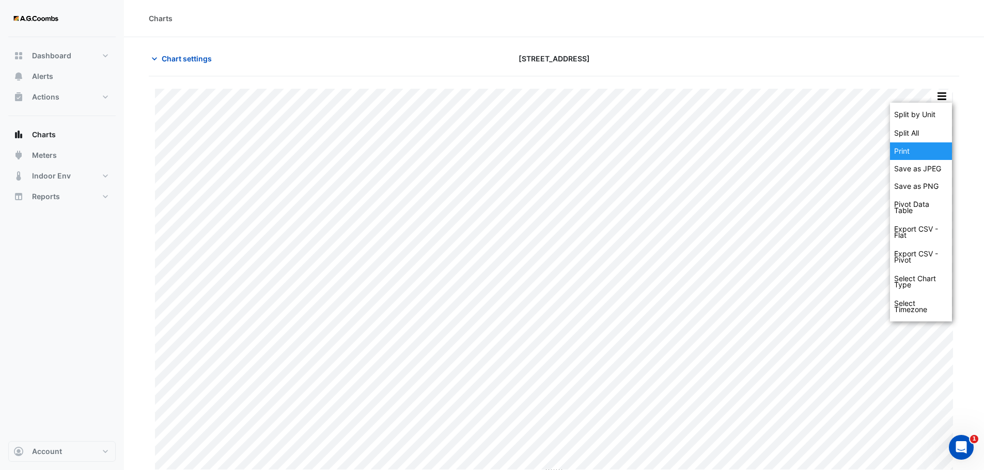
click at [932, 163] on div "Save as JPEG" at bounding box center [921, 169] width 62 height 18
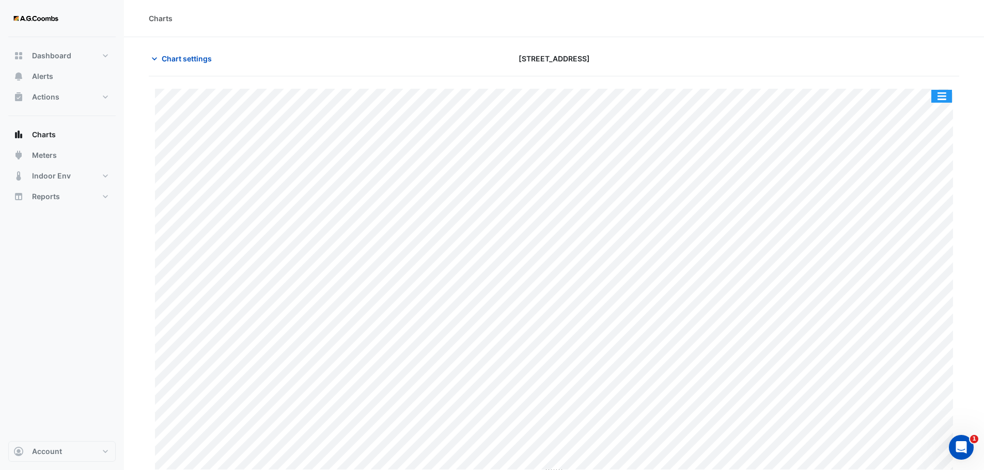
click at [938, 96] on button "button" at bounding box center [941, 96] width 21 height 13
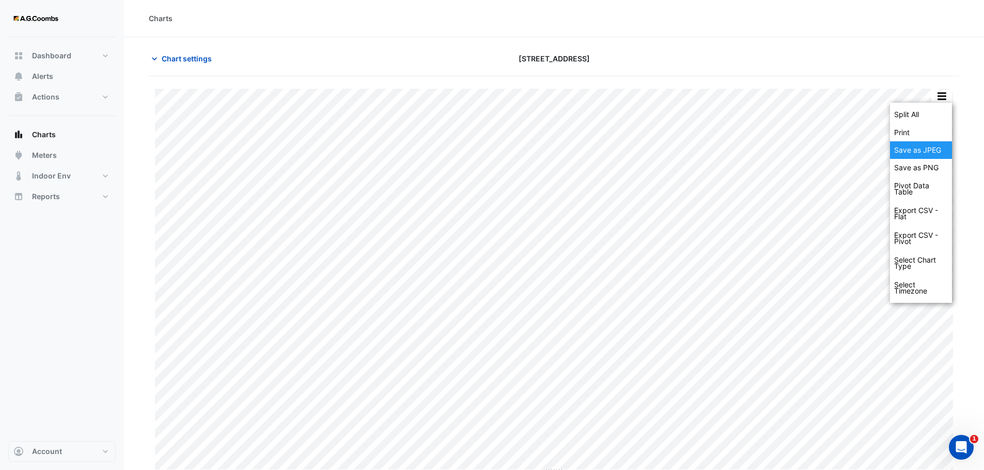
click at [929, 150] on div "Save as JPEG" at bounding box center [921, 150] width 62 height 18
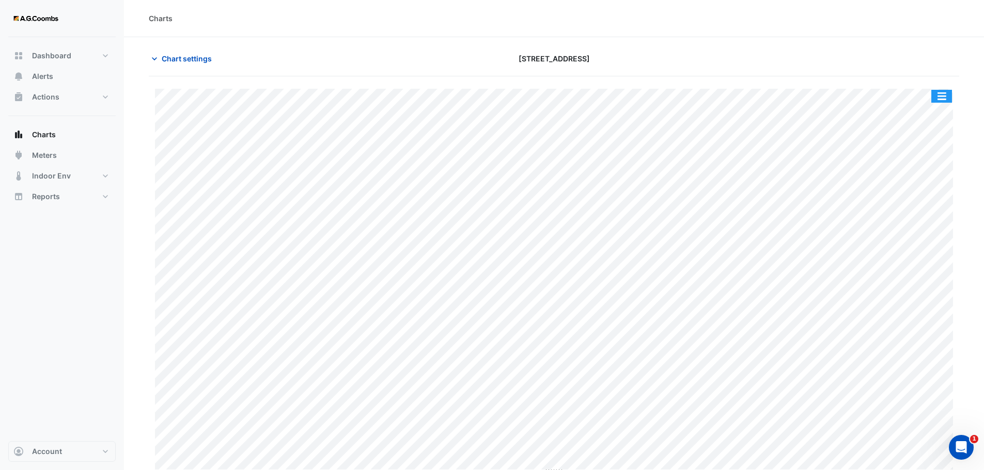
click at [945, 97] on button "button" at bounding box center [941, 96] width 21 height 13
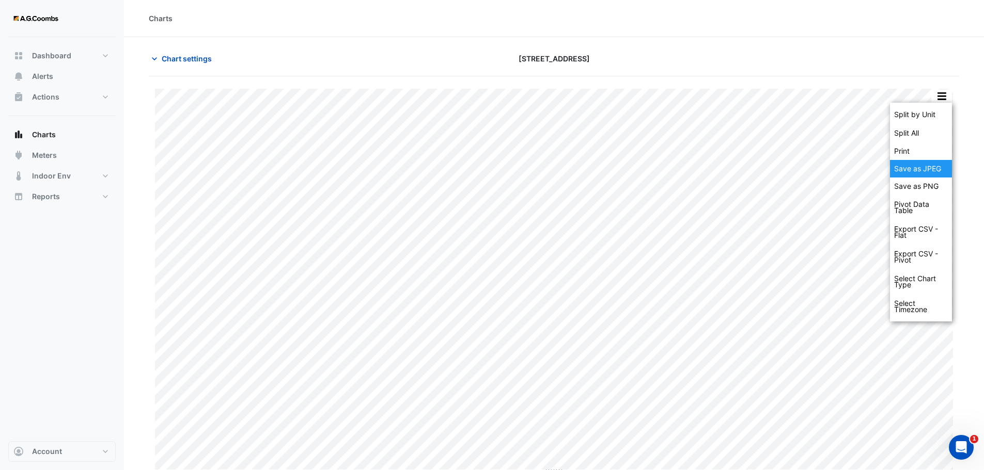
click at [932, 165] on div "Save as JPEG" at bounding box center [921, 169] width 62 height 18
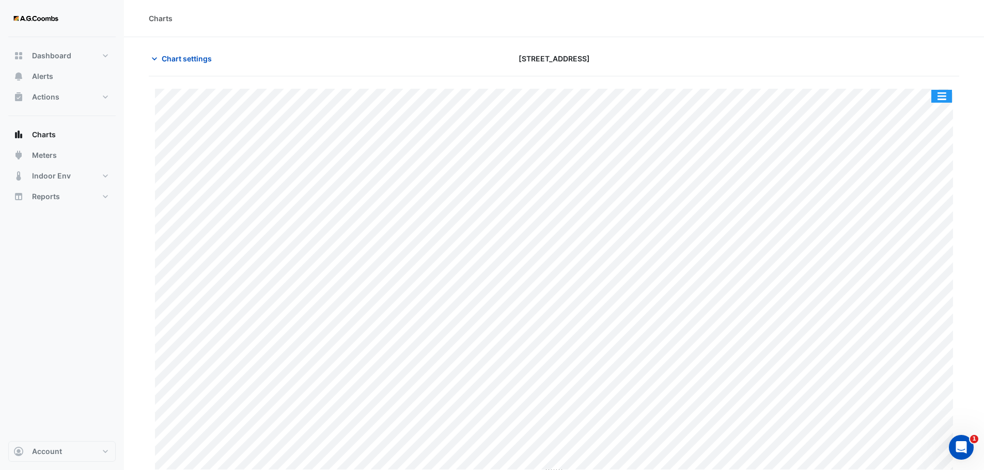
click at [942, 96] on button "button" at bounding box center [941, 96] width 21 height 13
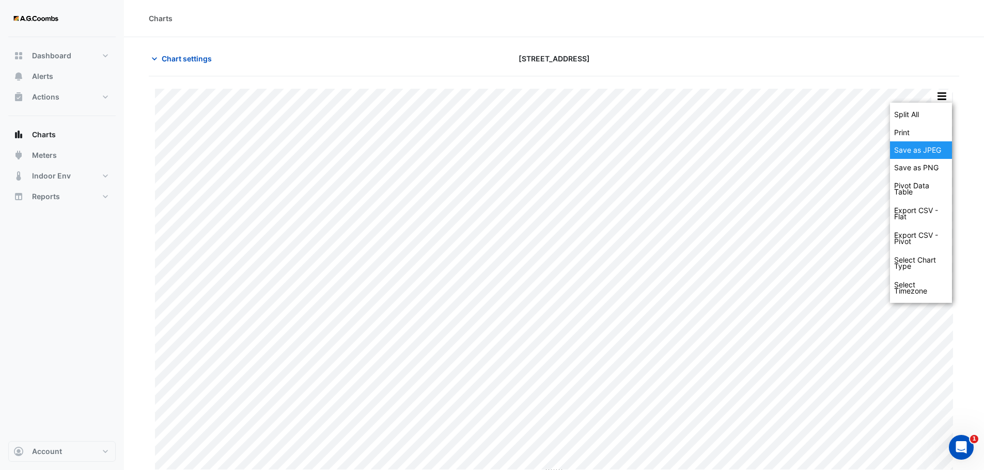
click at [915, 153] on div "Save as JPEG" at bounding box center [921, 150] width 62 height 18
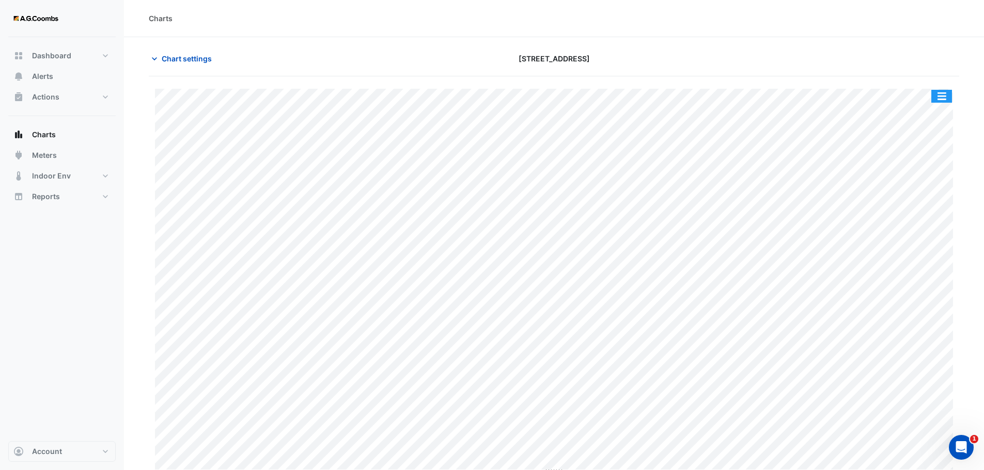
click at [943, 96] on button "button" at bounding box center [941, 96] width 21 height 13
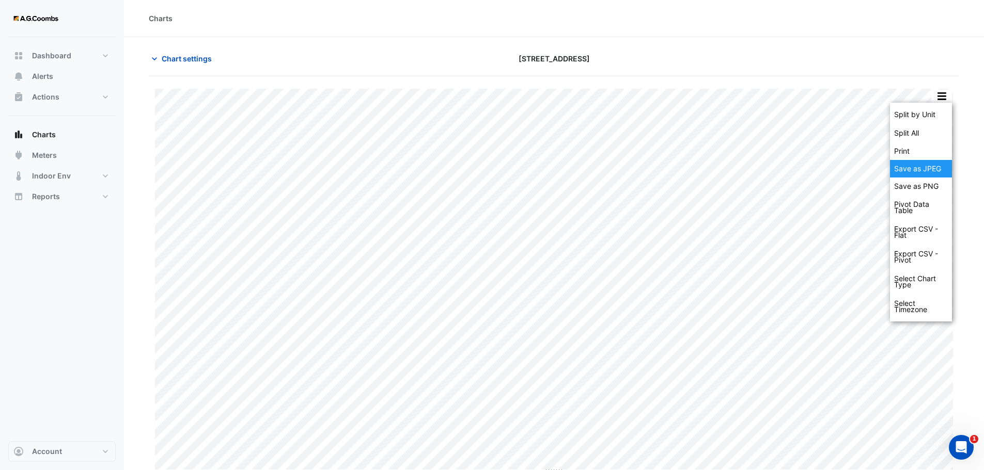
click at [925, 168] on div "Save as JPEG" at bounding box center [921, 169] width 62 height 18
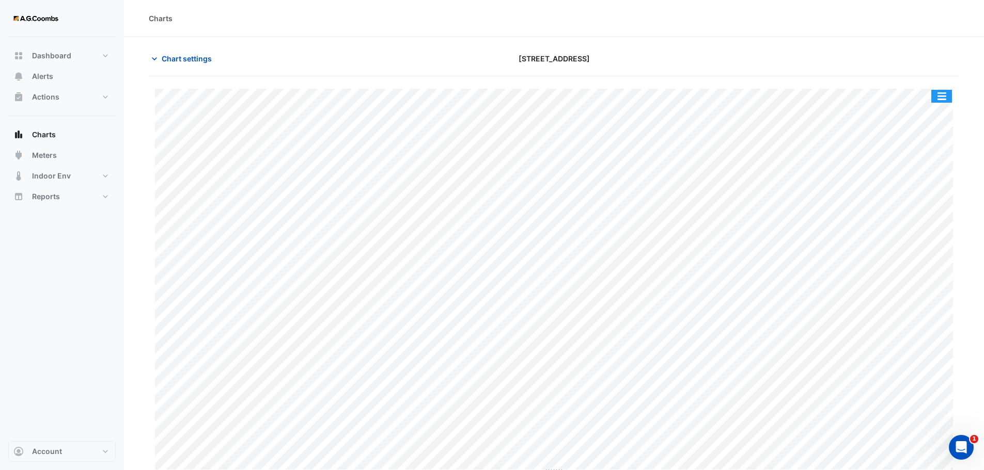
click at [945, 100] on button "button" at bounding box center [941, 96] width 21 height 13
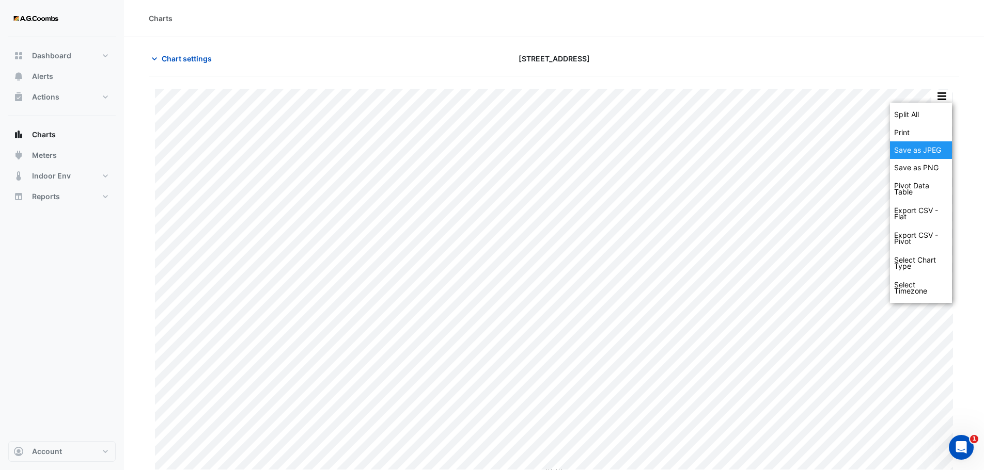
click at [943, 150] on div "Save as JPEG" at bounding box center [921, 150] width 62 height 18
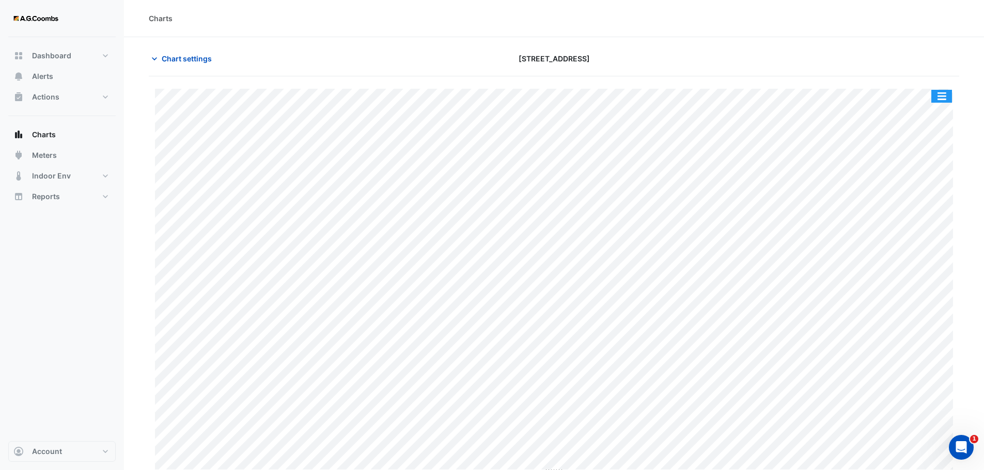
click at [947, 93] on button "button" at bounding box center [941, 96] width 21 height 13
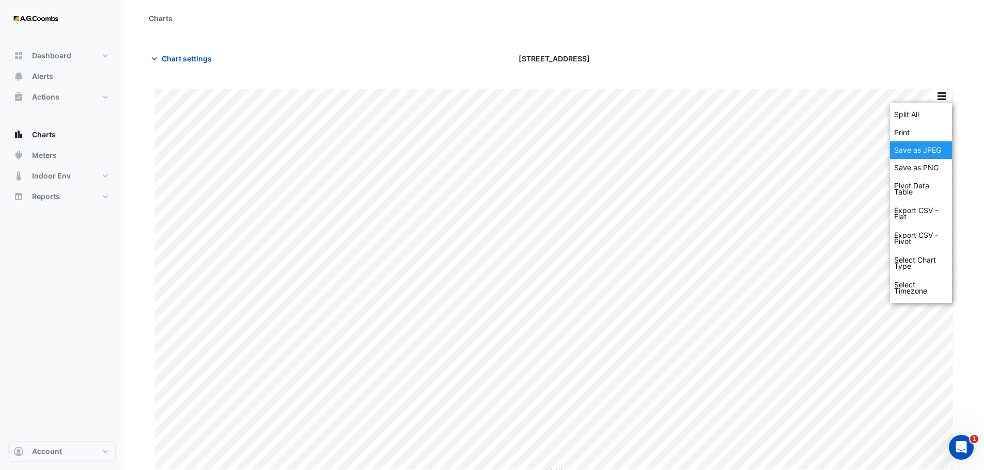
click at [932, 149] on div "Save as JPEG" at bounding box center [921, 150] width 62 height 18
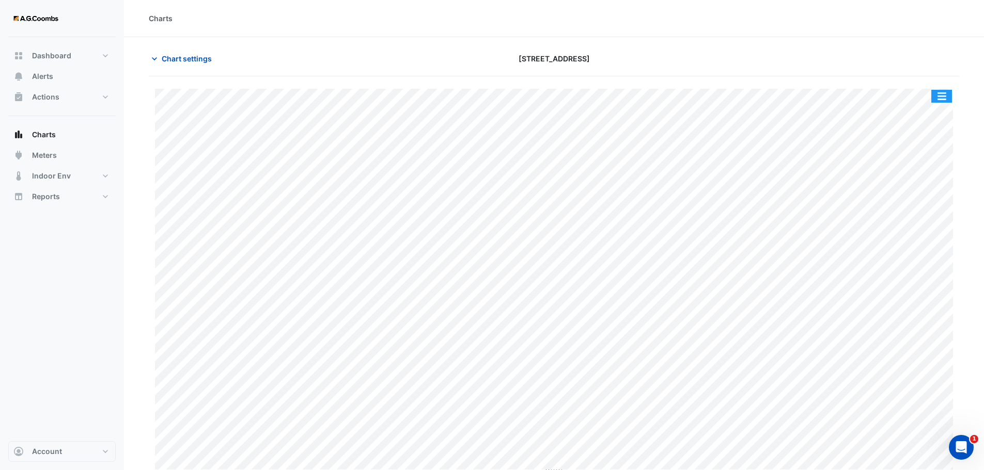
click at [947, 93] on button "button" at bounding box center [941, 96] width 21 height 13
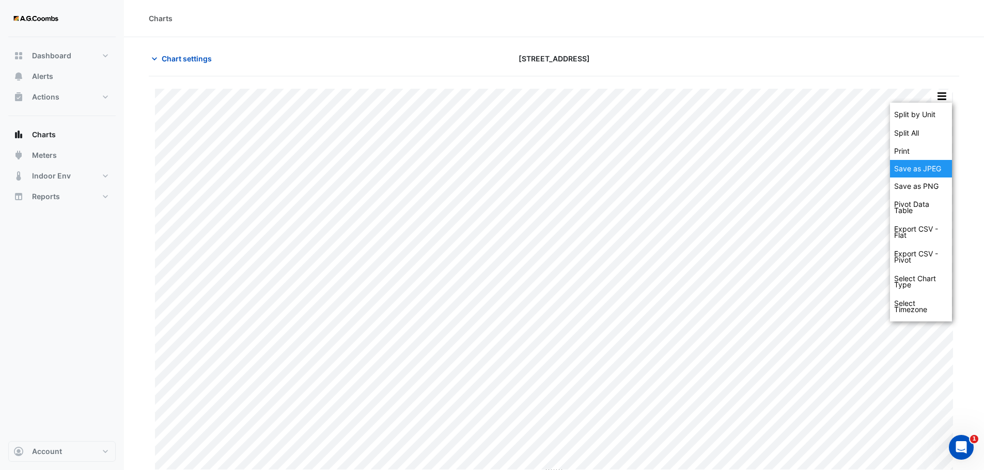
click at [933, 173] on div "Save as JPEG" at bounding box center [921, 169] width 62 height 18
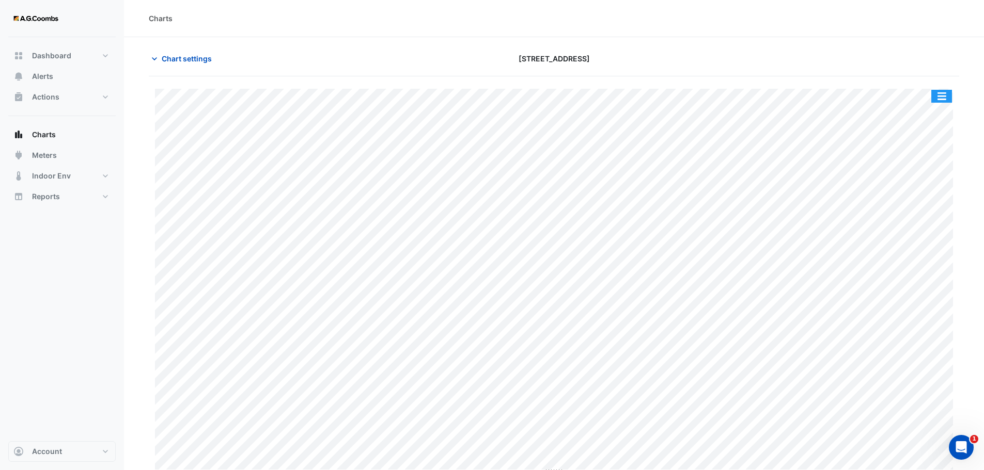
click at [944, 96] on button "button" at bounding box center [941, 96] width 21 height 13
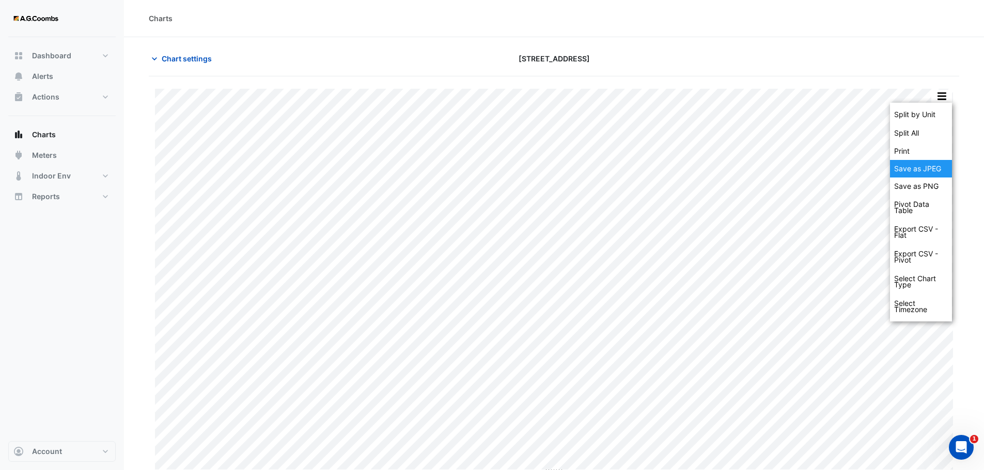
click at [916, 169] on div "Save as JPEG" at bounding box center [921, 169] width 62 height 18
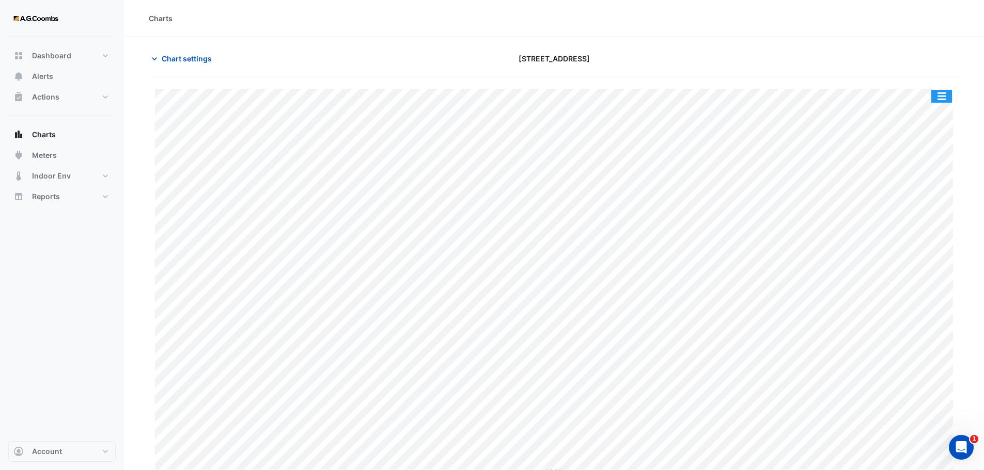
click at [943, 94] on button "button" at bounding box center [941, 96] width 21 height 13
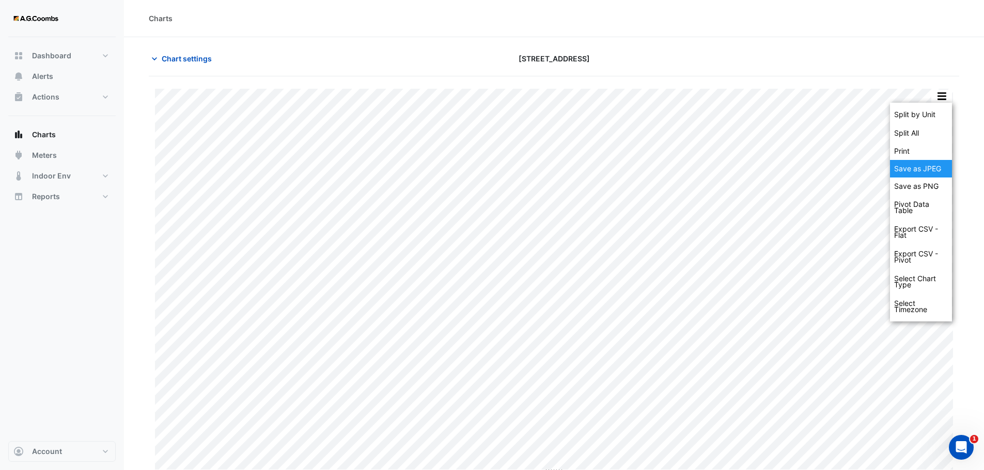
click at [938, 168] on div "Save as JPEG" at bounding box center [921, 169] width 62 height 18
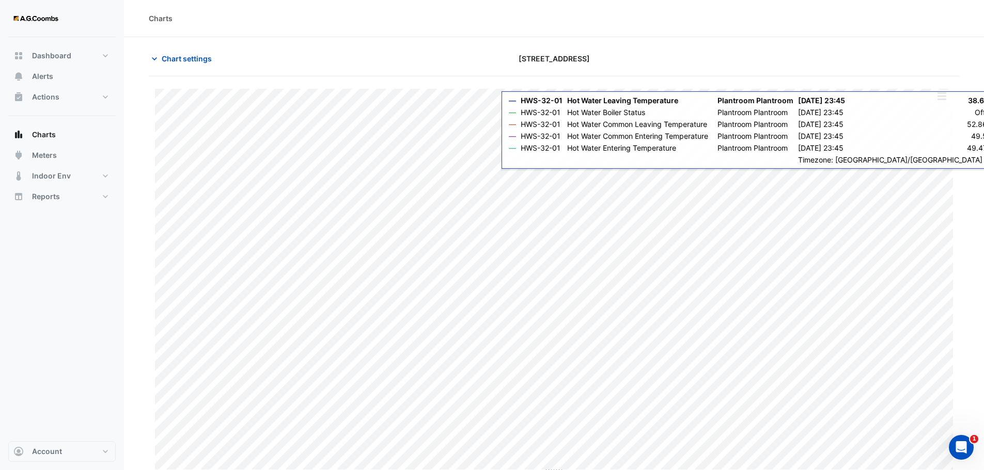
click at [936, 103] on div "Split by Unit Split All Print Save as JPEG Save as PNG Pivot Data Table Export …" at bounding box center [941, 96] width 22 height 14
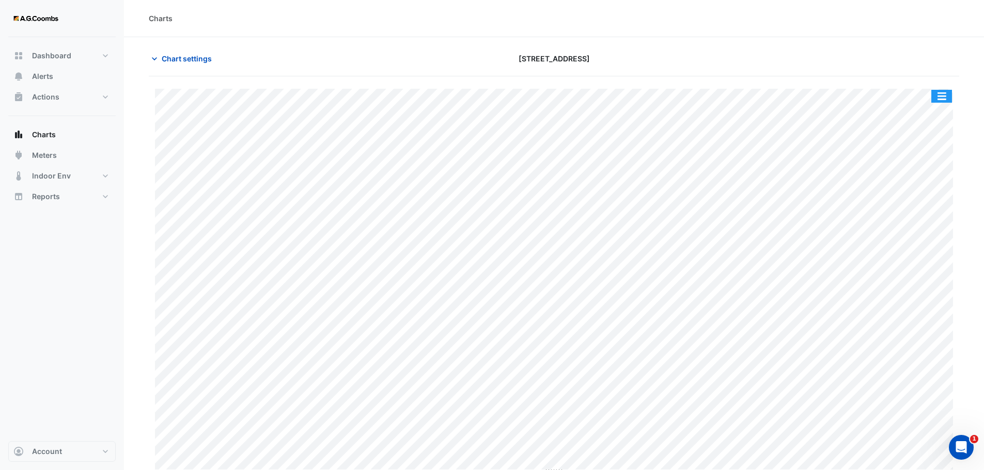
click at [943, 95] on button "button" at bounding box center [941, 96] width 21 height 13
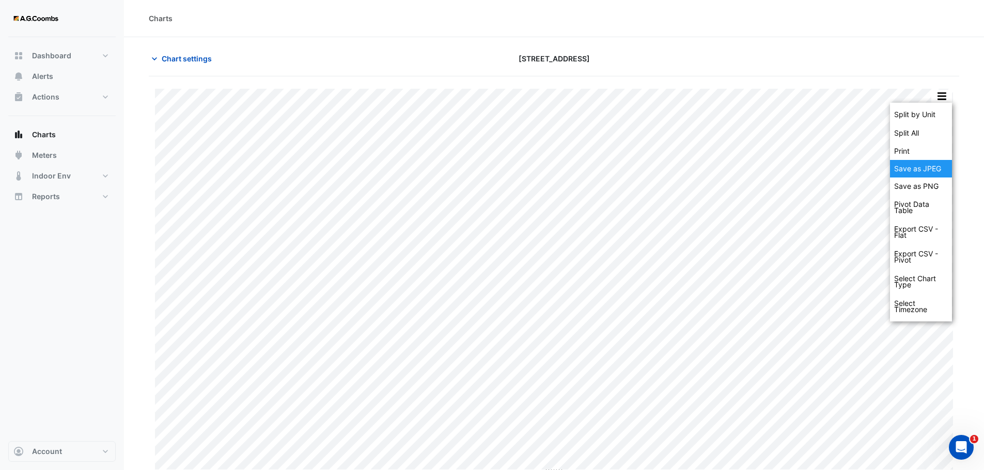
click at [926, 167] on div "Save as JPEG" at bounding box center [921, 169] width 62 height 18
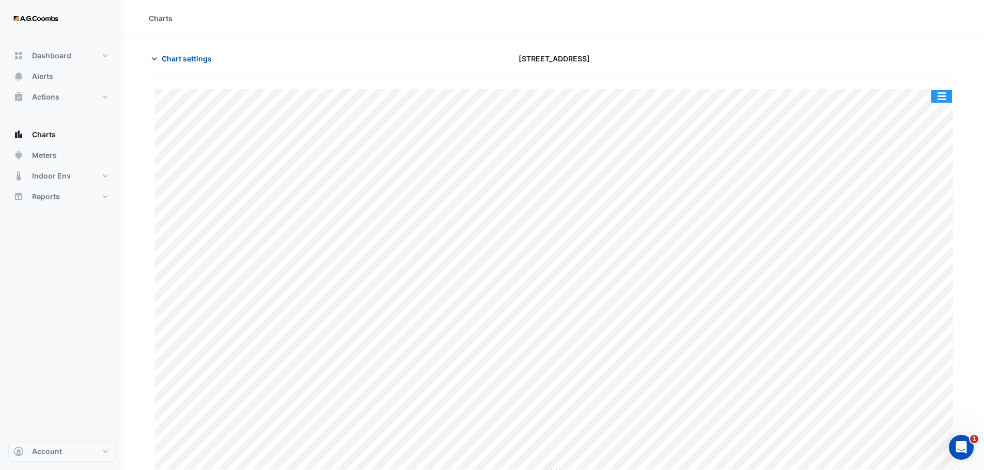
click at [940, 99] on button "button" at bounding box center [941, 96] width 21 height 13
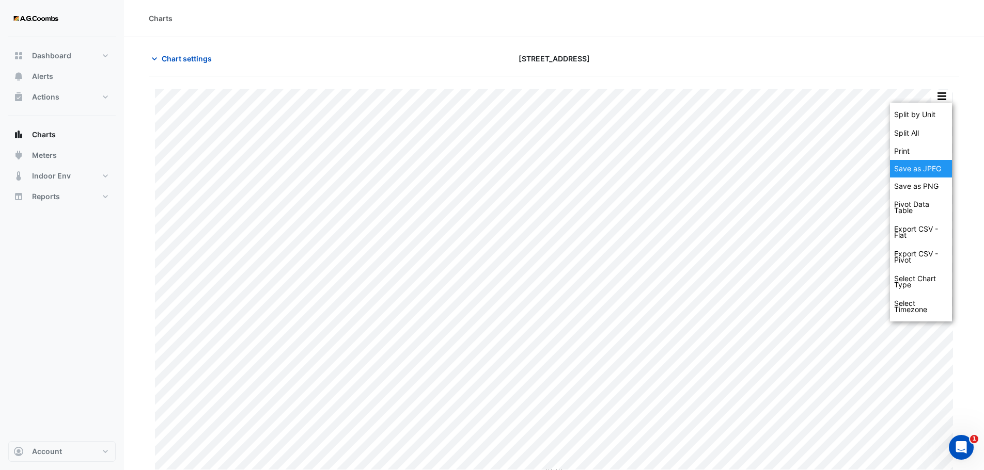
click at [914, 168] on div "Save as JPEG" at bounding box center [921, 169] width 62 height 18
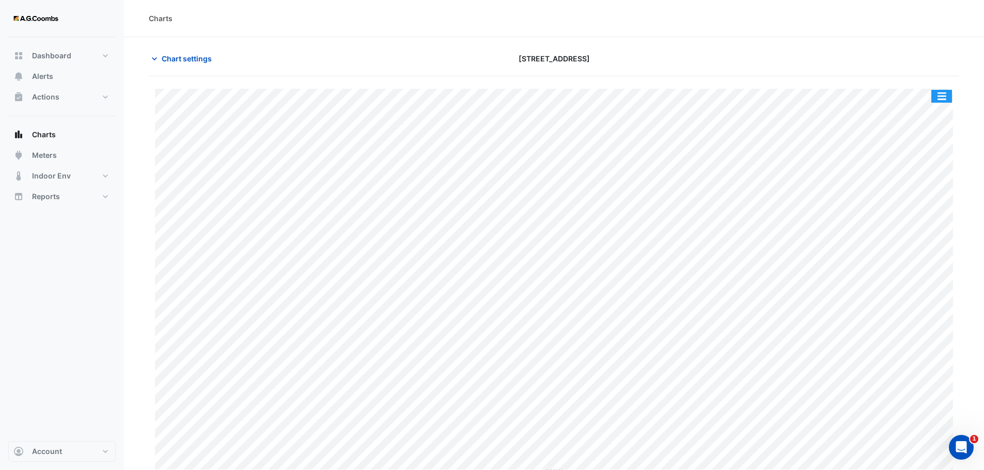
click at [944, 96] on button "button" at bounding box center [941, 96] width 21 height 13
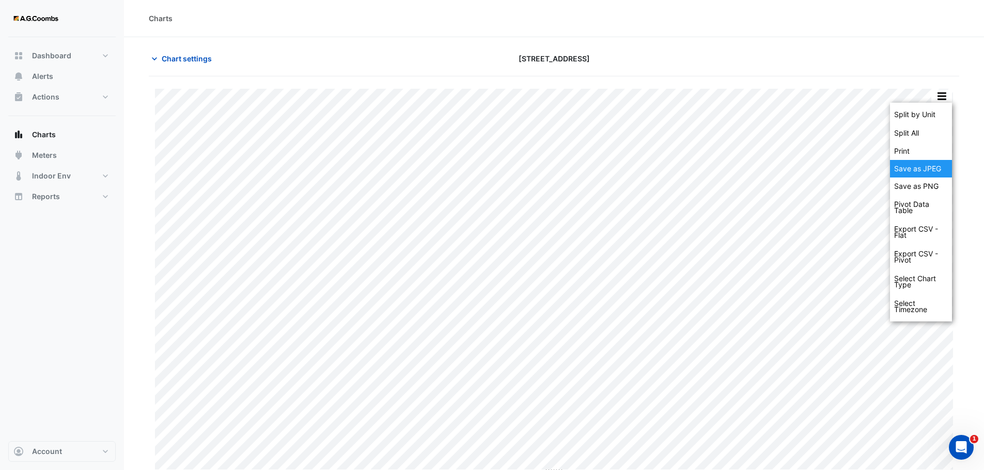
click at [913, 171] on div "Save as JPEG" at bounding box center [921, 169] width 62 height 18
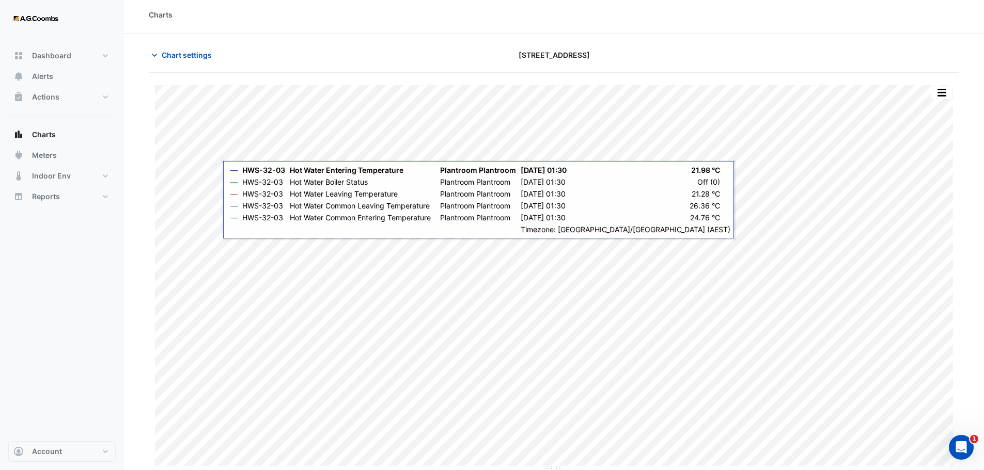
scroll to position [5, 0]
